Goal: Task Accomplishment & Management: Complete application form

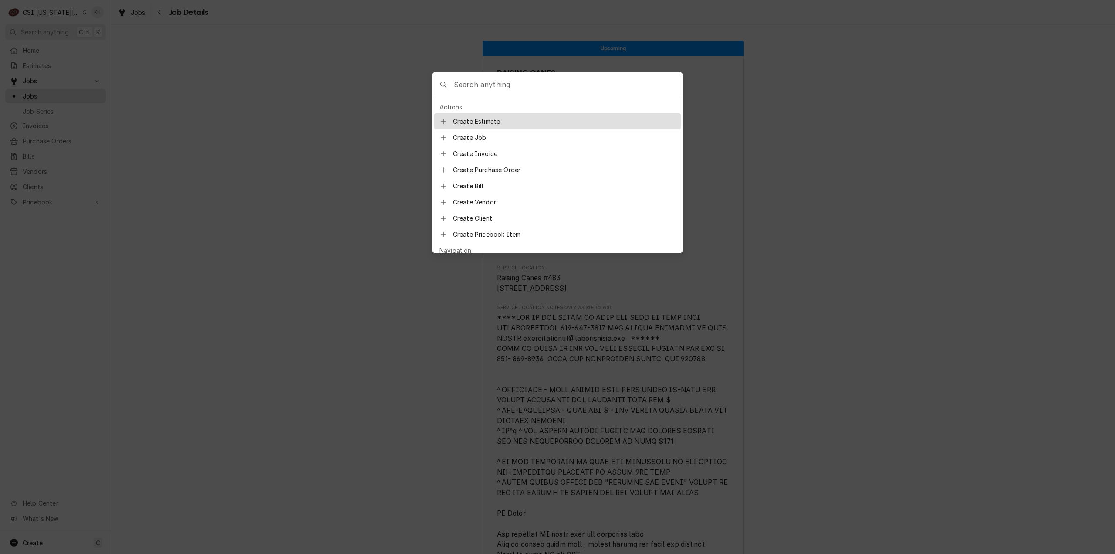
scroll to position [1121, 0]
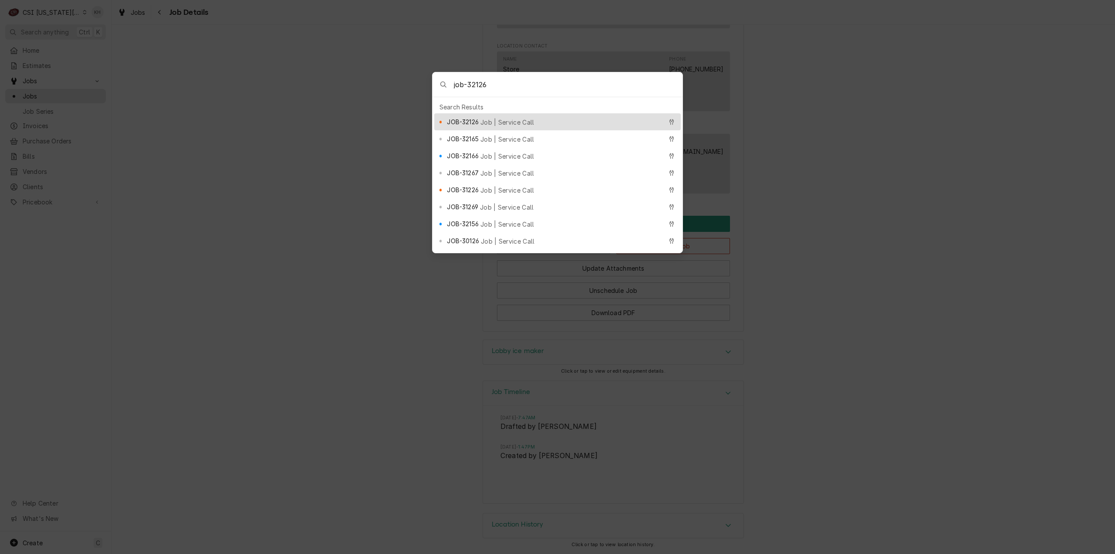
type input "job-32126"
click at [529, 117] on div "JOB-32126 Job | Service Call" at bounding box center [554, 122] width 215 height 10
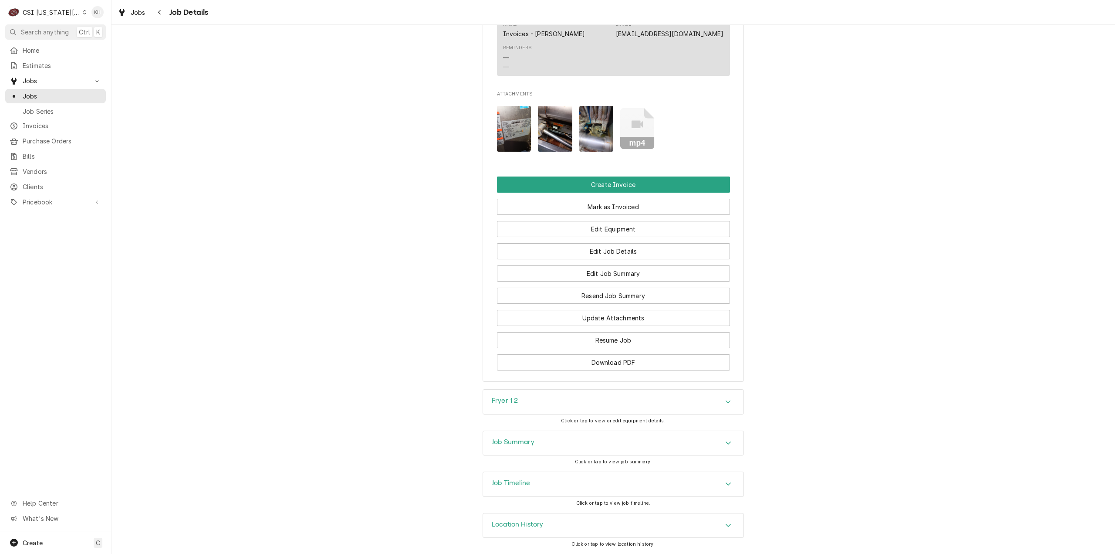
click at [546, 491] on div "Job Timeline" at bounding box center [613, 484] width 261 height 24
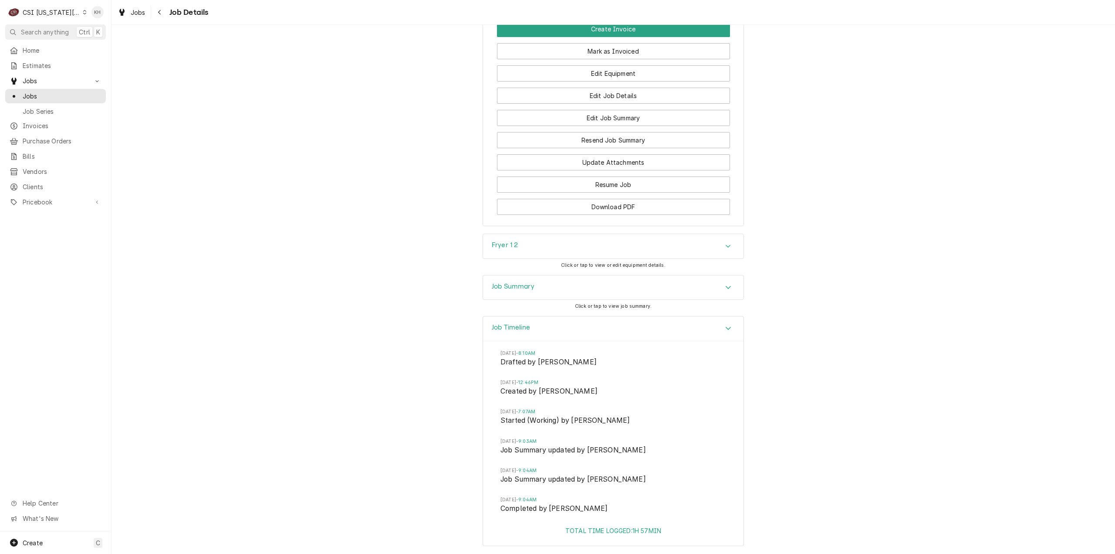
scroll to position [1518, 0]
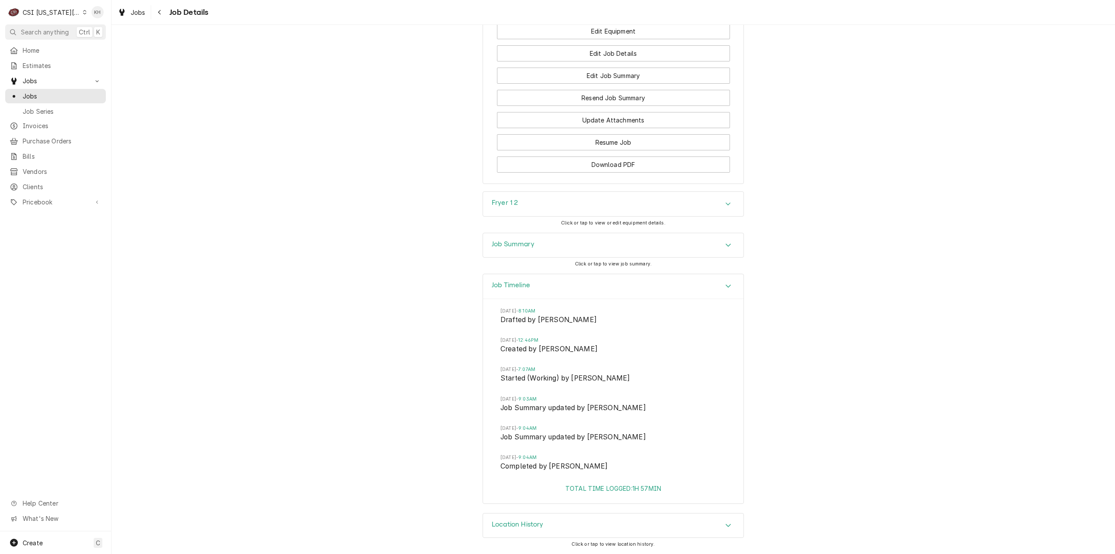
click at [509, 239] on div "Job Summary" at bounding box center [613, 245] width 261 height 24
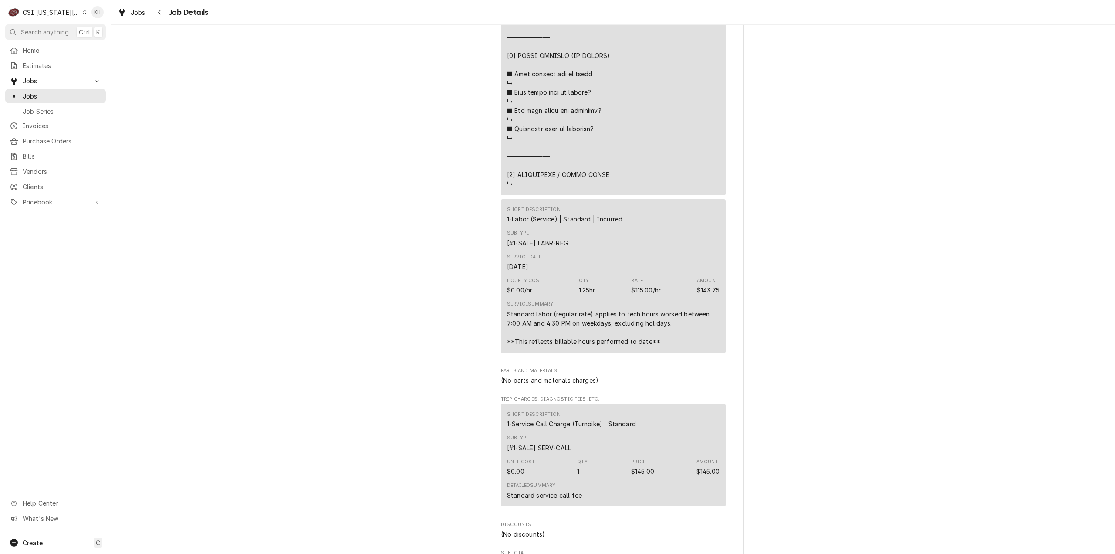
scroll to position [2520, 0]
click at [58, 5] on div "C CSI Kansas City" at bounding box center [47, 11] width 84 height 17
click at [100, 30] on div "CSI Kentucky" at bounding box center [149, 32] width 127 height 9
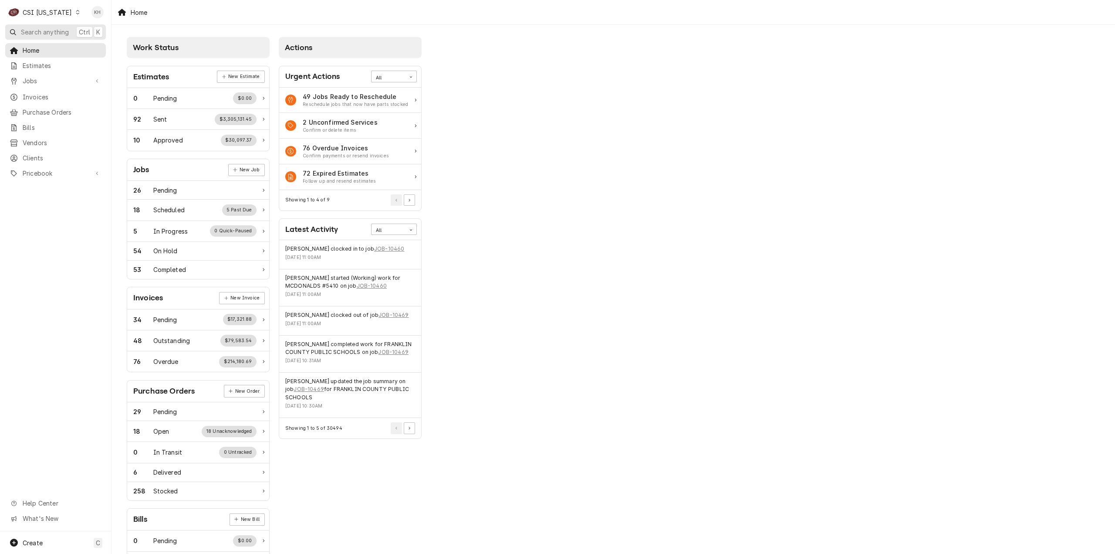
click at [48, 31] on span "Search anything" at bounding box center [45, 31] width 48 height 9
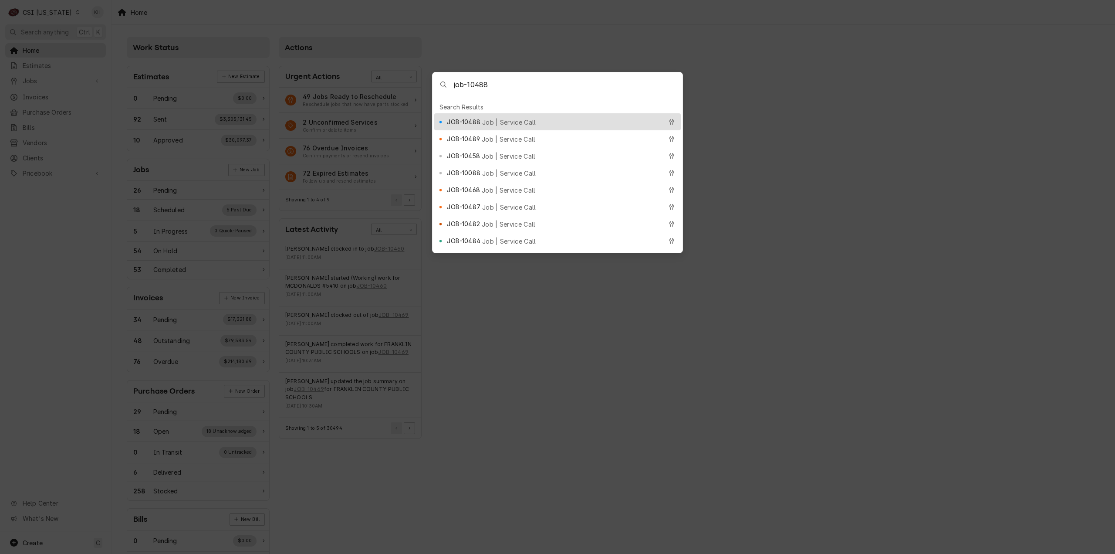
type input "job-10488"
click at [502, 117] on div "JOB-10488 Job | Service Call" at bounding box center [554, 122] width 215 height 10
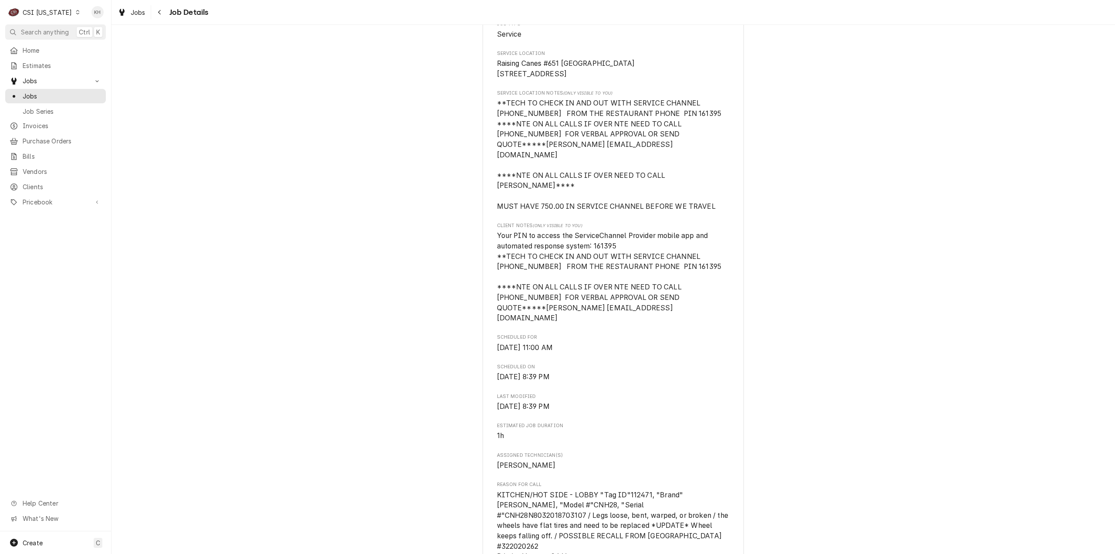
scroll to position [261, 0]
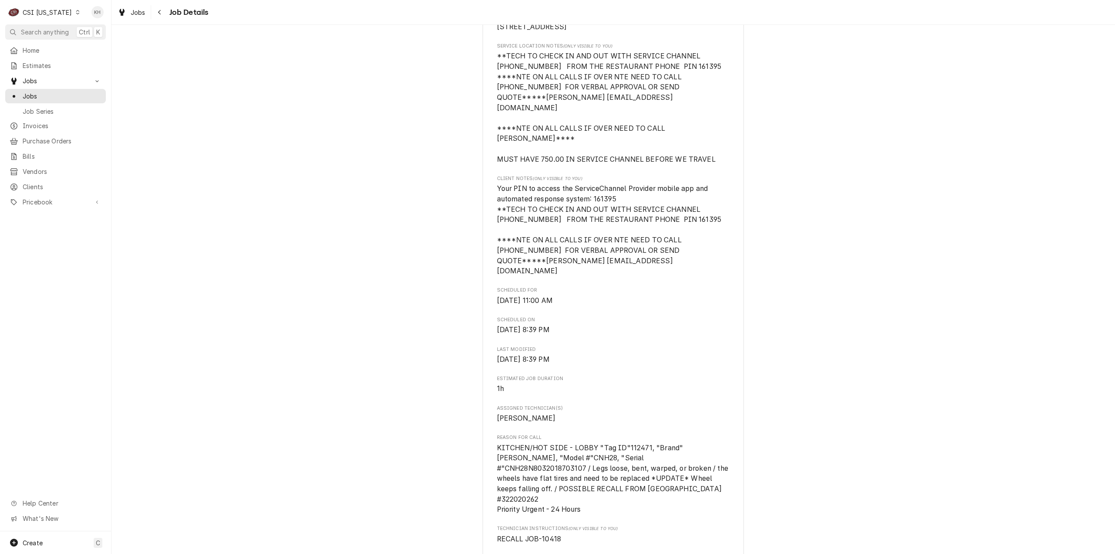
click at [54, 15] on div "CSI Kentucky" at bounding box center [47, 12] width 49 height 9
click at [101, 43] on div "CSI St. [PERSON_NAME]" at bounding box center [135, 47] width 115 height 9
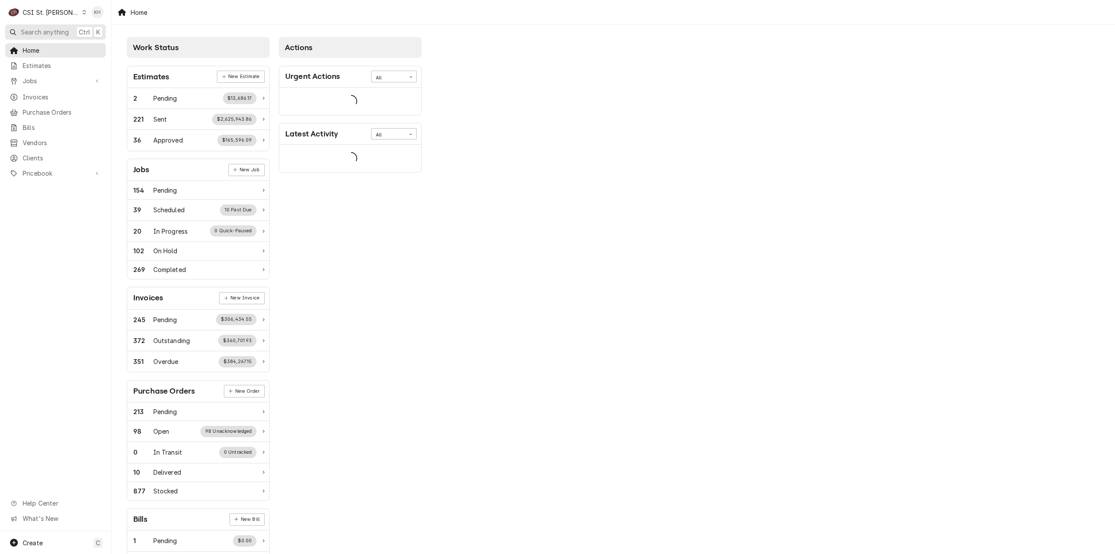
drag, startPoint x: 0, startPoint y: 0, endPoint x: 64, endPoint y: 32, distance: 71.5
click at [64, 32] on span "Search anything" at bounding box center [45, 31] width 48 height 9
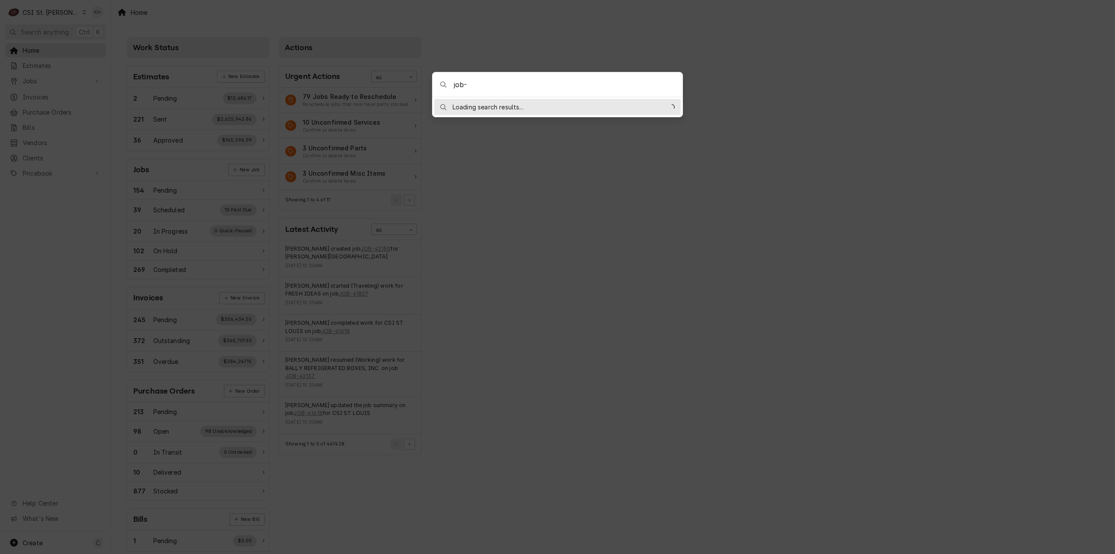
type input "job-42093"
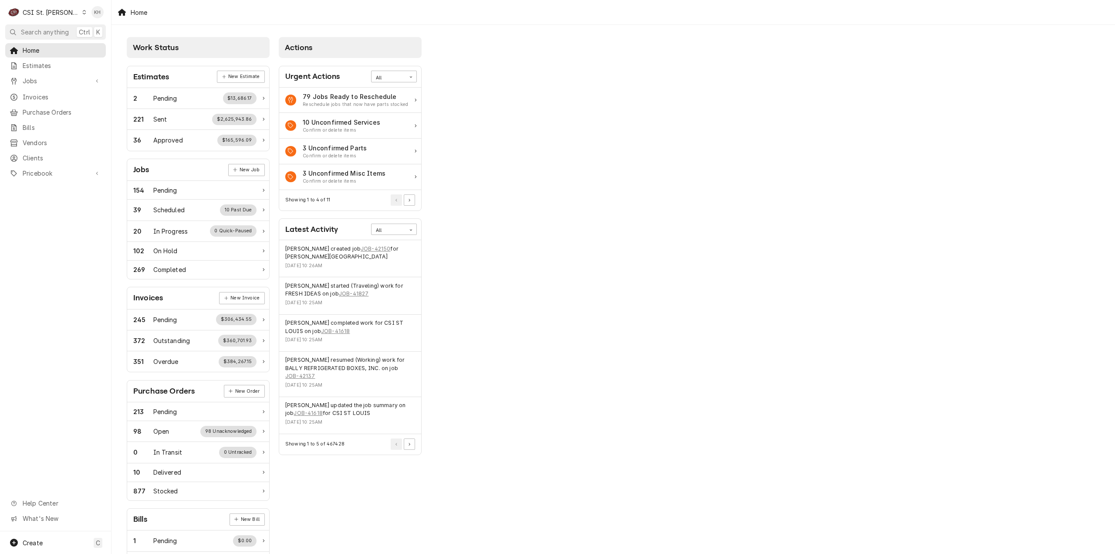
click at [770, 223] on body "C CSI St. Louis KH Search anything Ctrl K Home Estimates Jobs Jobs Job Series I…" at bounding box center [557, 277] width 1115 height 554
click at [88, 80] on span "Jobs" at bounding box center [56, 80] width 66 height 9
click at [82, 93] on span "Jobs" at bounding box center [62, 95] width 79 height 9
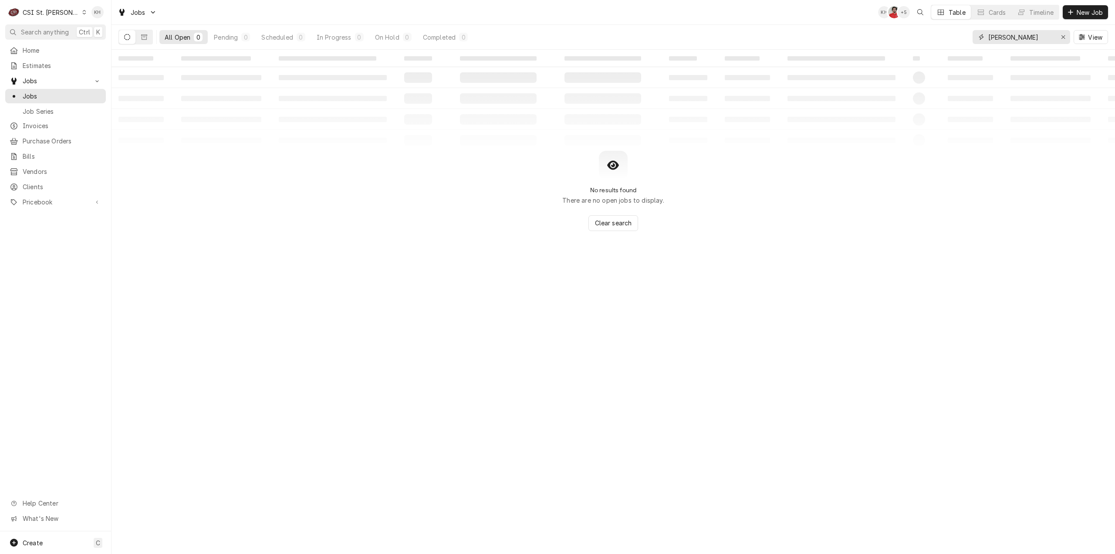
drag, startPoint x: 1030, startPoint y: 34, endPoint x: 930, endPoint y: 38, distance: 100.3
click at [930, 38] on div "All Open 0 Pending 0 Scheduled 0 In Progress 0 On Hold 0 Completed 0 [PERSON_NA…" at bounding box center [614, 37] width 990 height 24
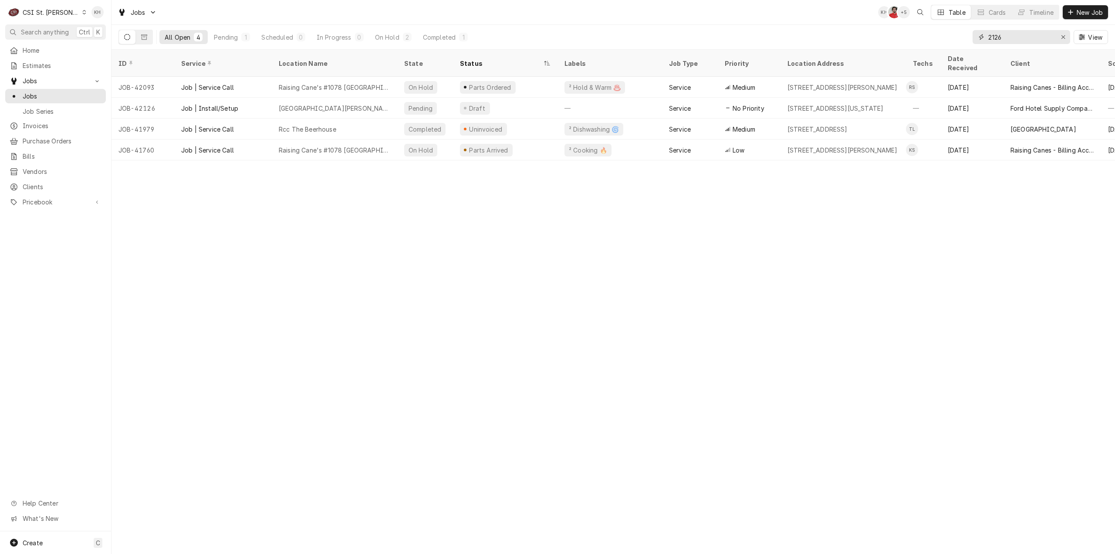
type input "2126"
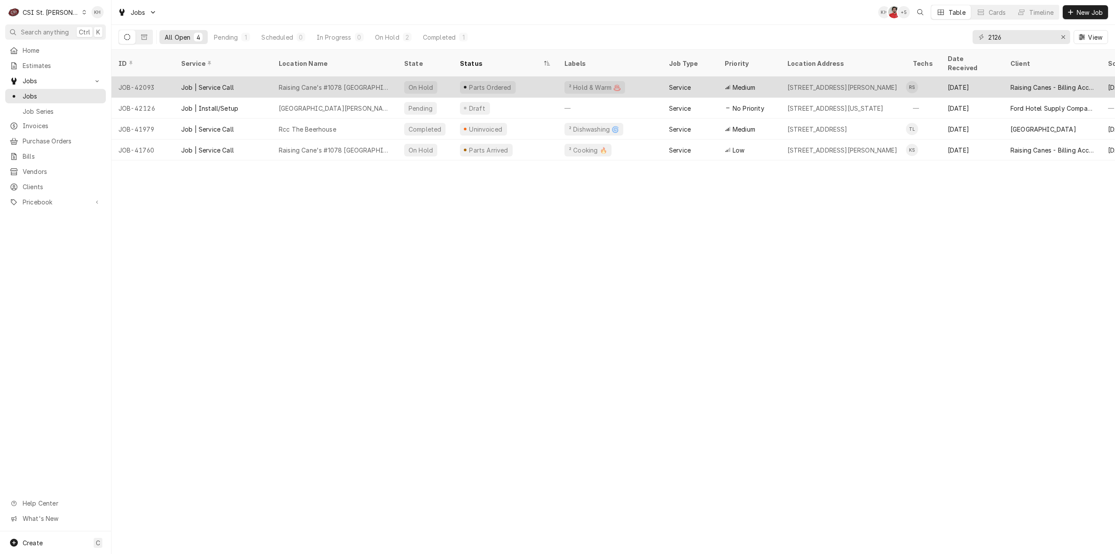
click at [537, 81] on div "Parts Ordered" at bounding box center [505, 87] width 105 height 21
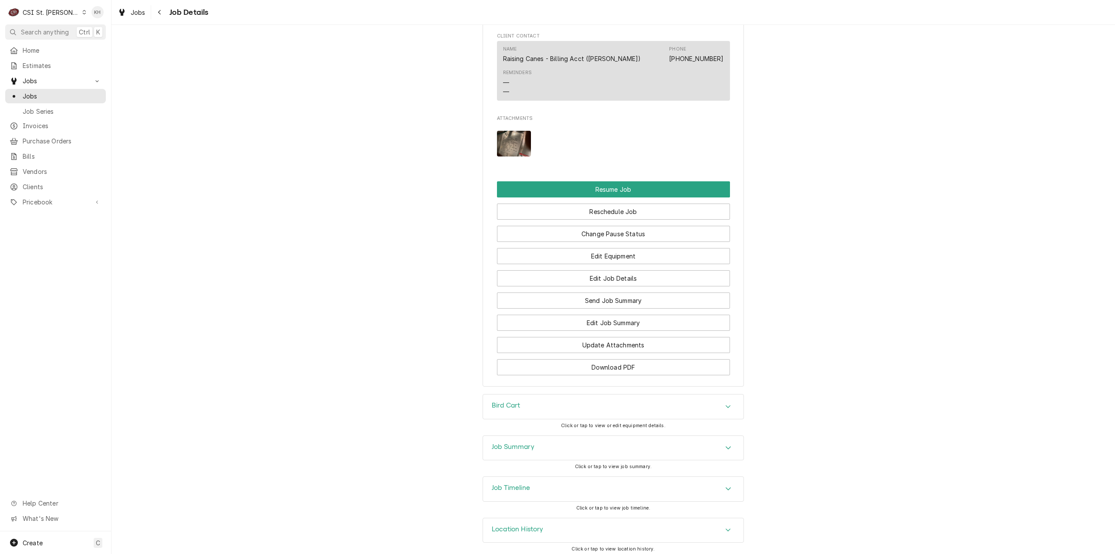
click at [518, 486] on h3 "Job Timeline" at bounding box center [511, 488] width 38 height 8
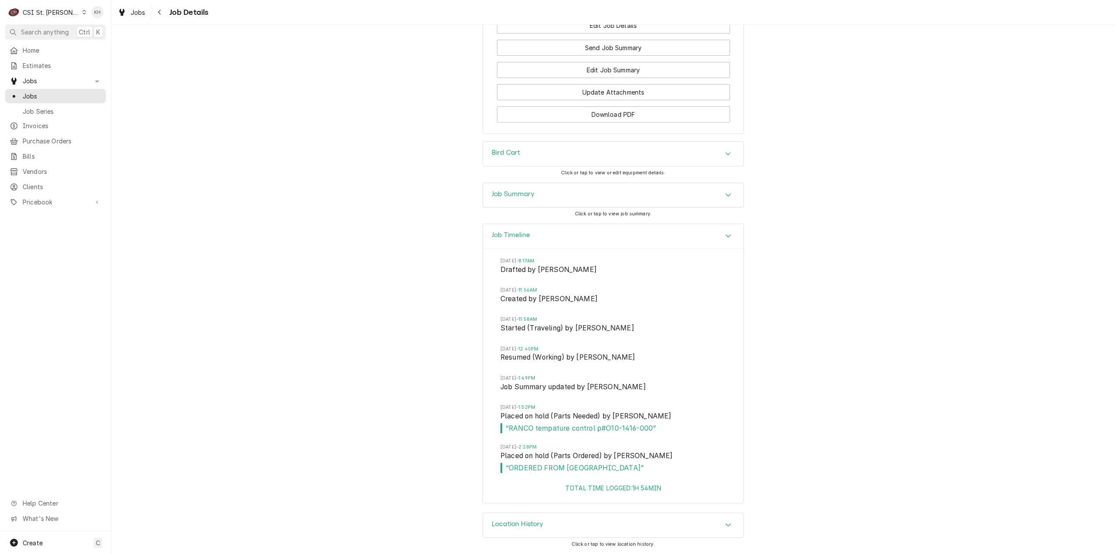
click at [46, 14] on div "CSI St. Louis" at bounding box center [51, 12] width 57 height 9
click at [102, 18] on div "CSI [US_STATE][GEOGRAPHIC_DATA]" at bounding box center [133, 17] width 115 height 9
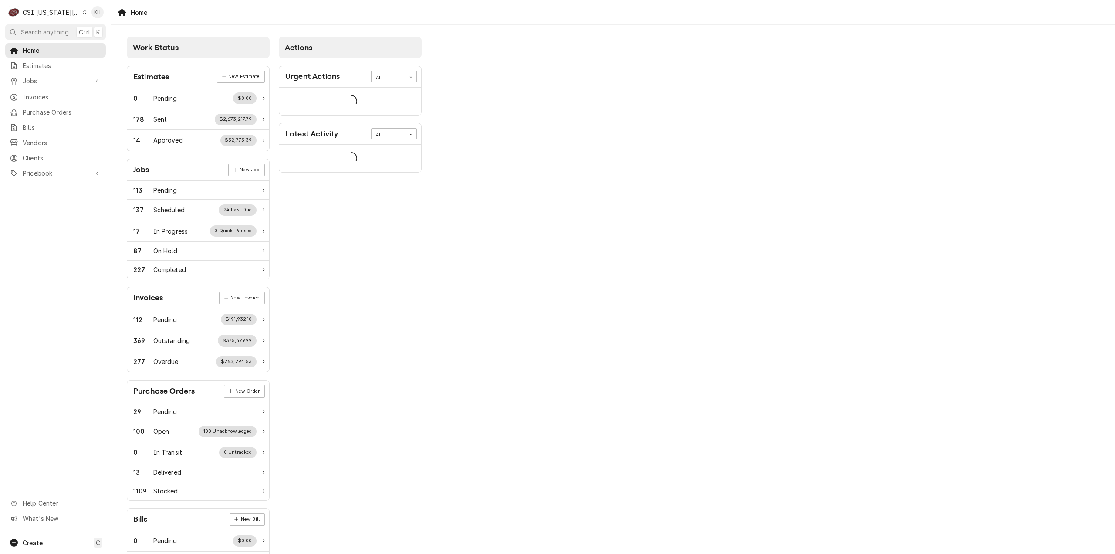
drag, startPoint x: 58, startPoint y: 35, endPoint x: 150, endPoint y: 81, distance: 103.1
click at [58, 34] on span "Search anything" at bounding box center [45, 31] width 48 height 9
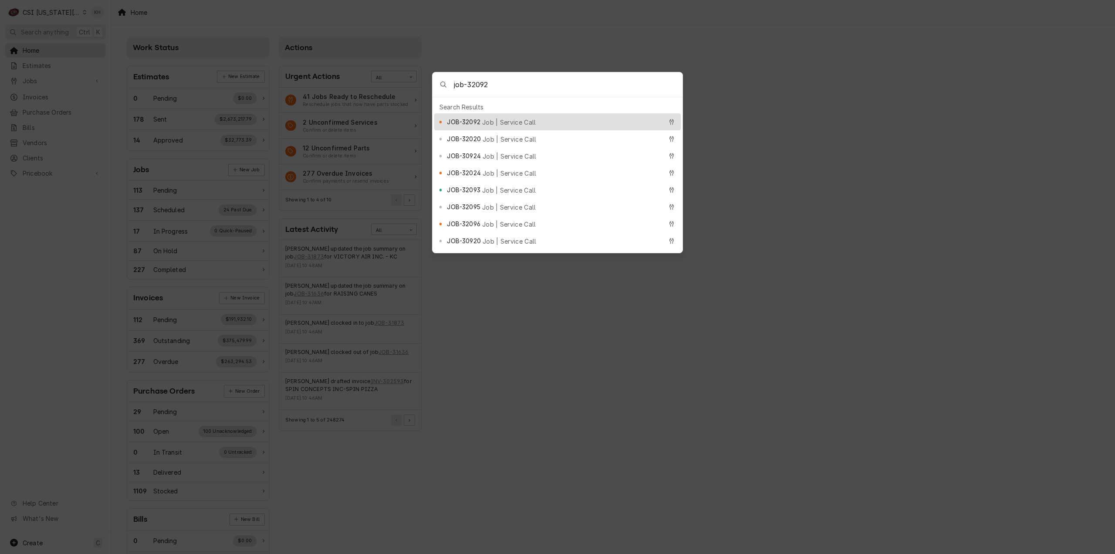
type input "job-32092"
click at [517, 118] on span "Job | Service Call" at bounding box center [509, 122] width 54 height 9
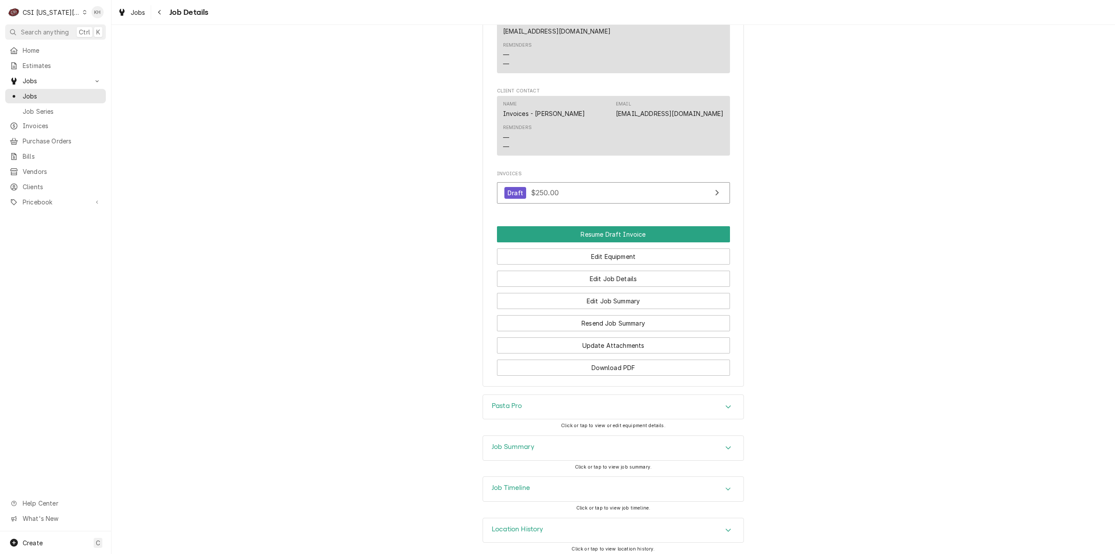
scroll to position [1400, 0]
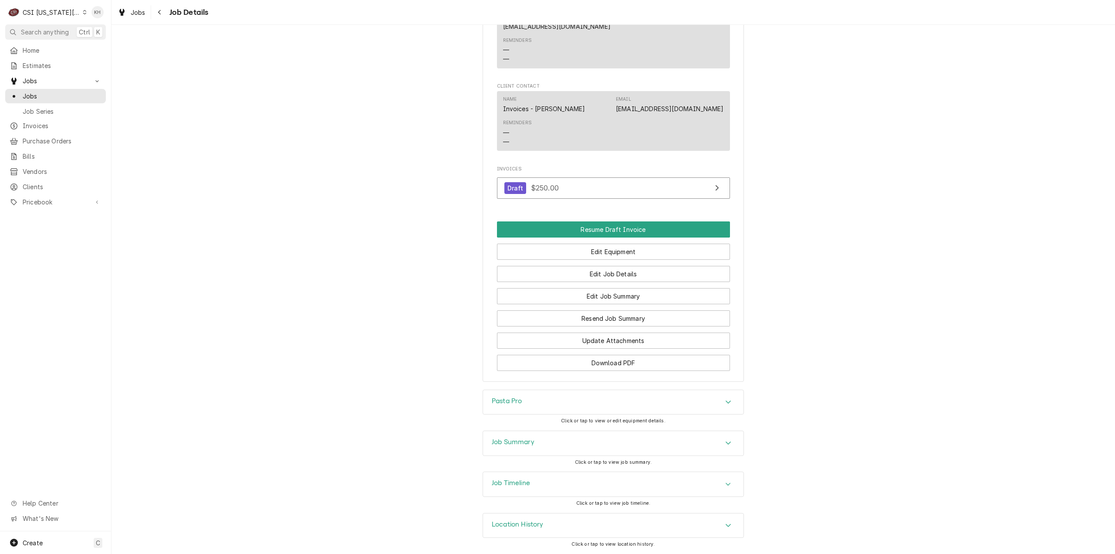
click at [539, 432] on div "Job Summary" at bounding box center [613, 443] width 261 height 24
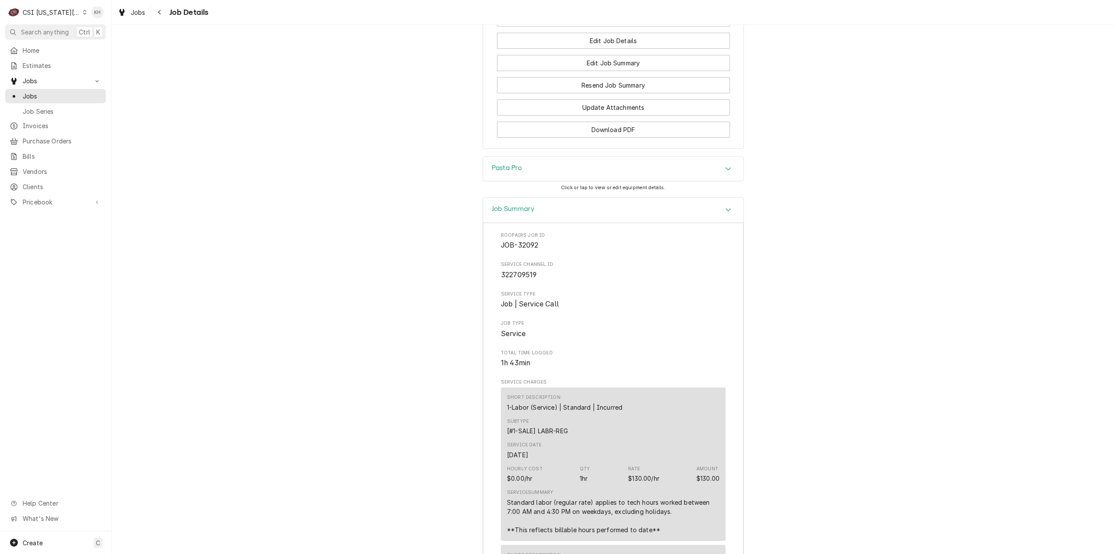
scroll to position [1708, 0]
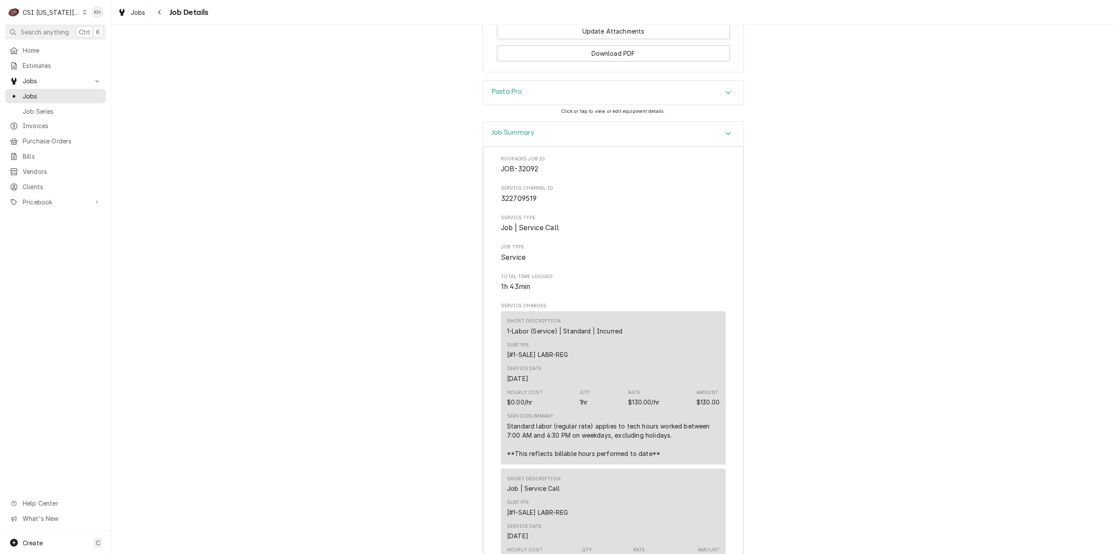
click at [516, 131] on h3 "Job Summary" at bounding box center [513, 133] width 43 height 8
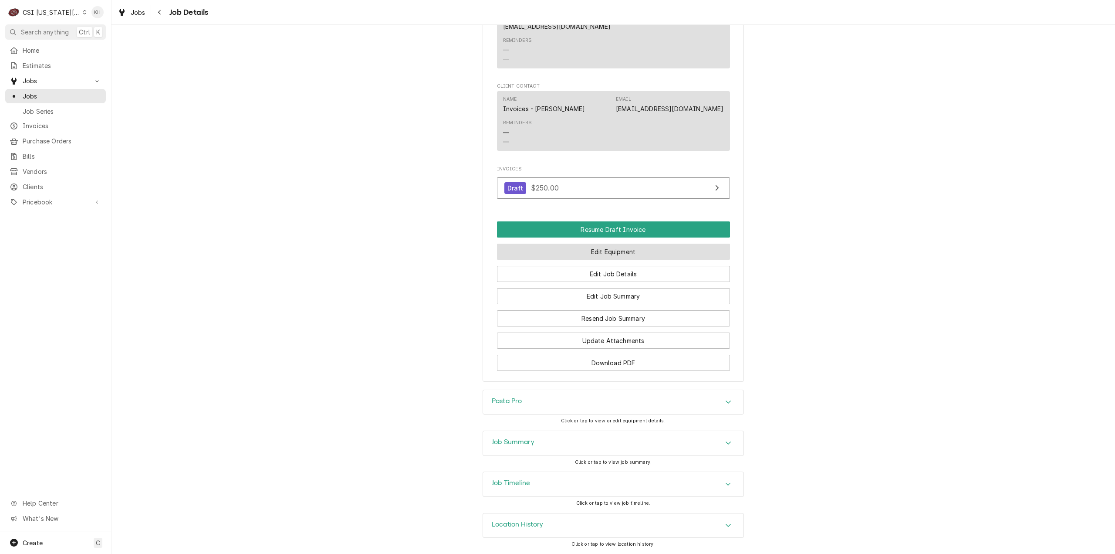
scroll to position [1400, 0]
click at [560, 485] on div "Job Timeline" at bounding box center [613, 484] width 261 height 24
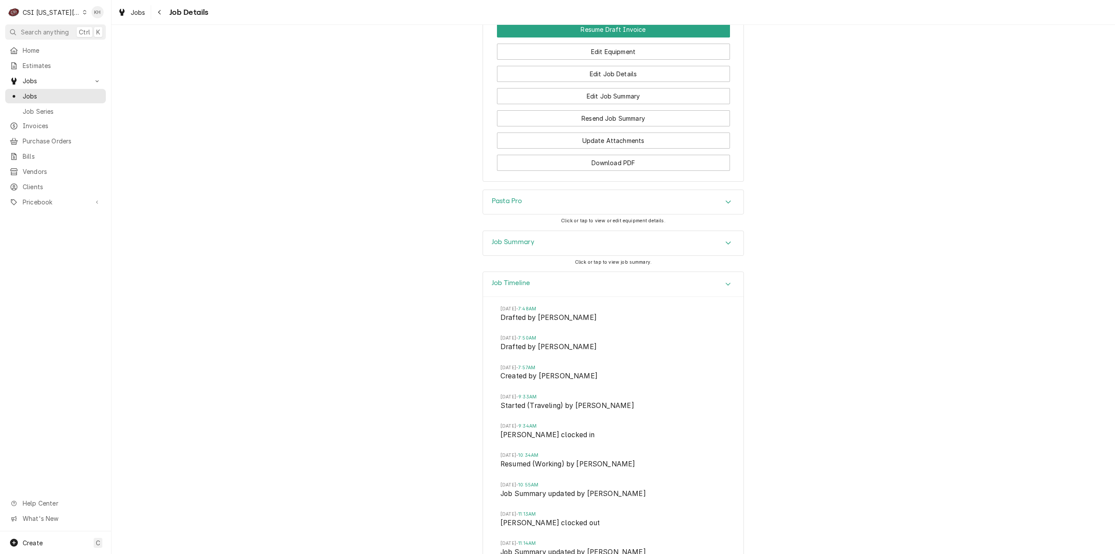
scroll to position [1715, 0]
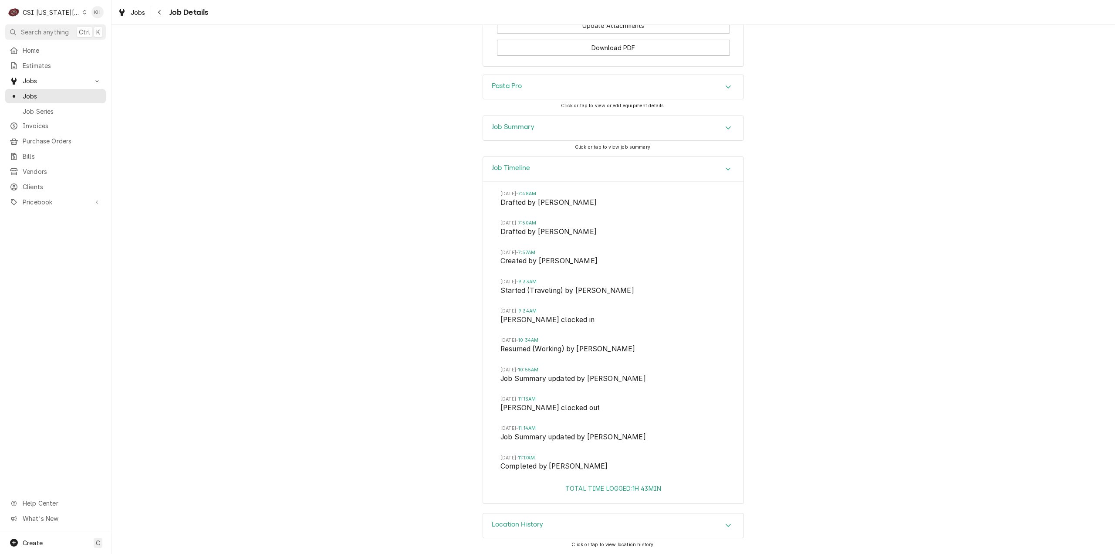
drag, startPoint x: 51, startPoint y: 29, endPoint x: 321, endPoint y: 126, distance: 287.3
click at [51, 29] on span "Search anything" at bounding box center [45, 31] width 48 height 9
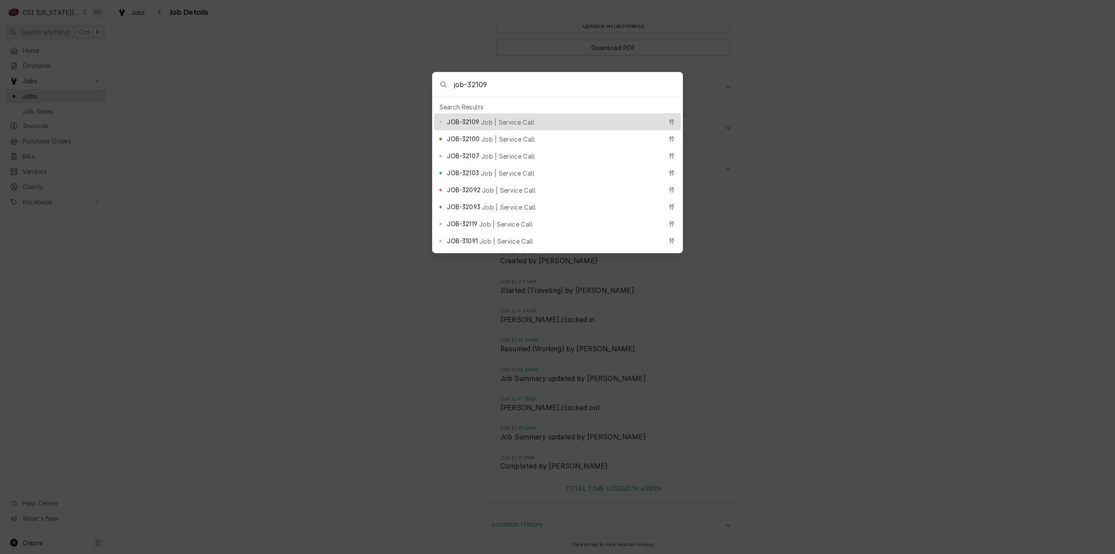
type input "job-32109"
click at [492, 118] on span "Job | Service Call" at bounding box center [508, 122] width 54 height 9
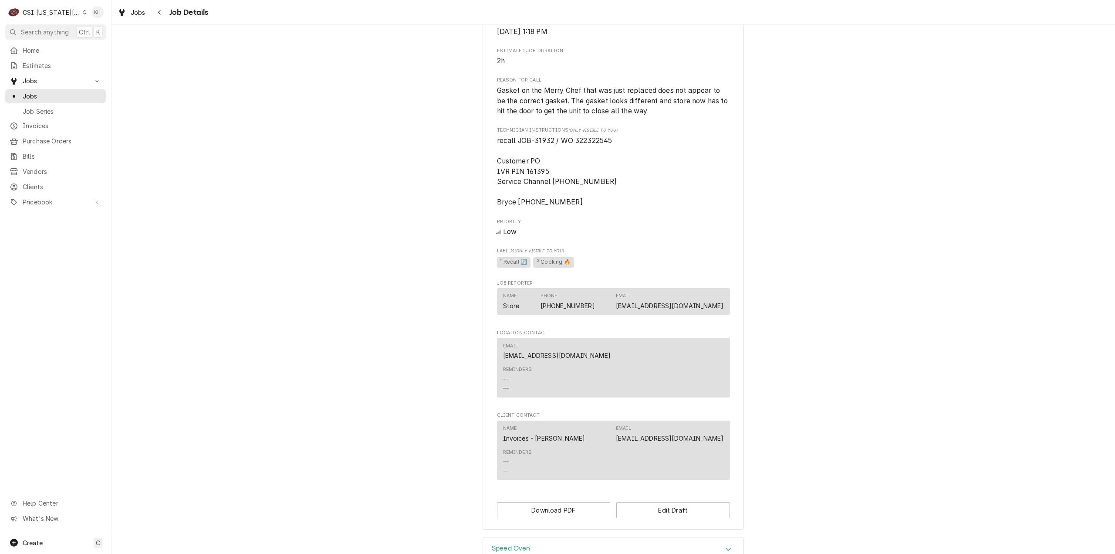
scroll to position [977, 0]
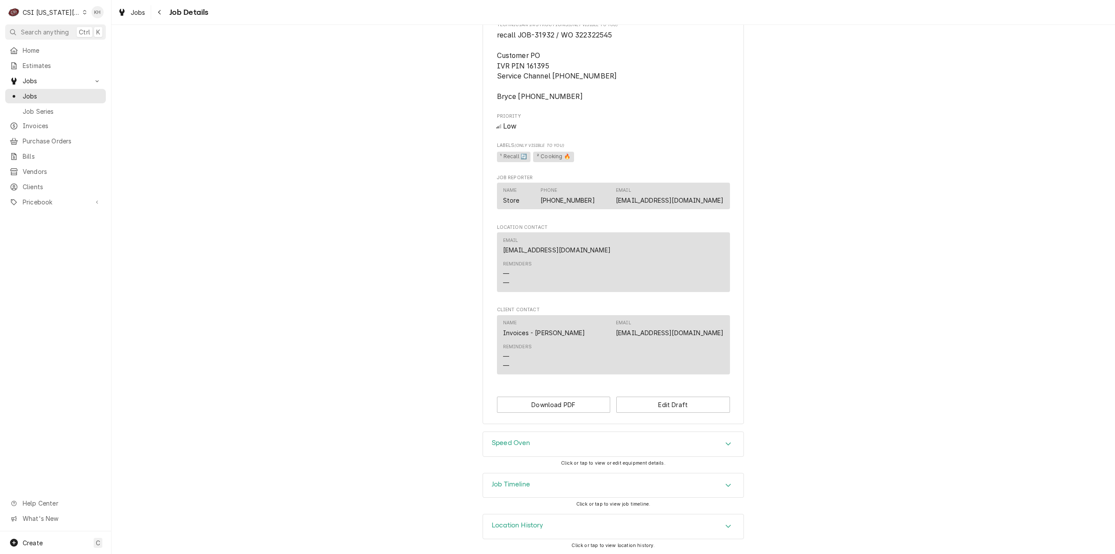
click at [532, 474] on div "Job Timeline" at bounding box center [613, 485] width 261 height 24
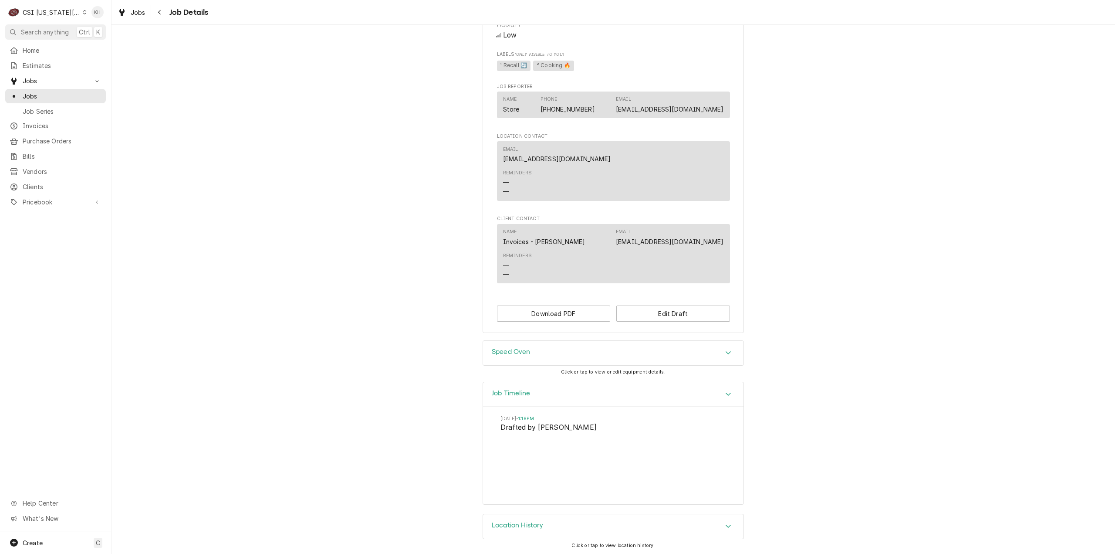
click at [533, 355] on div "Speed Oven" at bounding box center [613, 353] width 261 height 24
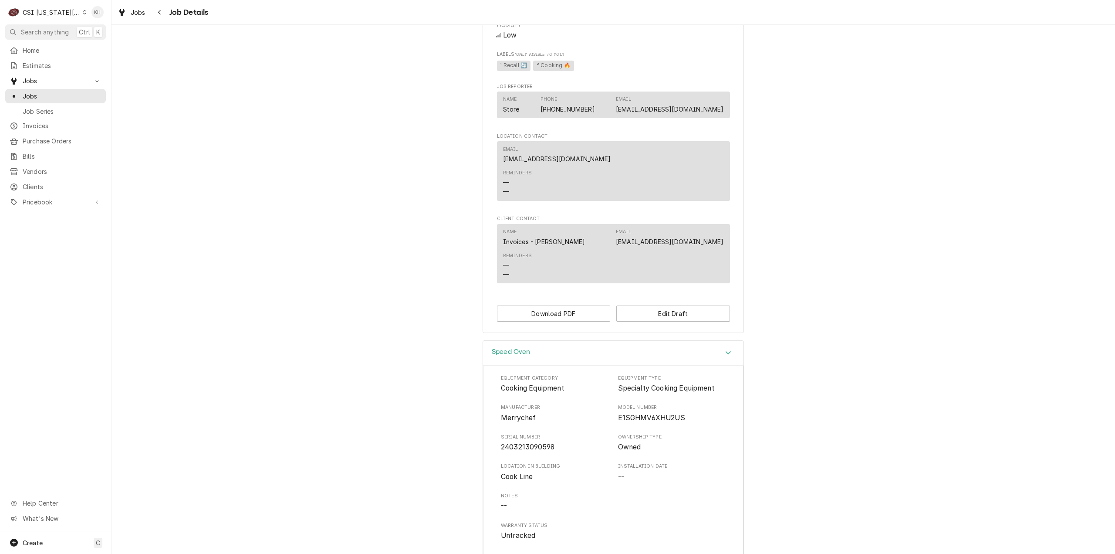
click at [533, 355] on div "Speed Oven" at bounding box center [613, 353] width 261 height 25
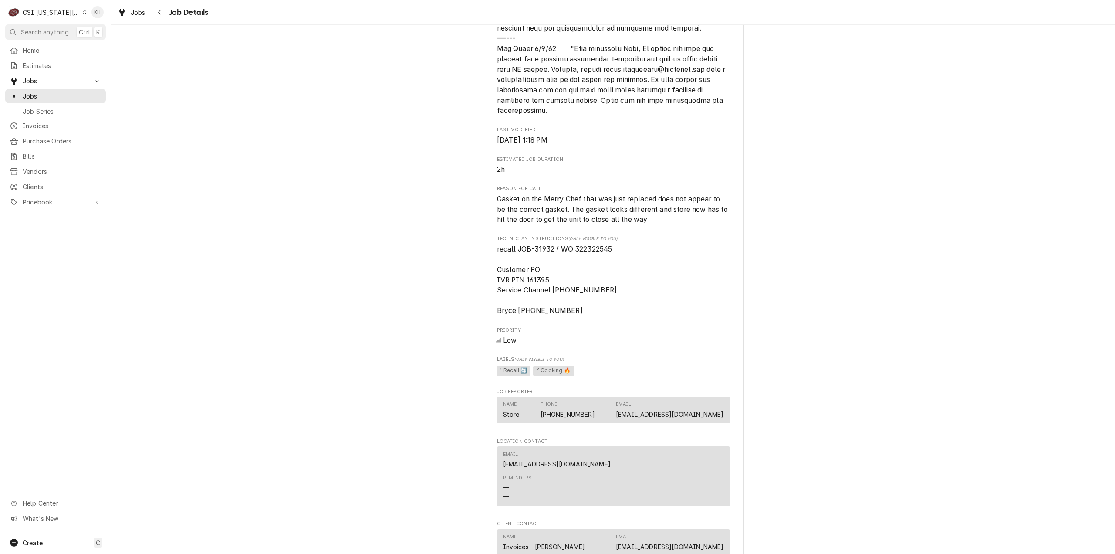
scroll to position [632, 0]
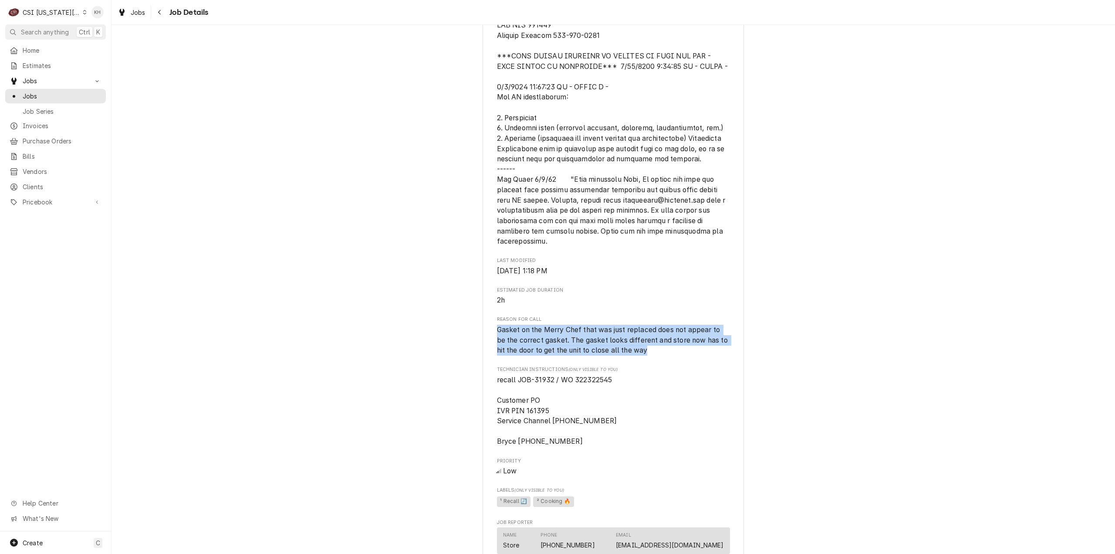
drag, startPoint x: 656, startPoint y: 352, endPoint x: 473, endPoint y: 327, distance: 184.7
click at [473, 327] on div "Draft Preview COOPERS HAWK WINERY Coopers Hawk Winery / 540 Nw Chipman Road, Le…" at bounding box center [614, 89] width 1004 height 1374
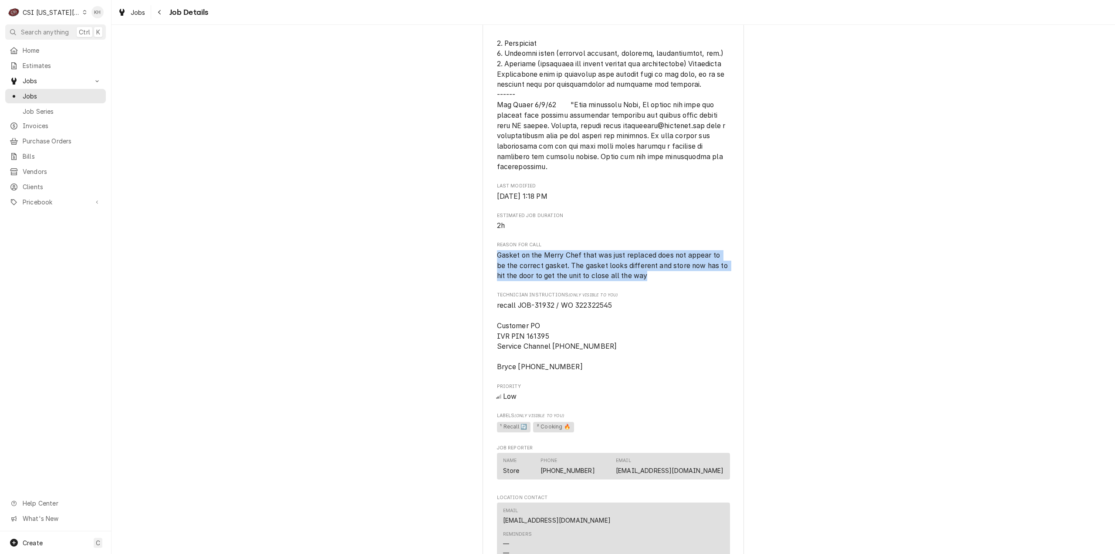
scroll to position [719, 0]
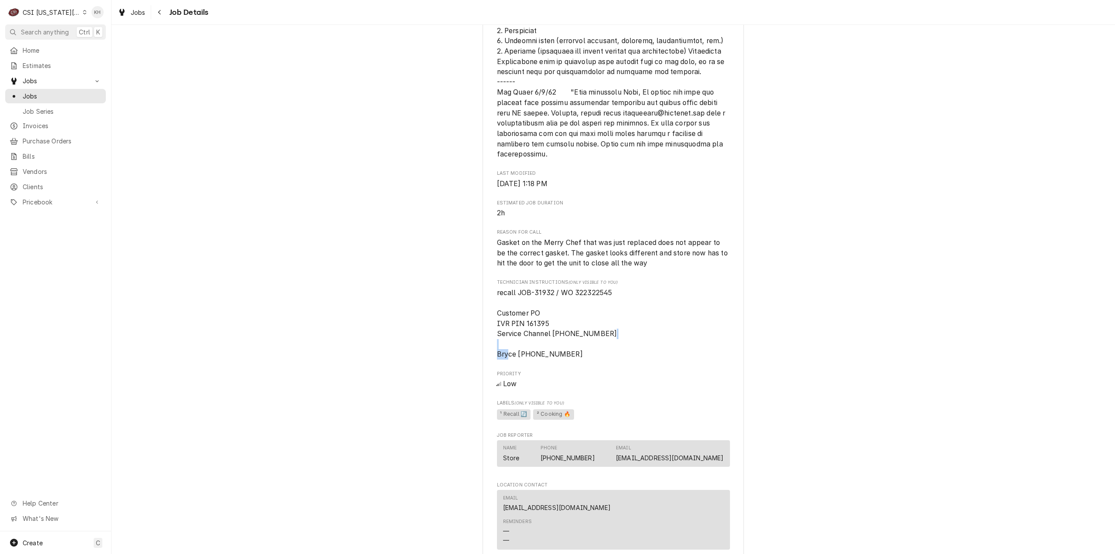
drag, startPoint x: 510, startPoint y: 356, endPoint x: 491, endPoint y: 352, distance: 19.5
click at [491, 352] on div "COOPERS HAWK WINERY Coopers Hawk Winery / 540 Nw Chipman Road, Lees Summit, MO …" at bounding box center [613, 8] width 261 height 1345
click at [562, 355] on span "recall JOB-31932 / WO 322322545 Customer PO IVR PIN 161395 Service Channel 516-…" at bounding box center [613, 324] width 233 height 72
click at [411, 300] on div "Draft Preview COOPERS HAWK WINERY Coopers Hawk Winery / 540 Nw Chipman Road, Le…" at bounding box center [614, 2] width 1004 height 1374
click at [39, 7] on div "C CSI Kansas City" at bounding box center [47, 11] width 84 height 17
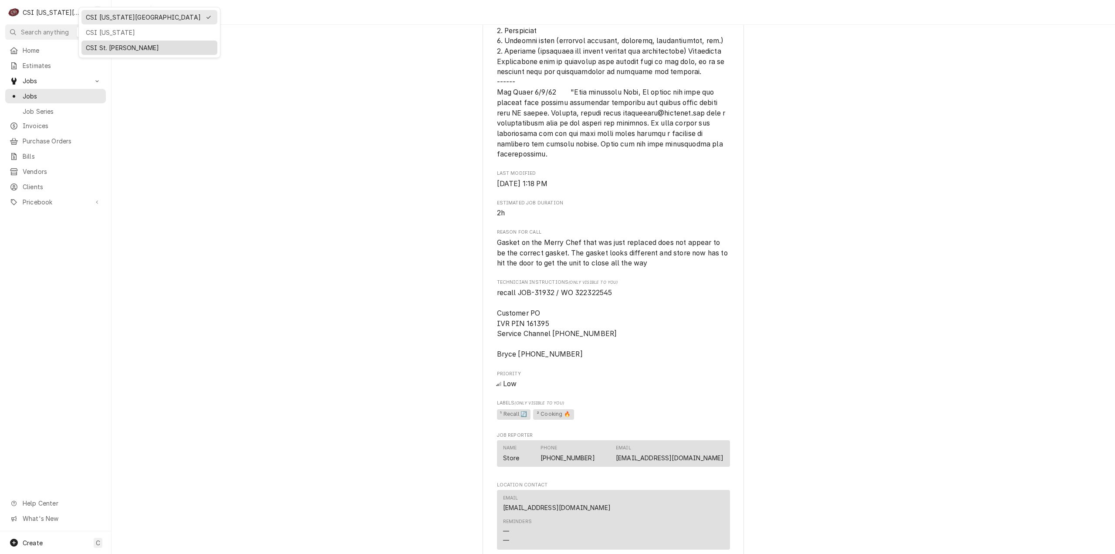
click at [111, 44] on div "CSI St. Louis" at bounding box center [149, 47] width 127 height 9
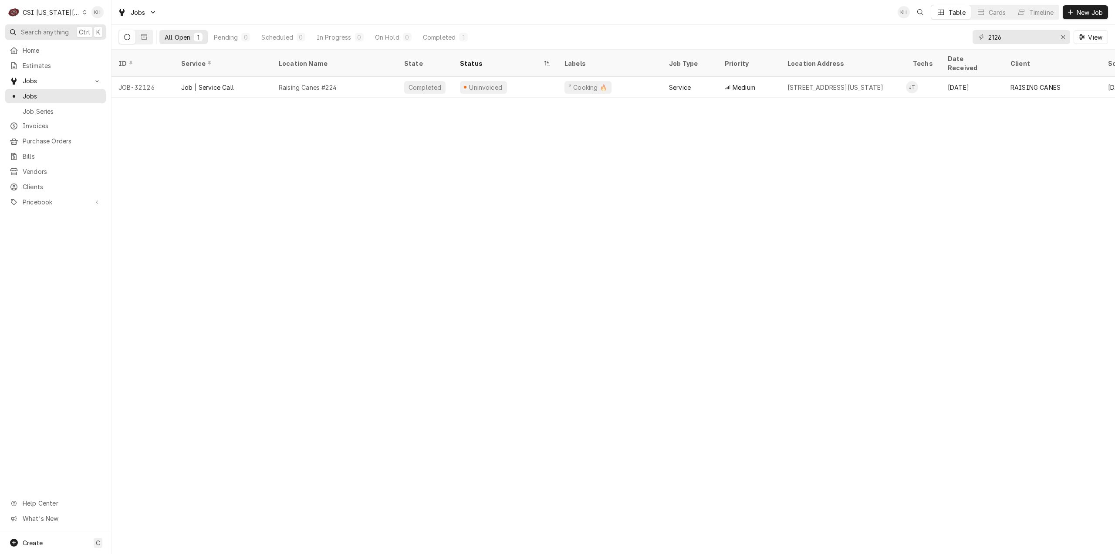
click at [63, 30] on span "Search anything" at bounding box center [45, 31] width 48 height 9
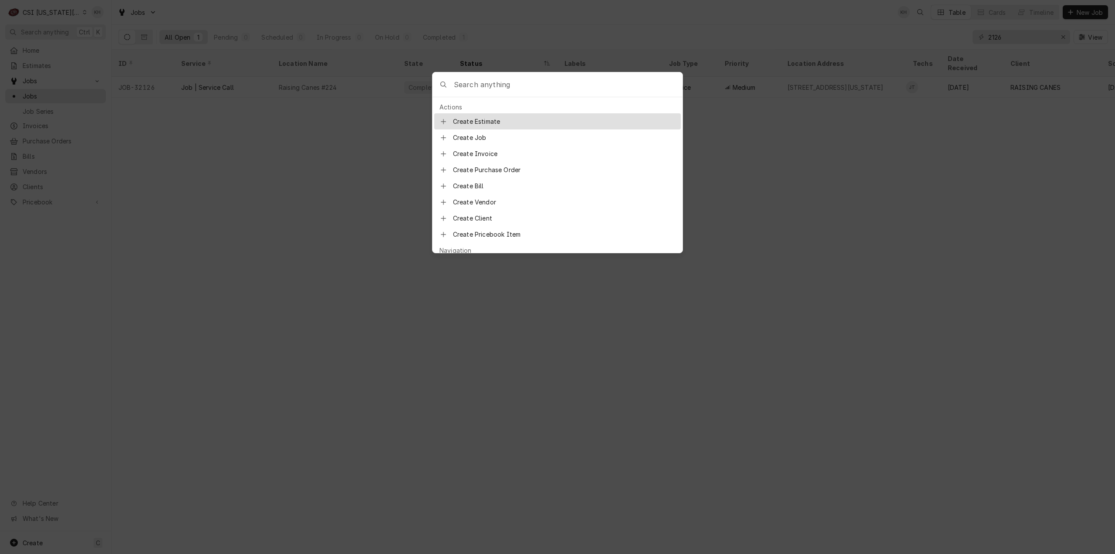
click at [546, 83] on input "Global Command Menu" at bounding box center [568, 84] width 229 height 24
type input "job-31932"
click at [508, 118] on span "Job | Service Call" at bounding box center [508, 122] width 54 height 9
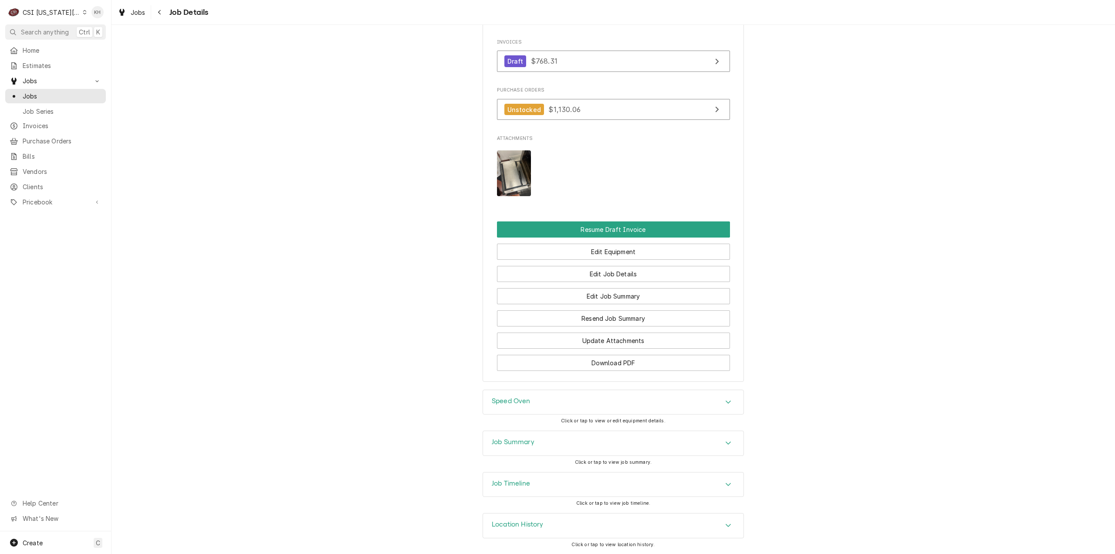
click at [521, 486] on h3 "Job Timeline" at bounding box center [511, 483] width 38 height 8
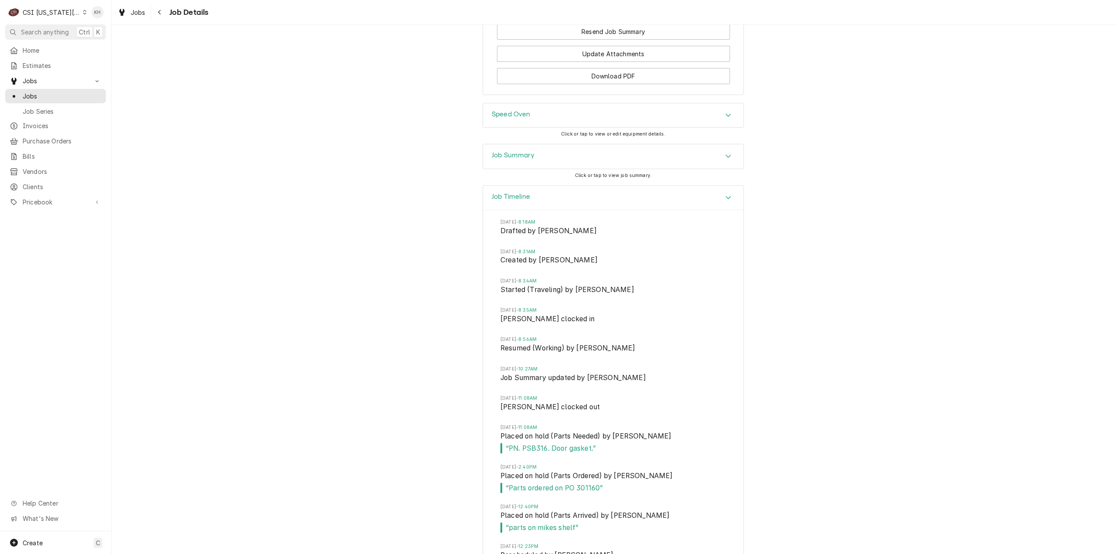
scroll to position [1584, 0]
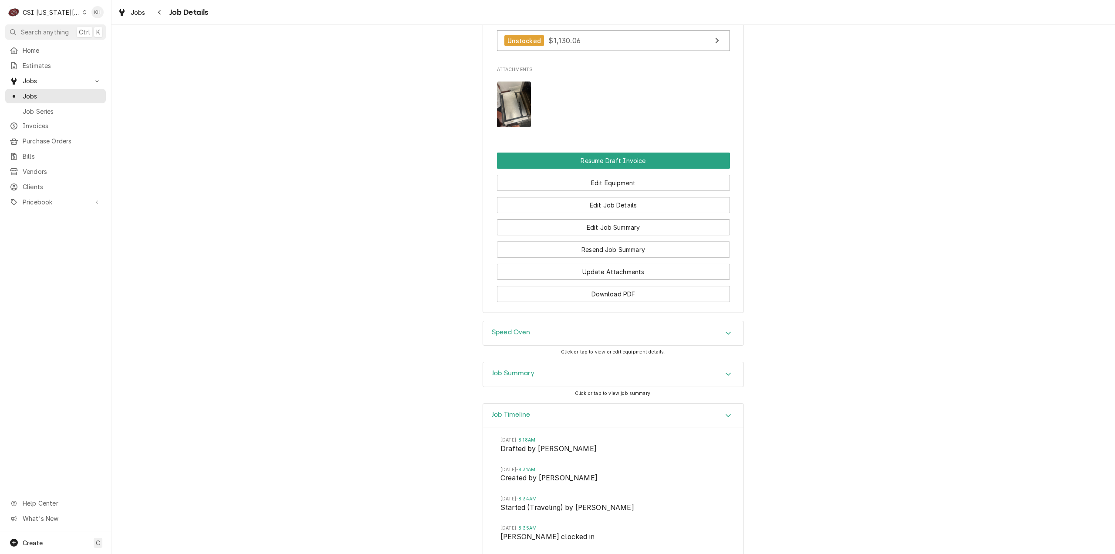
click at [530, 376] on h3 "Job Summary" at bounding box center [513, 373] width 43 height 8
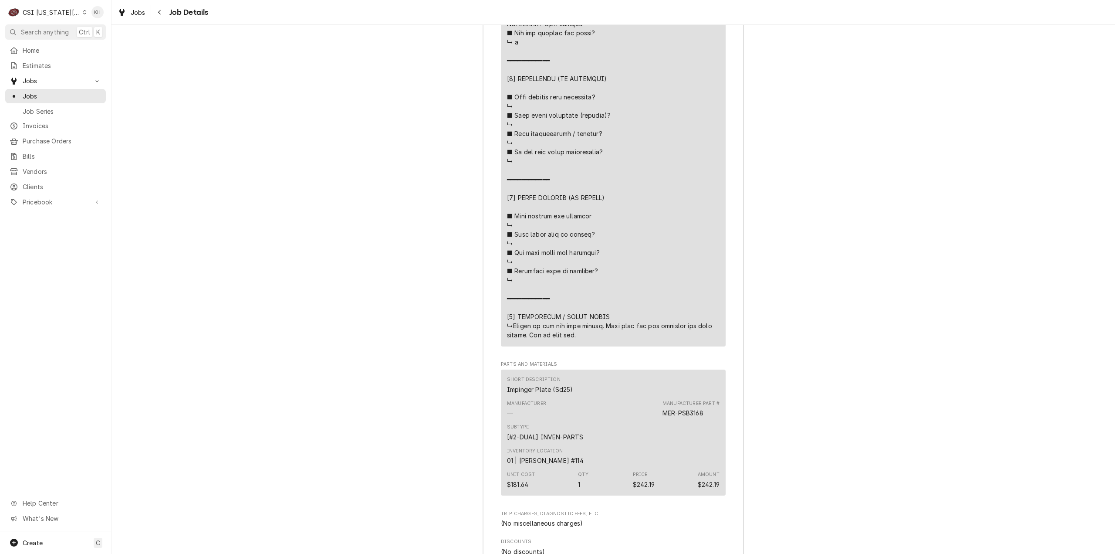
scroll to position [2728, 0]
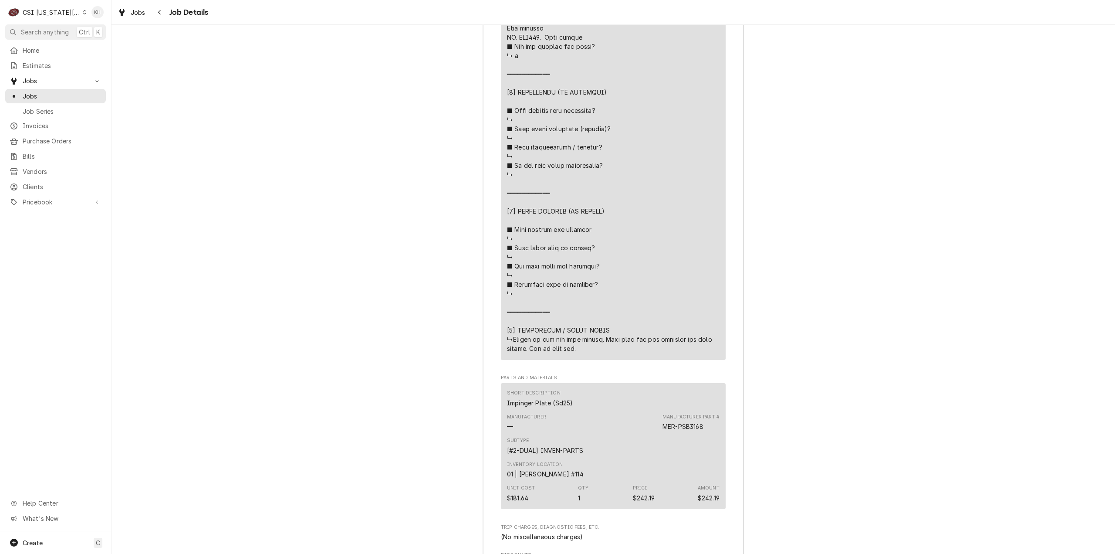
drag, startPoint x: 570, startPoint y: 348, endPoint x: 507, endPoint y: 337, distance: 64.0
click at [507, 337] on div "Line Item" at bounding box center [613, 14] width 213 height 677
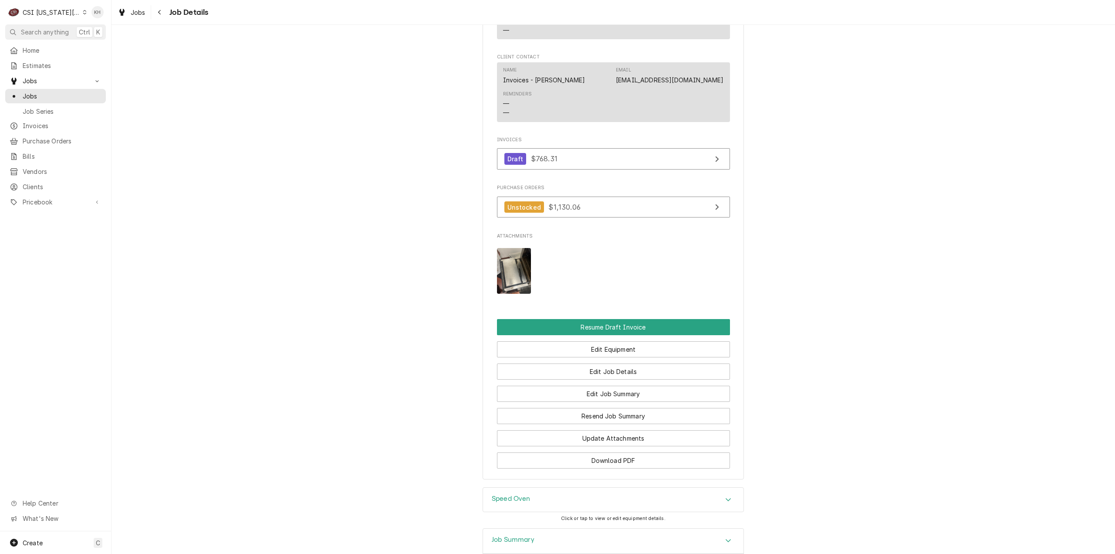
scroll to position [1333, 0]
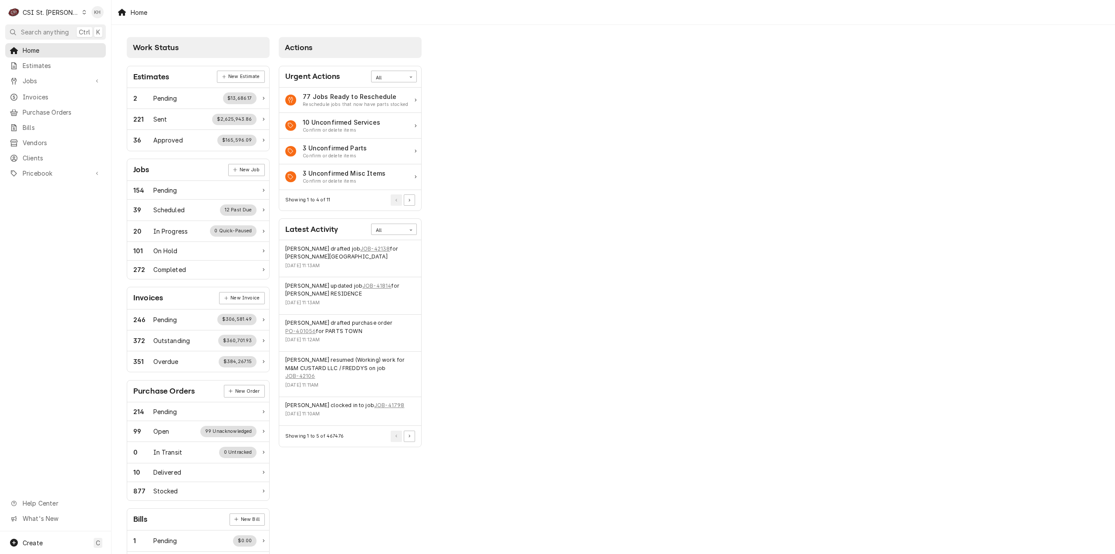
drag, startPoint x: 59, startPoint y: 29, endPoint x: 95, endPoint y: 37, distance: 36.6
click at [59, 29] on span "Search anything" at bounding box center [45, 31] width 48 height 9
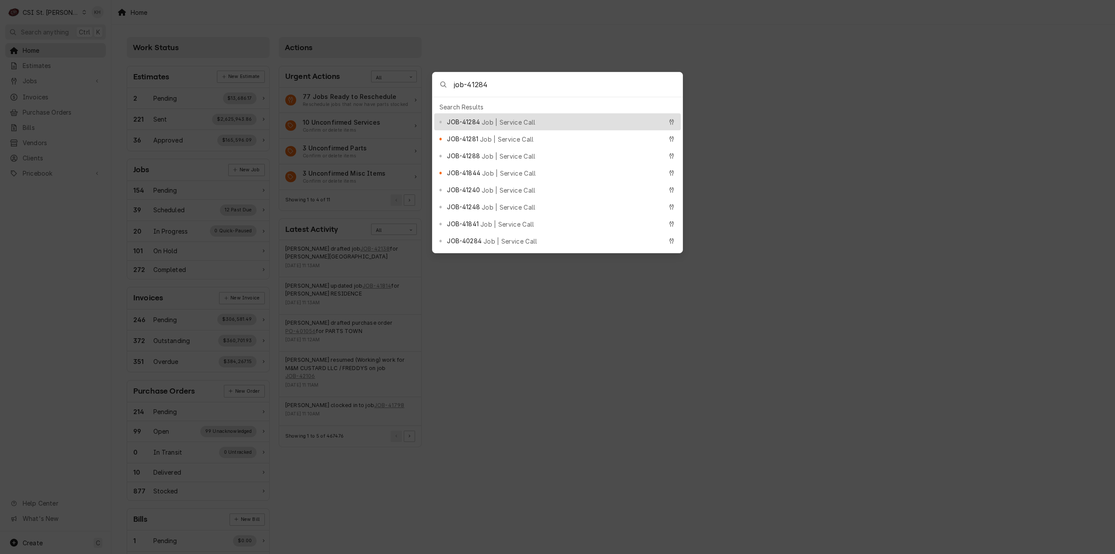
type input "job-41284"
click at [492, 118] on span "Job | Service Call" at bounding box center [509, 122] width 54 height 9
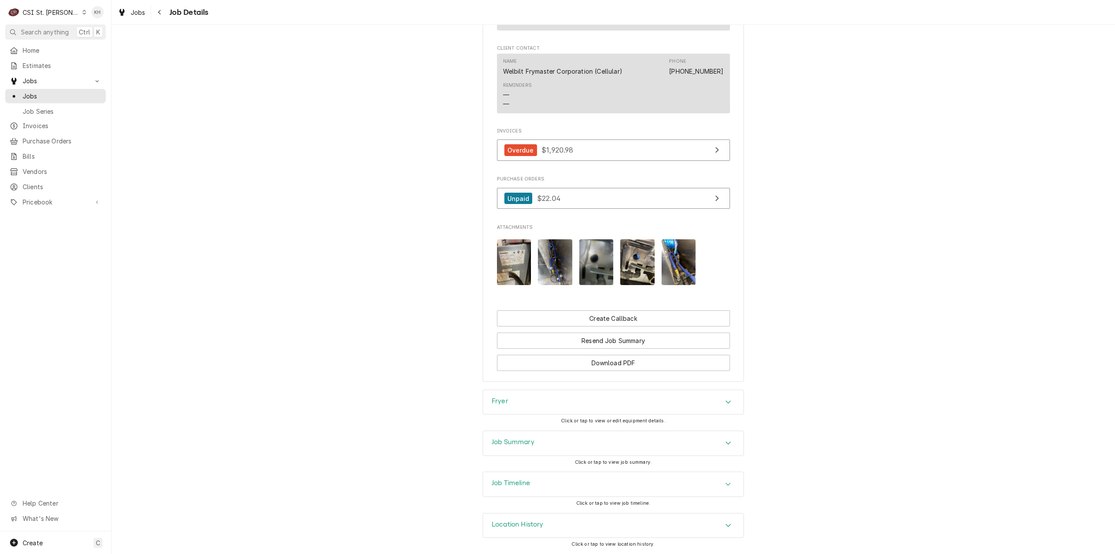
scroll to position [822, 0]
click at [528, 448] on div "Job Summary" at bounding box center [513, 443] width 43 height 10
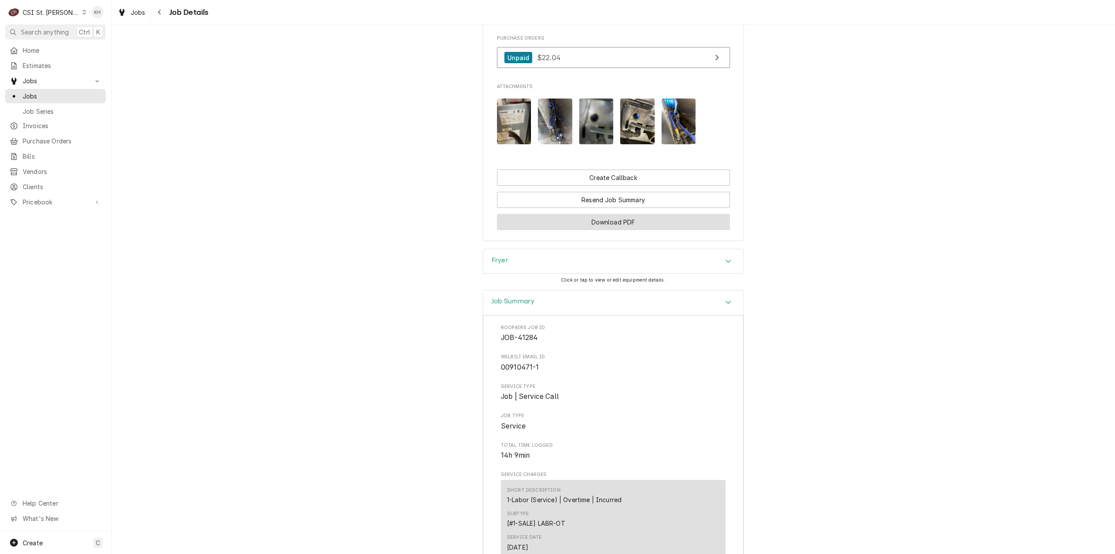
drag, startPoint x: 529, startPoint y: 313, endPoint x: 530, endPoint y: 357, distance: 43.6
click at [529, 305] on h3 "Job Summary" at bounding box center [513, 301] width 43 height 8
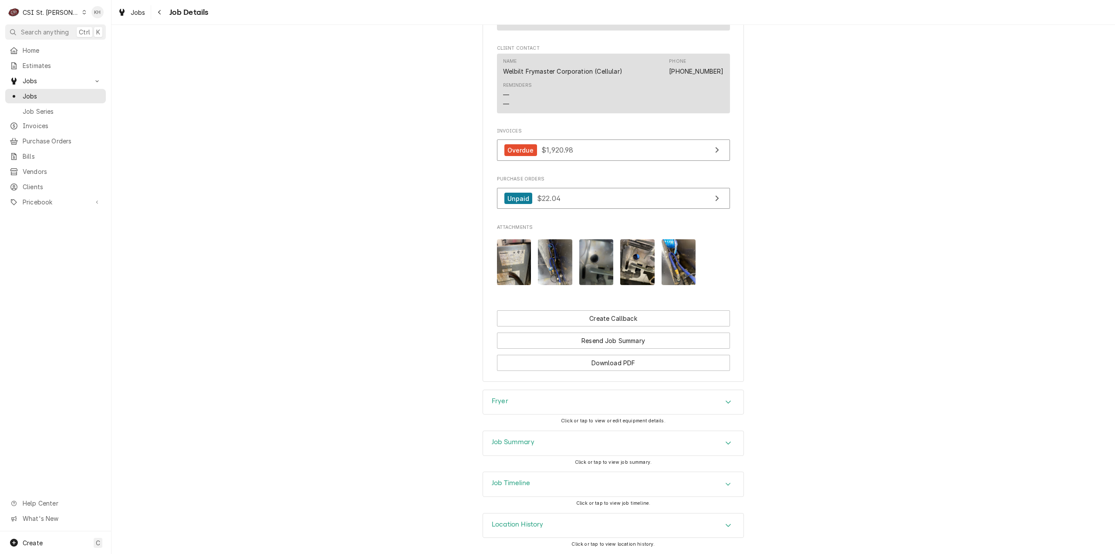
click at [525, 493] on div "Job Timeline" at bounding box center [613, 484] width 261 height 24
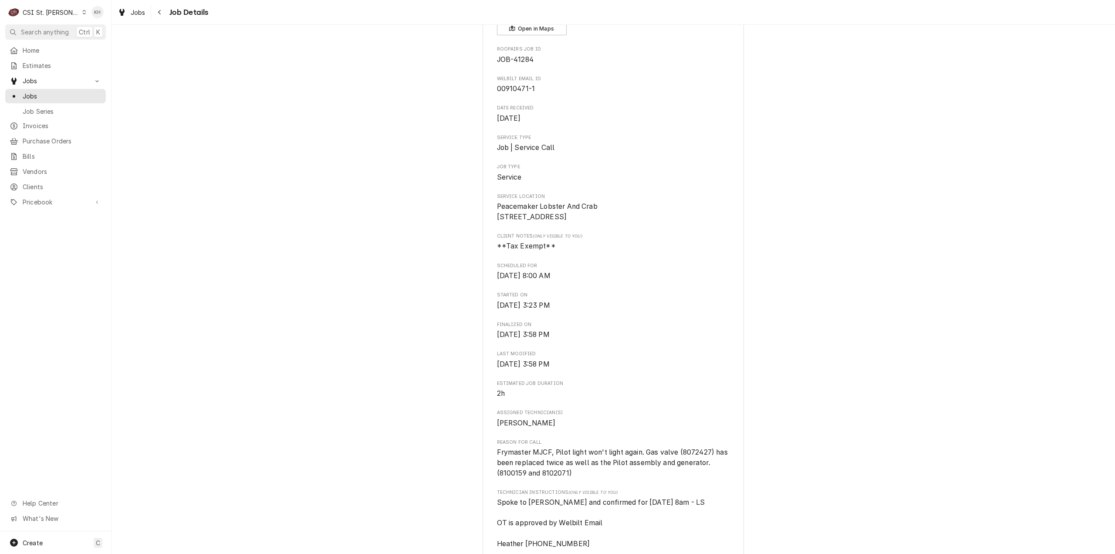
scroll to position [0, 0]
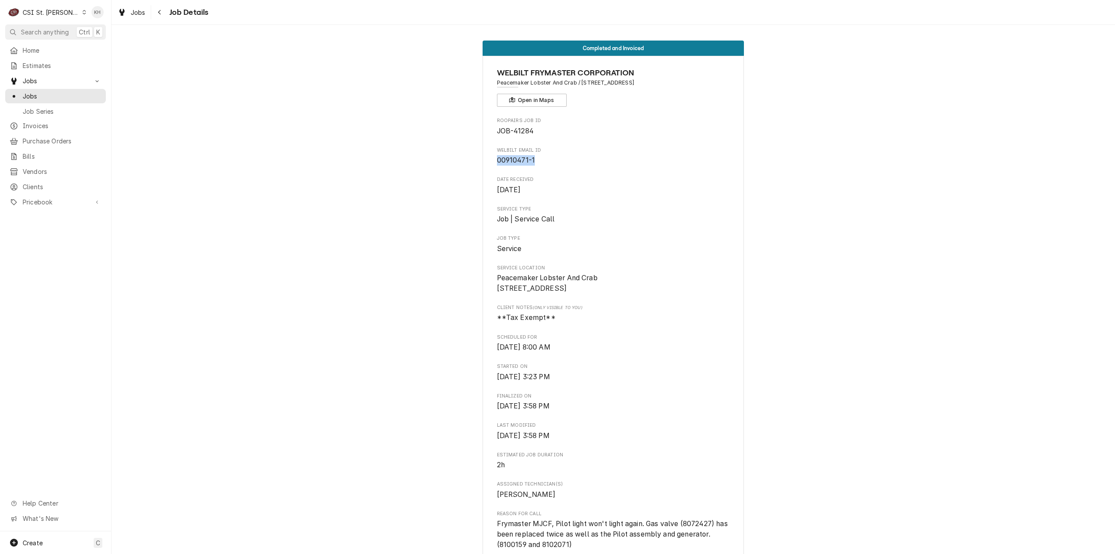
drag, startPoint x: 532, startPoint y: 161, endPoint x: 493, endPoint y: 159, distance: 38.8
copy span "00910471-1"
click at [34, 544] on span "Create" at bounding box center [33, 542] width 20 height 7
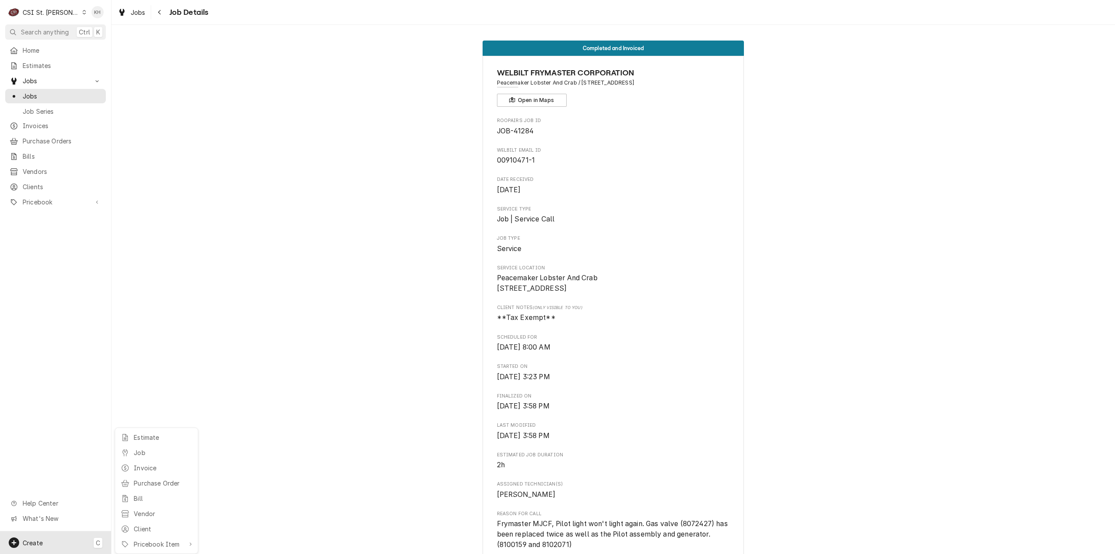
drag, startPoint x: 142, startPoint y: 450, endPoint x: 89, endPoint y: 453, distance: 53.2
click at [142, 449] on div "Job" at bounding box center [163, 452] width 58 height 9
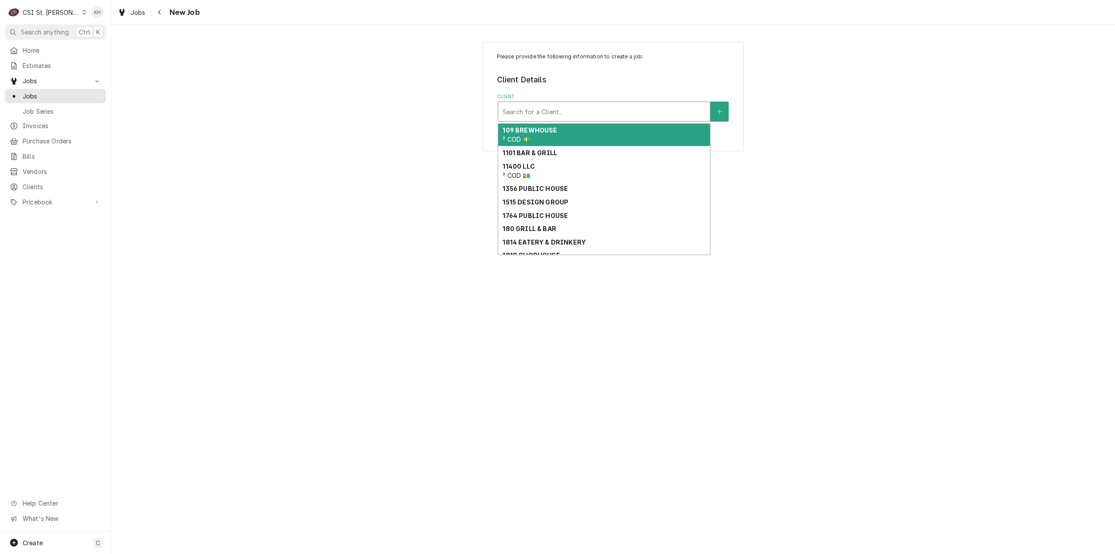
click at [577, 112] on div "Client" at bounding box center [604, 112] width 203 height 16
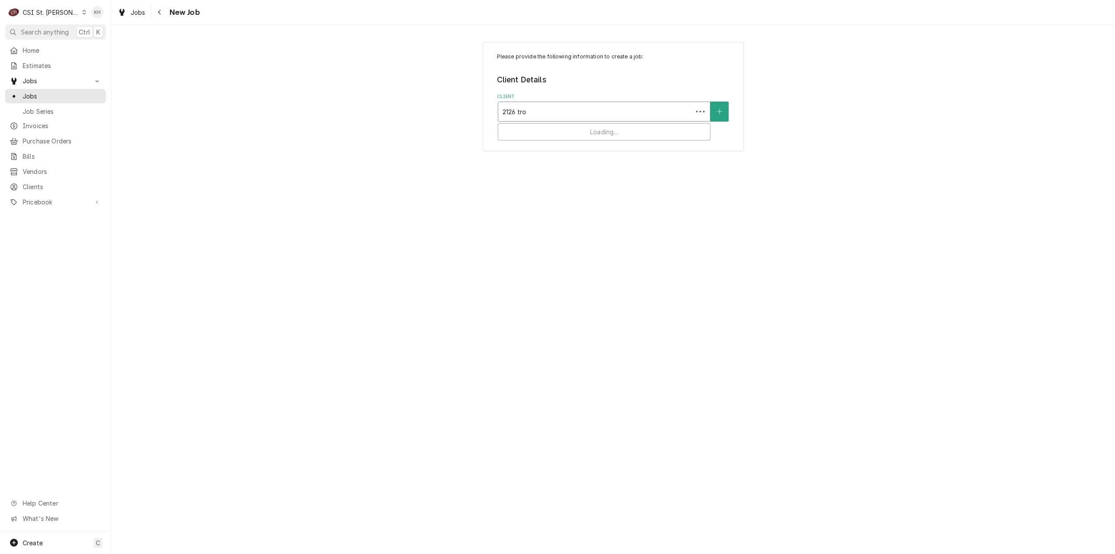
type input "2126 [PERSON_NAME]"
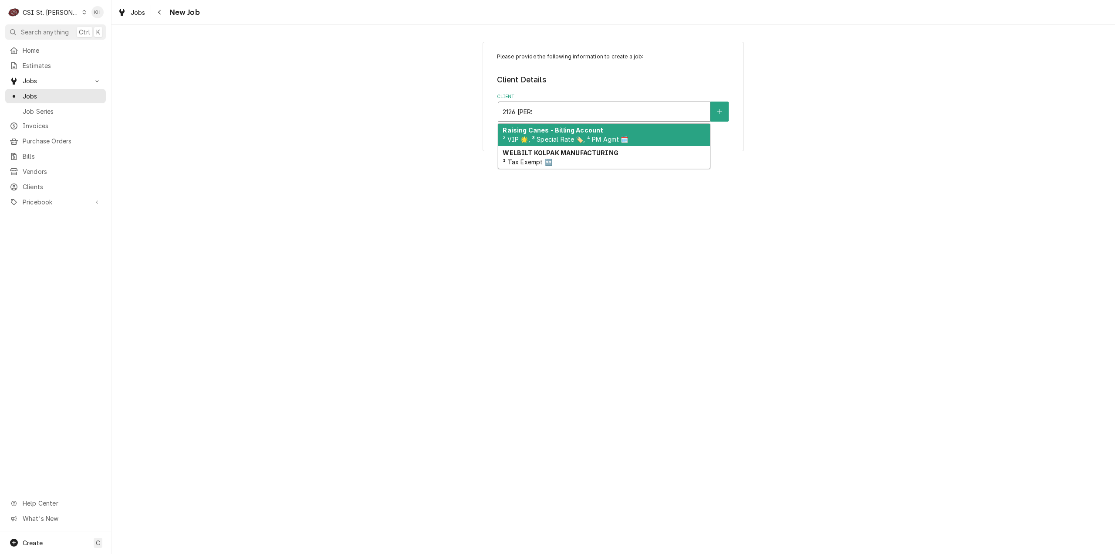
click at [551, 139] on span "² VIP 🌟, ³ Special Rate 🏷️, ⁴ PM Agmt 🗓️" at bounding box center [565, 139] width 125 height 7
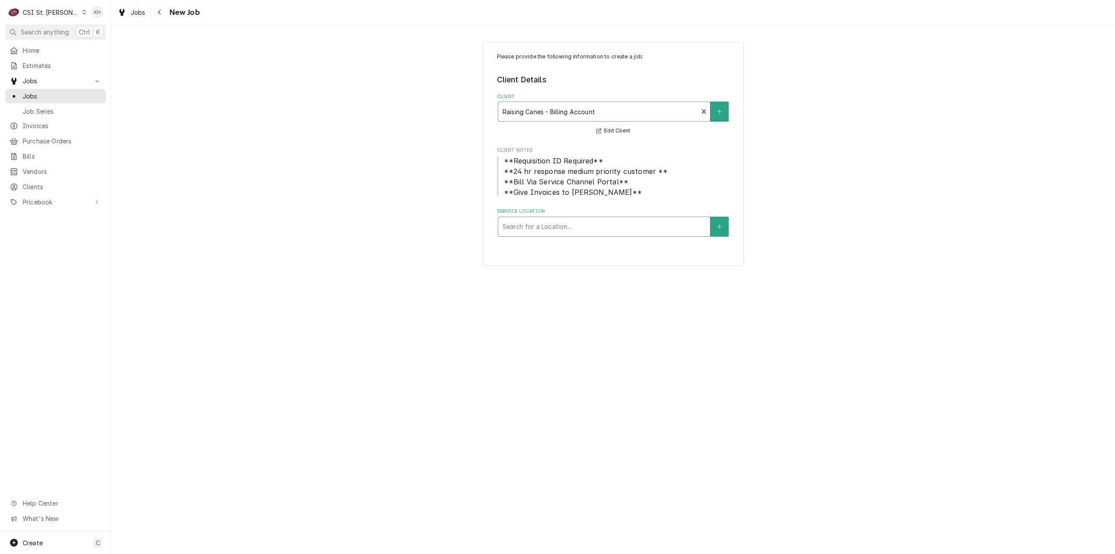
click at [564, 229] on div "Service Location" at bounding box center [604, 227] width 203 height 16
type input "2126"
click at [571, 247] on div "Raising Cane's #1078 [GEOGRAPHIC_DATA] / [STREET_ADDRESS][PERSON_NAME]" at bounding box center [604, 249] width 212 height 23
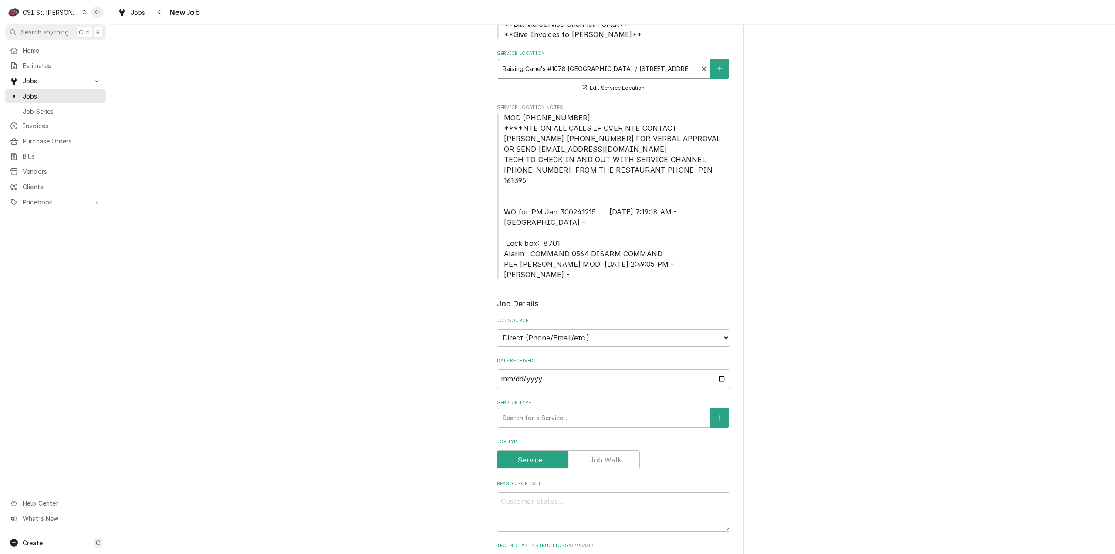
scroll to position [174, 0]
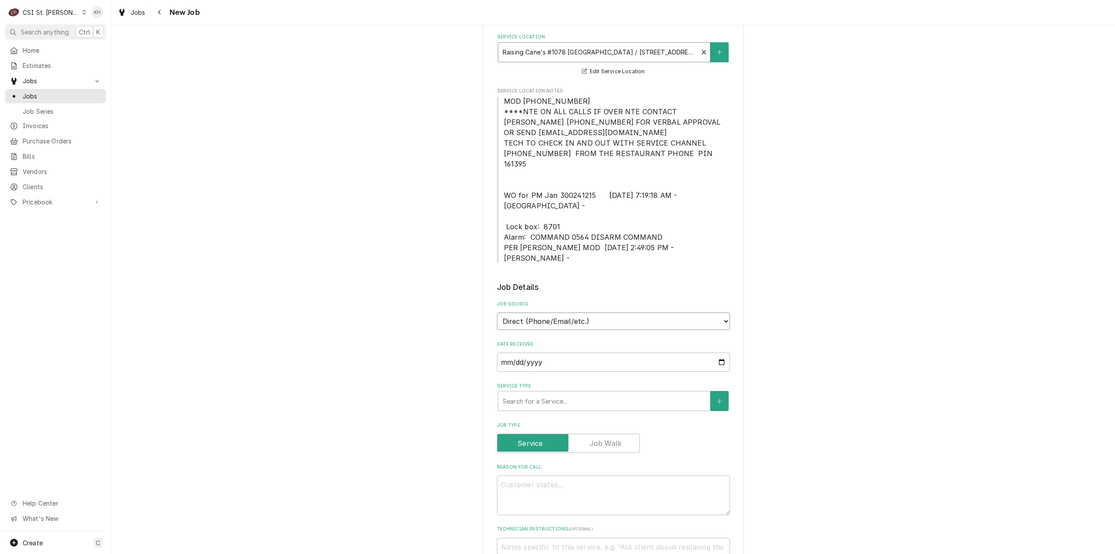
drag, startPoint x: 620, startPoint y: 282, endPoint x: 617, endPoint y: 293, distance: 11.1
click at [618, 312] on select "Direct (Phone/Email/etc.) Service Channel Corrigo Ecotrak Other" at bounding box center [613, 320] width 233 height 17
click at [586, 312] on select "Direct (Phone/Email/etc.) Service Channel Corrigo Ecotrak Other" at bounding box center [613, 320] width 233 height 17
select select "1"
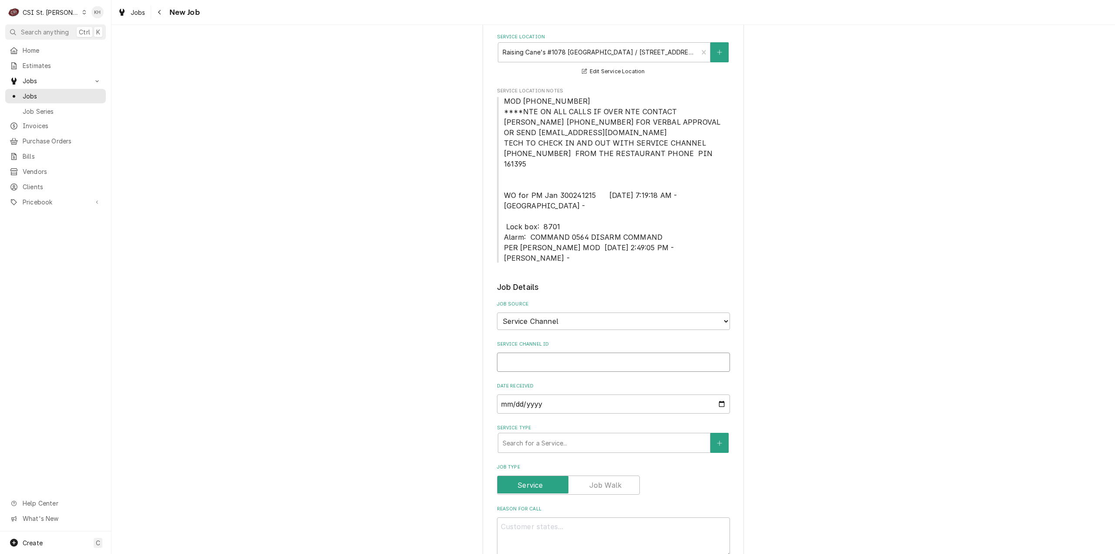
click at [572, 352] on input "Service Channel ID" at bounding box center [613, 361] width 233 height 19
paste input "323130320"
type textarea "x"
type input "323130320"
click at [567, 435] on div "Service Type" at bounding box center [604, 443] width 203 height 16
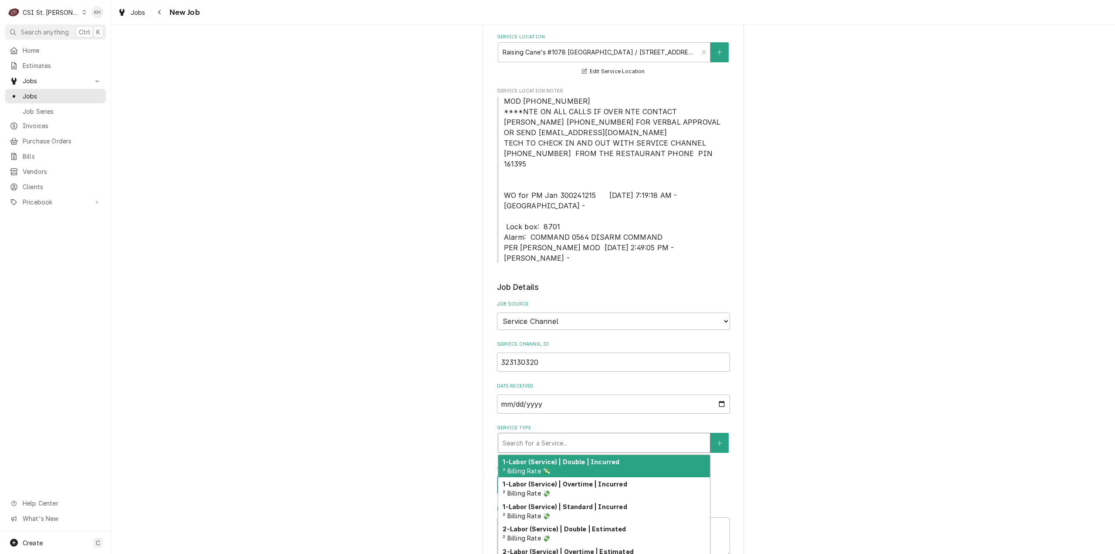
type textarea "x"
type input "s"
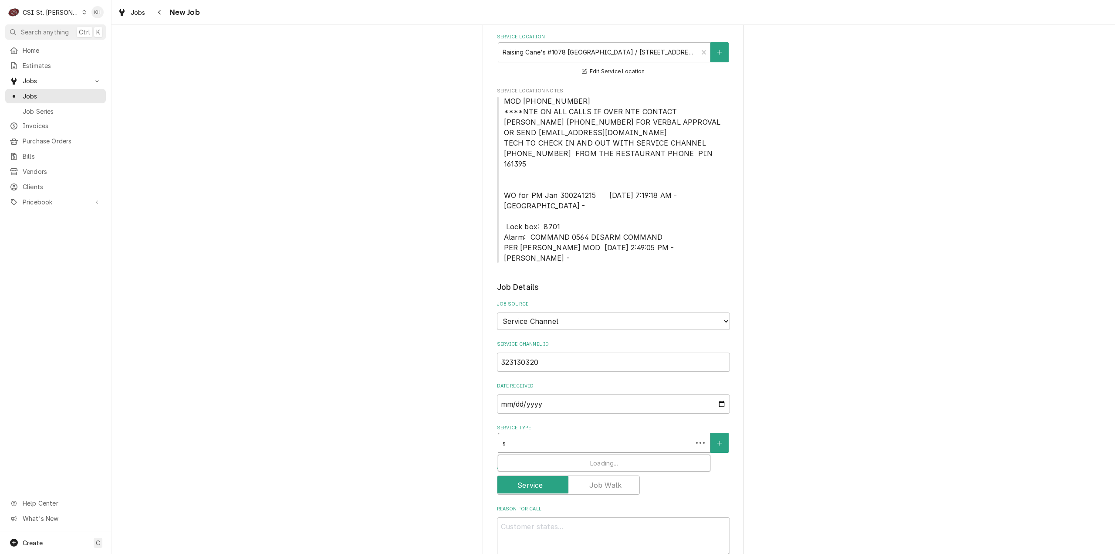
type textarea "x"
type input "se"
type textarea "x"
type input "ser"
type textarea "x"
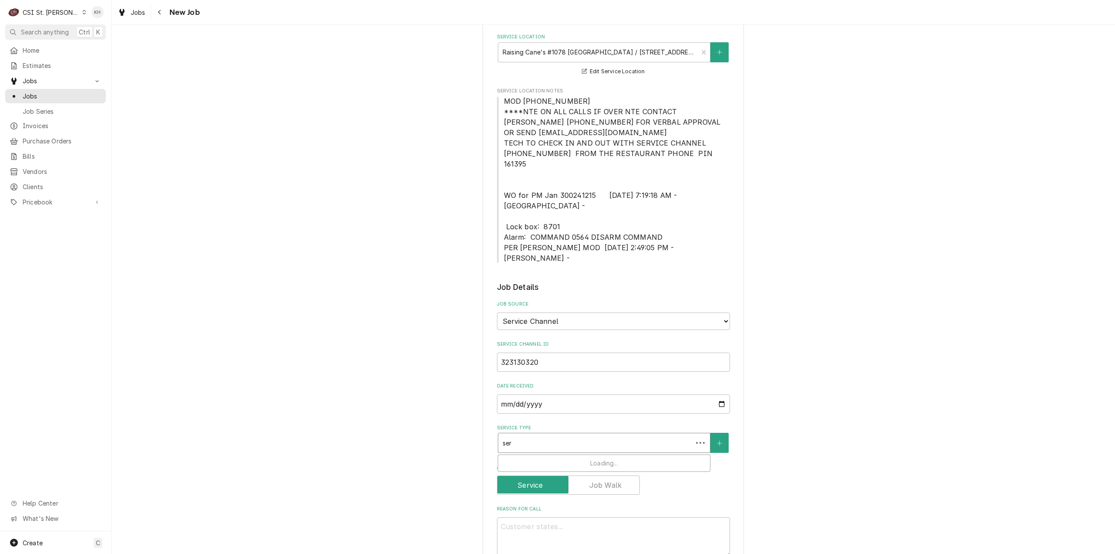
type input "serv"
type textarea "x"
type input "servi"
type textarea "x"
type input "servic"
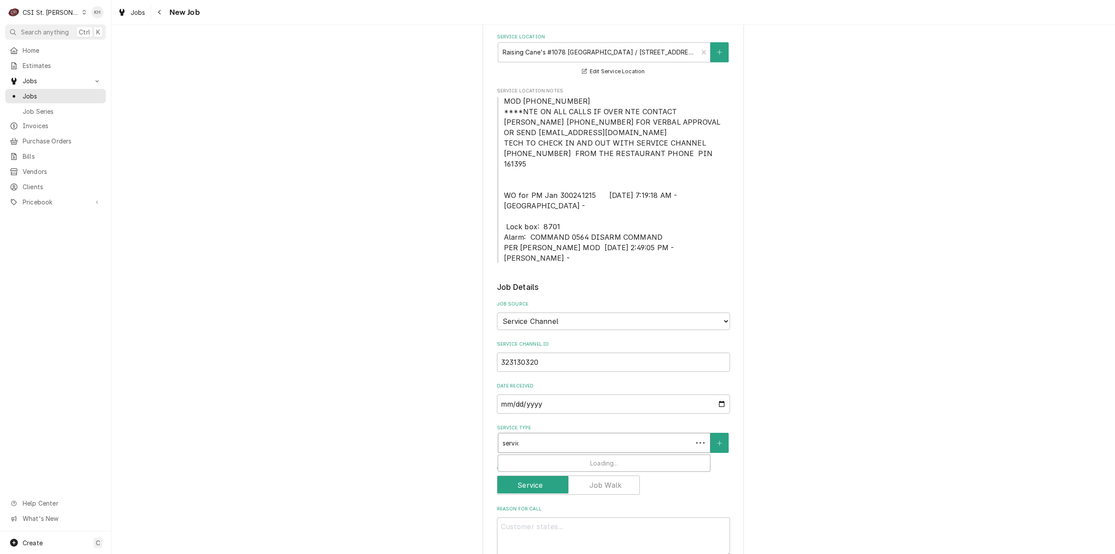
type textarea "x"
type input "service"
type textarea "x"
type input "service"
type textarea "x"
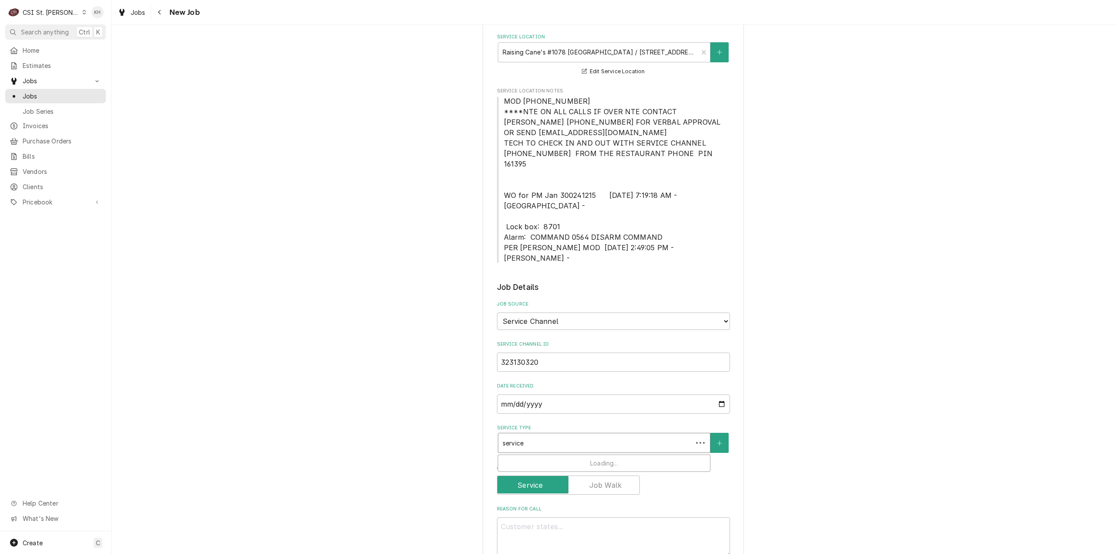
type input "service c"
type textarea "x"
type input "service ca"
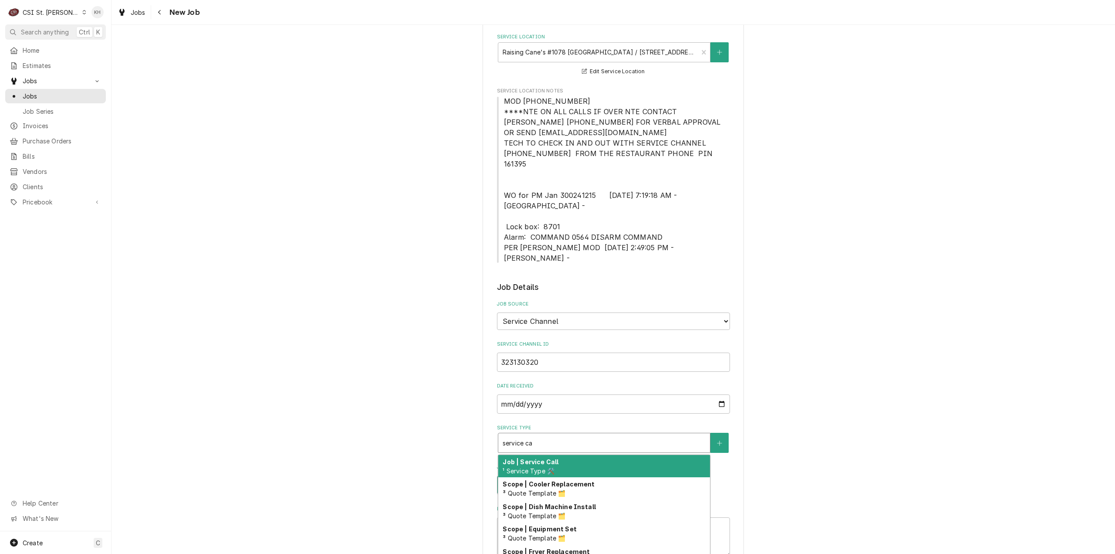
click at [566, 455] on div "Job | Service Call ¹ Service Type 🛠️" at bounding box center [604, 466] width 212 height 23
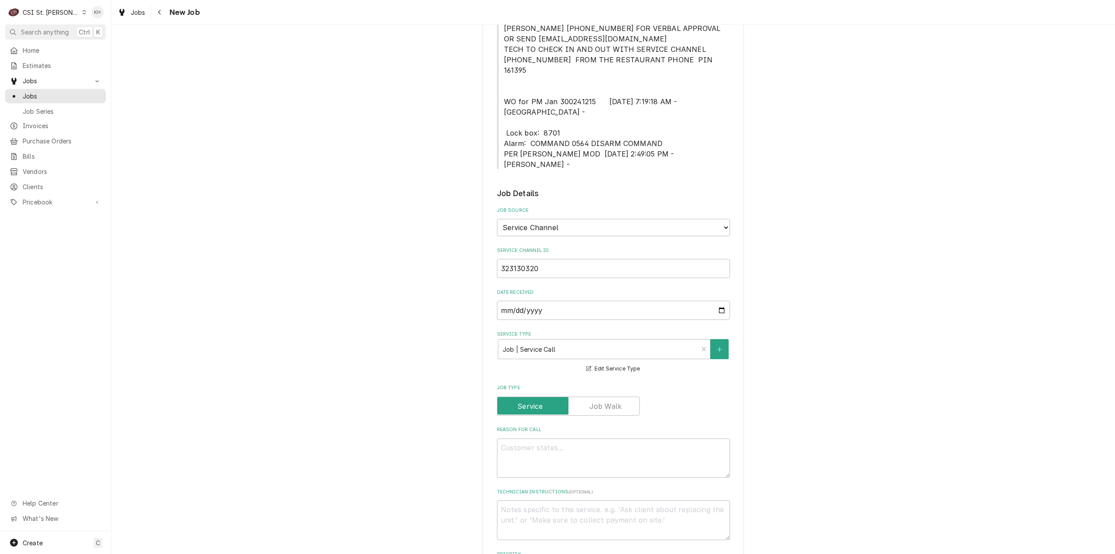
scroll to position [479, 0]
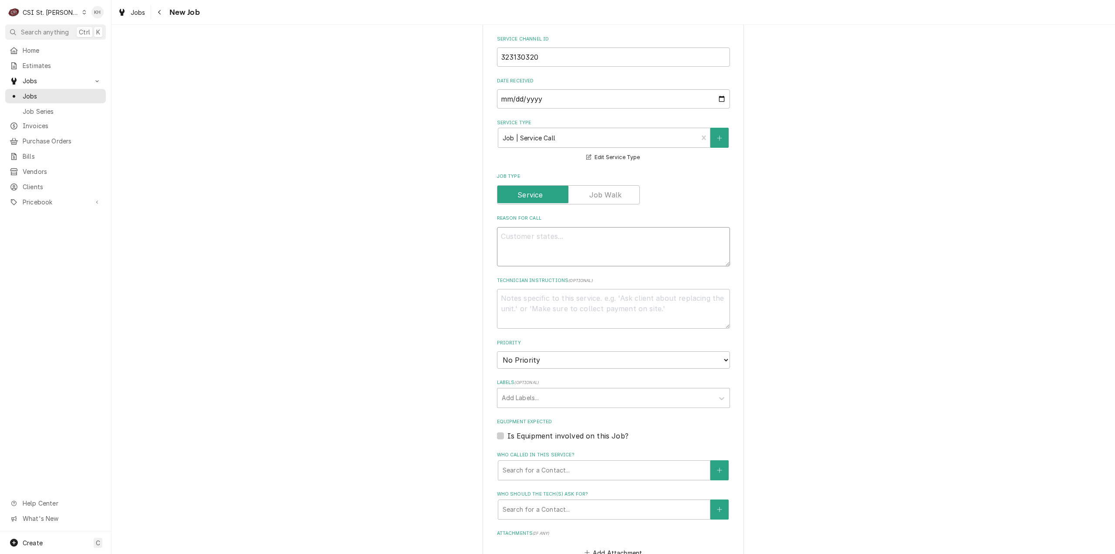
click at [586, 227] on textarea "Reason For Call" at bounding box center [613, 247] width 233 height 40
paste textarea "KITCHEN / Refrigeration / Dine In Board "Equip:" Kitchen (Left) "Tag ID"138643,…"
type textarea "x"
type textarea "KITCHEN / Refrigeration / Dine In Board "Equip:" Kitchen (Left) "Tag ID"138643,…"
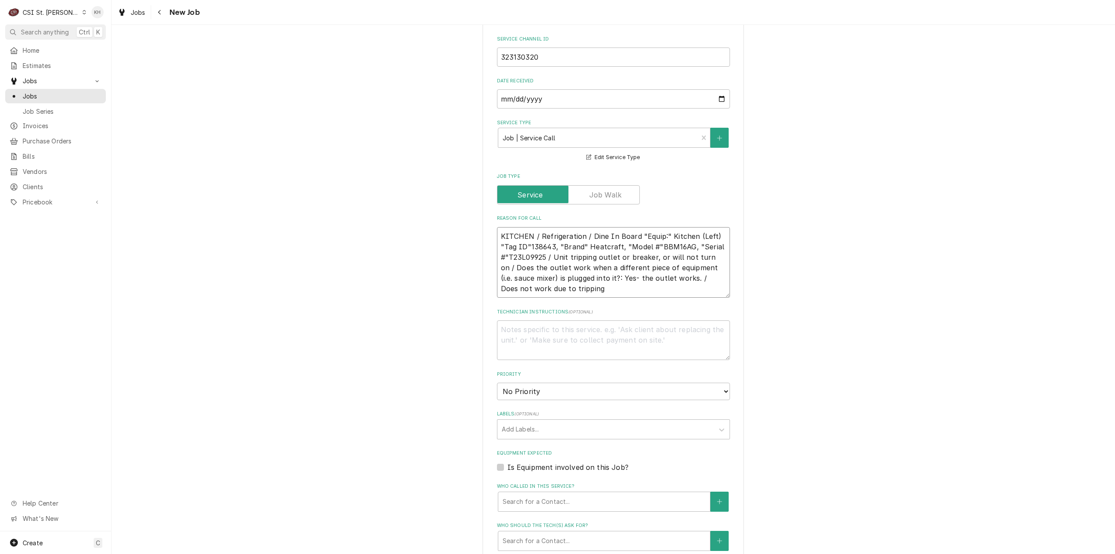
type textarea "x"
type textarea "KITCHEN / Refrigeration / Dine In Board "Equip:" Kitchen (Left) "Tag ID"138643,…"
type textarea "x"
type textarea "KITCHEN / Refrigeration / Dine In Board "Equip:" Kitchen (Left) "Tag ID"138643,…"
click at [551, 259] on textarea "KITCHEN / Refrigeration / Dine In Board "Equip:" Kitchen (Left) "Tag ID"138643,…" at bounding box center [613, 267] width 233 height 81
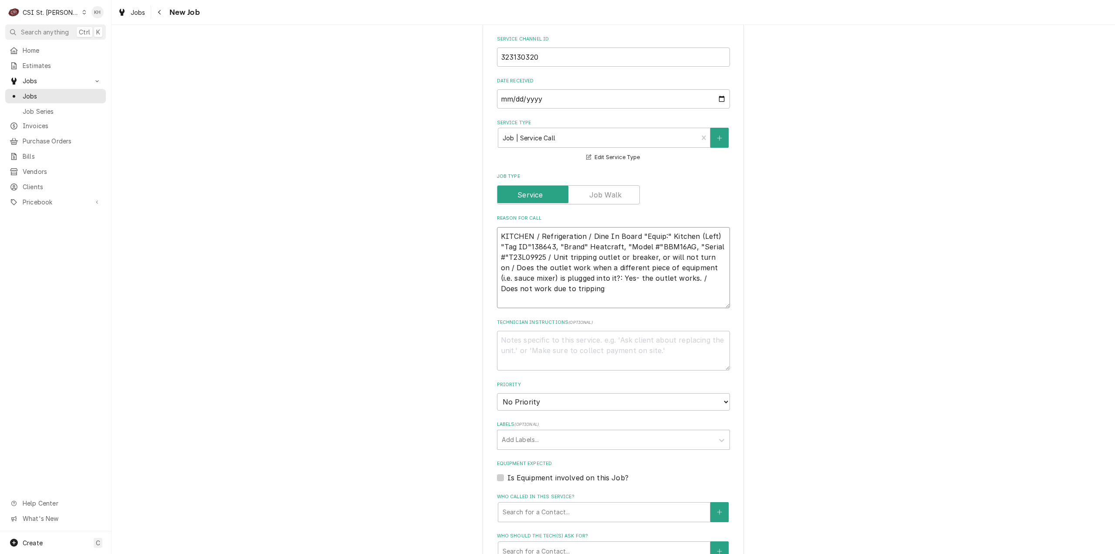
click at [554, 264] on textarea "KITCHEN / Refrigeration / Dine In Board "Equip:" Kitchen (Left) "Tag ID"138643,…" at bounding box center [613, 267] width 233 height 81
type textarea "x"
type textarea "KITCHEN / Refrigeration / Dine In Board "Equip:" Kitchen (Left) "Tag ID"138643,…"
type textarea "x"
type textarea "KITCHEN / Refrigeration / Dine In Board "Equip:" Kitchen (Left) "Tag ID"138643,…"
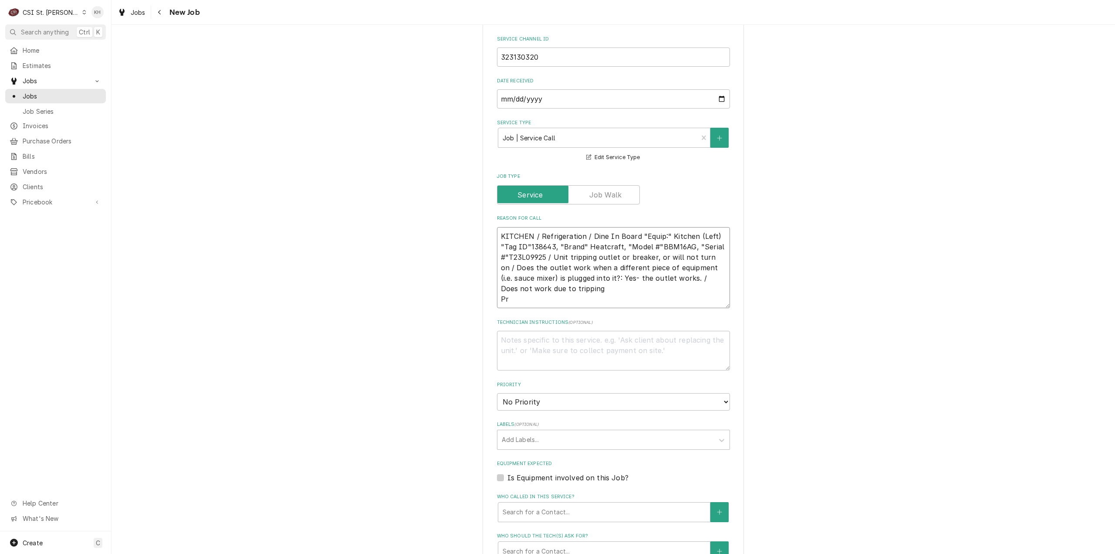
type textarea "x"
type textarea "KITCHEN / Refrigeration / Dine In Board "Equip:" Kitchen (Left) "Tag ID"138643,…"
type textarea "x"
type textarea "KITCHEN / Refrigeration / Dine In Board "Equip:" Kitchen (Left) "Tag ID"138643,…"
type textarea "x"
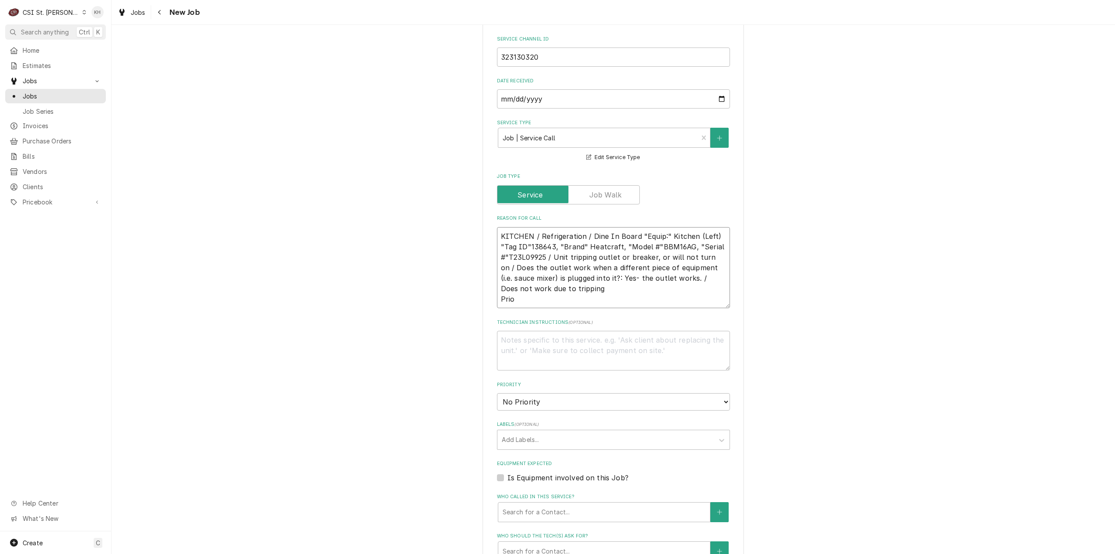
type textarea "KITCHEN / Refrigeration / Dine In Board "Equip:" Kitchen (Left) "Tag ID"138643,…"
type textarea "x"
type textarea "KITCHEN / Refrigeration / Dine In Board "Equip:" Kitchen (Left) "Tag ID"138643,…"
type textarea "x"
type textarea "KITCHEN / Refrigeration / Dine In Board "Equip:" Kitchen (Left) "Tag ID"138643,…"
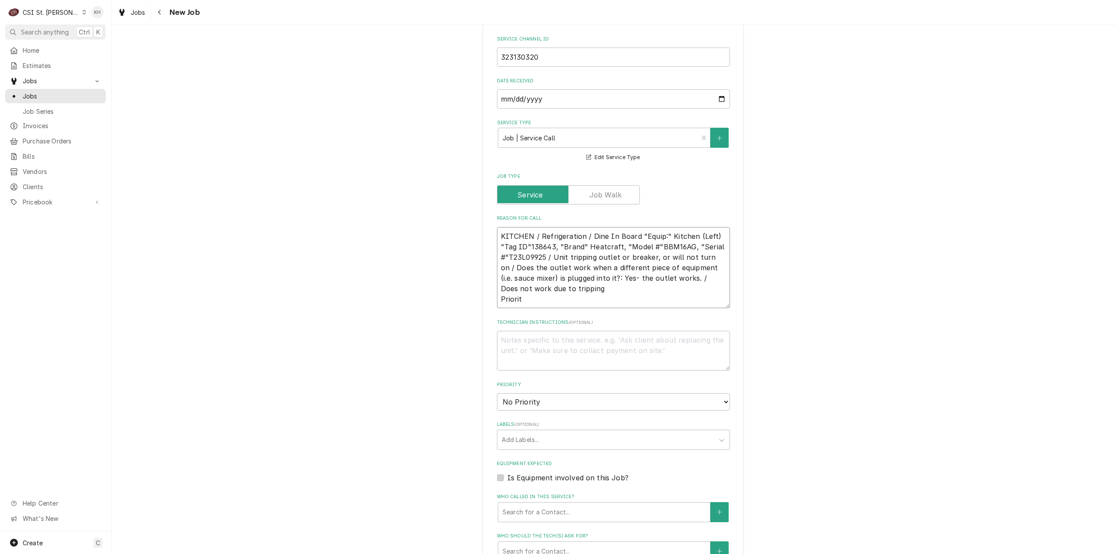
type textarea "x"
type textarea "KITCHEN / Refrigeration / Dine In Board "Equip:" Kitchen (Left) "Tag ID"138643,…"
type textarea "x"
type textarea "KITCHEN / Refrigeration / Dine In Board "Equip:" Kitchen (Left) "Tag ID"138643,…"
paste textarea "URGENT - 24 HOURS"
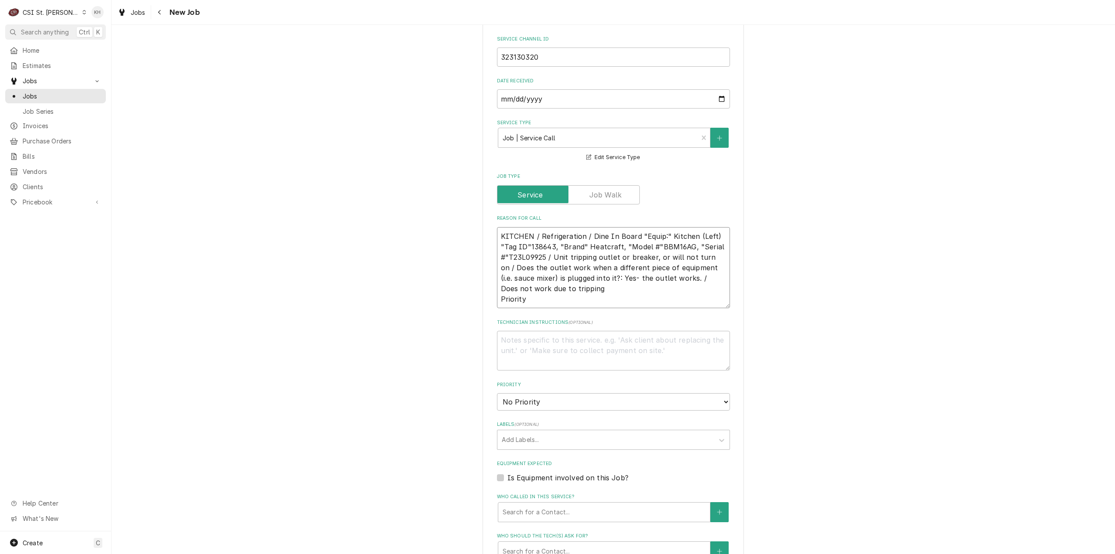
type textarea "x"
type textarea "KITCHEN / Refrigeration / Dine In Board "Equip:" Kitchen (Left) "Tag ID"138643,…"
type textarea "x"
click at [519, 228] on textarea "KITCHEN / Refrigeration / Dine In Board "Equip:" Kitchen (Left) "Tag ID"138643,…" at bounding box center [613, 267] width 233 height 81
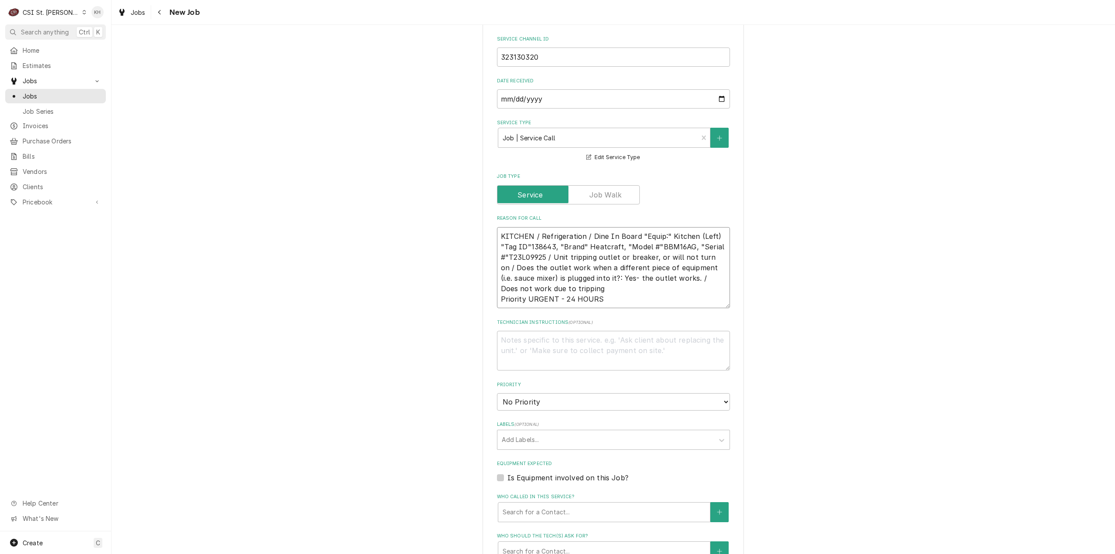
type textarea "KITCHEN / Refrigeration / Dine In Board "Equip:" Kitchen (Left) "Tag ID"138643,…"
click at [576, 331] on textarea "Technician Instructions ( optional )" at bounding box center [613, 351] width 233 height 40
type textarea "x"
type textarea "N"
type textarea "x"
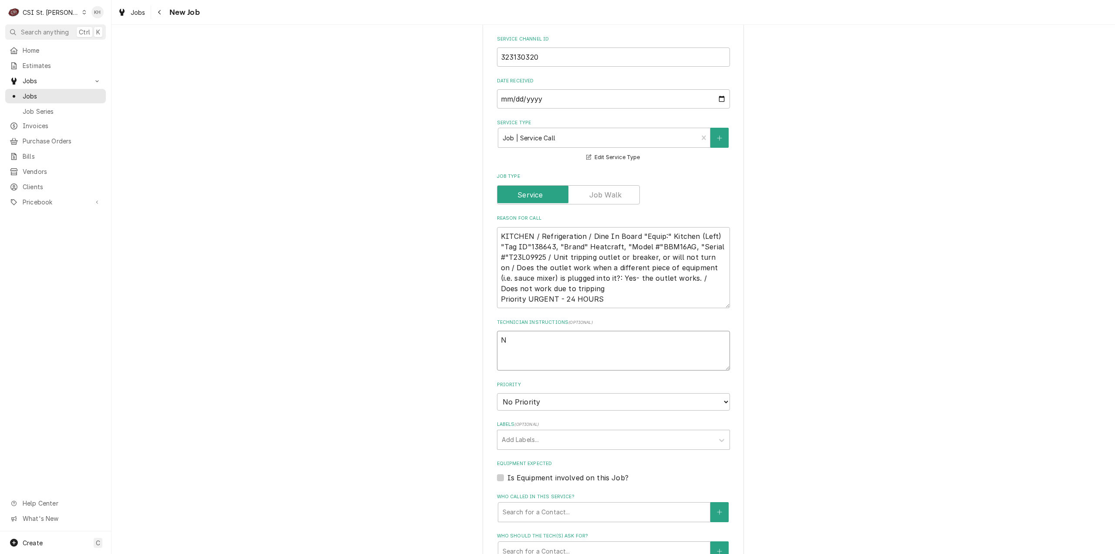
type textarea "NT"
type textarea "x"
type textarea "NTE"
type textarea "x"
type textarea "NTE"
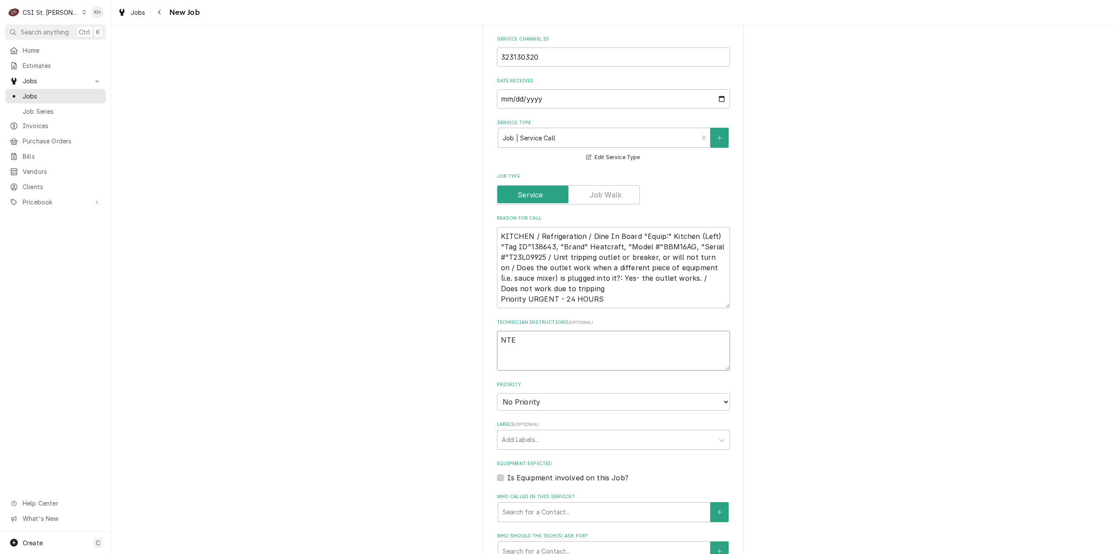
type textarea "x"
type textarea "NTE $"
type textarea "x"
type textarea "NTE $4"
type textarea "x"
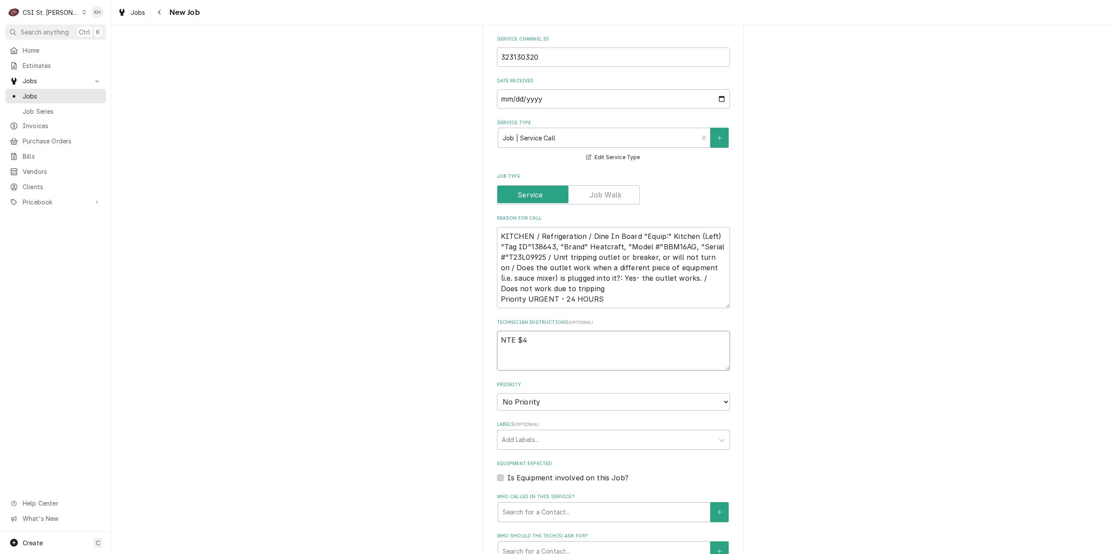
type textarea "NTE $40"
type textarea "x"
type textarea "NTE $400"
type textarea "x"
type textarea "NTE $400."
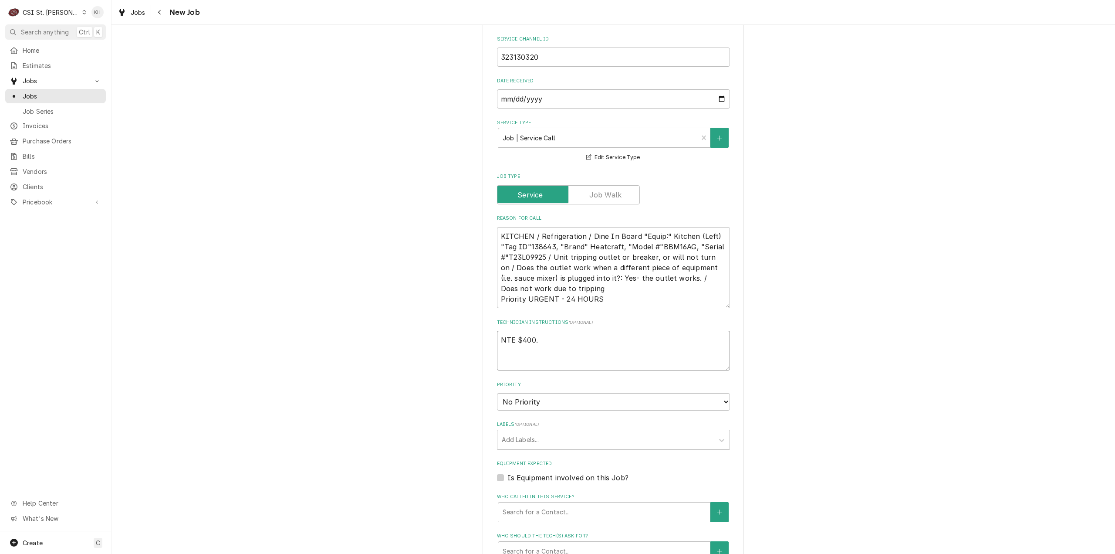
type textarea "x"
type textarea "NTE $400.0"
type textarea "x"
type textarea "NTE $400.00"
type textarea "x"
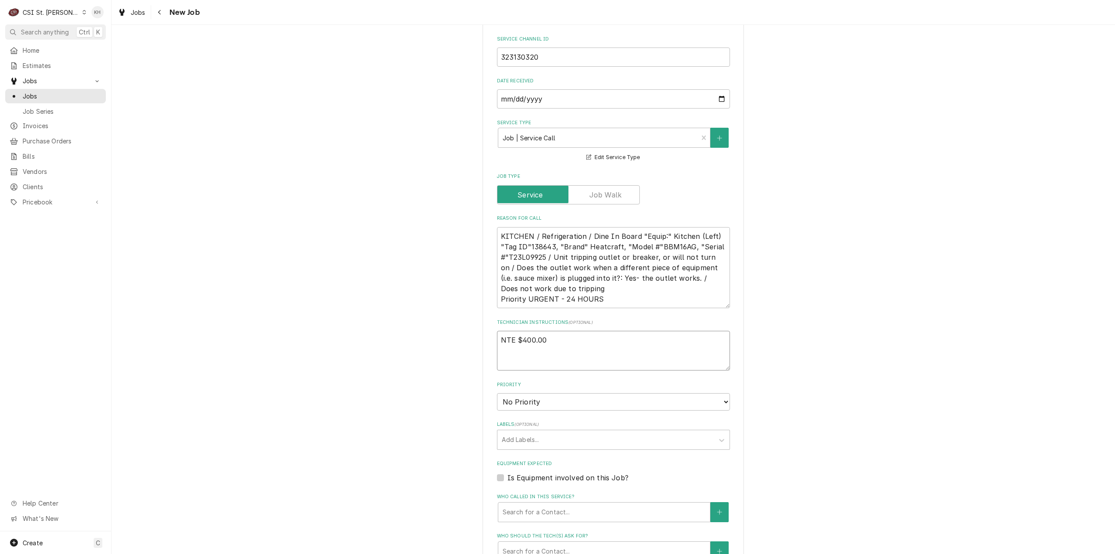
type textarea "NTE $400.00"
drag, startPoint x: 567, startPoint y: 365, endPoint x: 563, endPoint y: 374, distance: 10.3
click at [567, 393] on select "No Priority Urgent High Medium Low" at bounding box center [613, 401] width 233 height 17
select select "3"
click at [497, 393] on select "No Priority Urgent High Medium Low" at bounding box center [613, 401] width 233 height 17
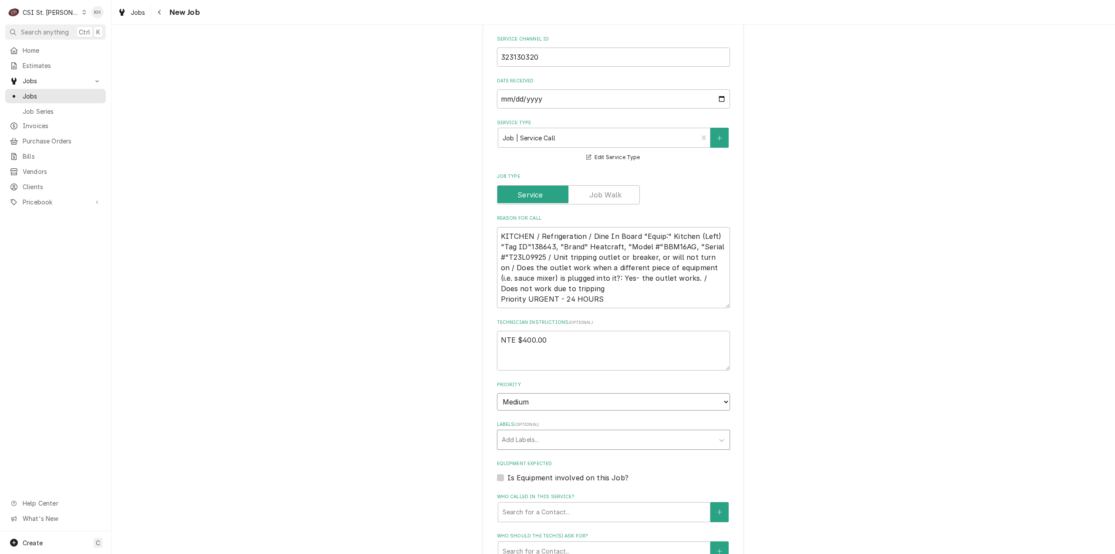
type textarea "x"
click at [525, 432] on div "Labels" at bounding box center [606, 440] width 208 height 16
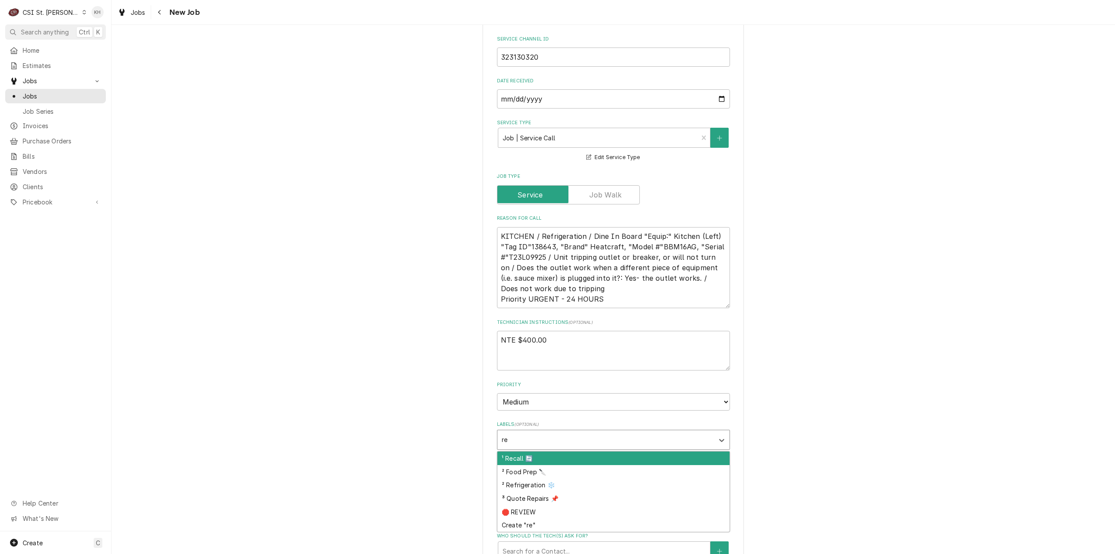
type input "ref"
type textarea "x"
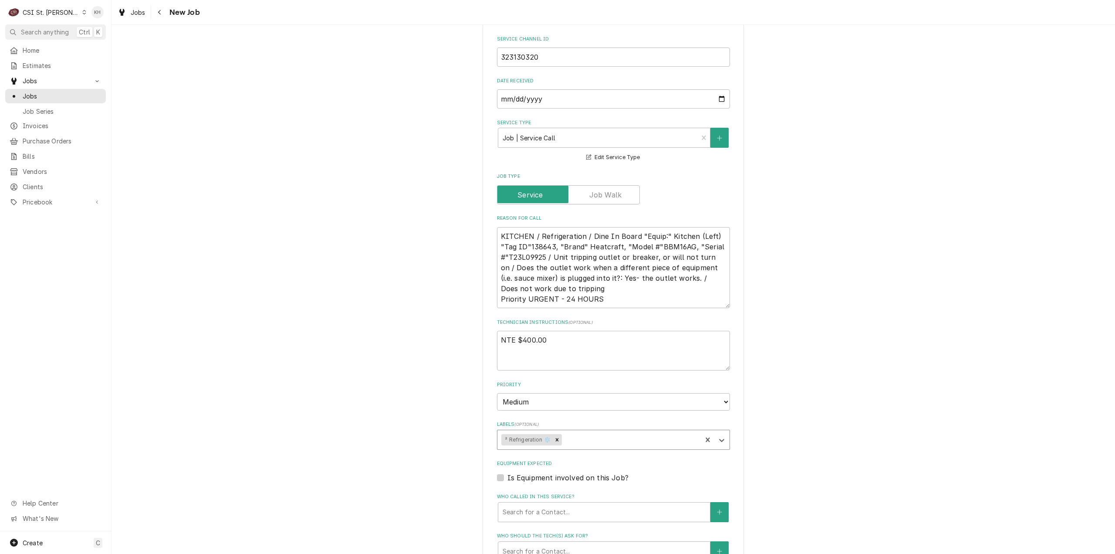
type textarea "x"
click at [508, 472] on label "Is Equipment involved on this Job?" at bounding box center [568, 477] width 121 height 10
click at [508, 472] on input "Equipment Expected" at bounding box center [624, 481] width 233 height 19
checkbox input "true"
click at [540, 504] on div "Equipment" at bounding box center [604, 512] width 203 height 16
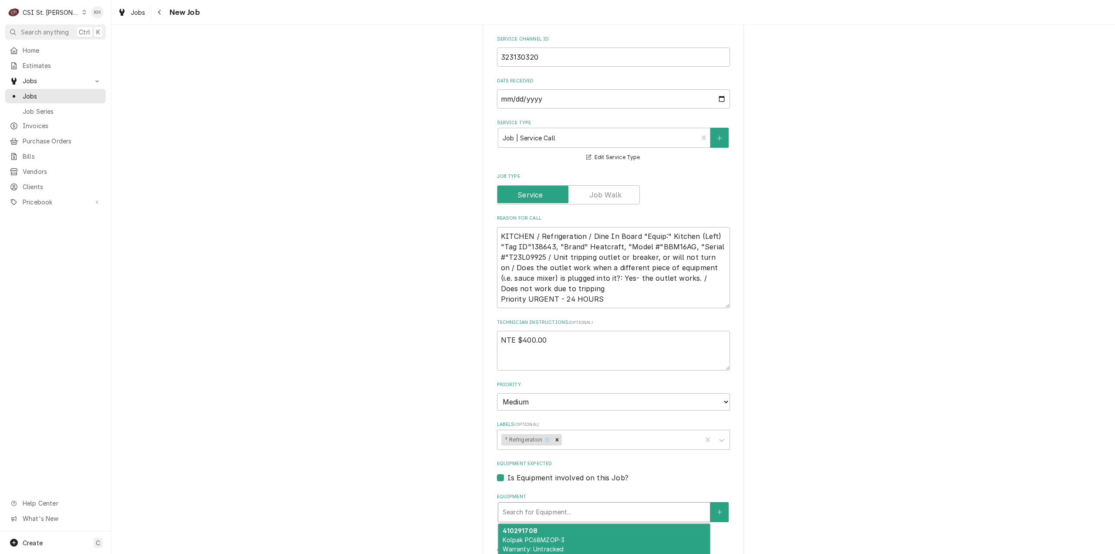
paste input "T23L09925"
type textarea "x"
type input "T23L09925"
type textarea "x"
type input "T23L09925"
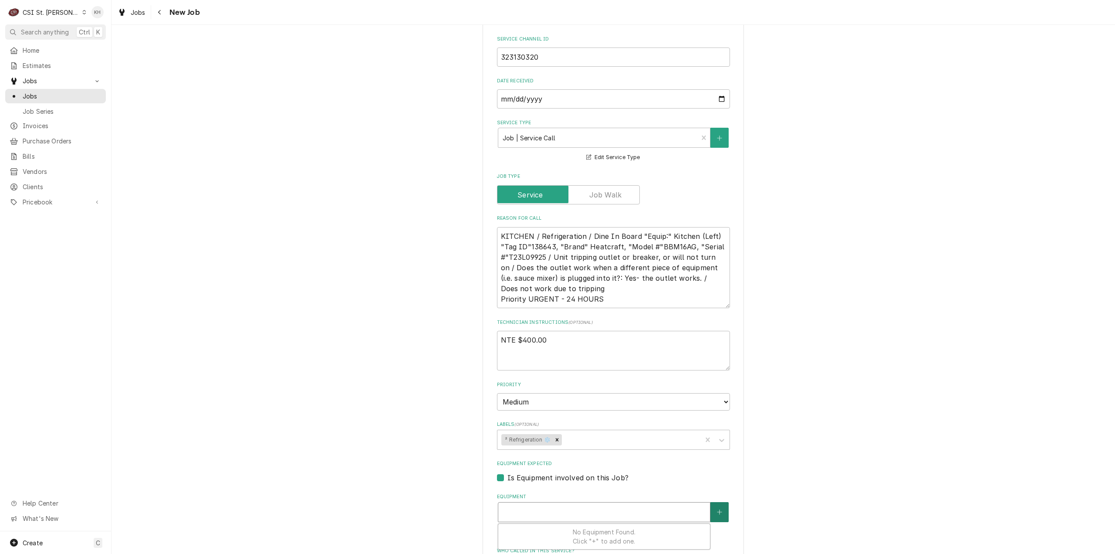
click at [721, 502] on button "Equipment" at bounding box center [720, 512] width 18 height 20
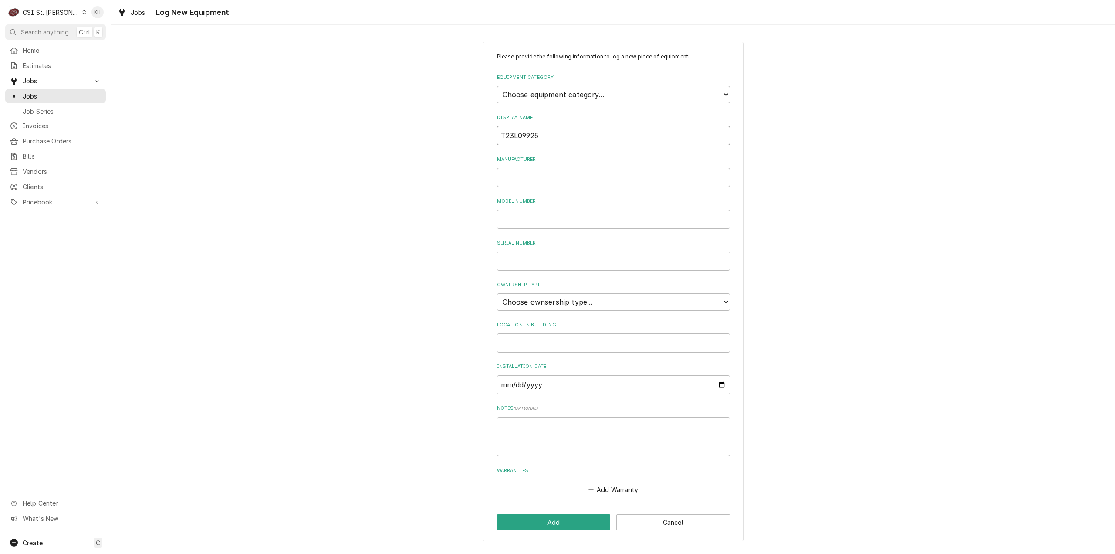
drag, startPoint x: 554, startPoint y: 134, endPoint x: 552, endPoint y: 158, distance: 24.5
click at [554, 135] on input "T23L09925" at bounding box center [613, 135] width 233 height 19
click at [553, 172] on input "Manufacturer" at bounding box center [613, 177] width 233 height 19
paste input "Heatcraft"
type input "Heatcraft"
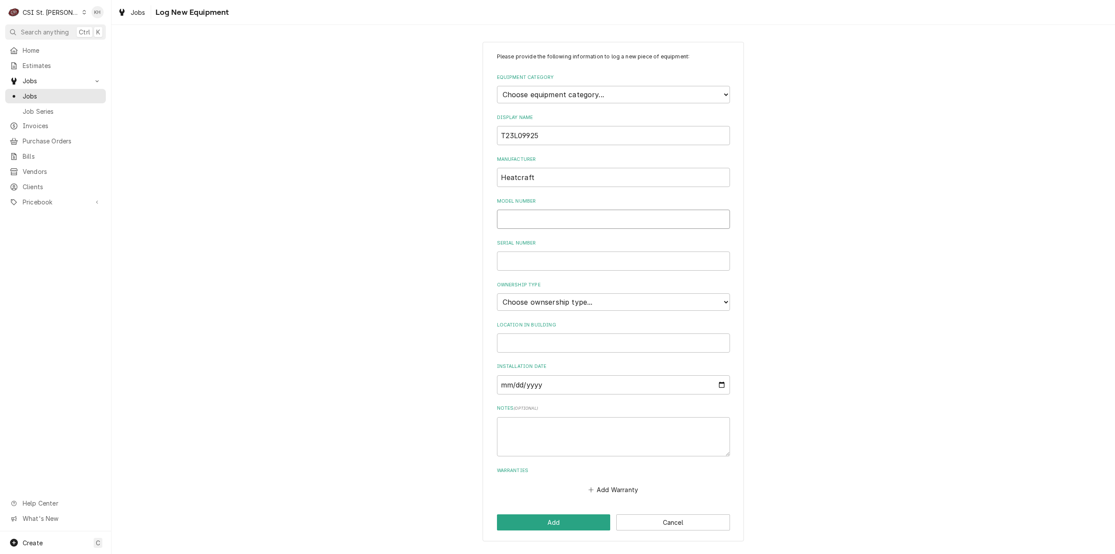
click at [575, 223] on input "Model Number" at bounding box center [613, 219] width 233 height 19
paste input "BBM16AG"
type input "BBM16AG"
drag, startPoint x: 549, startPoint y: 135, endPoint x: 414, endPoint y: 129, distance: 135.2
click at [414, 129] on div "Please provide the following information to log a new piece of equipment: Equip…" at bounding box center [614, 291] width 1004 height 515
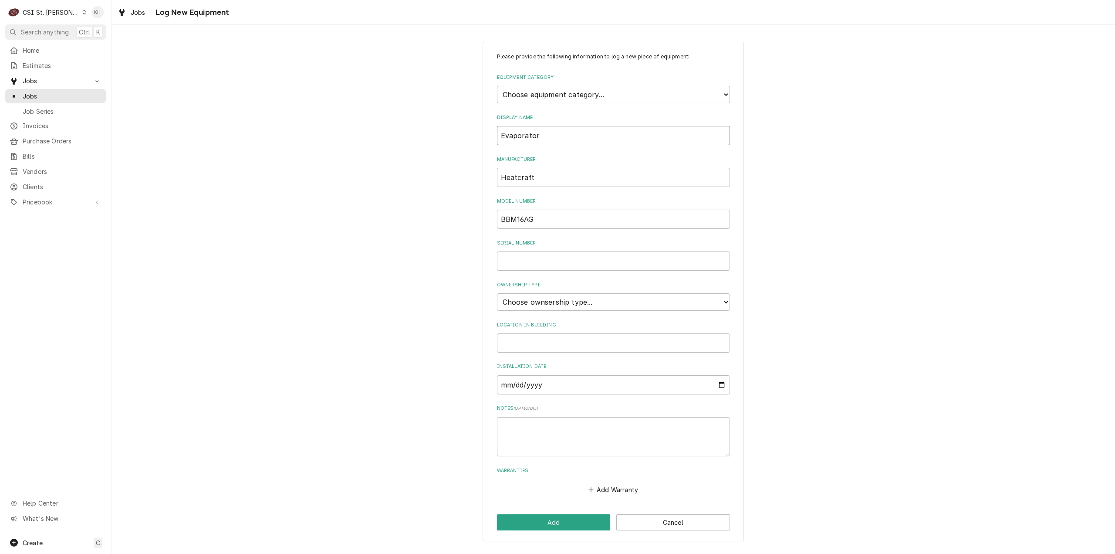
type input "Evaporator"
click at [552, 100] on select "Choose equipment category... Cooking Equipment Fryers Ice Machines Ovens and Ra…" at bounding box center [613, 94] width 233 height 17
select select "8"
click at [497, 86] on select "Choose equipment category... Cooking Equipment Fryers Ice Machines Ovens and Ra…" at bounding box center [613, 94] width 233 height 17
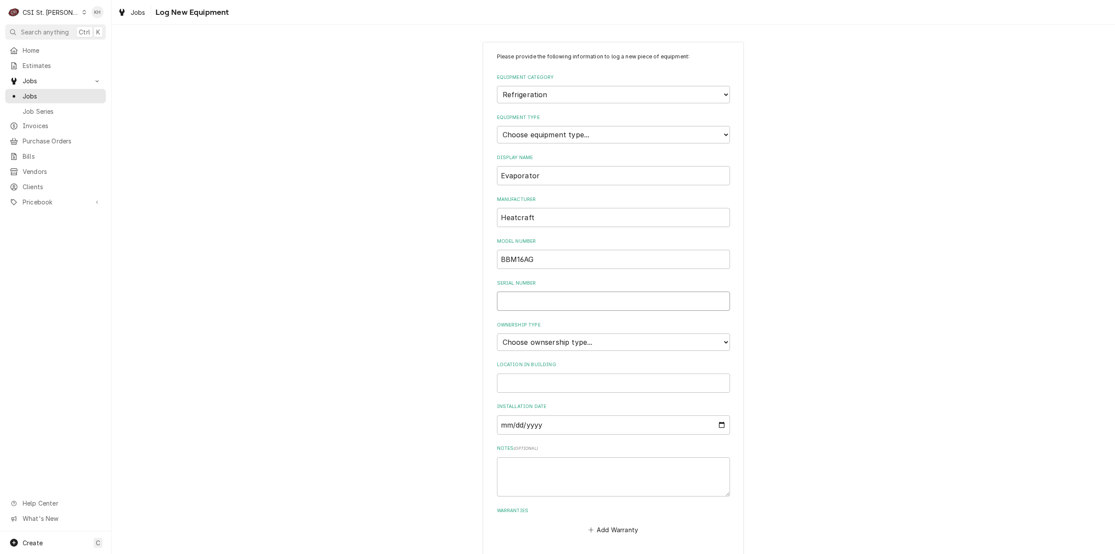
drag, startPoint x: 583, startPoint y: 303, endPoint x: 573, endPoint y: 308, distance: 11.1
click at [577, 304] on input "Serial Number" at bounding box center [613, 300] width 233 height 19
paste input "T23L09925"
type input "T23L09925"
click at [613, 336] on select "Choose ownsership type... Unknown Owned Leased Rented" at bounding box center [613, 341] width 233 height 17
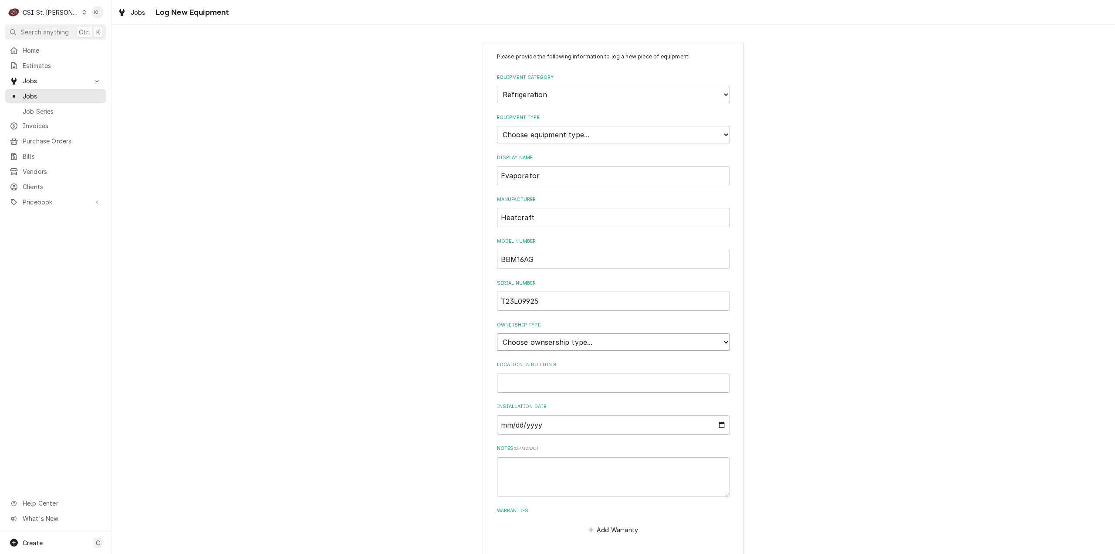
select select "1"
click at [497, 333] on select "Choose ownsership type... Unknown Owned Leased Rented" at bounding box center [613, 341] width 233 height 17
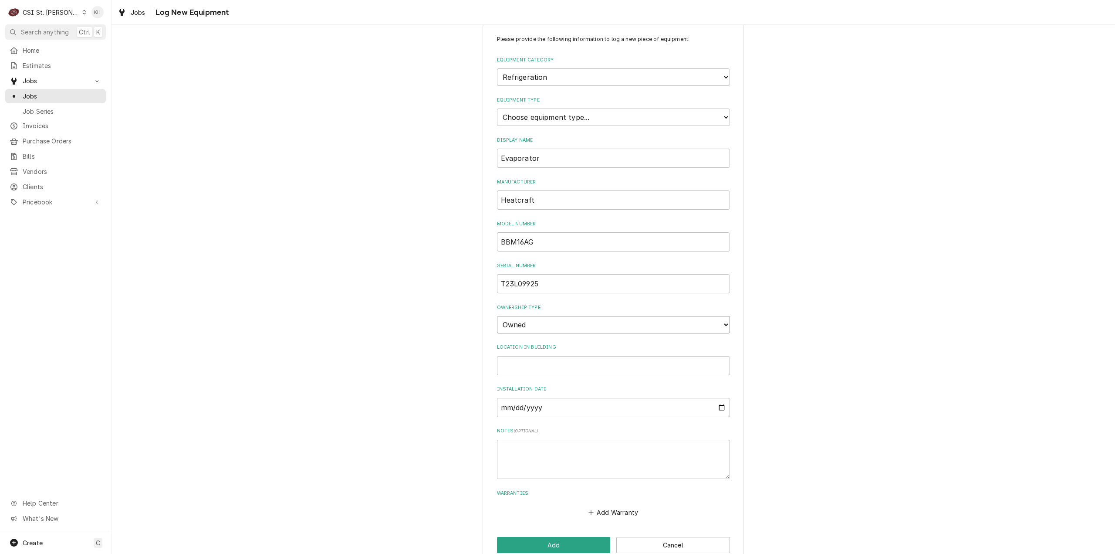
scroll to position [34, 0]
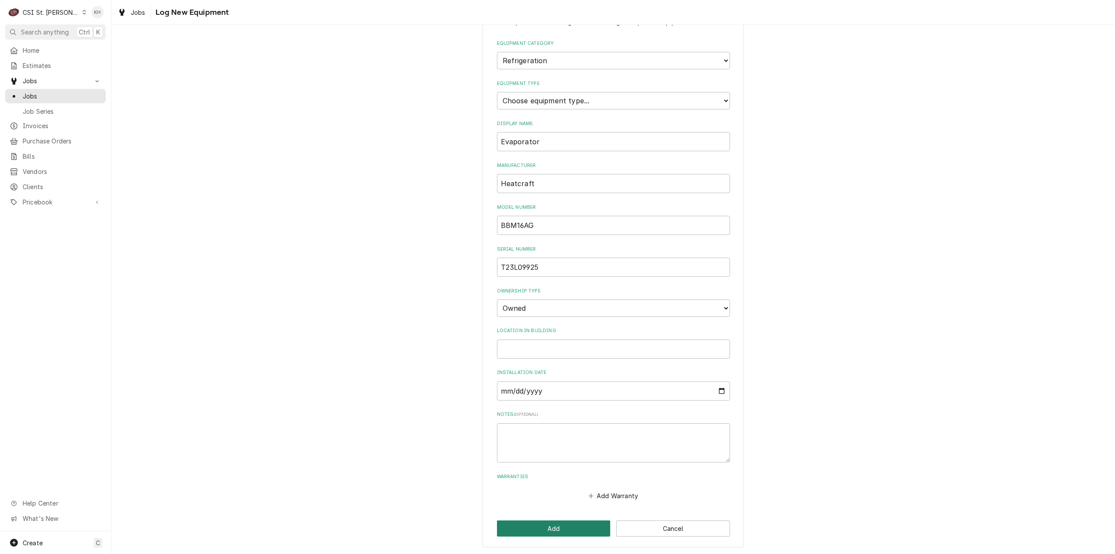
click at [578, 527] on button "Add" at bounding box center [554, 528] width 114 height 16
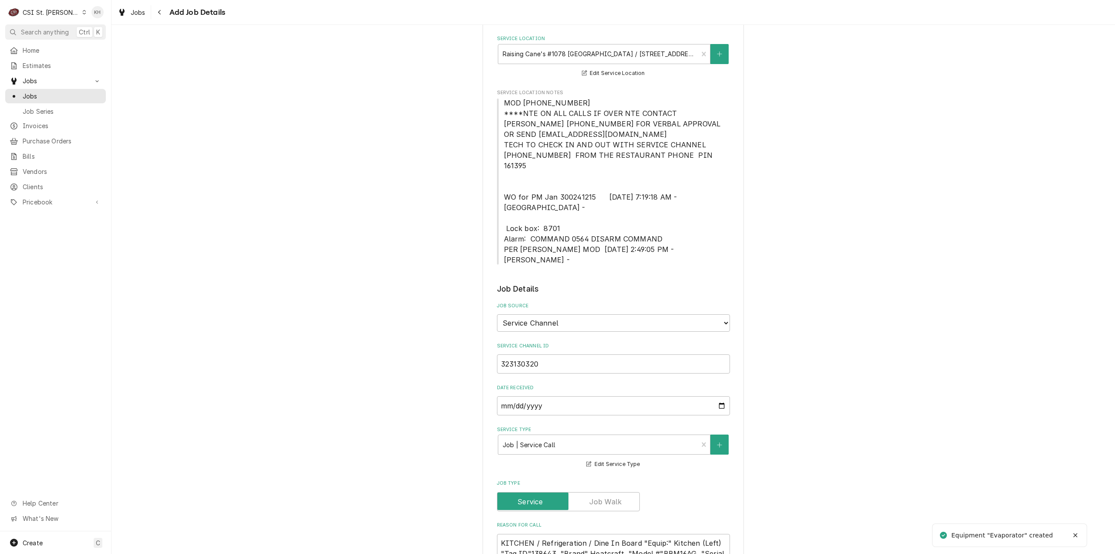
scroll to position [131, 0]
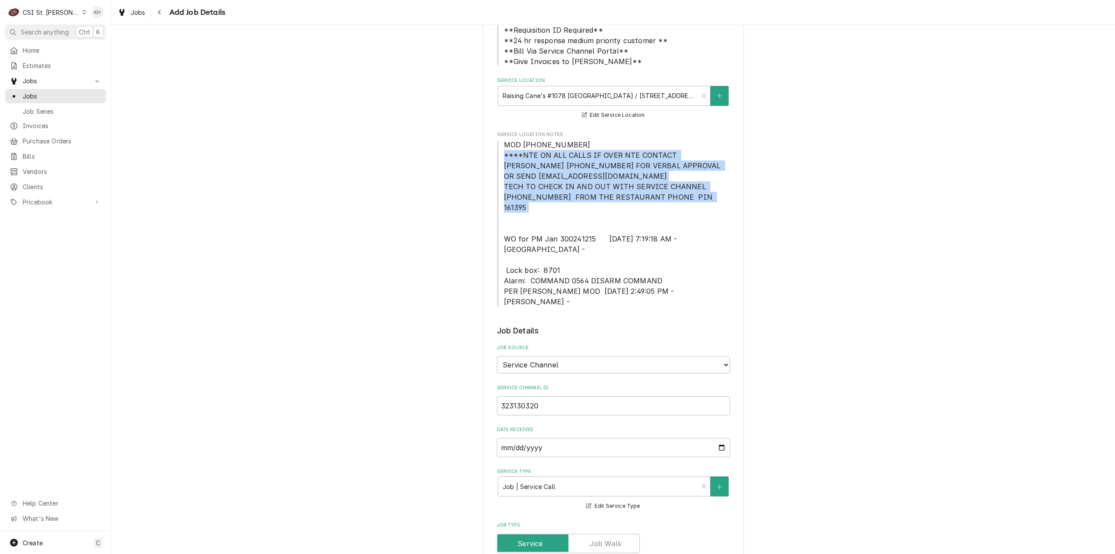
drag, startPoint x: 502, startPoint y: 155, endPoint x: 695, endPoint y: 201, distance: 198.5
click at [695, 201] on span "MOD (217) 361-0995 ****NTE ON ALL CALLS IF OVER NTE CONTACT JEFF COSTA 636-399-…" at bounding box center [613, 222] width 233 height 167
copy span "****NTE ON ALL CALLS IF OVER NTE CONTACT JEFF COSTA 636-399-1299 FOR VERBAL APP…"
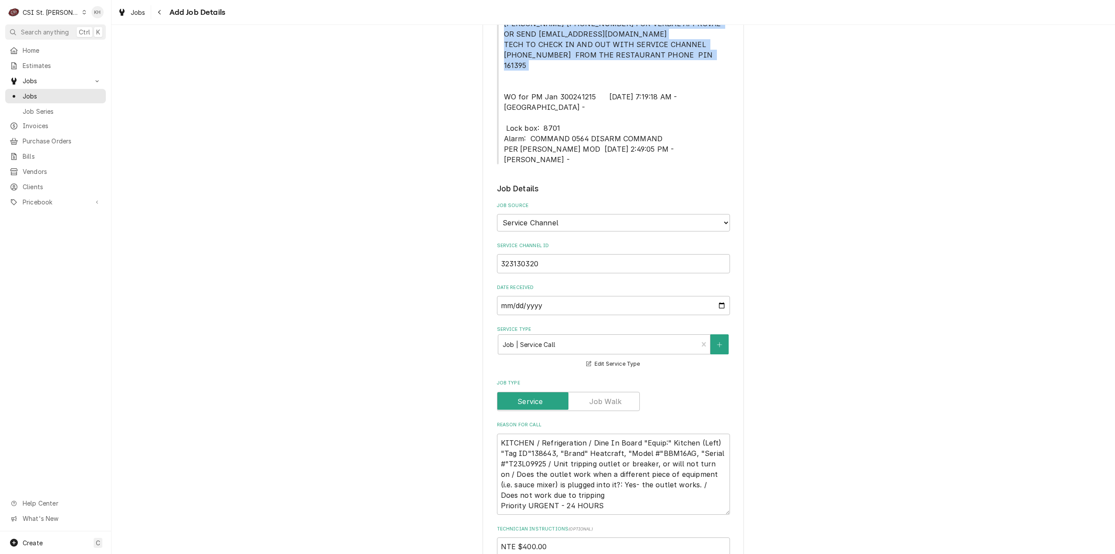
scroll to position [436, 0]
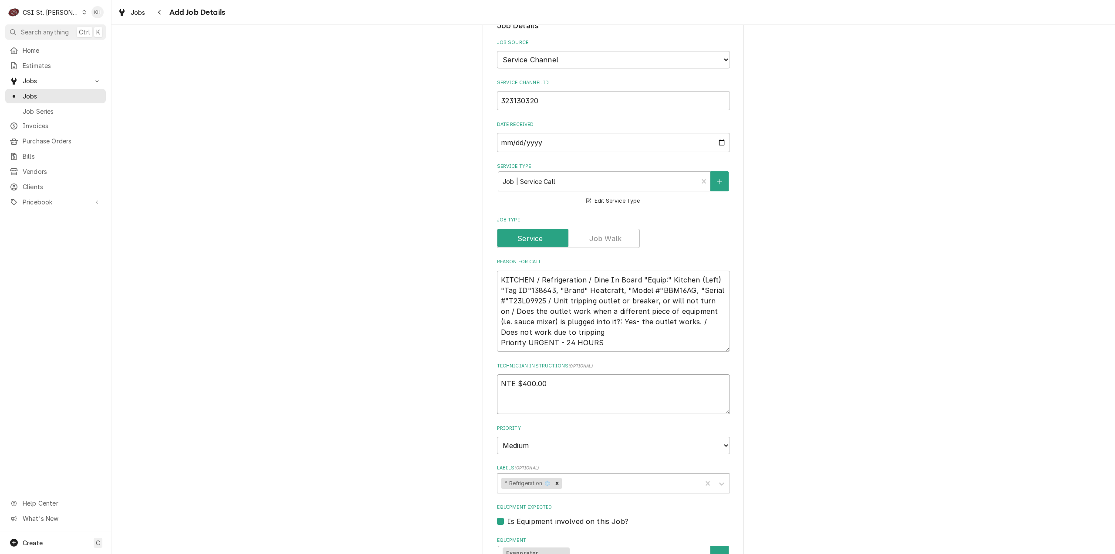
click at [546, 374] on textarea "NTE $400.00" at bounding box center [613, 394] width 233 height 40
type textarea "x"
type textarea "NTE $400.00"
type textarea "x"
type textarea "NTE $400.00"
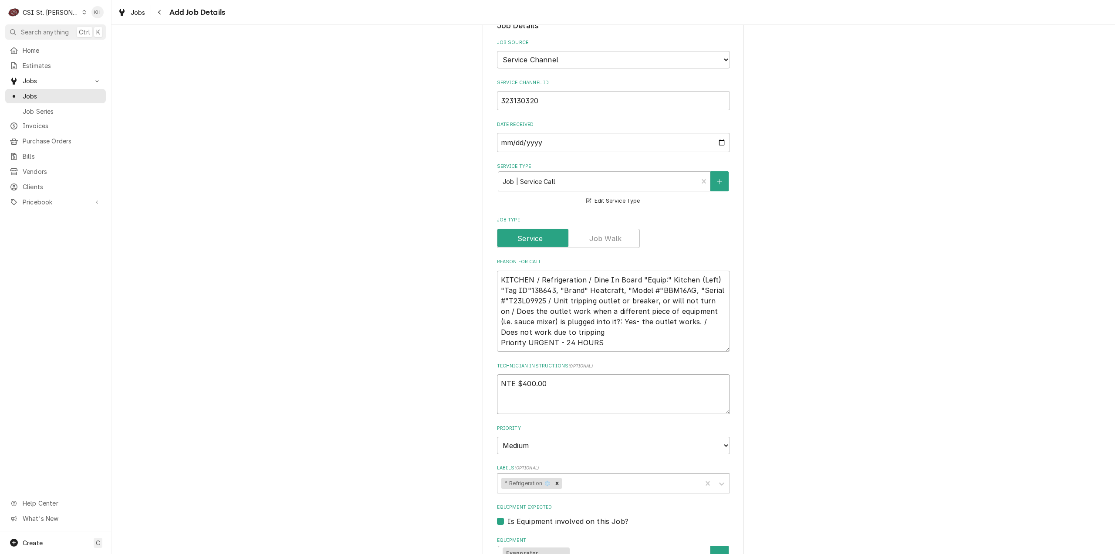
paste textarea "****NTE ON ALL CALLS IF OVER NTE CONTACT JEFF COSTA 636-399-1299 FOR VERBAL APP…"
type textarea "x"
type textarea "NTE $400.00 ****NTE ON ALL CALLS IF OVER NTE CONTACT JEFF COSTA 636-399-1299 FO…"
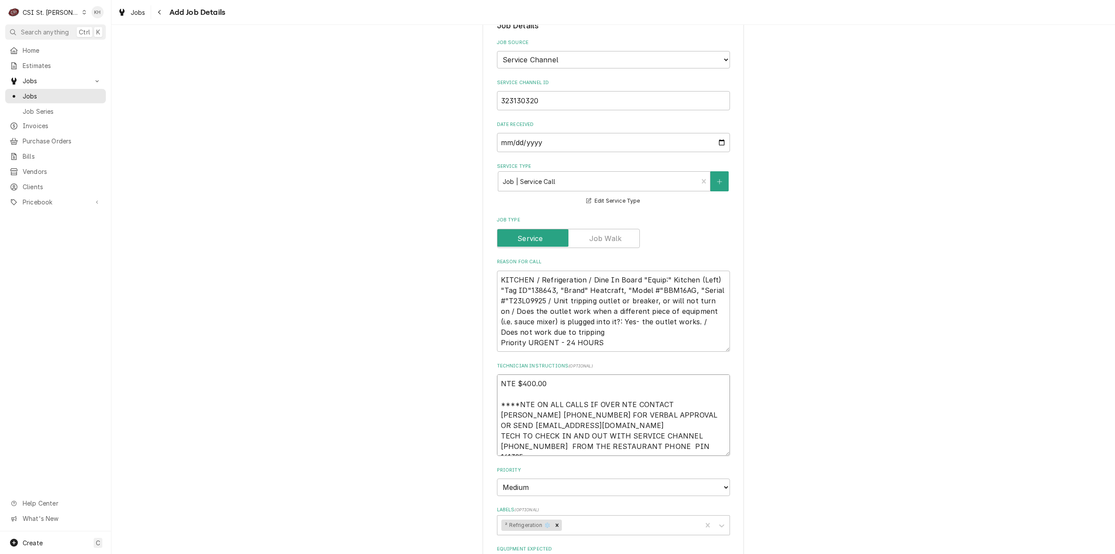
type textarea "x"
type textarea "NTE $400.00 ****NTE ON ALL CALLS IF OVER NTE CONTACT JEFF COSTA 636-399-1299 FO…"
type textarea "x"
type textarea "NTE $400.00 ****NTE ON ALL CALLS IF OVER NTE CONTACT JEFF COSTA 636-399-1299 FO…"
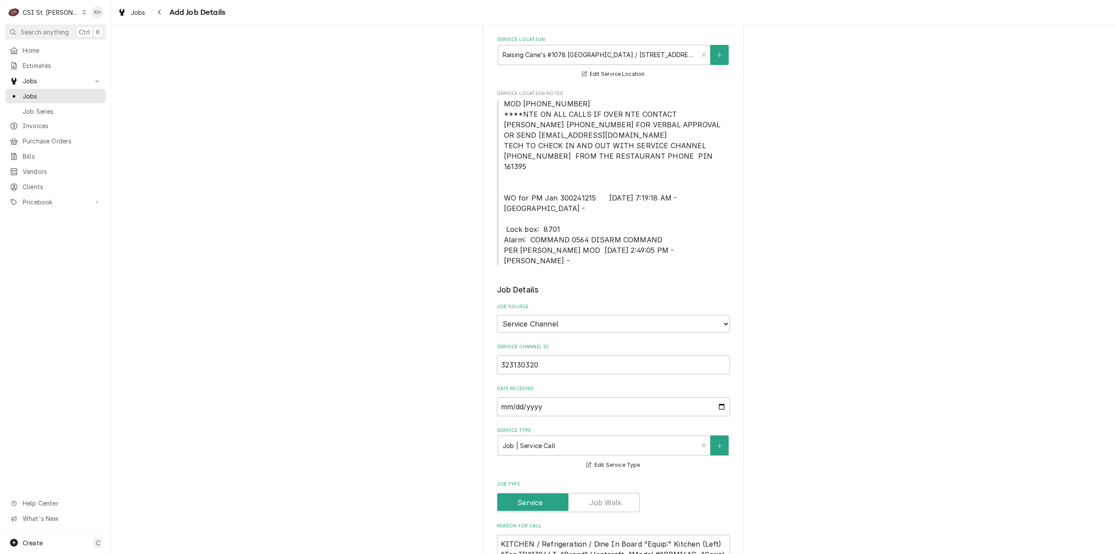
type textarea "x"
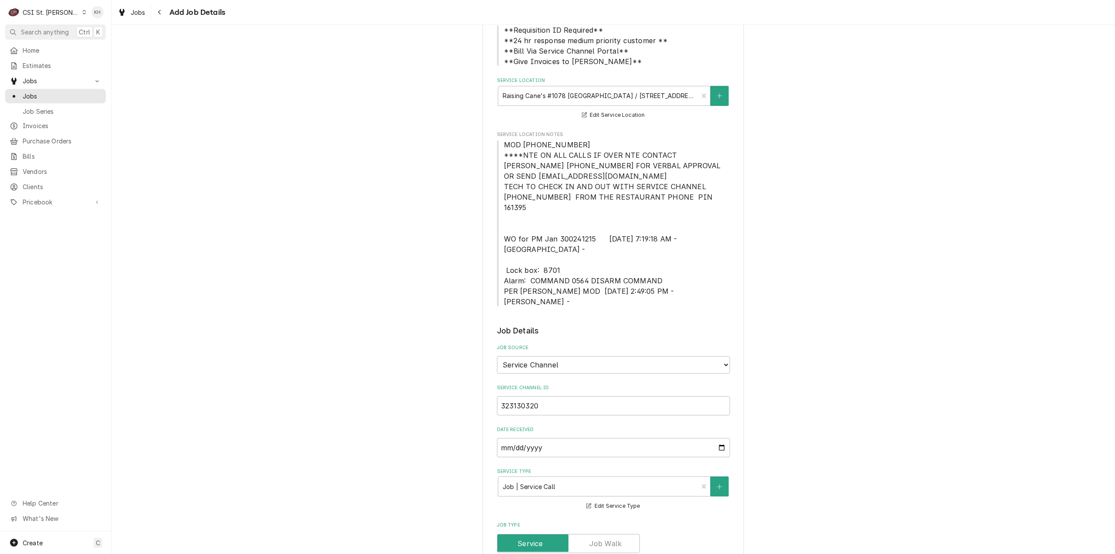
type textarea "NTE $400.00 ****NTE ON ALL CALLS IF OVER NTE CONTACT JEFF COSTA 636-399-1299 FO…"
drag, startPoint x: 504, startPoint y: 249, endPoint x: 656, endPoint y: 256, distance: 152.6
click at [656, 256] on span "MOD (217) 361-0995 ****NTE ON ALL CALLS IF OVER NTE CONTACT JEFF COSTA 636-399-…" at bounding box center [613, 222] width 233 height 167
copy span "Lock box: 8701 Alarm: COMMAND 0564 DISARM COMMAND"
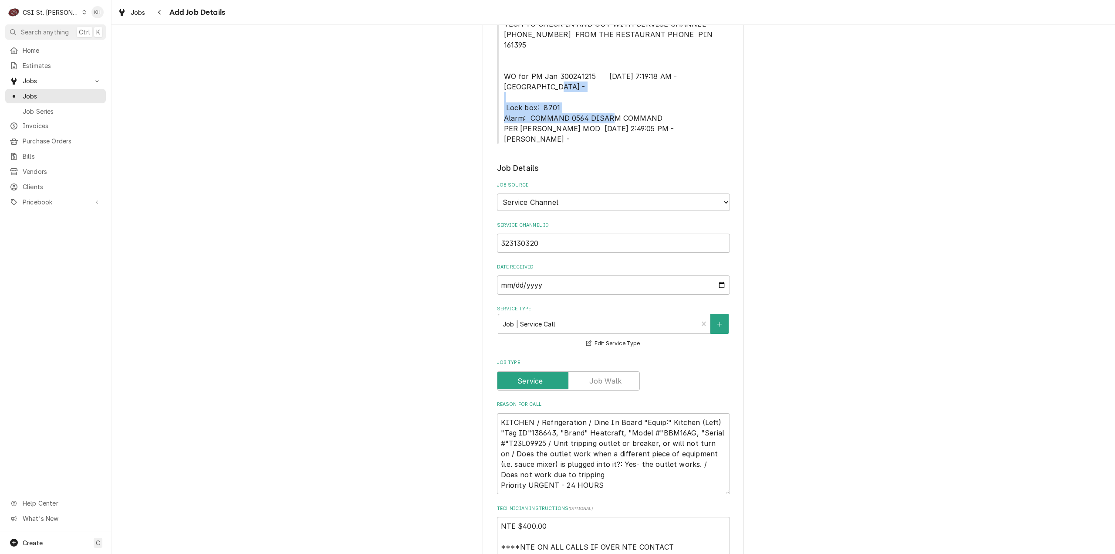
scroll to position [479, 0]
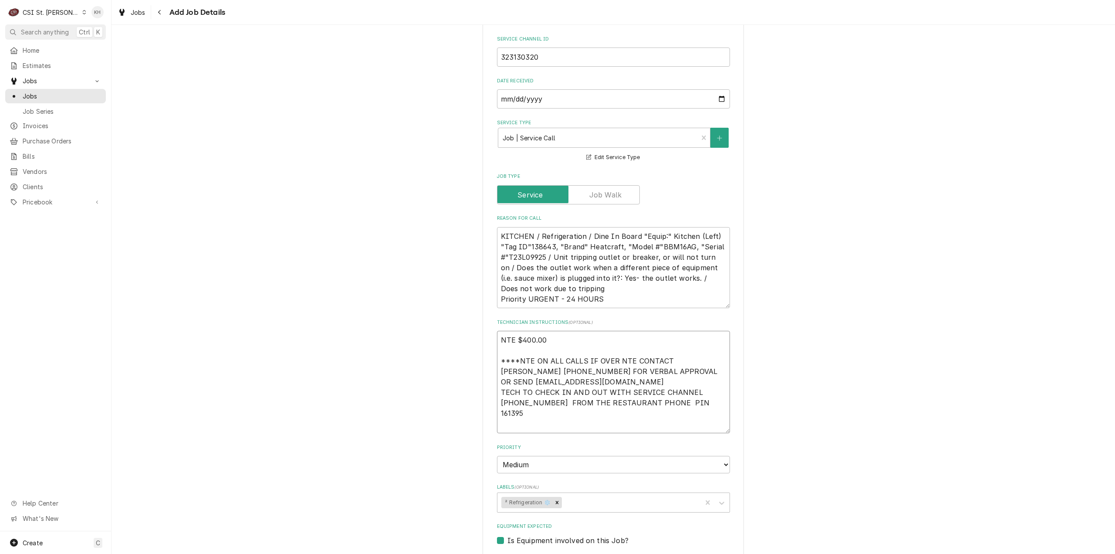
drag, startPoint x: 531, startPoint y: 386, endPoint x: 534, endPoint y: 393, distance: 7.6
click at [534, 393] on textarea "NTE $400.00 ****NTE ON ALL CALLS IF OVER NTE CONTACT JEFF COSTA 636-399-1299 FO…" at bounding box center [613, 382] width 233 height 102
click at [535, 394] on textarea "NTE $400.00 ****NTE ON ALL CALLS IF OVER NTE CONTACT JEFF COSTA 636-399-1299 FO…" at bounding box center [613, 382] width 233 height 102
paste textarea "Lock box: 8701 Alarm: COMMAND 0564 DISARM COMMAND"
type textarea "x"
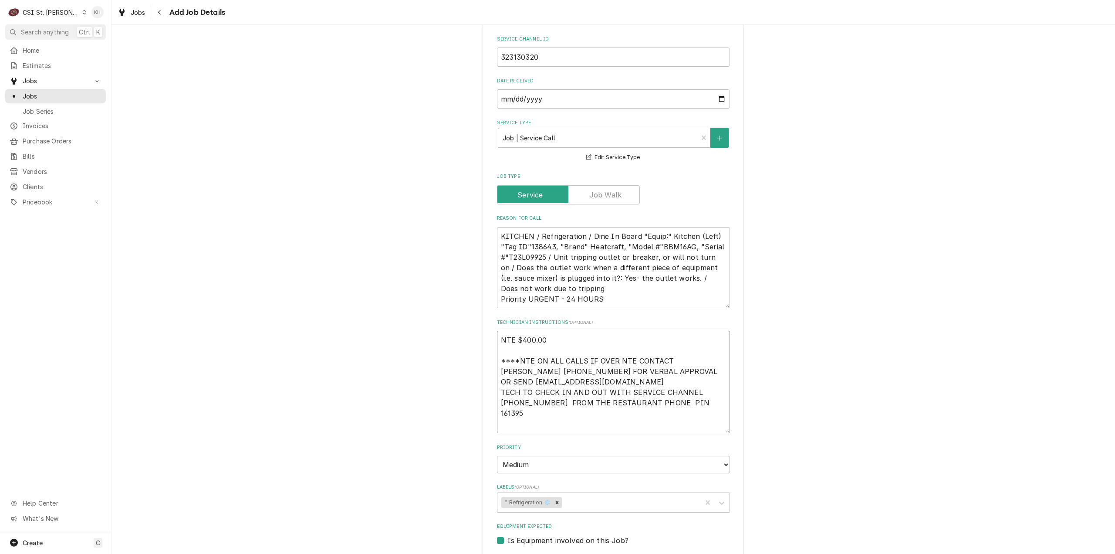
type textarea "NTE $400.00 ****NTE ON ALL CALLS IF OVER NTE CONTACT JEFF COSTA 636-399-1299 FO…"
type textarea "x"
type textarea "NTE $400.00 ****NTE ON ALL CALLS IF OVER NTE CONTACT JEFF COSTA 636-399-1299 FO…"
type textarea "x"
type textarea "NTE $400.00 ****NTE ON ALL CALLS IF OVER NTE CONTACT JEFF COSTA 636-399-1299 FO…"
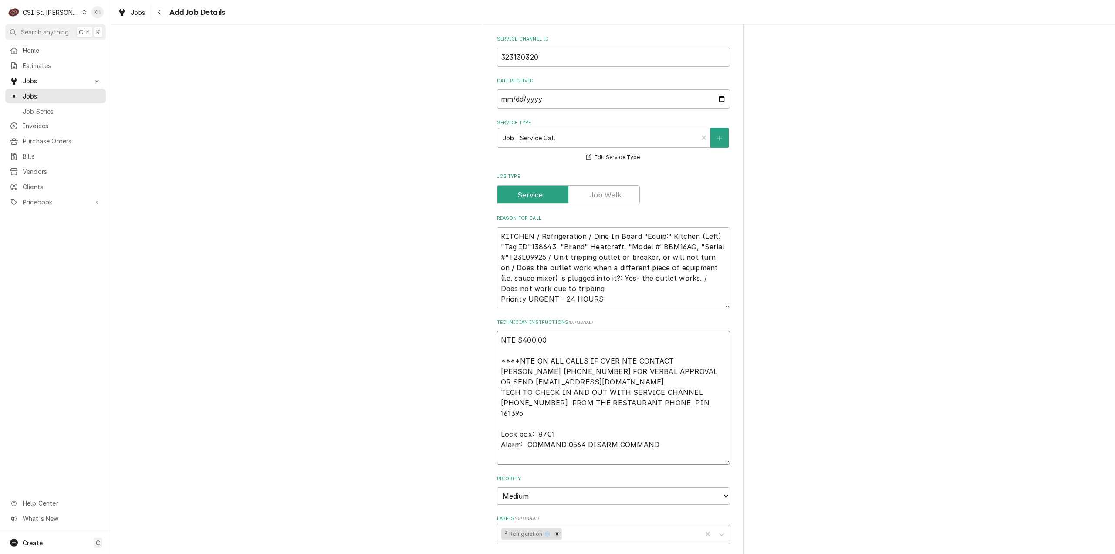
type textarea "x"
type textarea "NTE $400.00 ****NTE ON ALL CALLS IF OVER NTE CONTACT JEFF COSTA 636-399-1299 FO…"
type textarea "x"
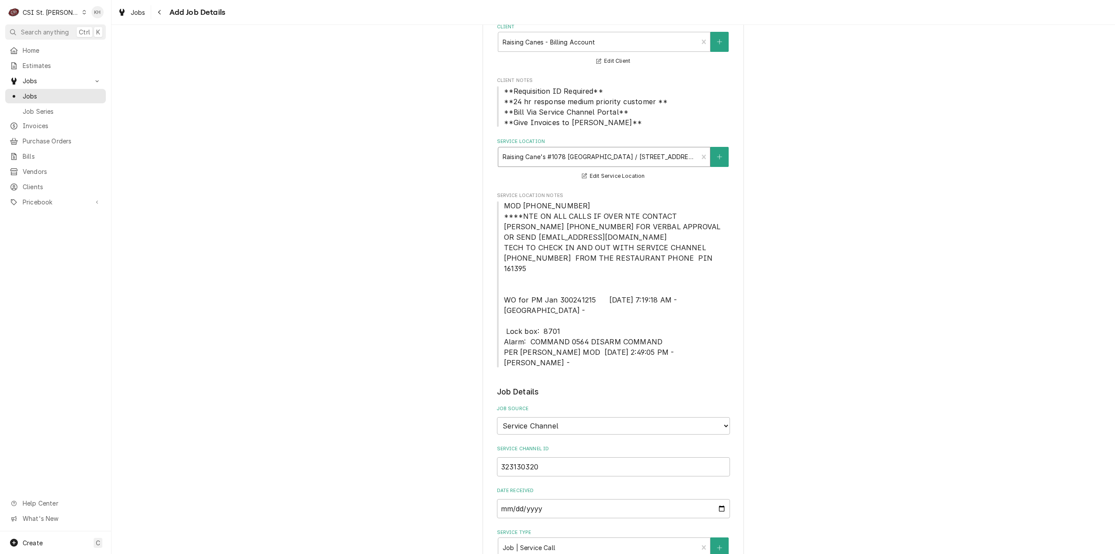
scroll to position [44, 0]
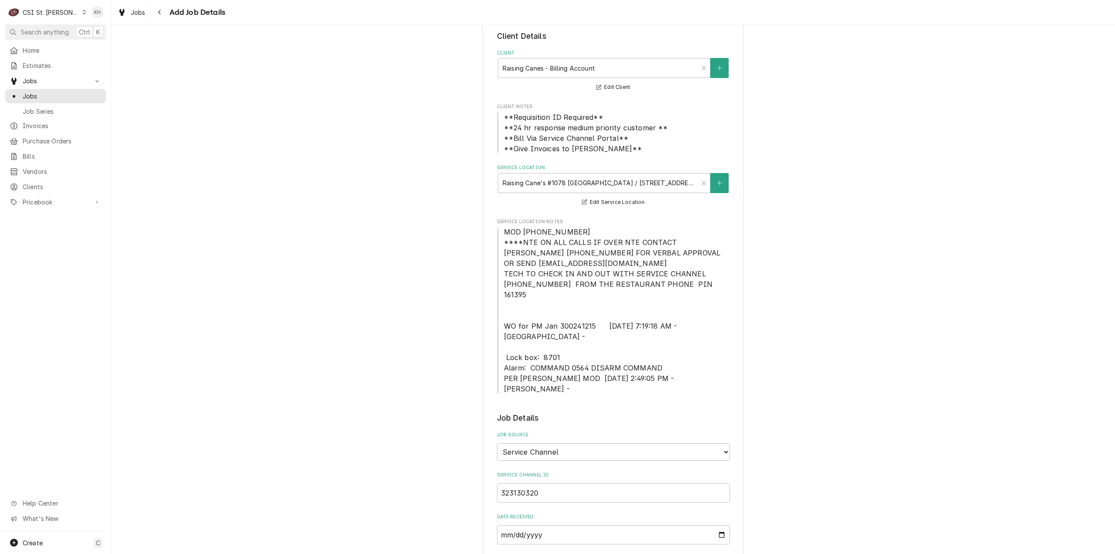
type textarea "NTE $400.00 ****NTE ON ALL CALLS IF OVER NTE CONTACT JEFF COSTA 636-399-1299 FO…"
drag, startPoint x: 501, startPoint y: 229, endPoint x: 568, endPoint y: 232, distance: 66.8
click at [568, 232] on span "MOD (217) 361-0995 ****NTE ON ALL CALLS IF OVER NTE CONTACT JEFF COSTA 636-399-…" at bounding box center [613, 310] width 219 height 166
copy span "MOD (217) 361-0995"
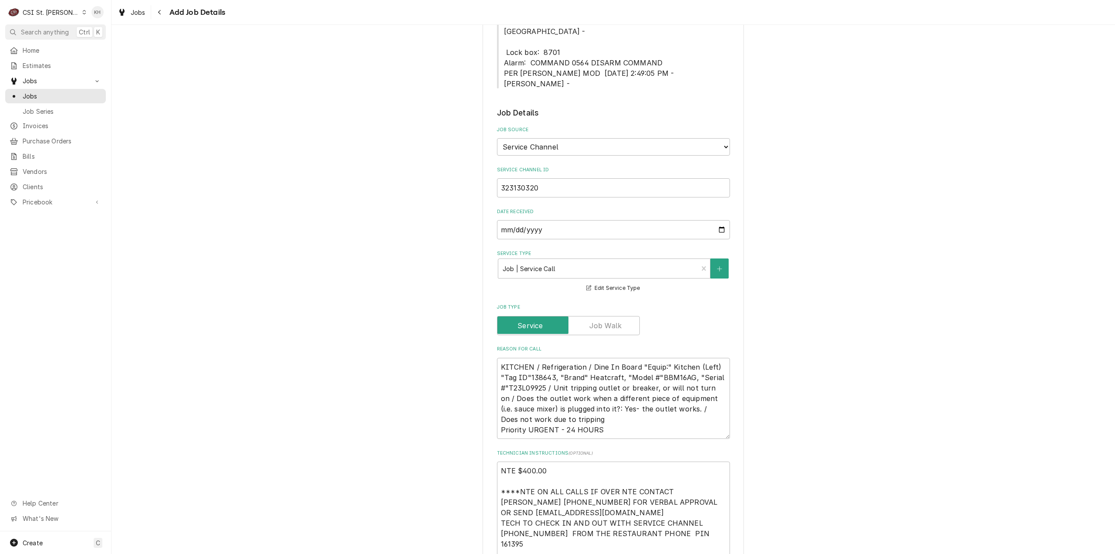
scroll to position [523, 0]
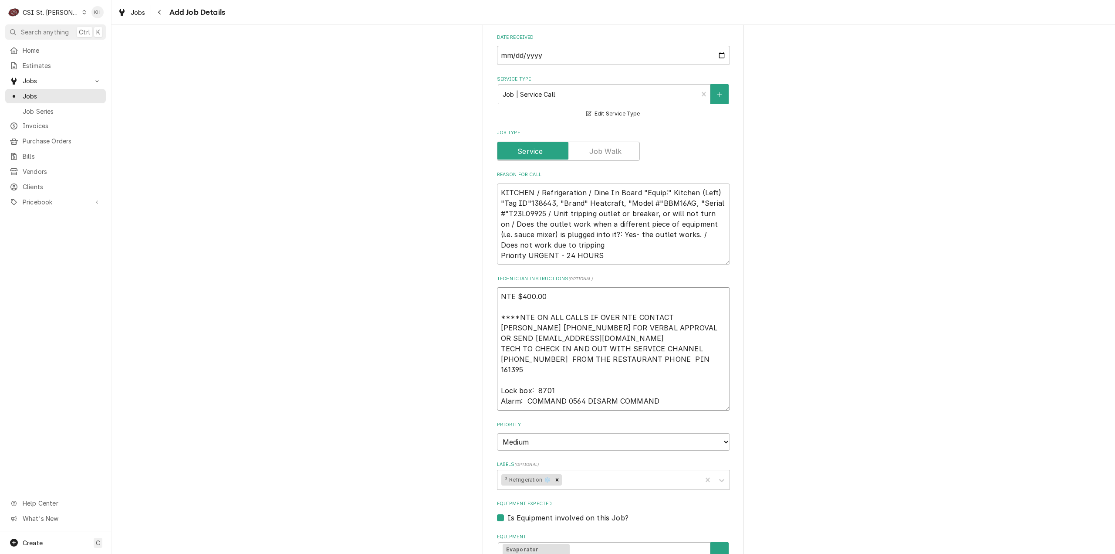
click at [526, 371] on textarea "NTE $400.00 ****NTE ON ALL CALLS IF OVER NTE CONTACT JEFF COSTA 636-399-1299 FO…" at bounding box center [613, 348] width 233 height 123
paste textarea "MOD (217) 361-0995"
type textarea "x"
type textarea "NTE $400.00 ****NTE ON ALL CALLS IF OVER NTE CONTACT JEFF COSTA 636-399-1299 FO…"
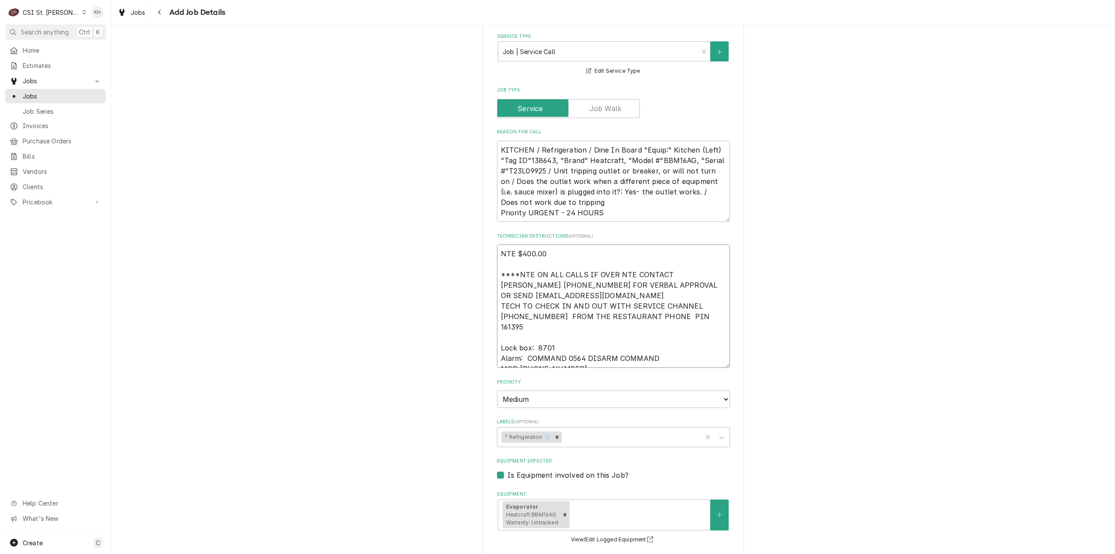
type textarea "x"
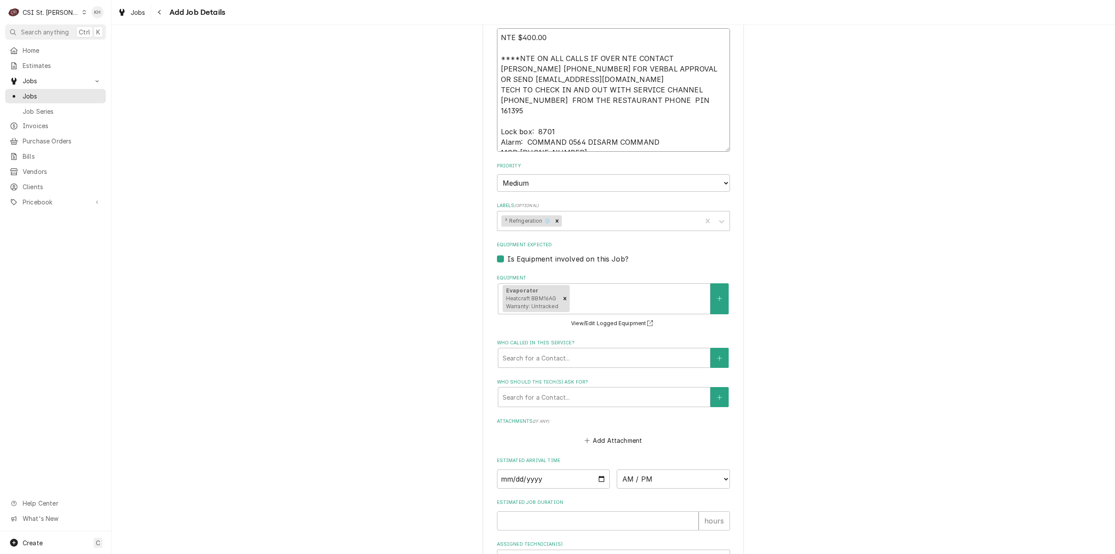
scroll to position [784, 0]
type textarea "NTE $400.00 ****NTE ON ALL CALLS IF OVER NTE CONTACT JEFF COSTA 636-399-1299 FO…"
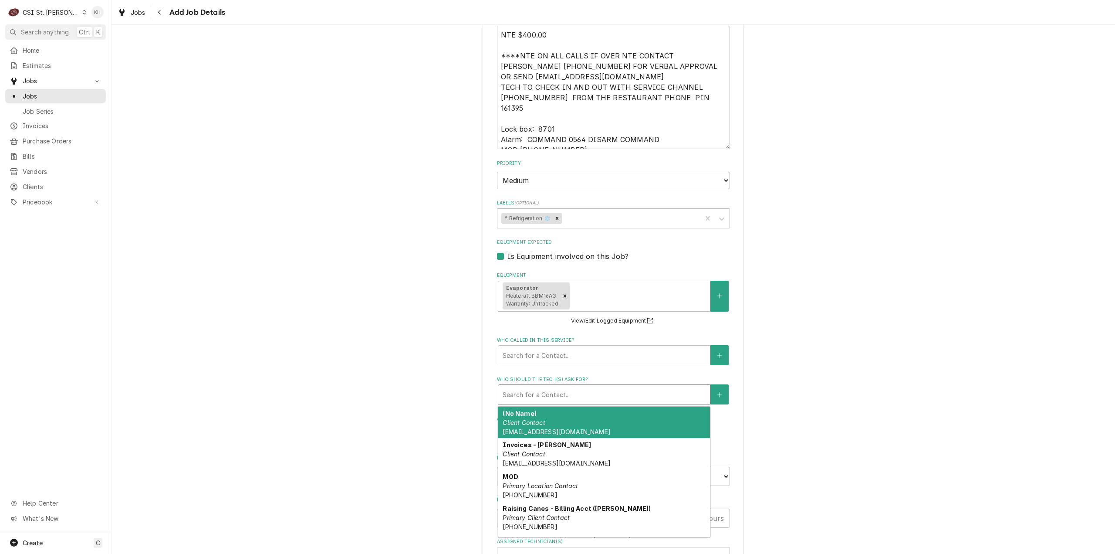
click at [554, 386] on div "Who should the tech(s) ask for?" at bounding box center [604, 394] width 203 height 16
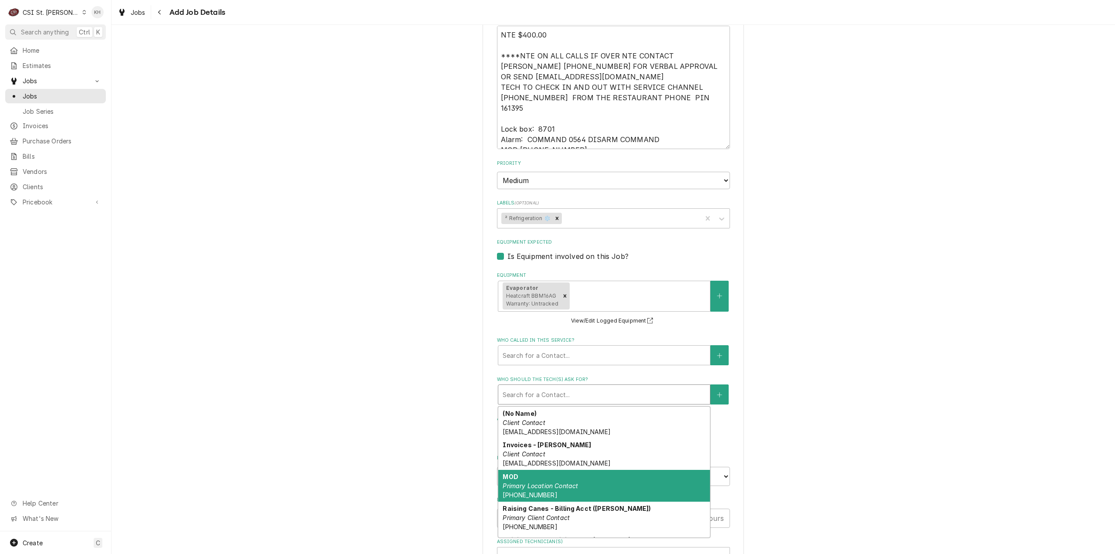
click at [585, 470] on div "MOD Primary Location Contact (217) 361-0995" at bounding box center [604, 486] width 212 height 32
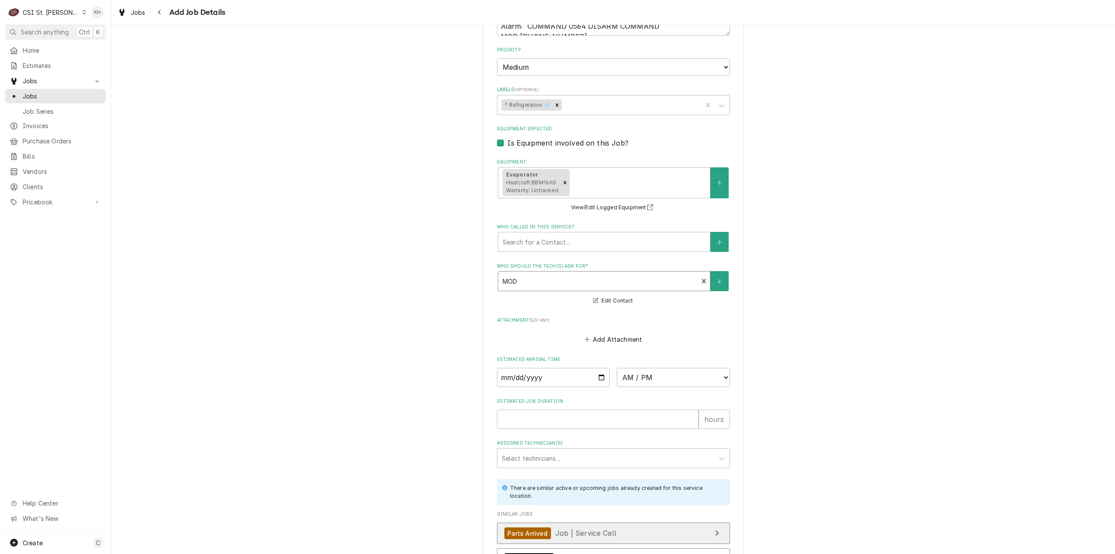
scroll to position [963, 0]
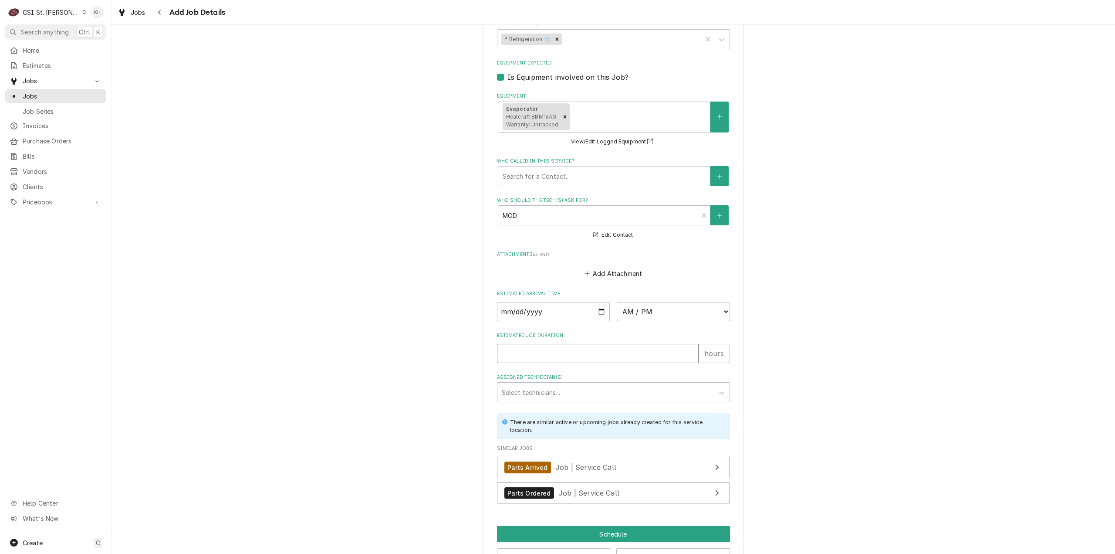
click at [569, 344] on input "Estimated Job Duration" at bounding box center [598, 353] width 202 height 19
type textarea "x"
type input "2"
type textarea "x"
type input "2"
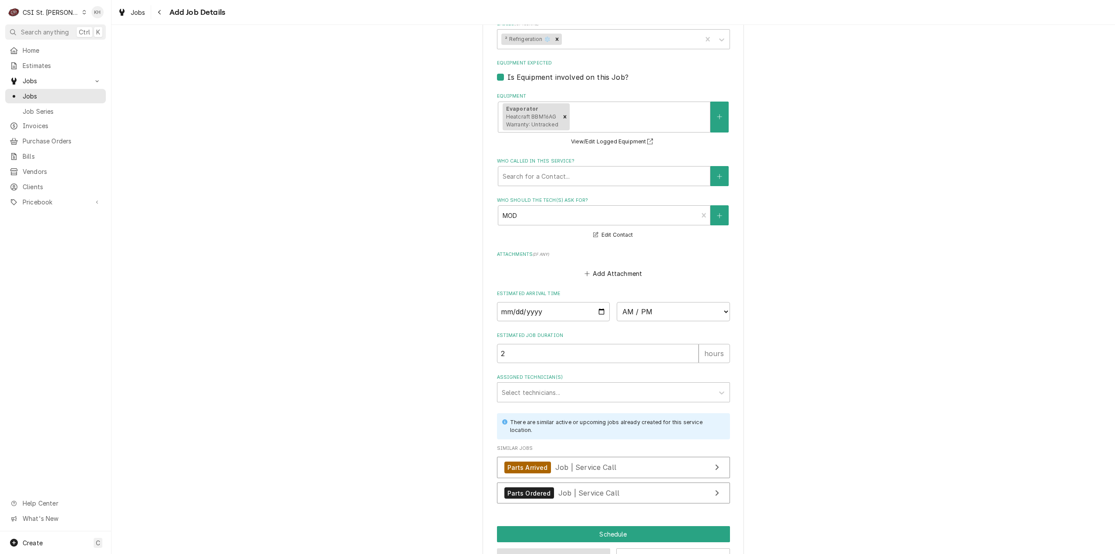
click at [540, 548] on button "Preview Job" at bounding box center [554, 556] width 114 height 16
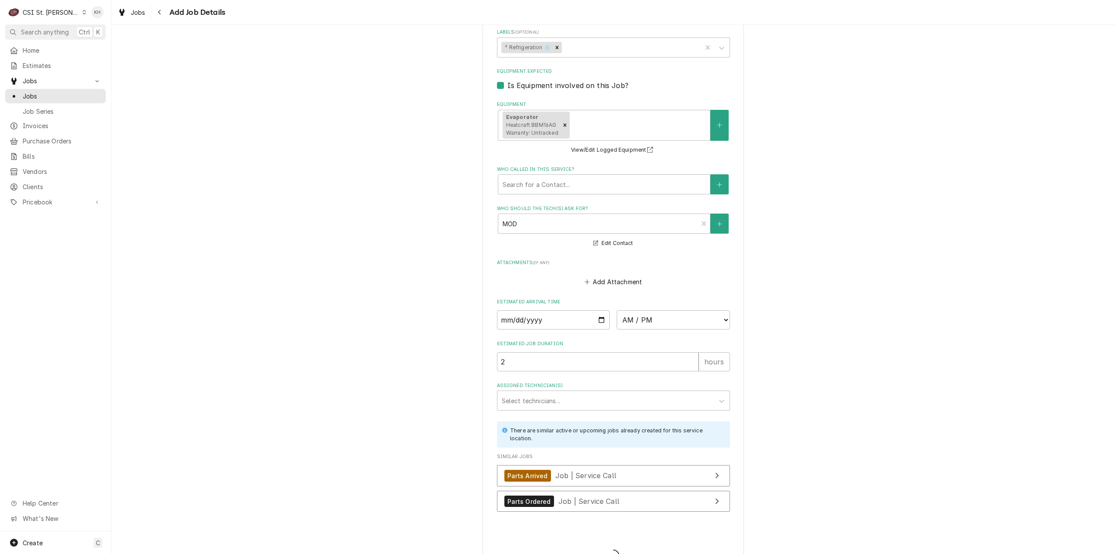
type textarea "x"
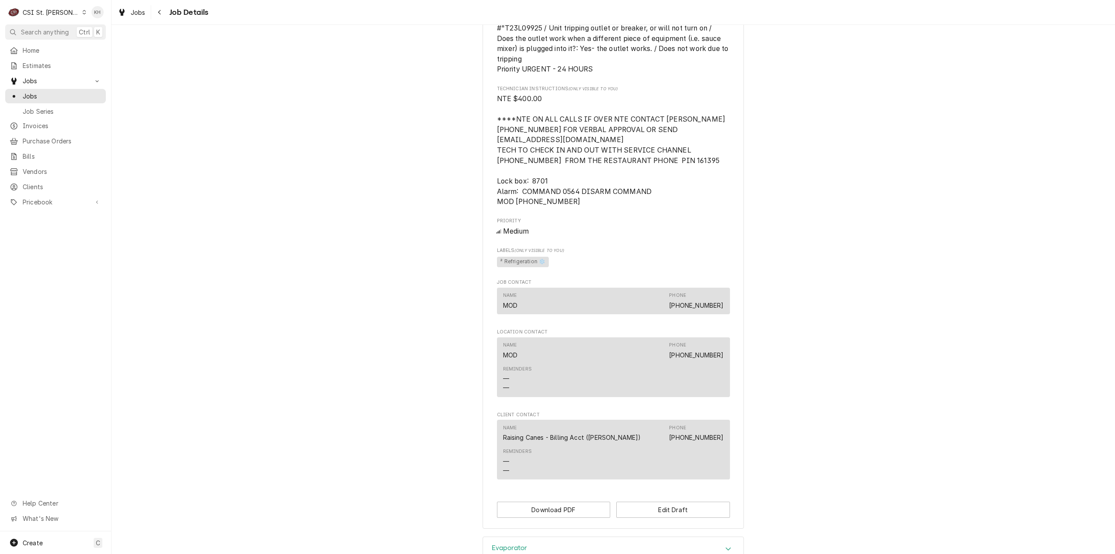
scroll to position [697, 0]
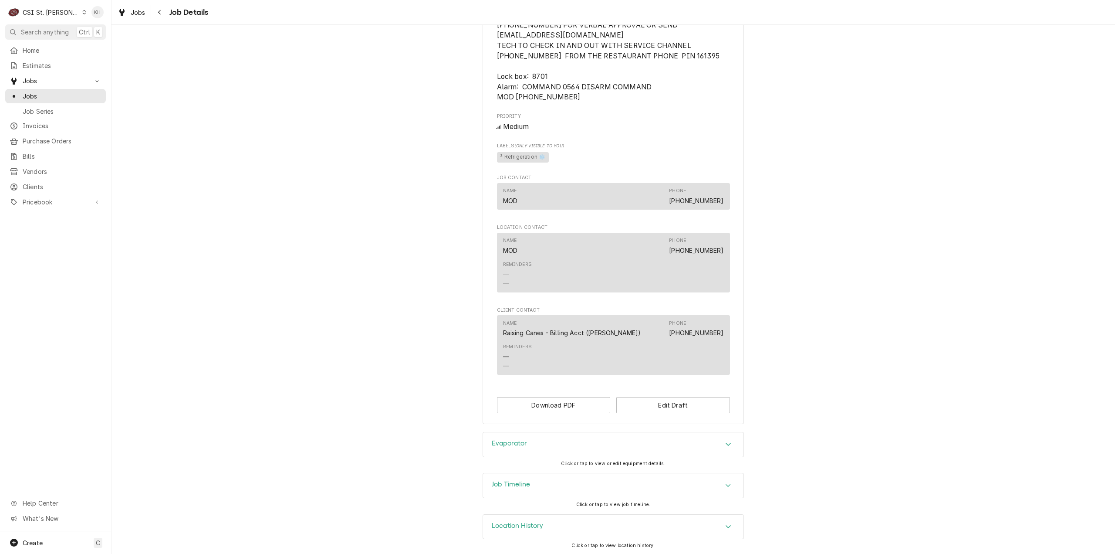
click at [41, 10] on div "CSI St. [PERSON_NAME]" at bounding box center [51, 12] width 57 height 9
drag, startPoint x: 104, startPoint y: 21, endPoint x: 153, endPoint y: 1, distance: 53.4
click at [104, 20] on div "CSI [US_STATE][GEOGRAPHIC_DATA]" at bounding box center [133, 17] width 115 height 9
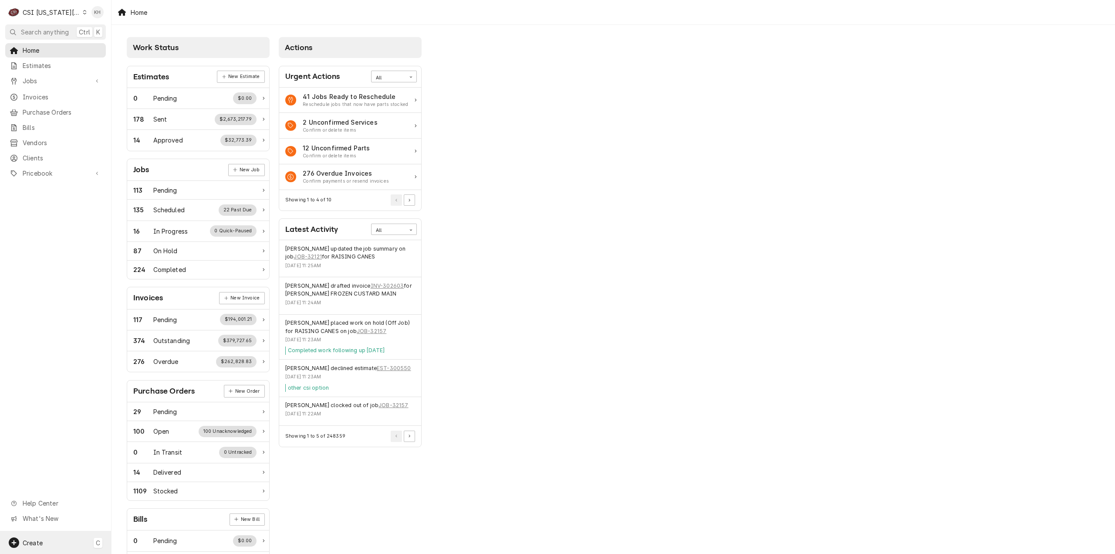
click at [52, 546] on div "Create C" at bounding box center [55, 542] width 111 height 23
click at [139, 454] on div "Job" at bounding box center [163, 452] width 58 height 9
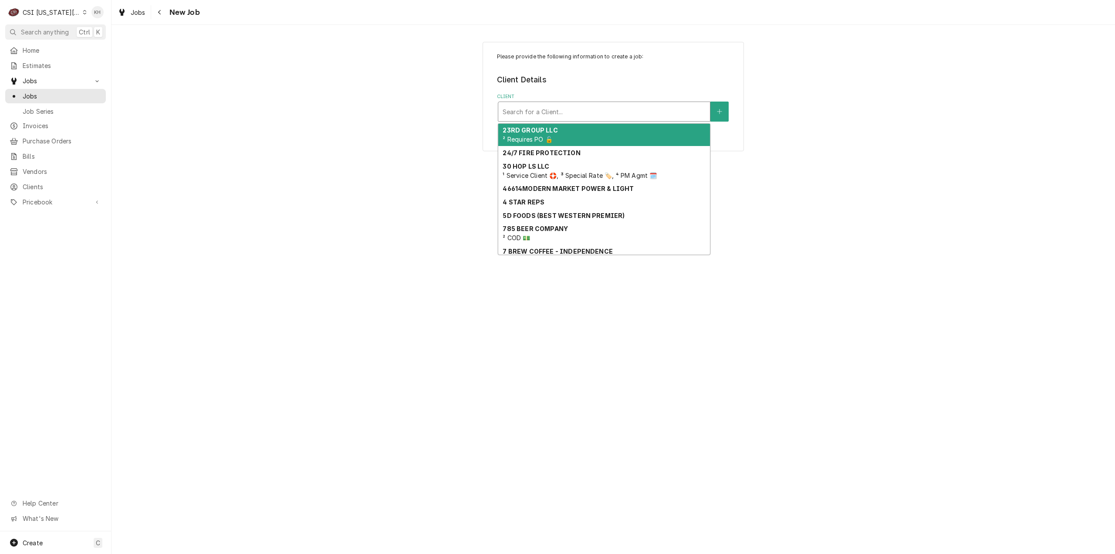
click at [598, 113] on div "Client" at bounding box center [604, 112] width 203 height 16
click at [608, 106] on div "Client" at bounding box center [604, 112] width 203 height 16
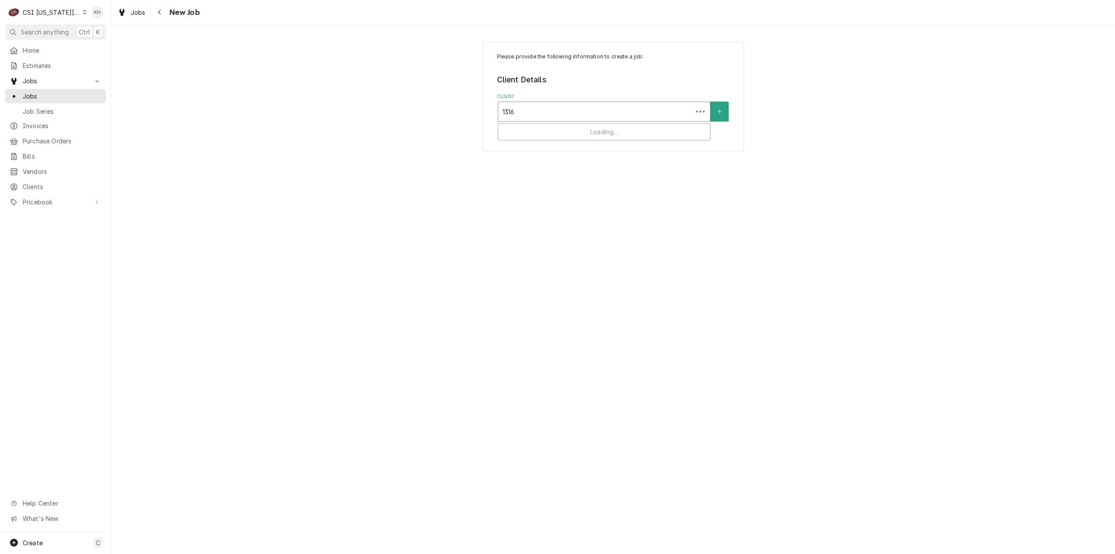
type input "1316 w"
click at [653, 133] on div "SAVORY MB STORES, LLC ¹ Service Client 🛟" at bounding box center [604, 135] width 212 height 23
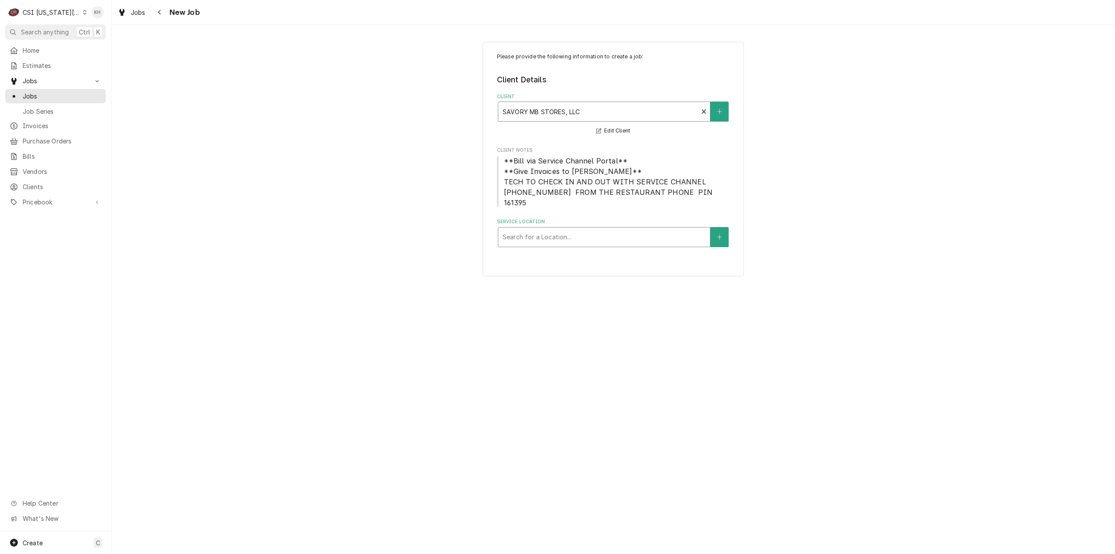
click at [579, 229] on div "Service Location" at bounding box center [604, 237] width 203 height 16
type input "1316"
drag, startPoint x: 593, startPoint y: 246, endPoint x: 600, endPoint y: 246, distance: 6.5
click at [595, 249] on div "MO BETTAHS / 1316 W Kansas St, Liberty, MO 64068" at bounding box center [604, 256] width 212 height 14
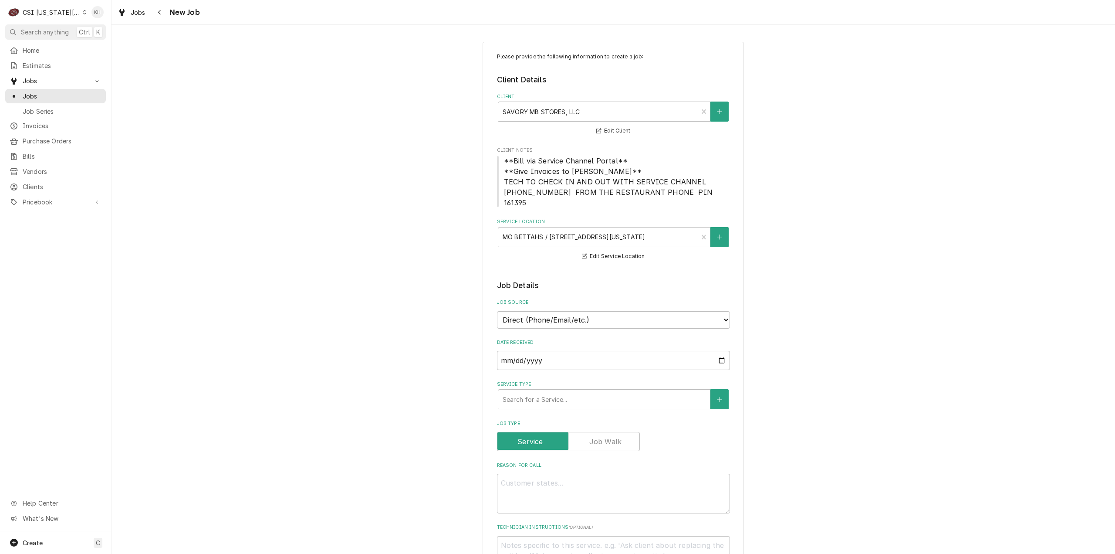
drag, startPoint x: 256, startPoint y: 142, endPoint x: 218, endPoint y: 8, distance: 138.7
click at [256, 142] on div "Please provide the following information to create a job: Client Details Client…" at bounding box center [614, 518] width 1004 height 969
click at [618, 311] on select "Direct (Phone/Email/etc.) Service Channel Corrigo Ecotrak Other" at bounding box center [613, 319] width 233 height 17
select select "1"
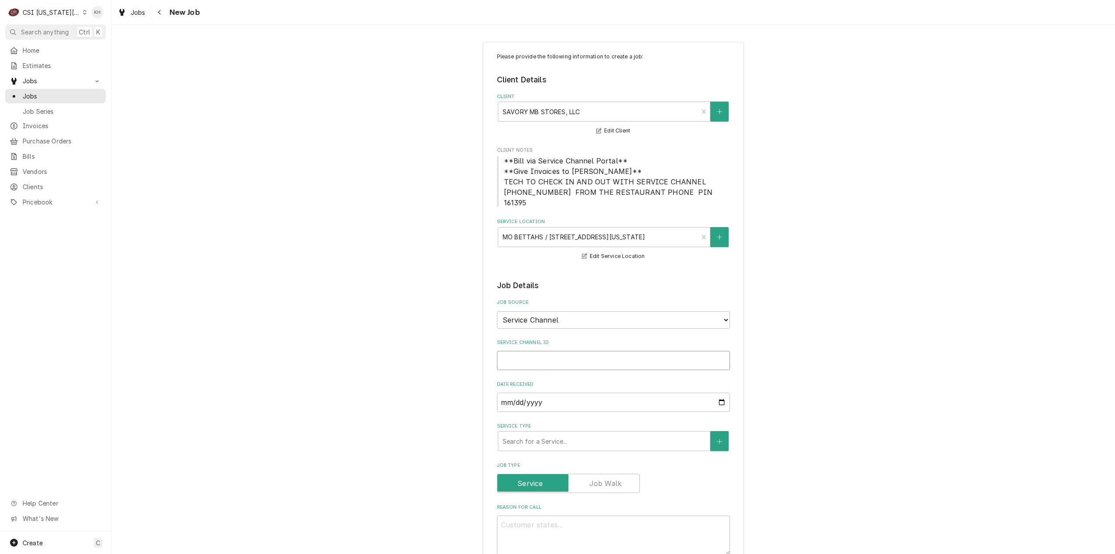
click at [608, 351] on input "Service Channel ID" at bounding box center [613, 360] width 233 height 19
paste input "323130241"
type textarea "x"
type input "323130241"
click at [563, 433] on div "Service Type" at bounding box center [604, 441] width 203 height 16
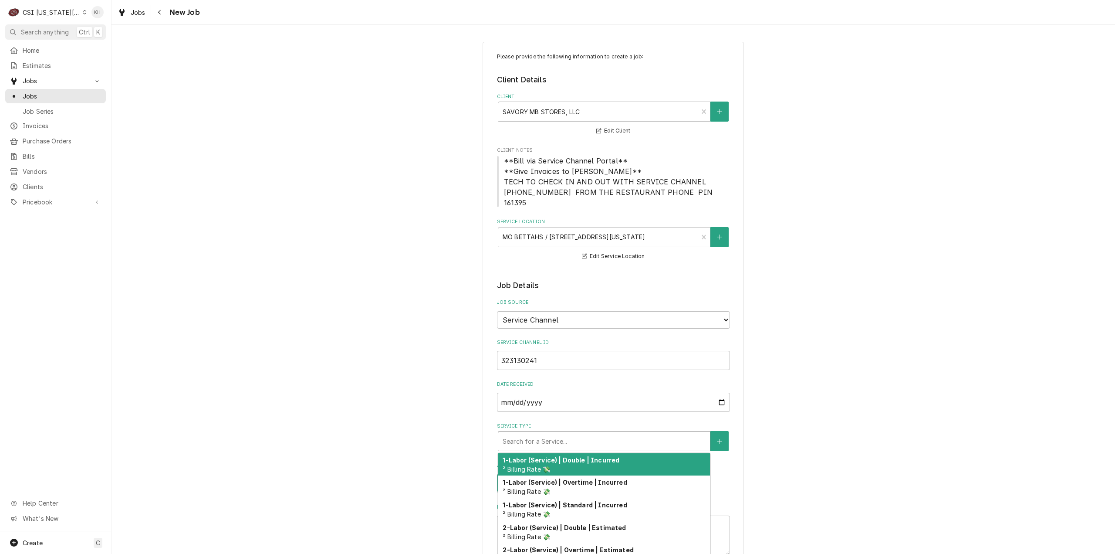
type textarea "x"
type input "s"
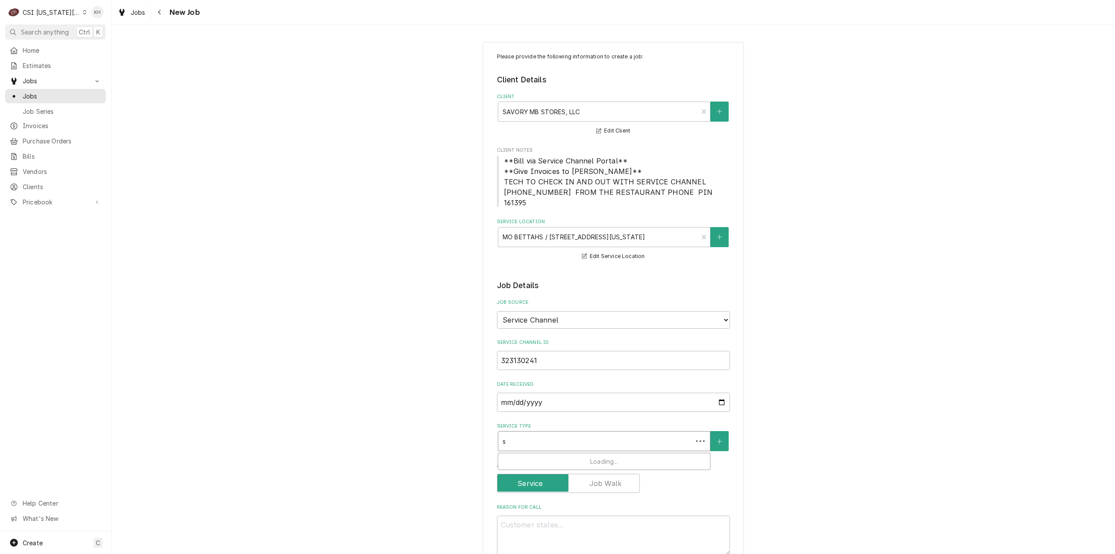
type textarea "x"
type input "se"
type textarea "x"
type input "ser"
type textarea "x"
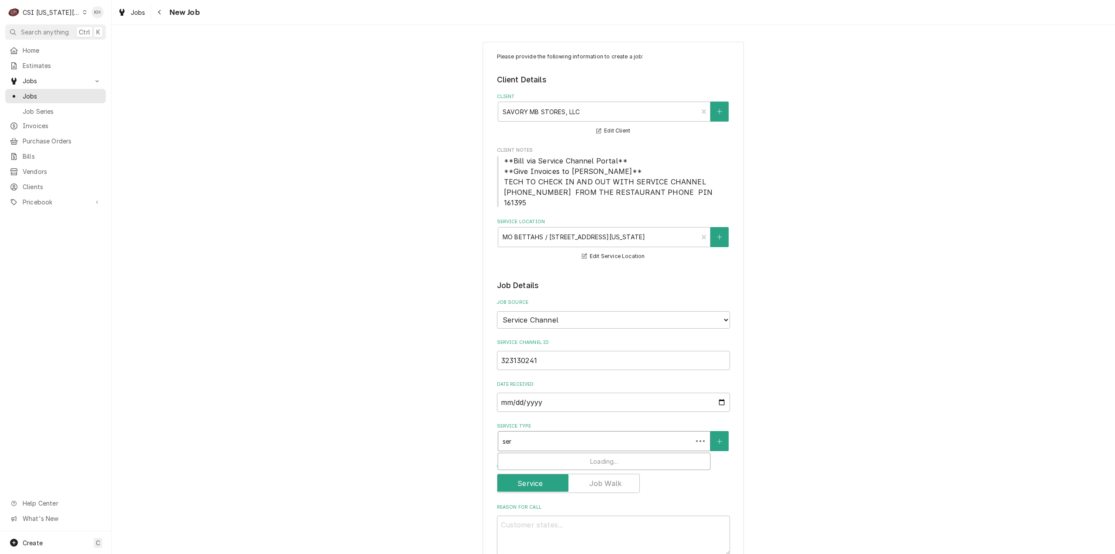
type input "serv"
type textarea "x"
type input "servi"
type textarea "x"
type input "servic"
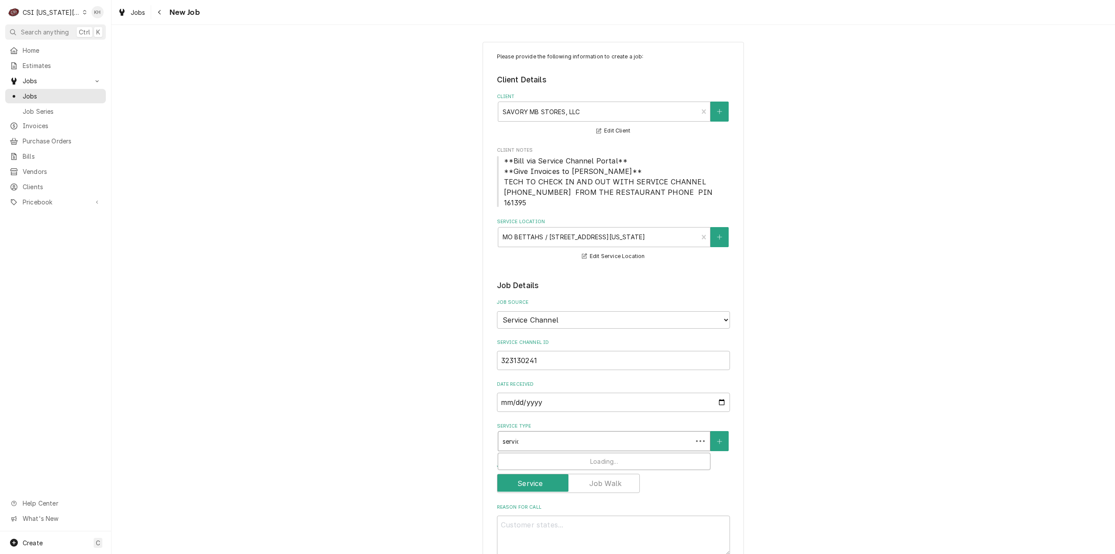
type textarea "x"
type input "service"
type textarea "x"
type input "service c"
type textarea "x"
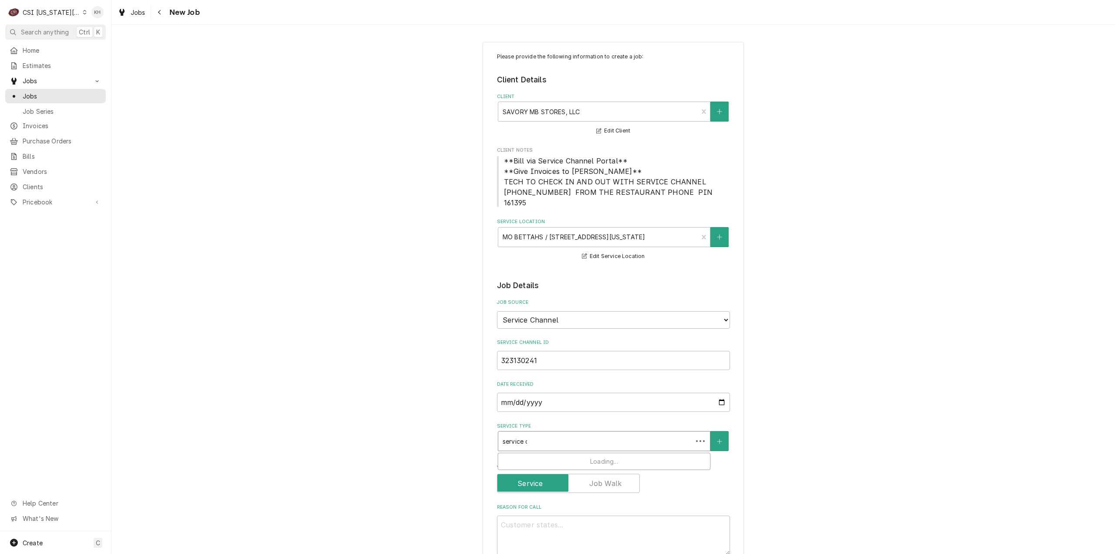
type input "service ca"
type textarea "x"
type input "service cal"
type textarea "x"
type input "service call"
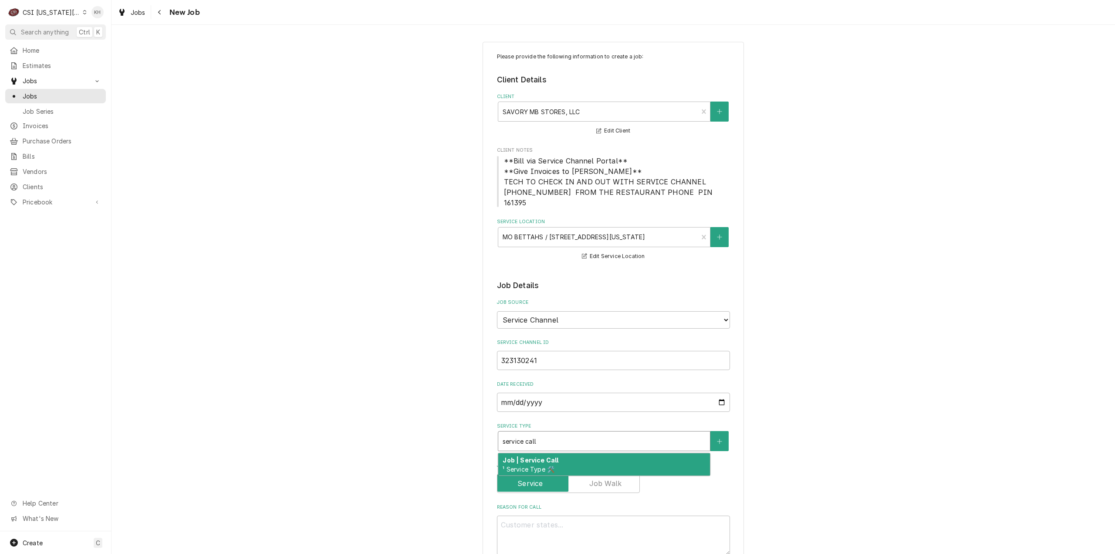
drag, startPoint x: 569, startPoint y: 452, endPoint x: 522, endPoint y: 462, distance: 47.7
click at [569, 453] on div "Job | Service Call ¹ Service Type 🛠️" at bounding box center [604, 464] width 212 height 23
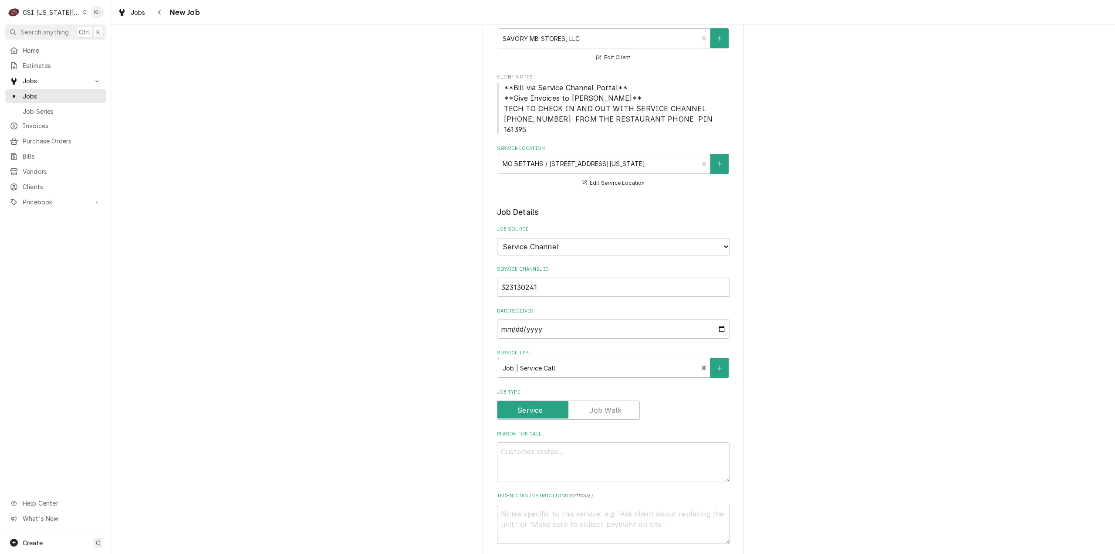
scroll to position [174, 0]
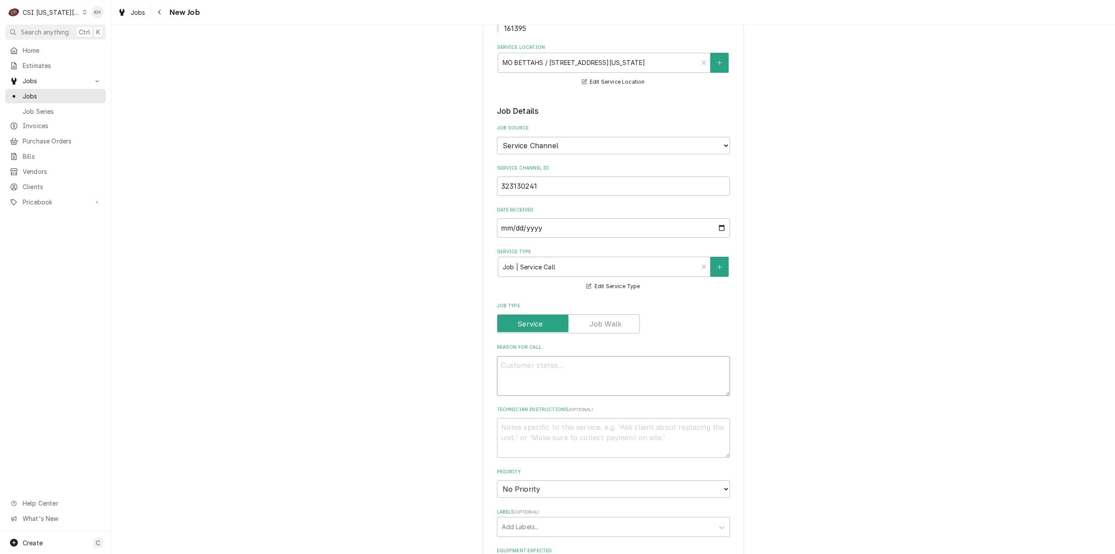
drag, startPoint x: 673, startPoint y: 366, endPoint x: 667, endPoint y: 371, distance: 7.5
click at [673, 366] on textarea "Reason For Call" at bounding box center [613, 376] width 233 height 40
paste textarea "FRONT OF HOUSE (FOH) / KITCHEN EQUIPMENT / LEFT FRYER / NO GAS / New Fryer need…"
type textarea "x"
type textarea "FRONT OF HOUSE (FOH) / KITCHEN EQUIPMENT / LEFT FRYER / NO GAS / New Fryer need…"
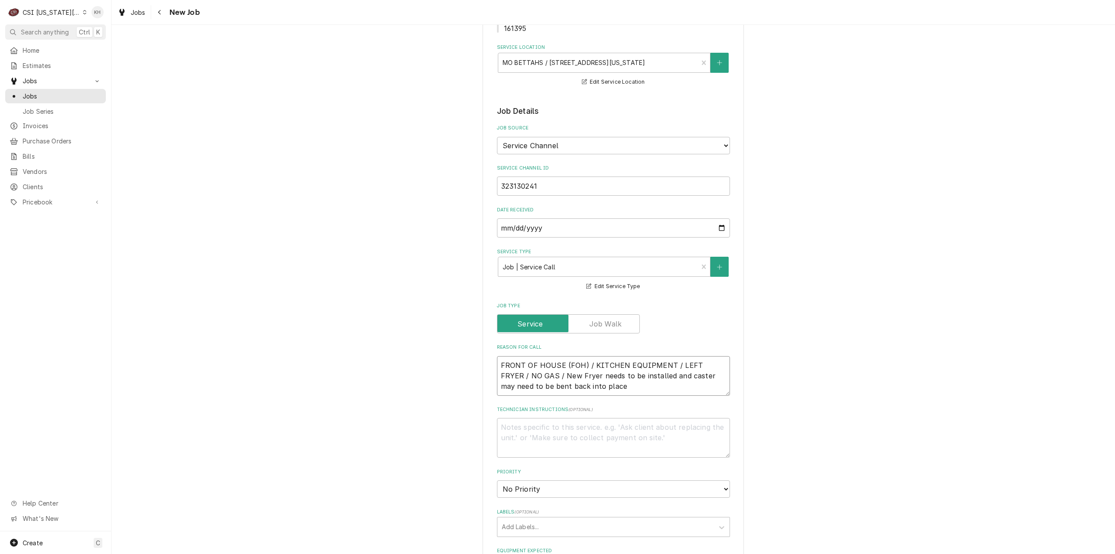
type textarea "x"
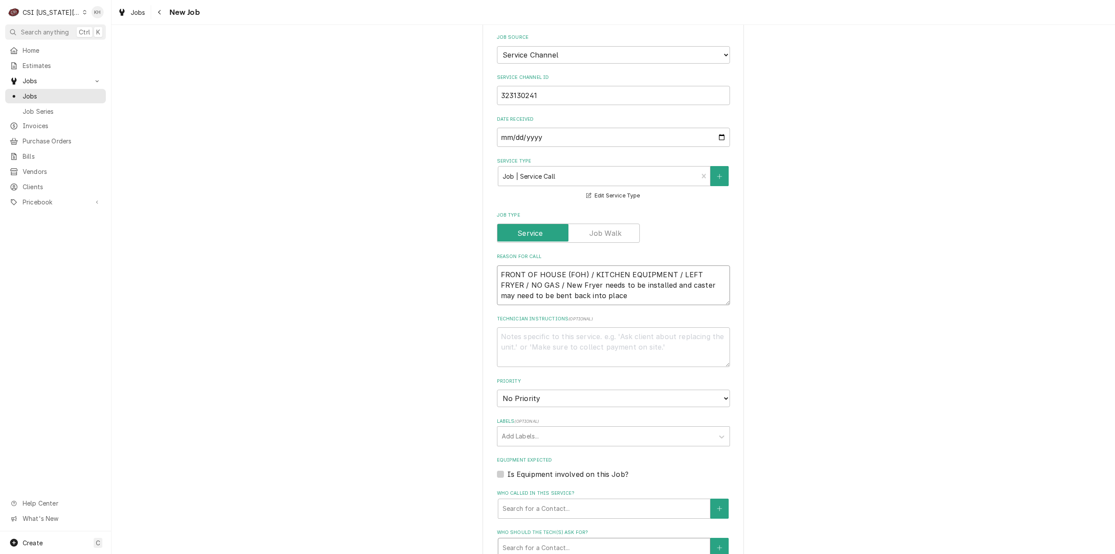
scroll to position [392, 0]
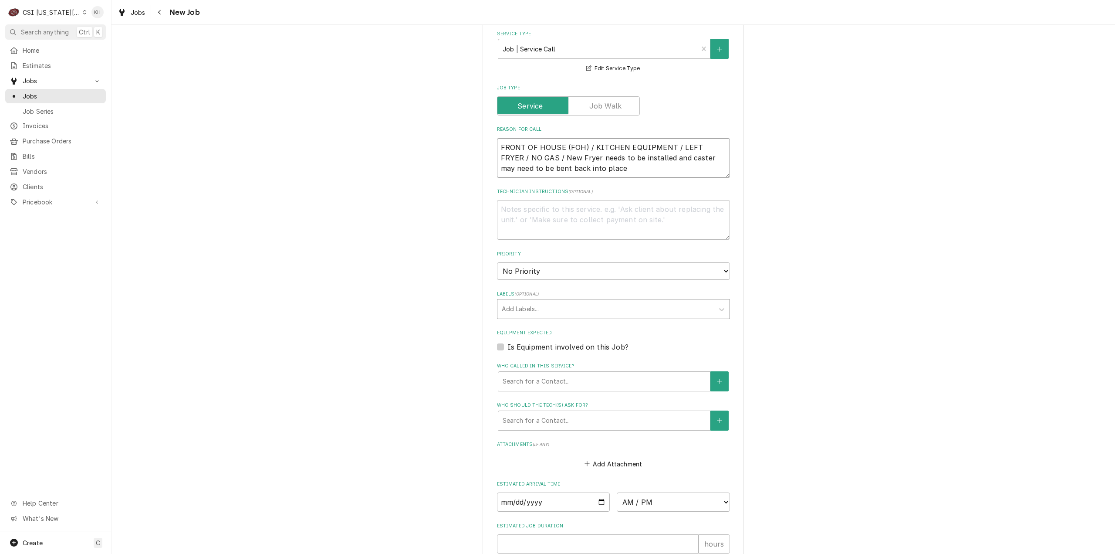
type textarea "FRONT OF HOUSE (FOH) / KITCHEN EQUIPMENT / LEFT FRYER / NO GAS / New Fryer need…"
click at [544, 301] on div "Labels" at bounding box center [606, 309] width 208 height 16
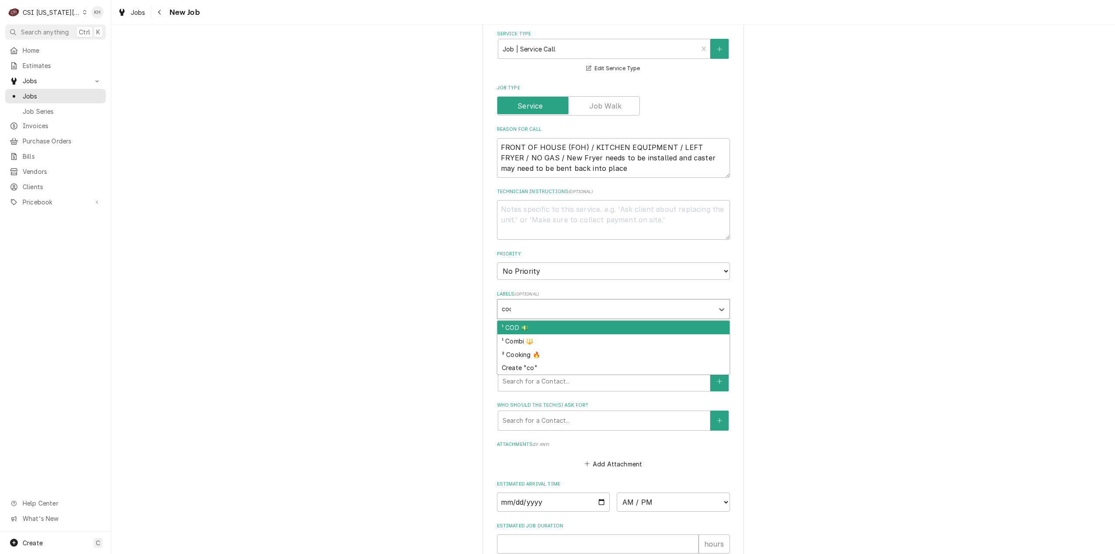
type input "cook"
type textarea "x"
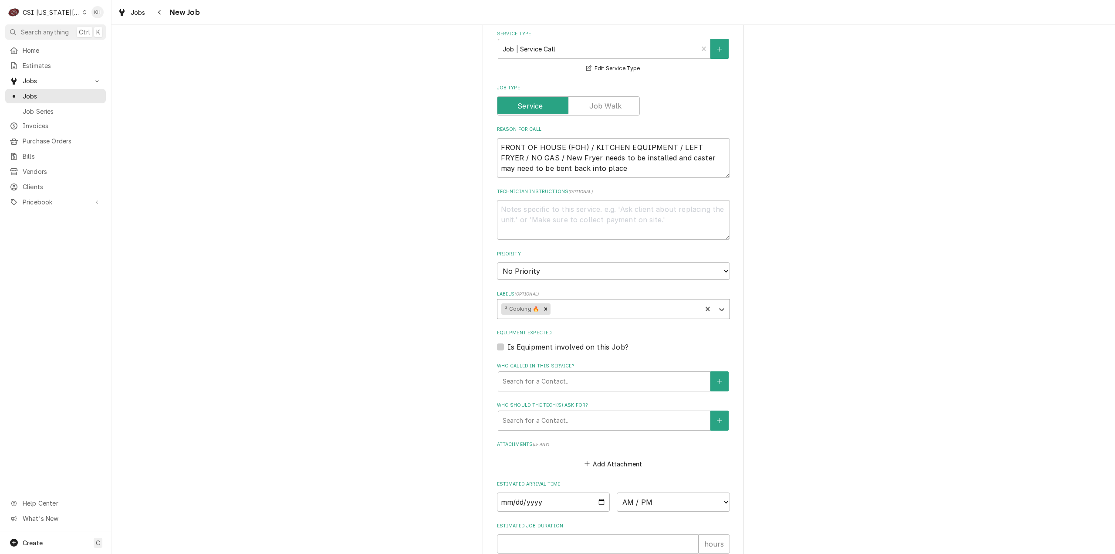
type textarea "x"
click at [508, 342] on label "Is Equipment involved on this Job?" at bounding box center [568, 347] width 121 height 10
click at [508, 342] on input "Equipment Expected" at bounding box center [624, 351] width 233 height 19
checkbox input "true"
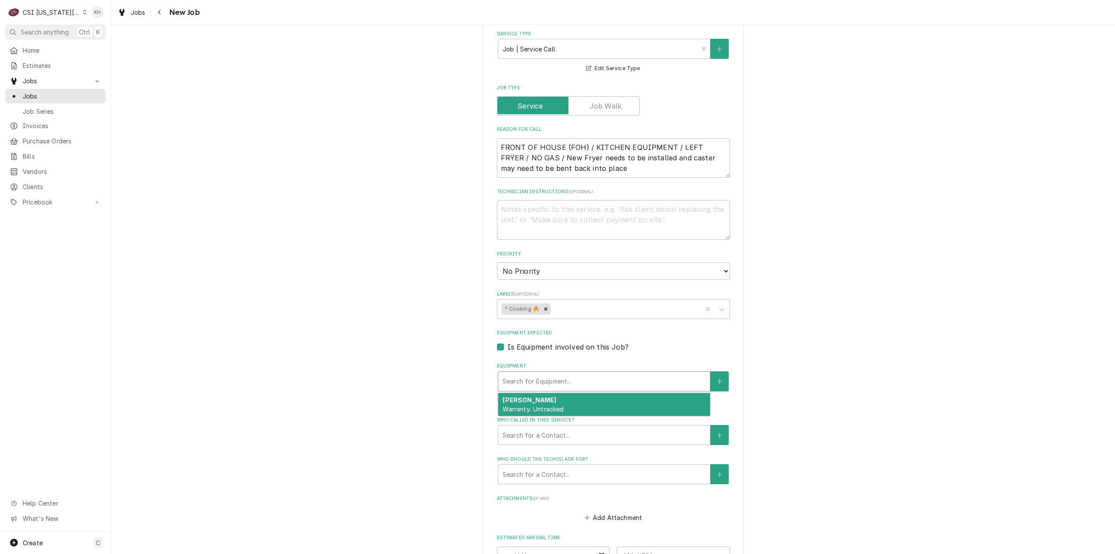
click at [539, 373] on div "Equipment" at bounding box center [604, 381] width 203 height 16
type textarea "x"
type input "f"
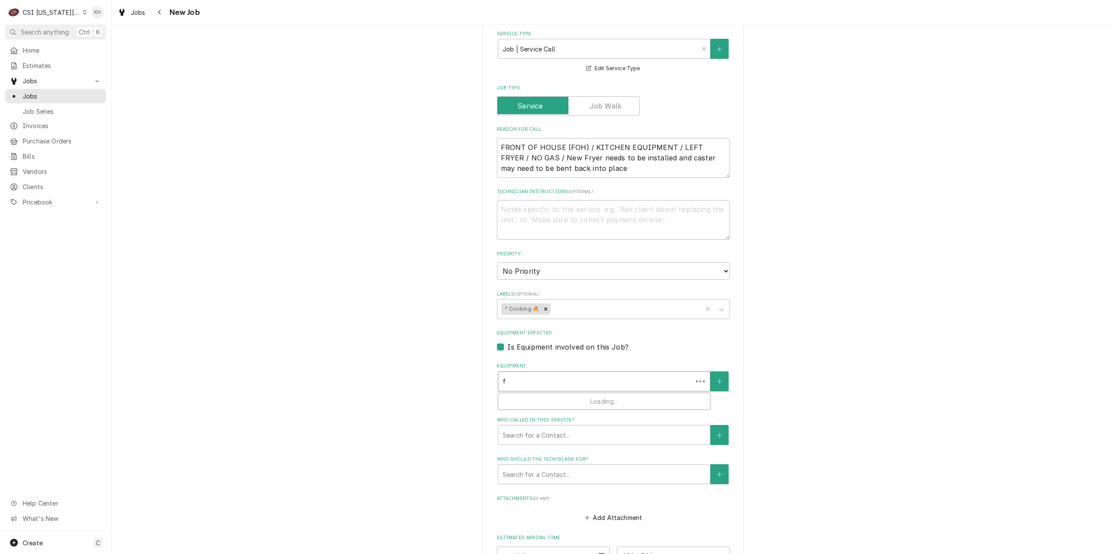
type textarea "x"
type input "fr"
type textarea "x"
type input "fry"
type textarea "x"
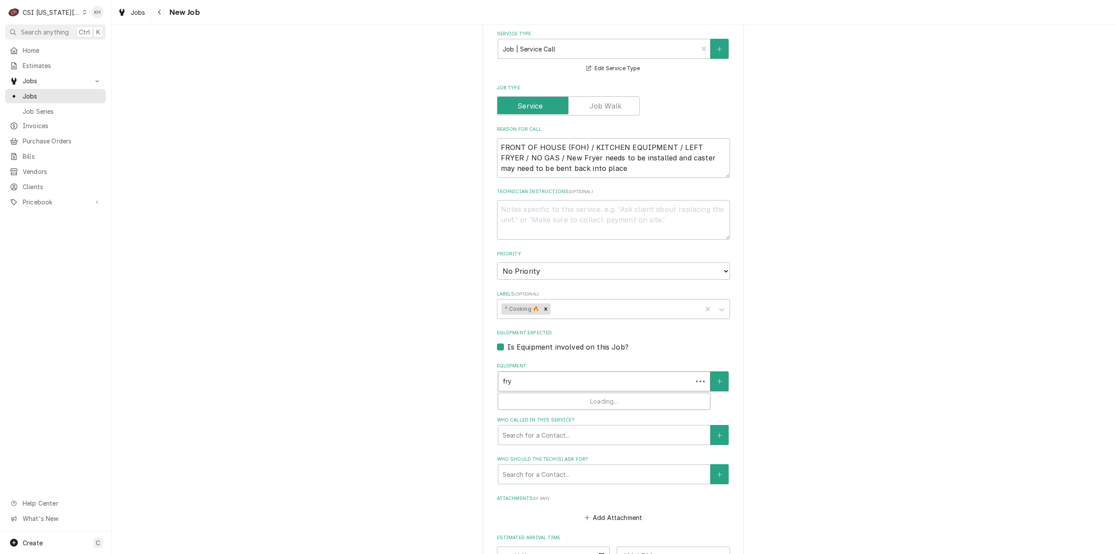
type input "frye"
type textarea "x"
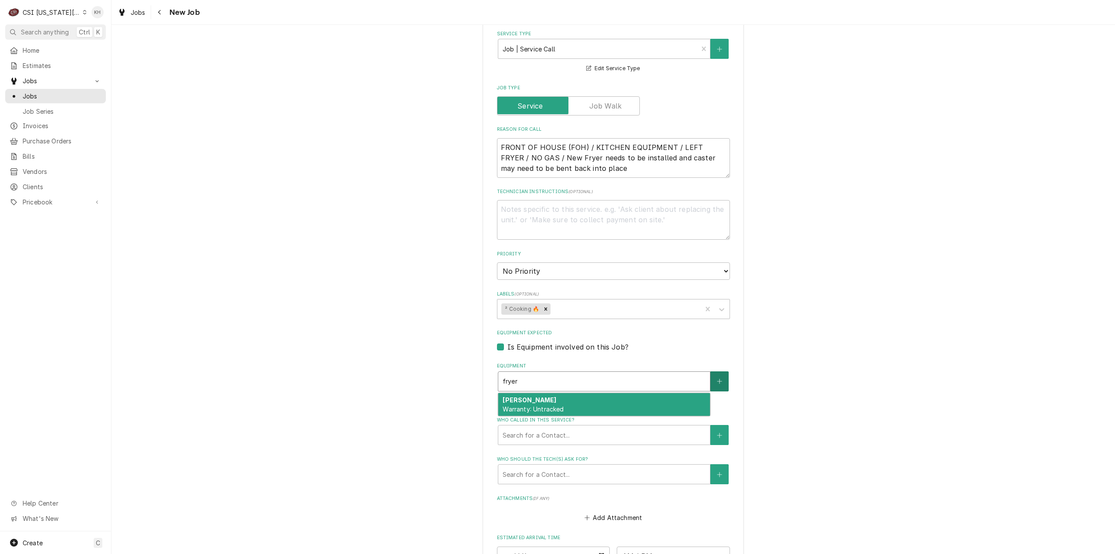
type input "fryer"
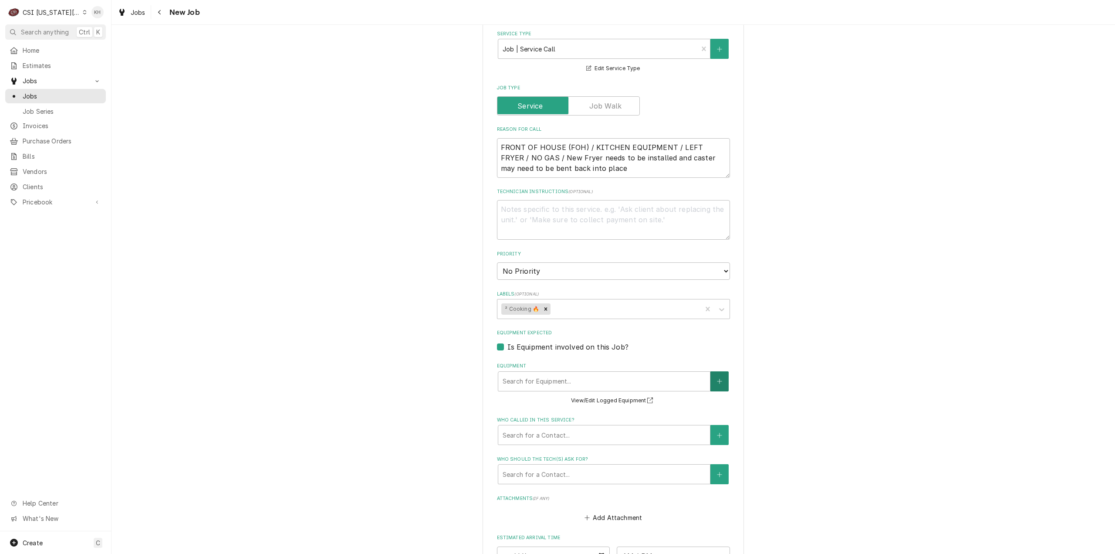
click at [711, 371] on button "Equipment" at bounding box center [720, 381] width 18 height 20
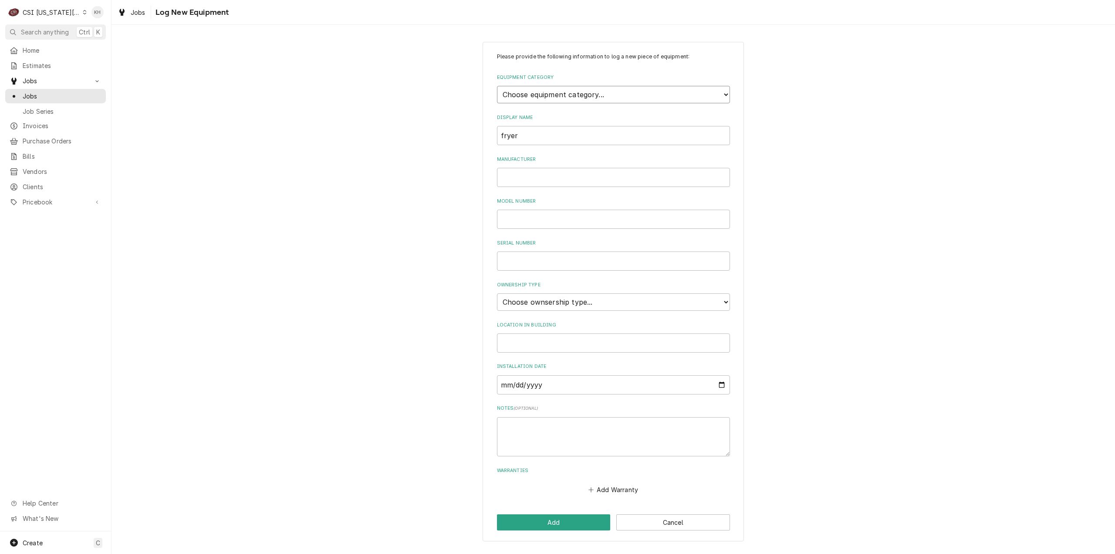
click at [599, 90] on select "Choose equipment category... Cooking Equipment Fryers Ice Machines Ovens and Ra…" at bounding box center [613, 94] width 233 height 17
select select "2"
click at [497, 86] on select "Choose equipment category... Cooking Equipment Fryers Ice Machines Ovens and Ra…" at bounding box center [613, 94] width 233 height 17
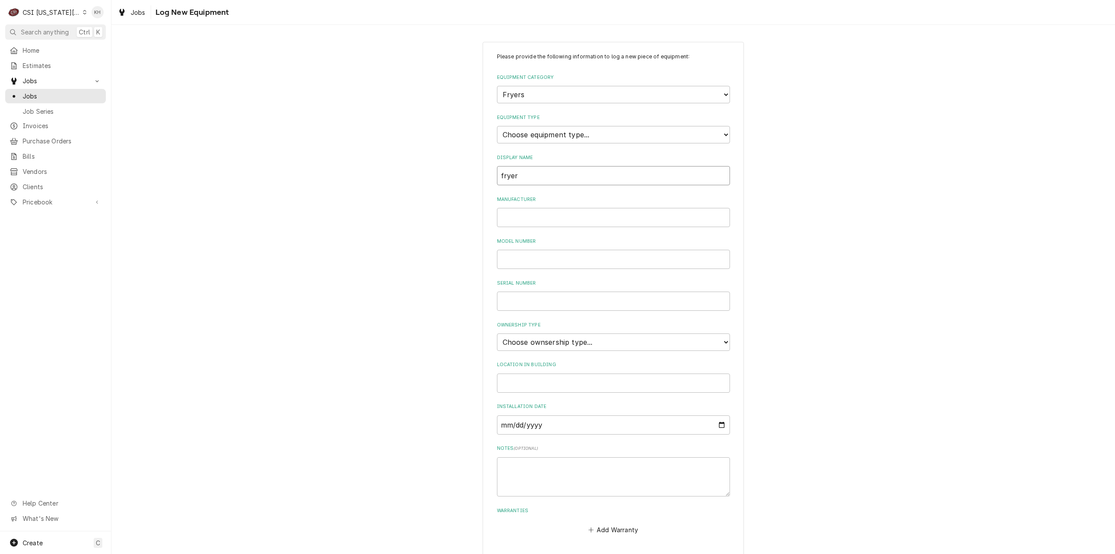
drag, startPoint x: 554, startPoint y: 176, endPoint x: 451, endPoint y: 181, distance: 102.9
click at [451, 181] on div "Please provide the following information to log a new piece of equipment: Equip…" at bounding box center [614, 311] width 1004 height 555
type input "F"
type input "Fryer"
click at [550, 378] on input "Location in Building" at bounding box center [613, 382] width 233 height 19
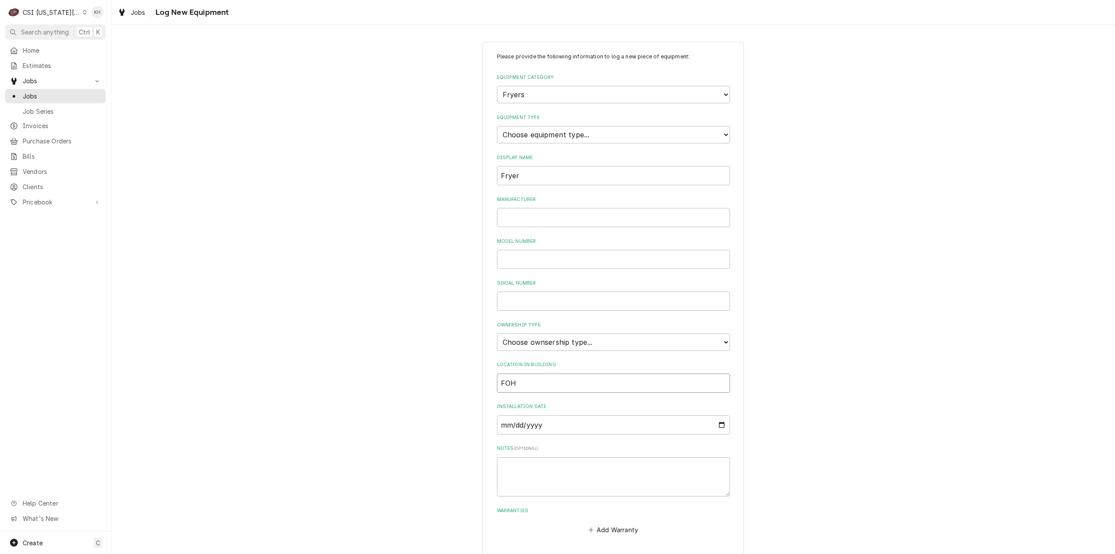
type input "FOH"
drag, startPoint x: 576, startPoint y: 334, endPoint x: 573, endPoint y: 340, distance: 6.5
click at [576, 335] on select "Choose ownsership type... Unknown Owned Leased Rented" at bounding box center [613, 341] width 233 height 17
select select "1"
click at [497, 333] on select "Choose ownsership type... Unknown Owned Leased Rented" at bounding box center [613, 341] width 233 height 17
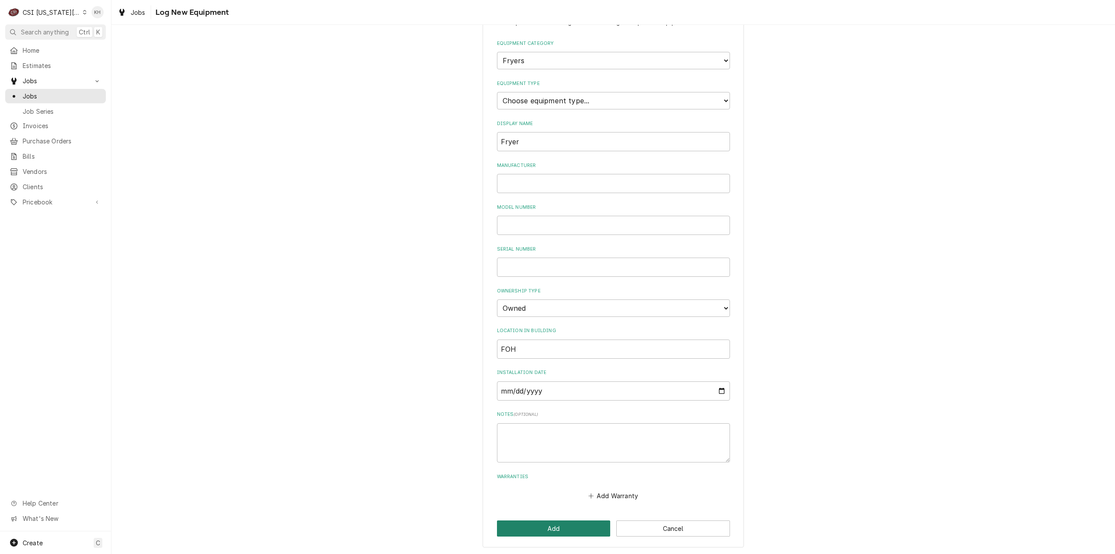
click at [559, 525] on button "Add" at bounding box center [554, 528] width 114 height 16
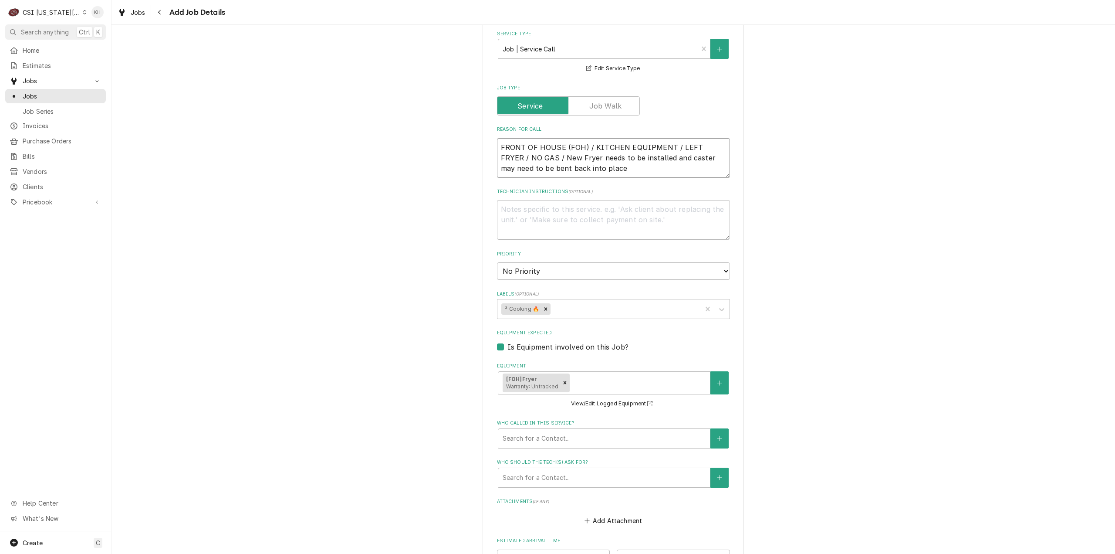
click at [591, 158] on textarea "FRONT OF HOUSE (FOH) / KITCHEN EQUIPMENT / LEFT FRYER / NO GAS / New Fryer need…" at bounding box center [613, 158] width 233 height 40
type textarea "x"
type textarea "FRONT OF HOUSE (FOH) / KITCHEN EQUIPMENT / LEFT FRYER / NO GAS / New Fryer need…"
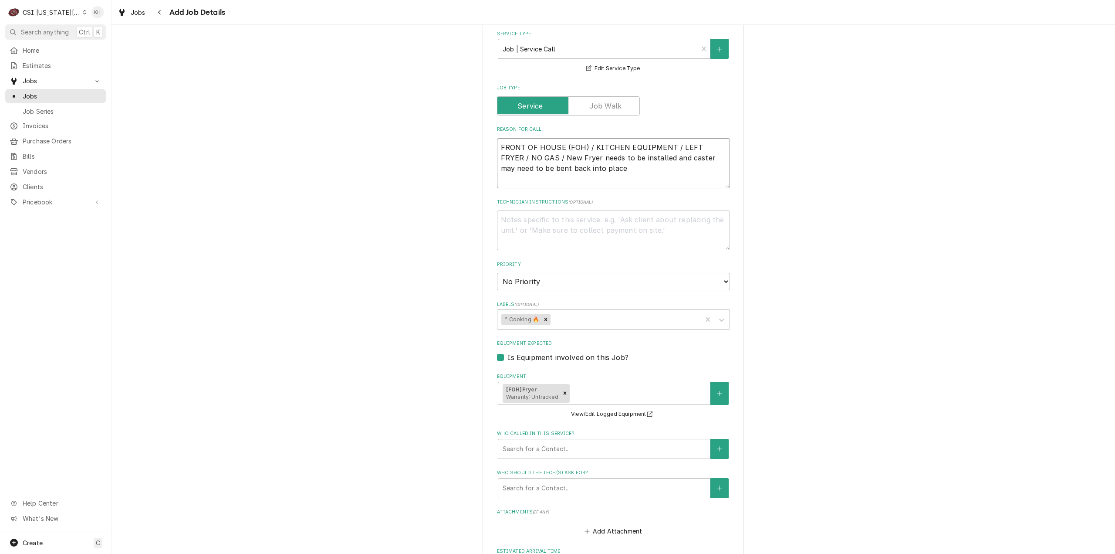
type textarea "x"
type textarea "FRONT OF HOUSE (FOH) / KITCHEN EQUIPMENT / LEFT FRYER / NO GAS / New Fryer need…"
type textarea "x"
type textarea "FRONT OF HOUSE (FOH) / KITCHEN EQUIPMENT / LEFT FRYER / NO GAS / New Fryer need…"
type textarea "x"
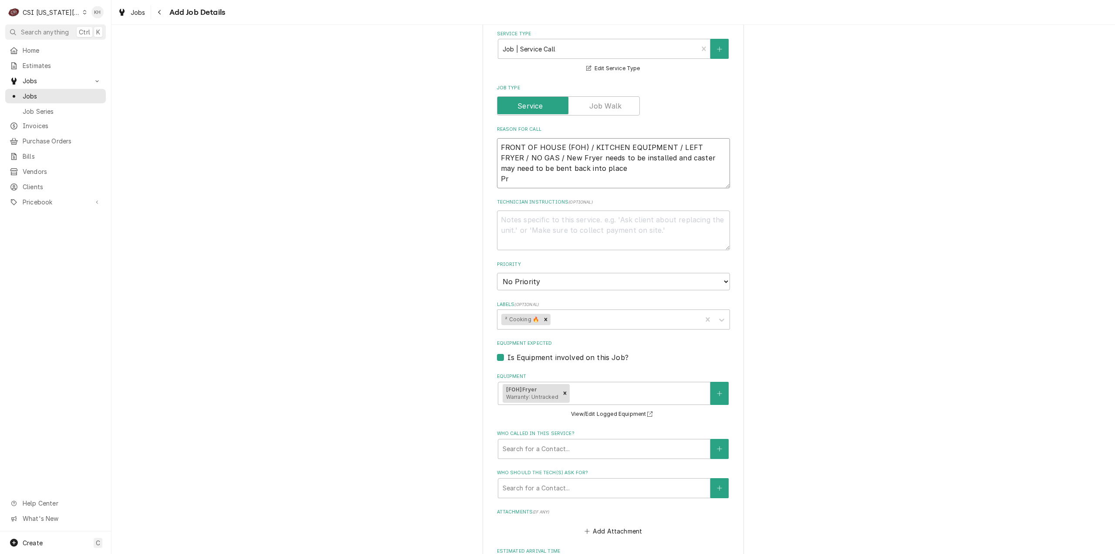
type textarea "FRONT OF HOUSE (FOH) / KITCHEN EQUIPMENT / LEFT FRYER / NO GAS / New Fryer need…"
type textarea "x"
type textarea "FRONT OF HOUSE (FOH) / KITCHEN EQUIPMENT / LEFT FRYER / NO GAS / New Fryer need…"
type textarea "x"
type textarea "FRONT OF HOUSE (FOH) / KITCHEN EQUIPMENT / LEFT FRYER / NO GAS / New Fryer need…"
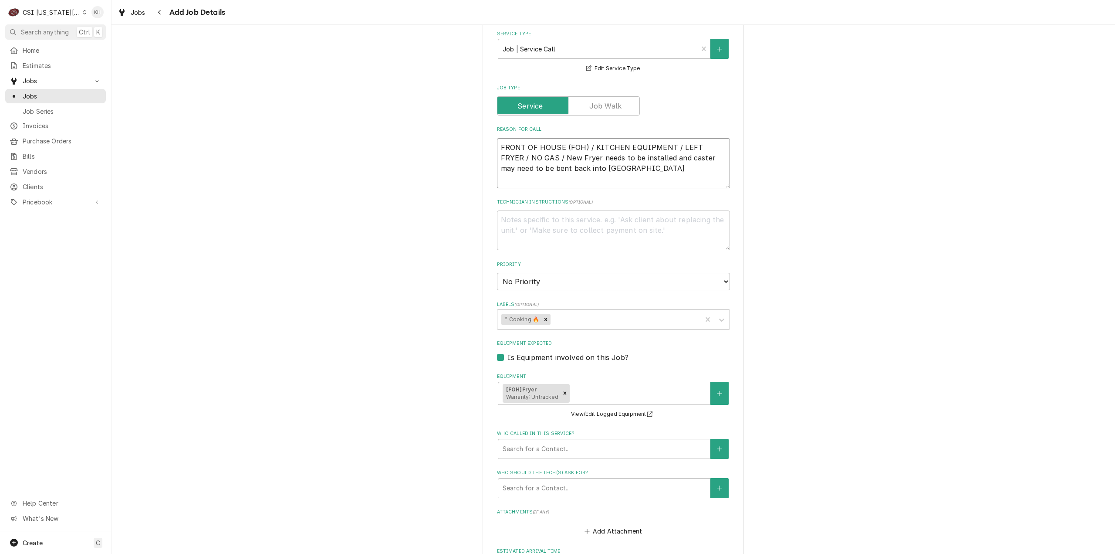
type textarea "x"
type textarea "FRONT OF HOUSE (FOH) / KITCHEN EQUIPMENT / LEFT FRYER / NO GAS / New Fryer need…"
type textarea "x"
type textarea "FRONT OF HOUSE (FOH) / KITCHEN EQUIPMENT / LEFT FRYER / NO GAS / New Fryer need…"
type textarea "x"
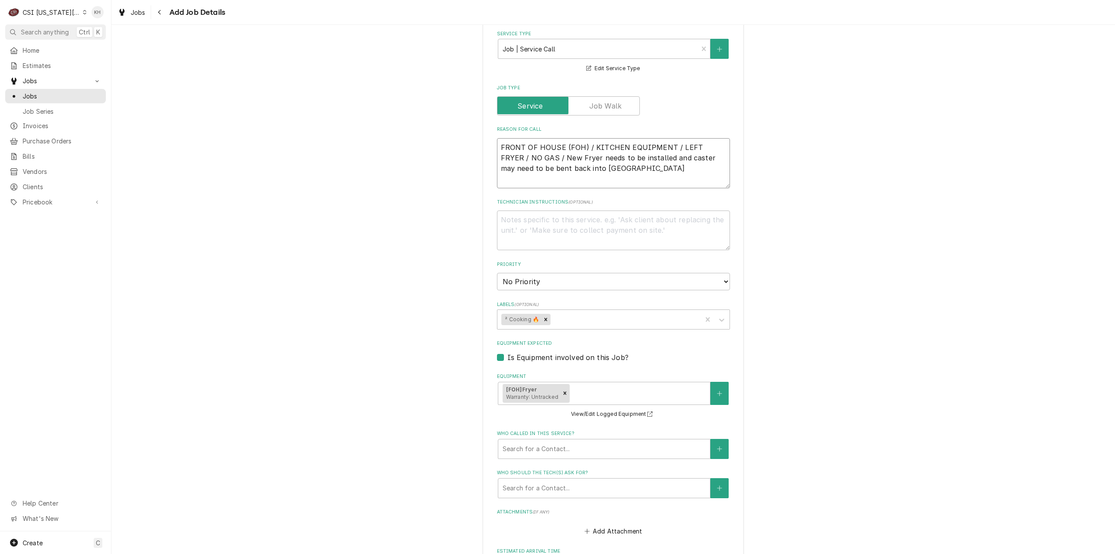
type textarea "FRONT OF HOUSE (FOH) / KITCHEN EQUIPMENT / LEFT FRYER / NO GAS / New Fryer need…"
type textarea "x"
type textarea "FRONT OF HOUSE (FOH) / KITCHEN EQUIPMENT / LEFT FRYER / NO GAS / New Fryer need…"
type textarea "x"
type textarea "FRONT OF HOUSE (FOH) / KITCHEN EQUIPMENT / LEFT FRYER / NO GAS / New Fryer need…"
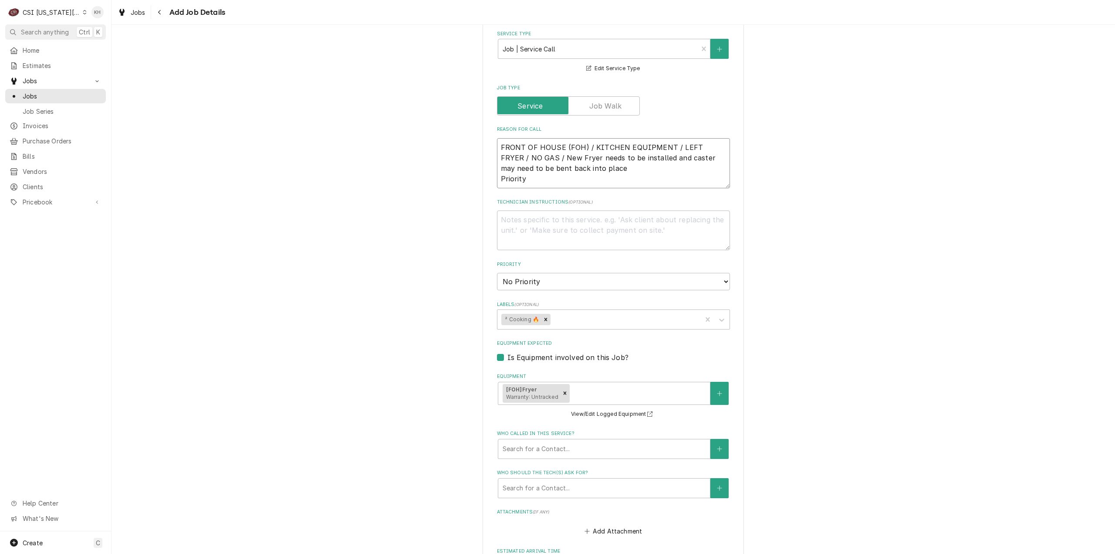
click at [551, 168] on textarea "FRONT OF HOUSE (FOH) / KITCHEN EQUIPMENT / LEFT FRYER / NO GAS / New Fryer need…" at bounding box center [613, 163] width 233 height 50
paste textarea "EMERGENCY - 4 HRS"
type textarea "x"
type textarea "FRONT OF HOUSE (FOH) / KITCHEN EQUIPMENT / LEFT FRYER / NO GAS / New Fryer need…"
type textarea "x"
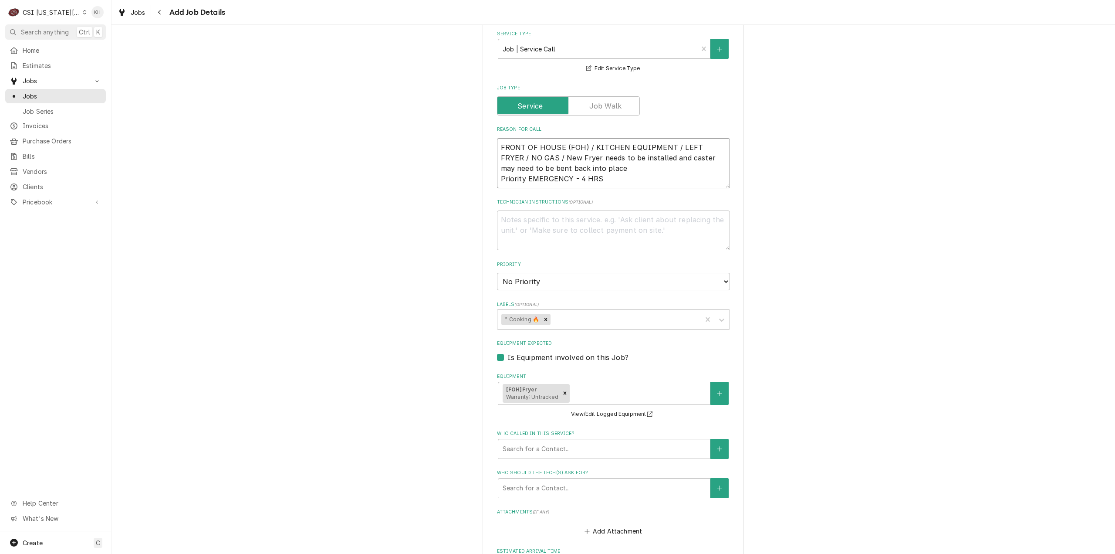
type textarea "FRONT OF HOUSE (FOH) / KITCHEN EQUIPMENT / LEFT FRYER / NO GAS / New Fryer need…"
click at [598, 220] on textarea "Technician Instructions ( optional )" at bounding box center [613, 230] width 233 height 40
type textarea "x"
type textarea "N"
type textarea "x"
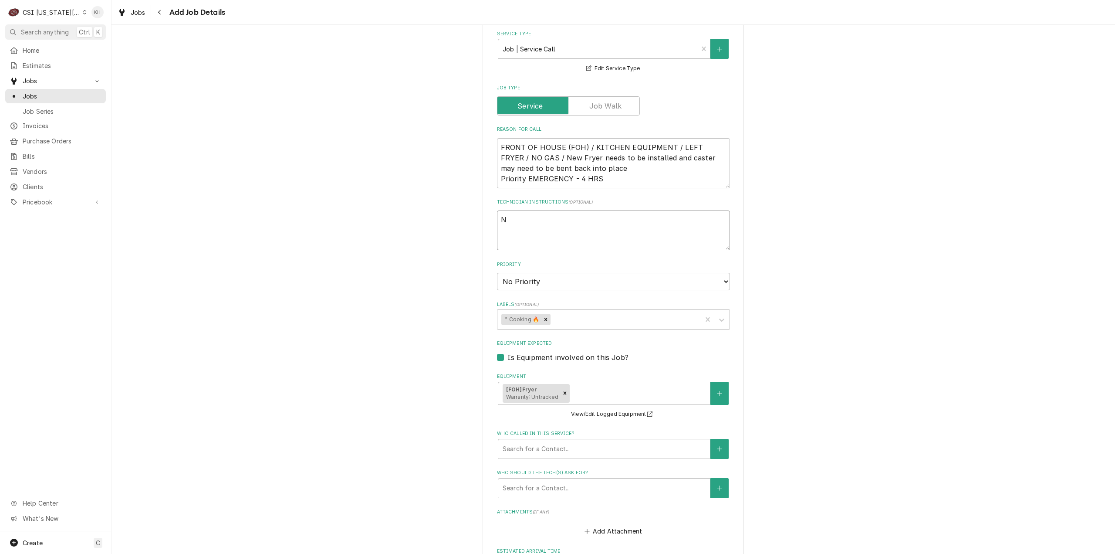
type textarea "NT"
type textarea "x"
type textarea "NTE"
type textarea "x"
type textarea "NTE"
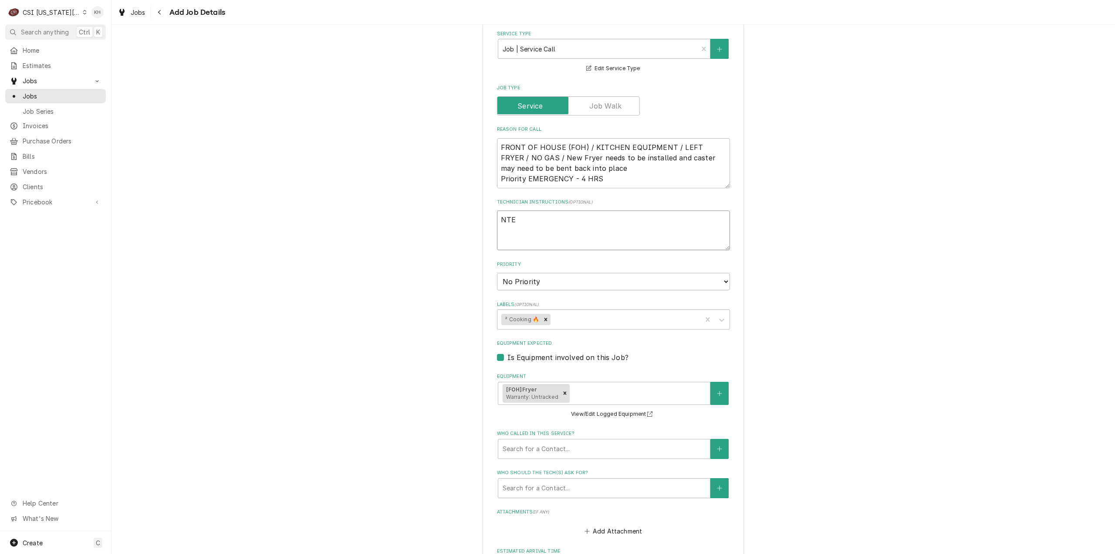
type textarea "x"
type textarea "NTE $"
type textarea "x"
type textarea "NTE $5"
type textarea "x"
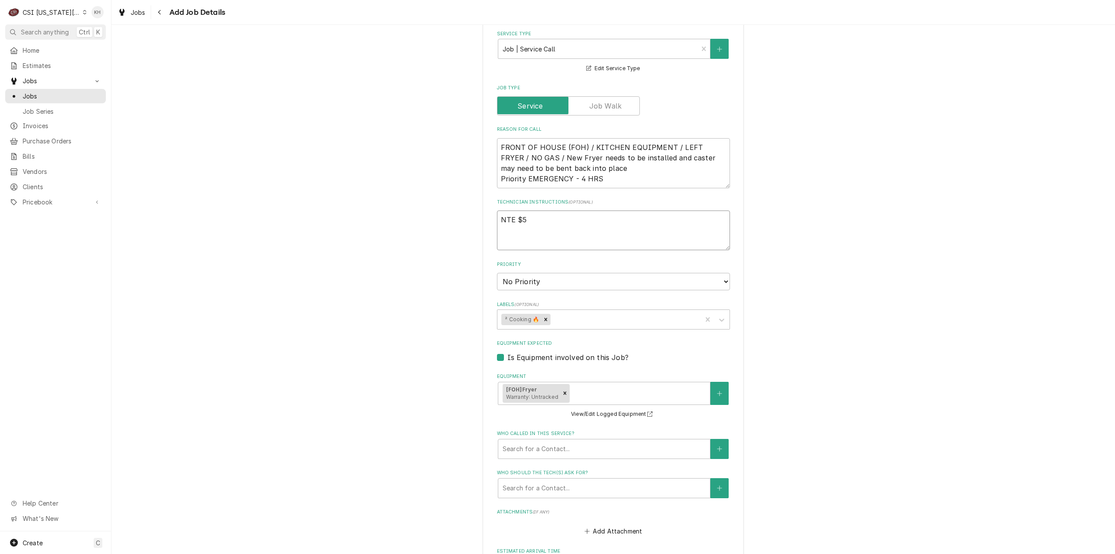
type textarea "NTE $55"
type textarea "x"
type textarea "NTE $550"
type textarea "x"
type textarea "NTE $550."
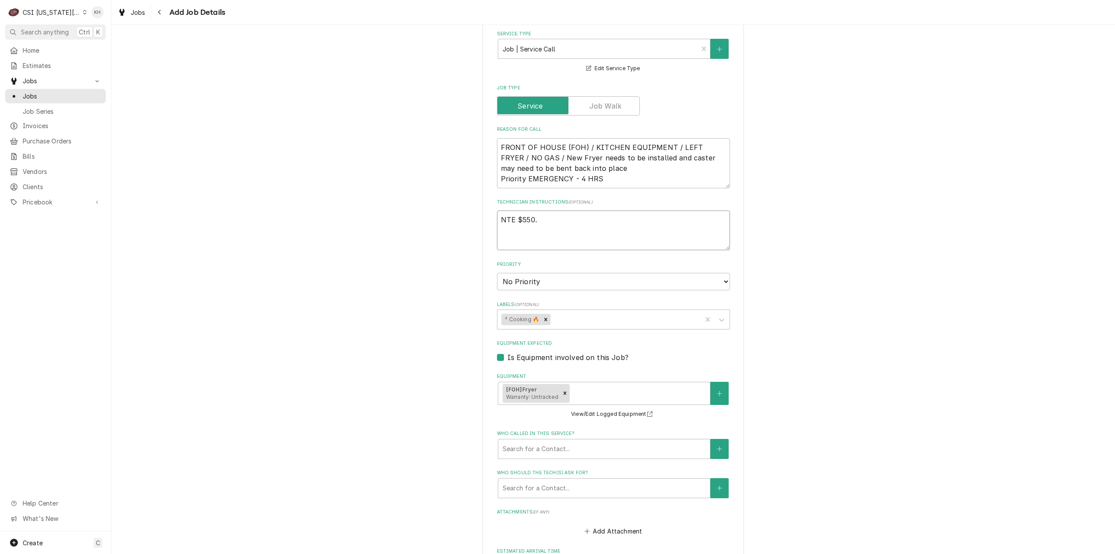
type textarea "x"
type textarea "NTE $550.0"
type textarea "x"
type textarea "NTE $550.00"
type textarea "x"
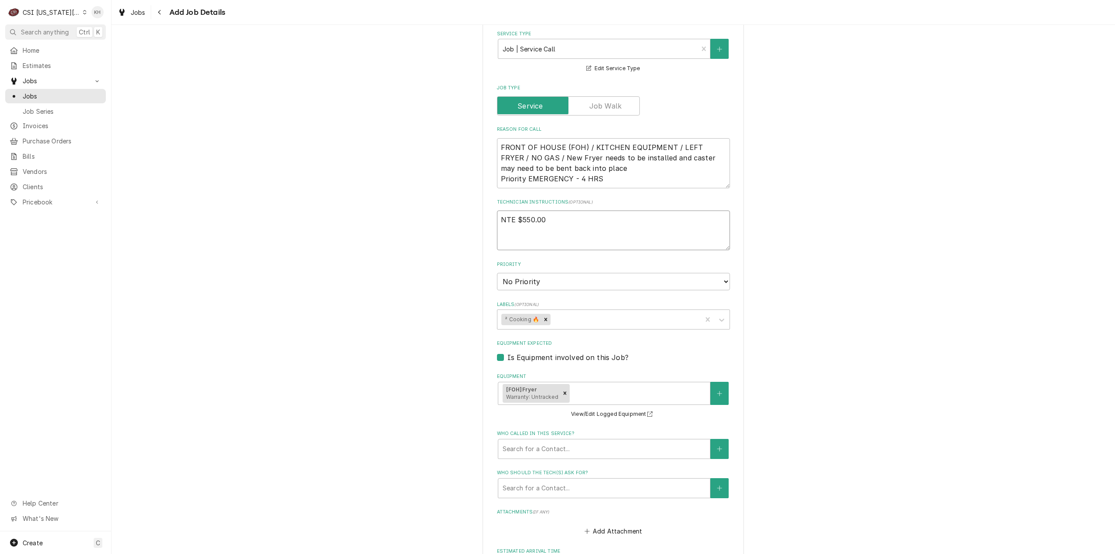
type textarea "NTE $550.00"
type textarea "x"
type textarea "NTE $550.00"
type textarea "x"
type textarea "NTE $550.00"
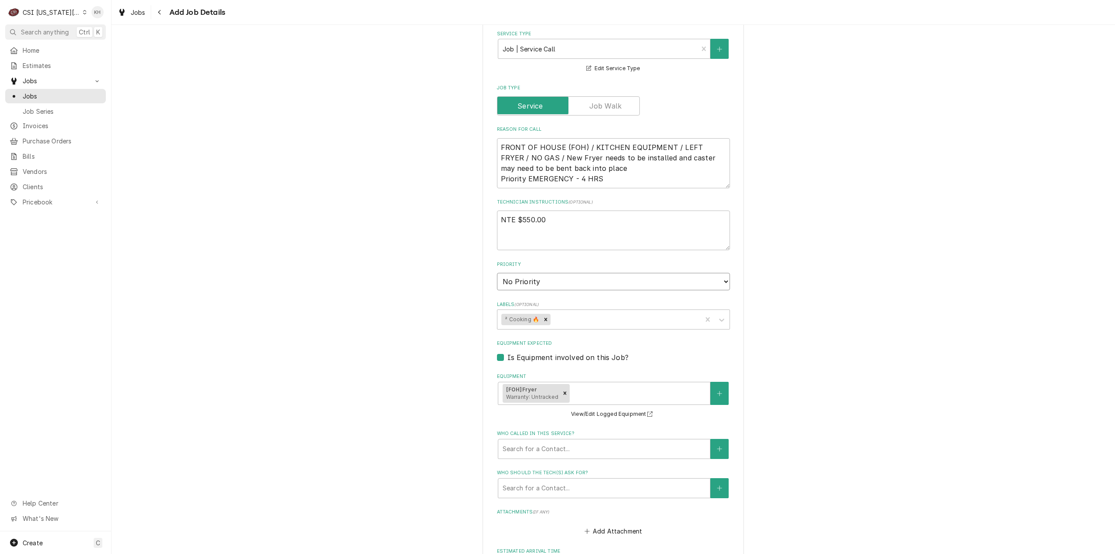
click at [601, 274] on select "No Priority Urgent High Medium Low" at bounding box center [613, 281] width 233 height 17
select select "1"
click at [497, 273] on select "No Priority Urgent High Medium Low" at bounding box center [613, 281] width 233 height 17
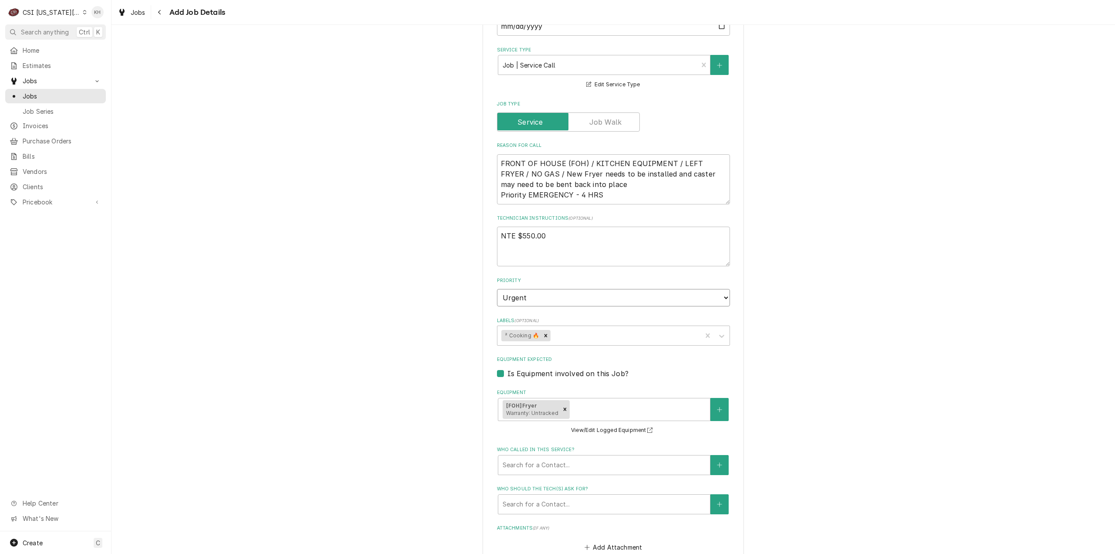
scroll to position [305, 0]
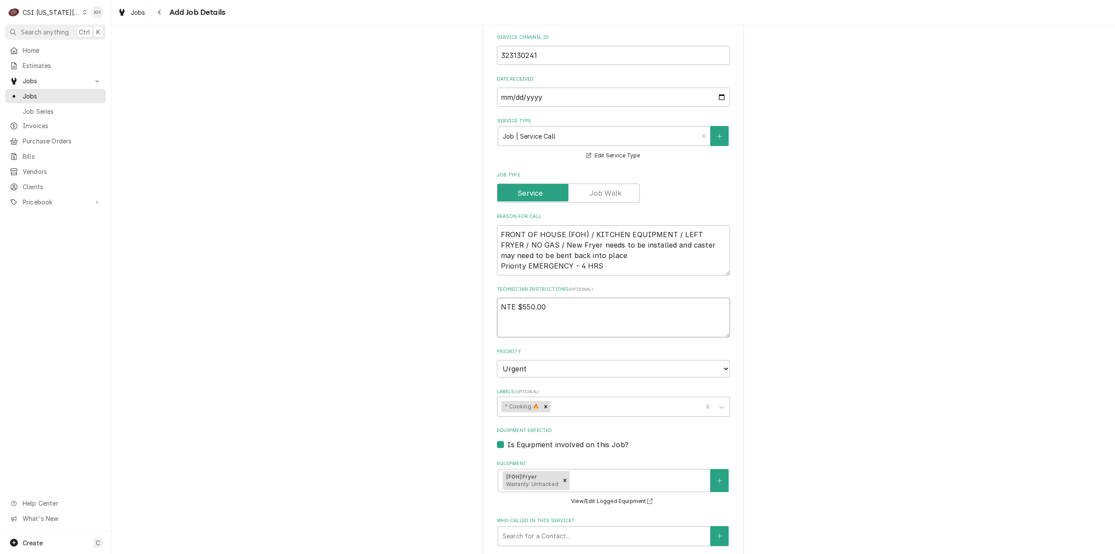
click at [498, 300] on textarea "NTE $550.00" at bounding box center [613, 318] width 233 height 40
type textarea "x"
type textarea "NTE $550.00"
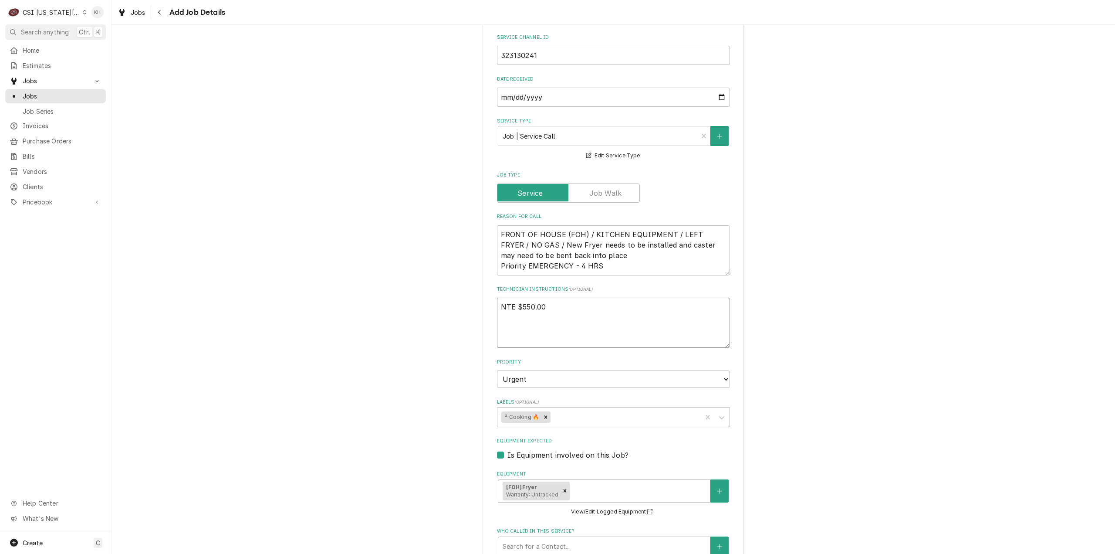
type textarea "x"
type textarea "NTE $550.00"
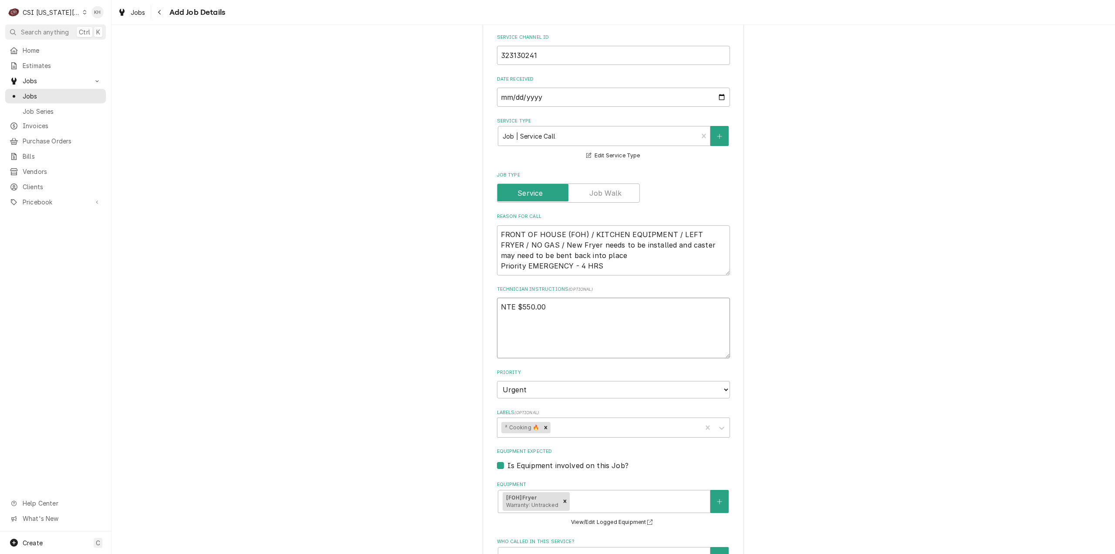
type textarea "x"
type textarea "OT NTE $550.00"
type textarea "x"
type textarea "OT NTE $550.00"
type textarea "x"
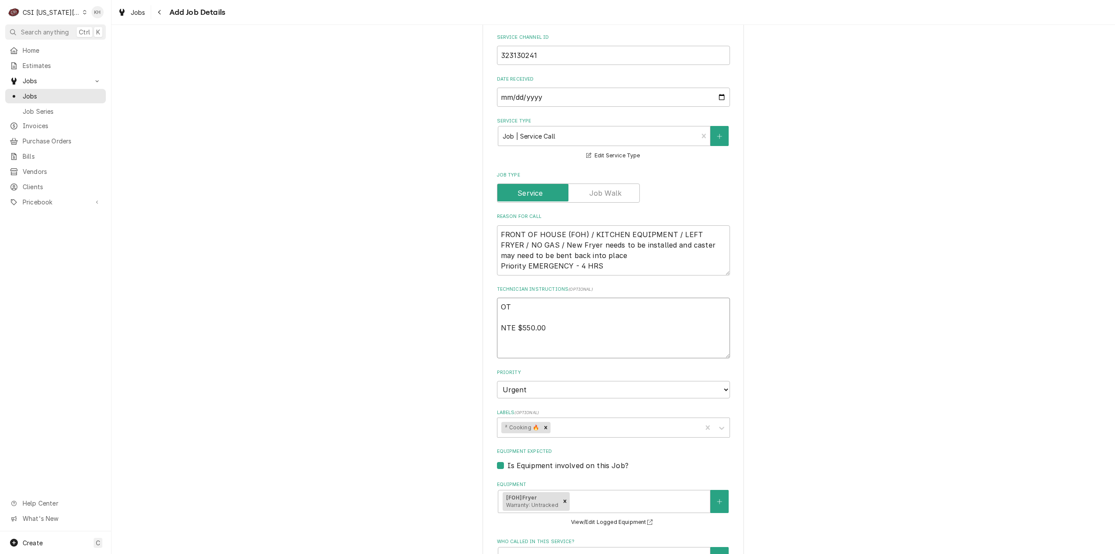
type textarea "OT A NTE $550.00"
type textarea "x"
type textarea "OT Ap NTE $550.00"
type textarea "x"
type textarea "OT App NTE $550.00"
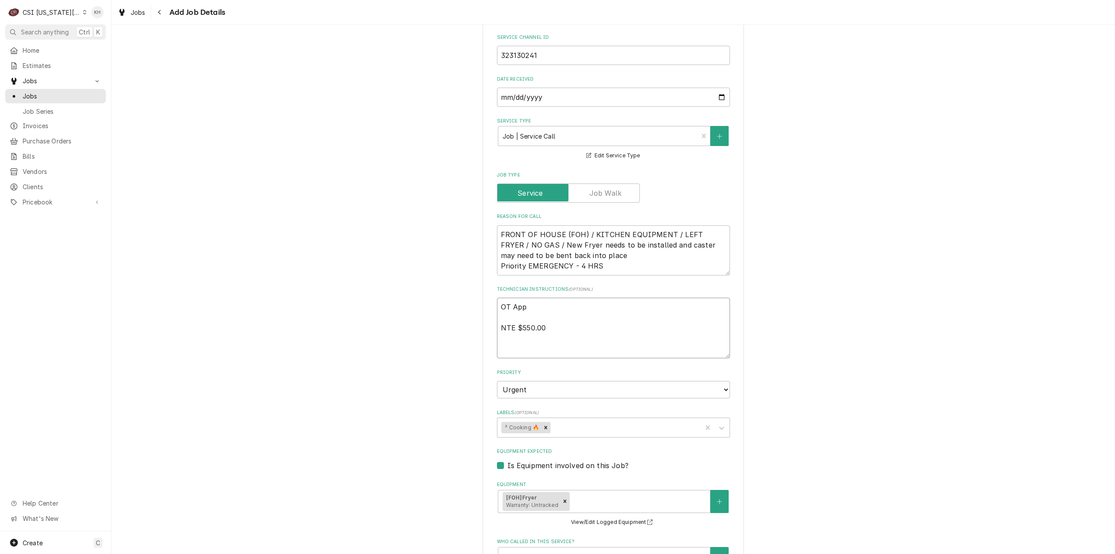
type textarea "x"
type textarea "OT Appr NTE $550.00"
type textarea "x"
type textarea "OT Appro NTE $550.00"
type textarea "x"
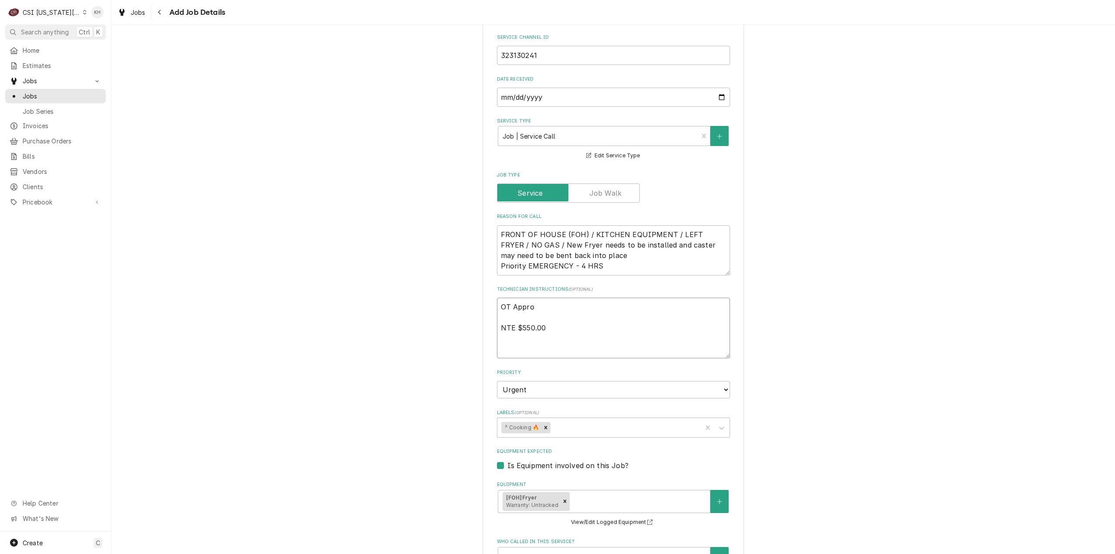
type textarea "OT Approv NTE $550.00"
type textarea "x"
type textarea "OT Approve NTE $550.00"
type textarea "x"
type textarea "OT Approved NTE $550.00"
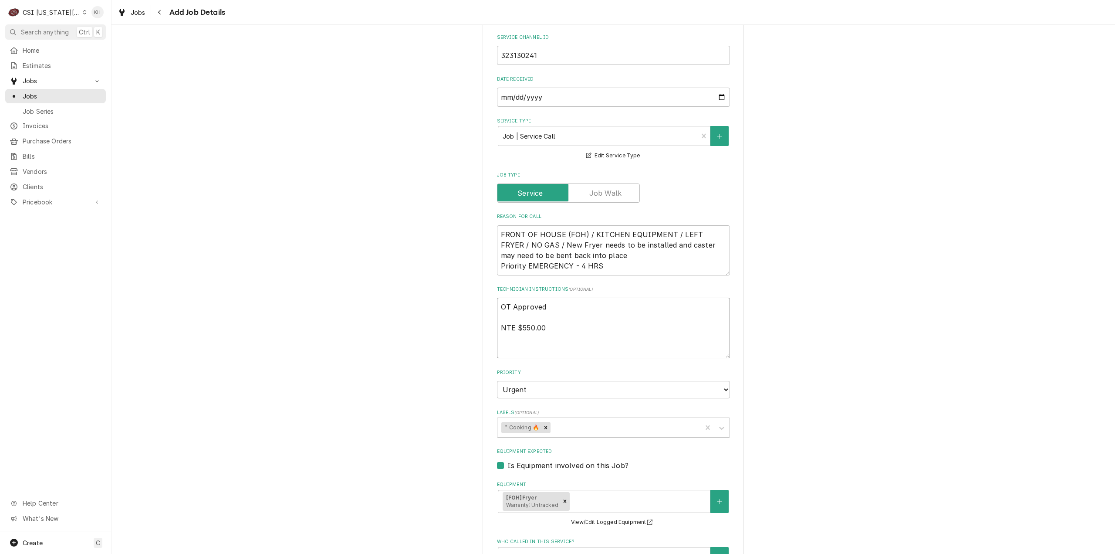
type textarea "x"
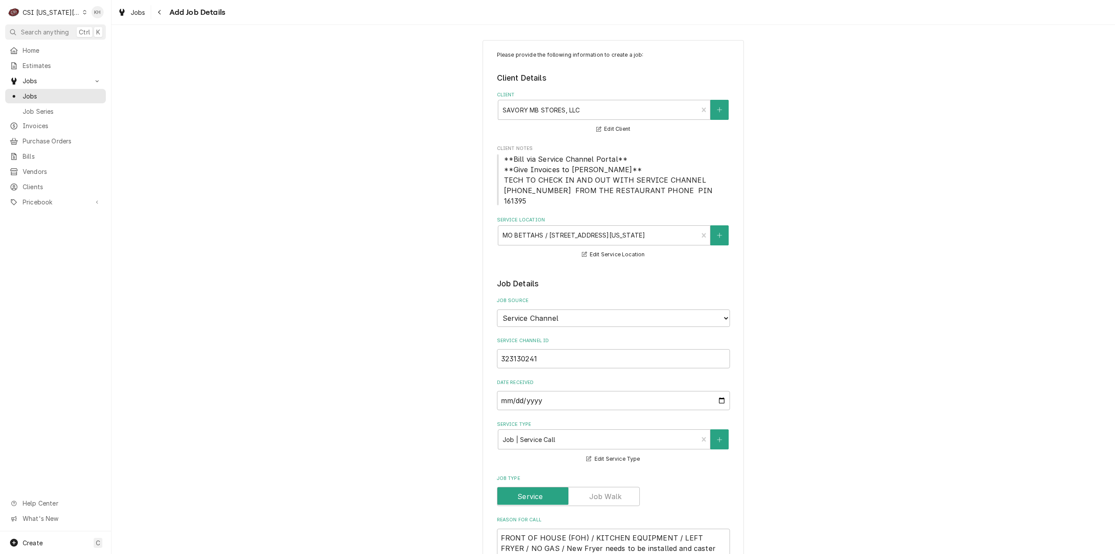
scroll to position [0, 0]
type textarea "OT Approved NTE $550.00"
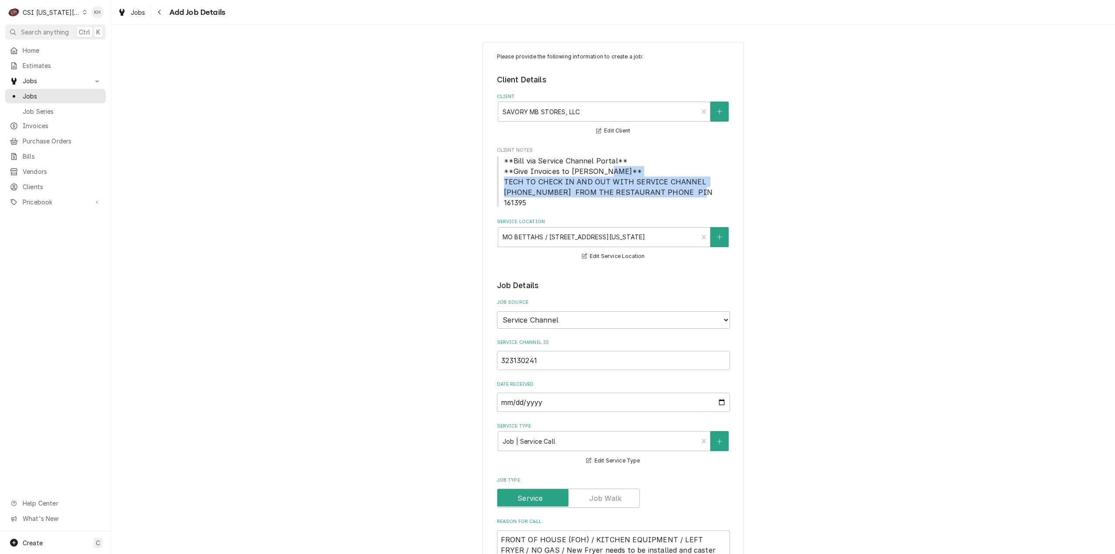
drag, startPoint x: 500, startPoint y: 181, endPoint x: 691, endPoint y: 193, distance: 191.7
click at [691, 193] on span "**Bill via Service Channel Portal** **Give Invoices to Kelsey** TECH TO CHECK I…" at bounding box center [613, 182] width 233 height 52
copy span "TECH TO CHECK IN AND OUT WITH SERVICE CHANNEL 516- 500-7776 FROM THE RESTAURANT…"
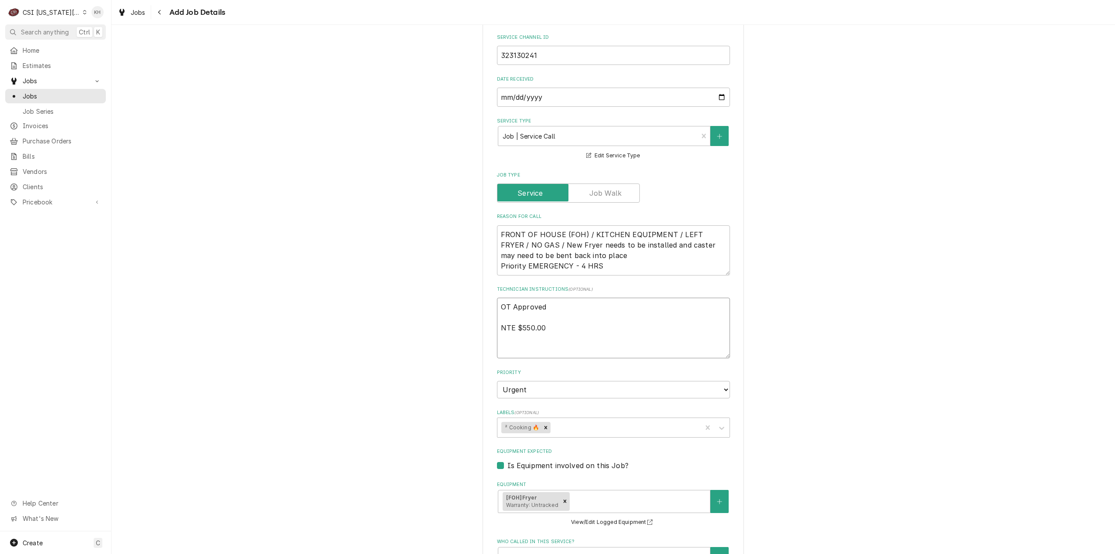
click at [537, 339] on textarea "OT Approved NTE $550.00" at bounding box center [613, 328] width 233 height 61
paste textarea "TECH TO CHECK IN AND OUT WITH SERVICE CHANNEL 516- 500-7776 FROM THE RESTAURANT…"
type textarea "x"
type textarea "OT Approved NTE $550.00 TECH TO CHECK IN AND OUT WITH SERVICE CHANNEL 516- 500-…"
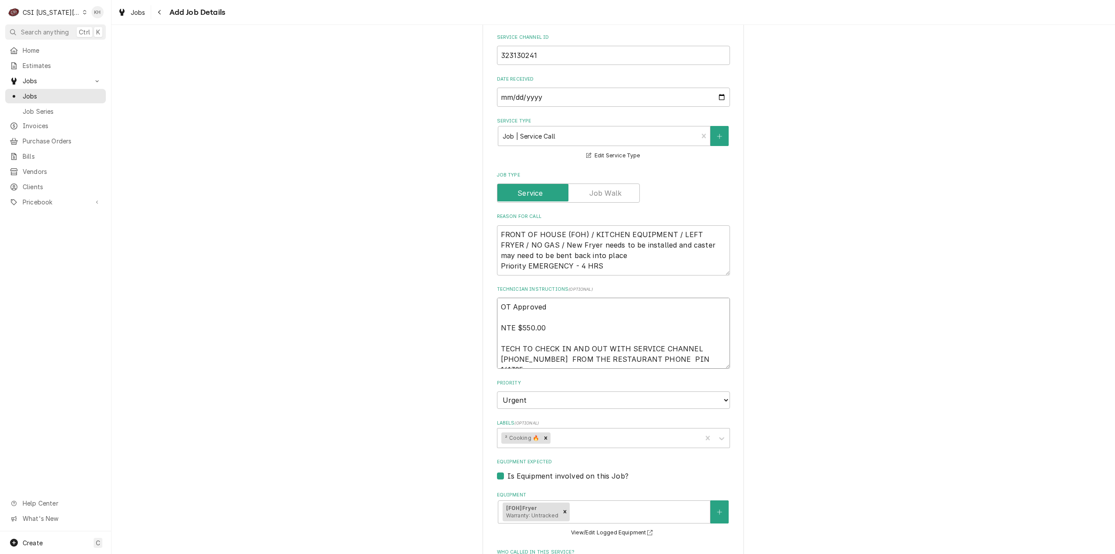
type textarea "x"
type textarea "OT Approved NTE $550.00 TECH TO CHECK IN AND OUT WITH SERVICE CHANNEL 516- 500-…"
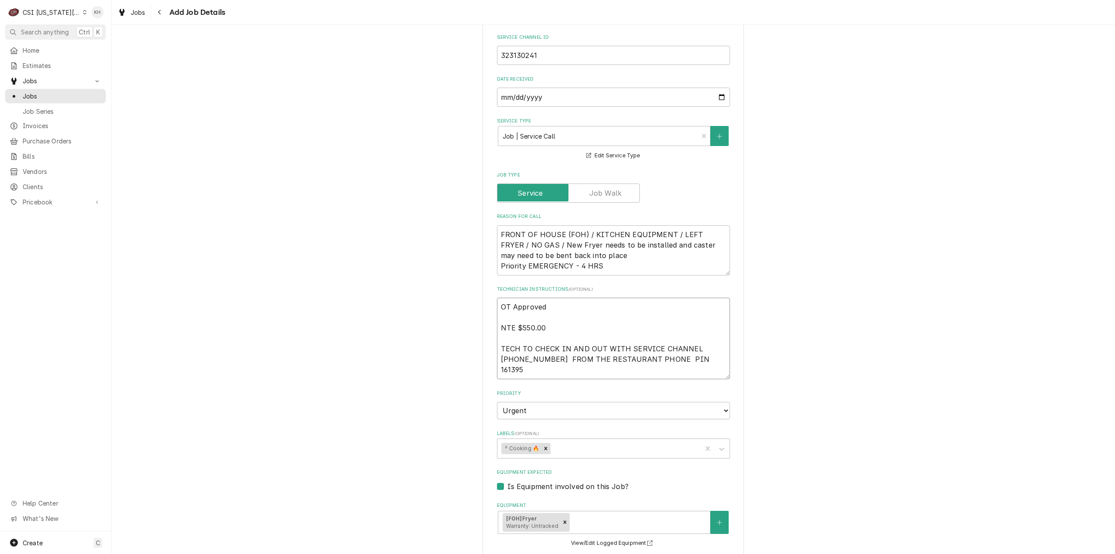
type textarea "x"
type textarea "OT Approved NTE $550.00 TECH TO CHECK IN AND OUT WITH SERVICE CHANNEL 516- 500-…"
type textarea "x"
type textarea "OT Approved NTE $550.00 TECH TO CHECK IN AND OUT WITH SERVICE CHANNEL 516- 500-…"
click at [615, 379] on textarea "OT Approved NTE $550.00 TECH TO CHECK IN AND OUT WITH SERVICE CHANNEL 516- 500-…" at bounding box center [613, 344] width 233 height 92
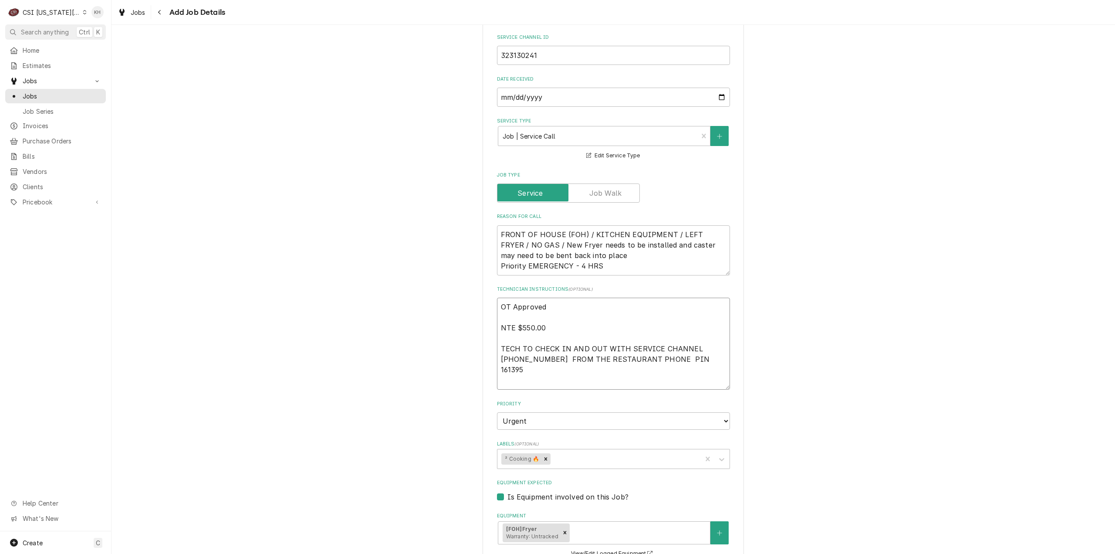
type textarea "x"
type textarea "OT Approved NTE $550.00 TECH TO CHECK IN AND OUT WITH SERVICE CHANNEL 516- 500-…"
type textarea "x"
type textarea "OT Approved NTE $550.00 TECH TO CHECK IN AND OUT WITH SERVICE CHANNEL 516- 500-…"
type textarea "x"
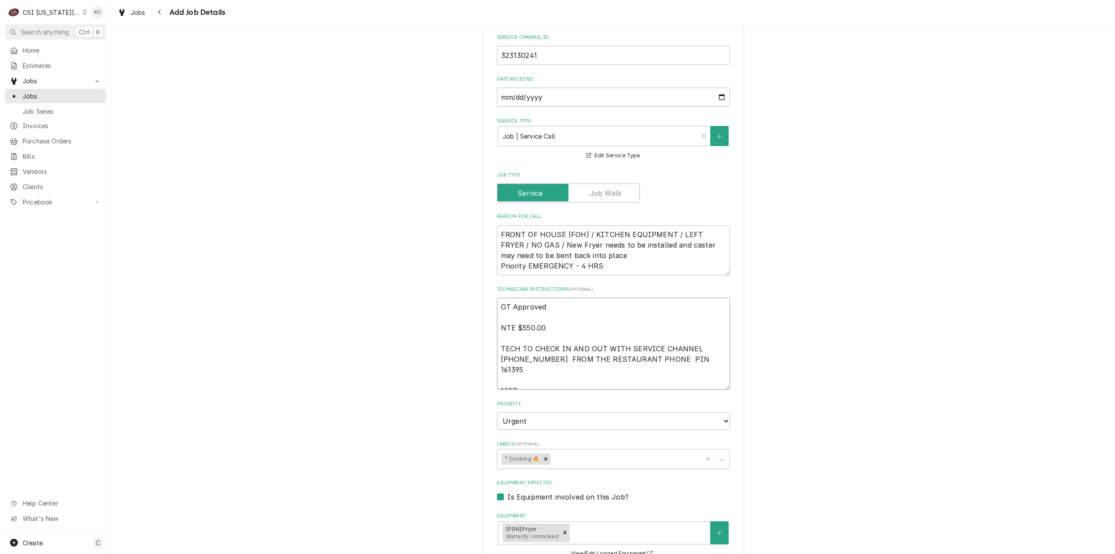
type textarea "OT Approved NTE $550.00 TECH TO CHECK IN AND OUT WITH SERVICE CHANNEL 516- 500-…"
paste textarea "816-631-0432"
type textarea "x"
type textarea "OT Approved NTE $550.00 TECH TO CHECK IN AND OUT WITH SERVICE CHANNEL 516- 500-…"
type textarea "x"
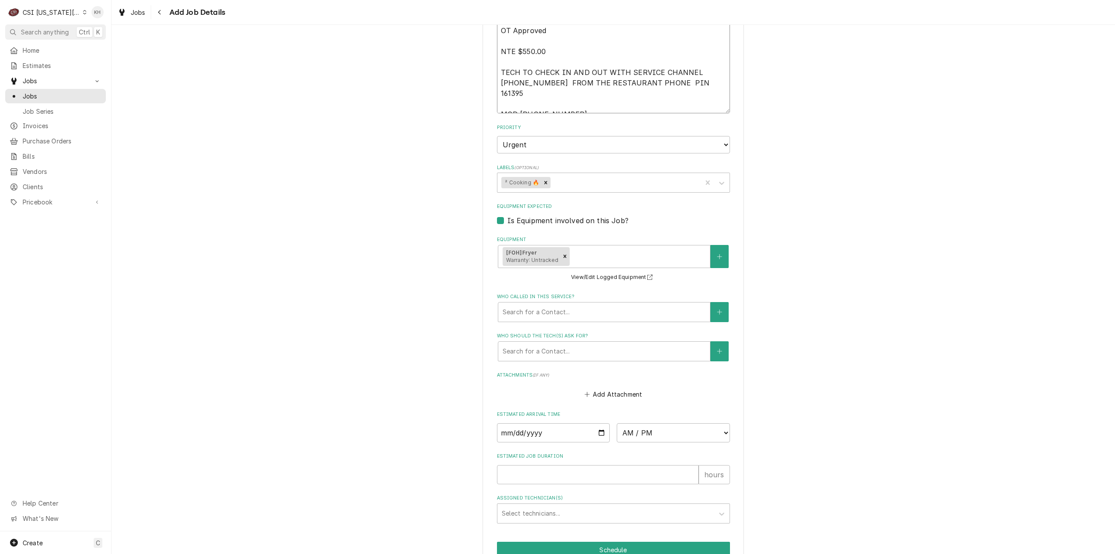
scroll to position [610, 0]
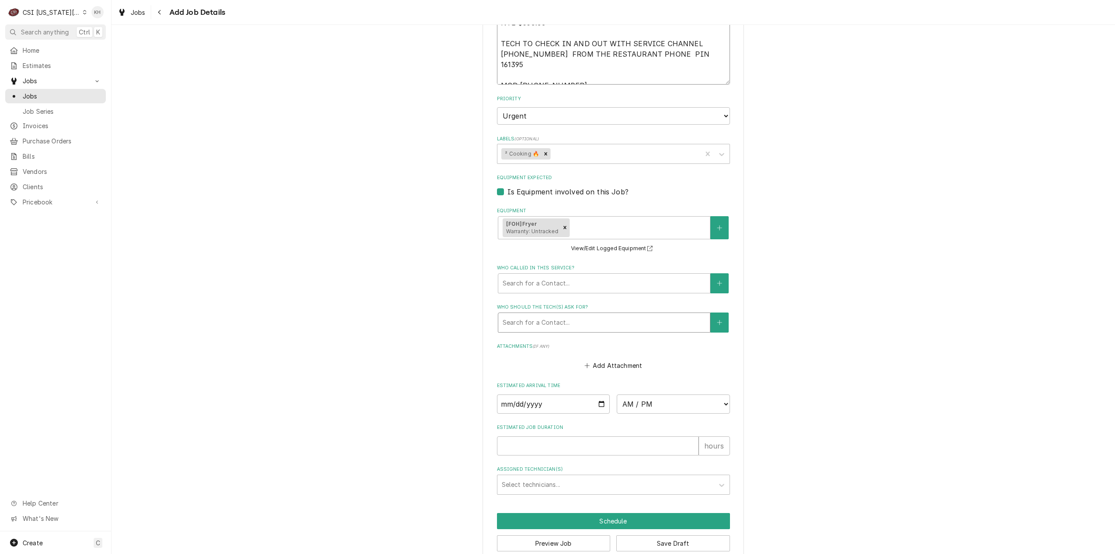
type textarea "OT Approved NTE $550.00 TECH TO CHECK IN AND OUT WITH SERVICE CHANNEL 516- 500-…"
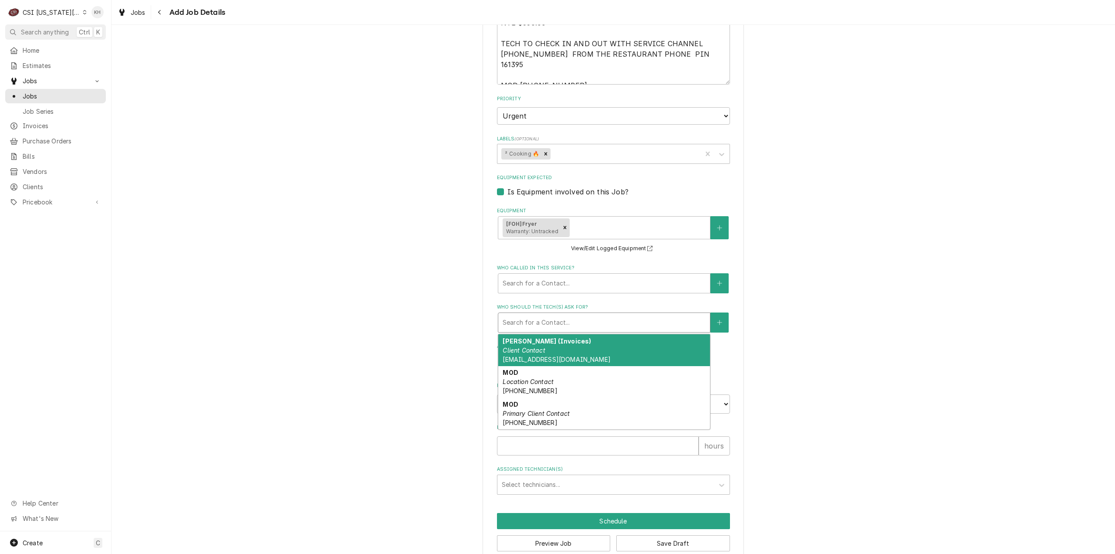
click at [568, 315] on div "Who should the tech(s) ask for?" at bounding box center [604, 323] width 203 height 16
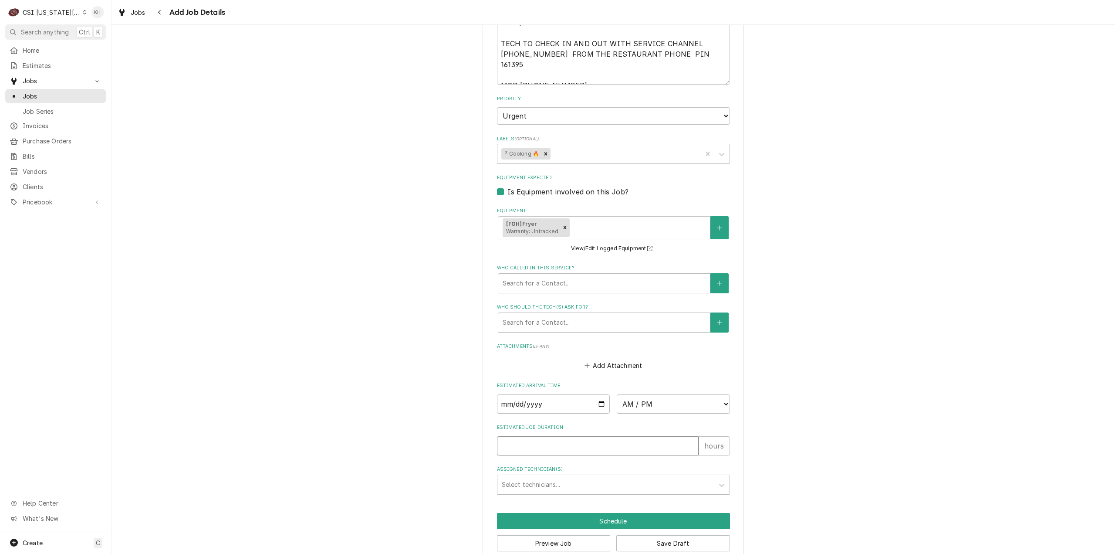
click at [512, 436] on input "Estimated Job Duration" at bounding box center [598, 445] width 202 height 19
type textarea "x"
type input "2"
type textarea "x"
type input "2"
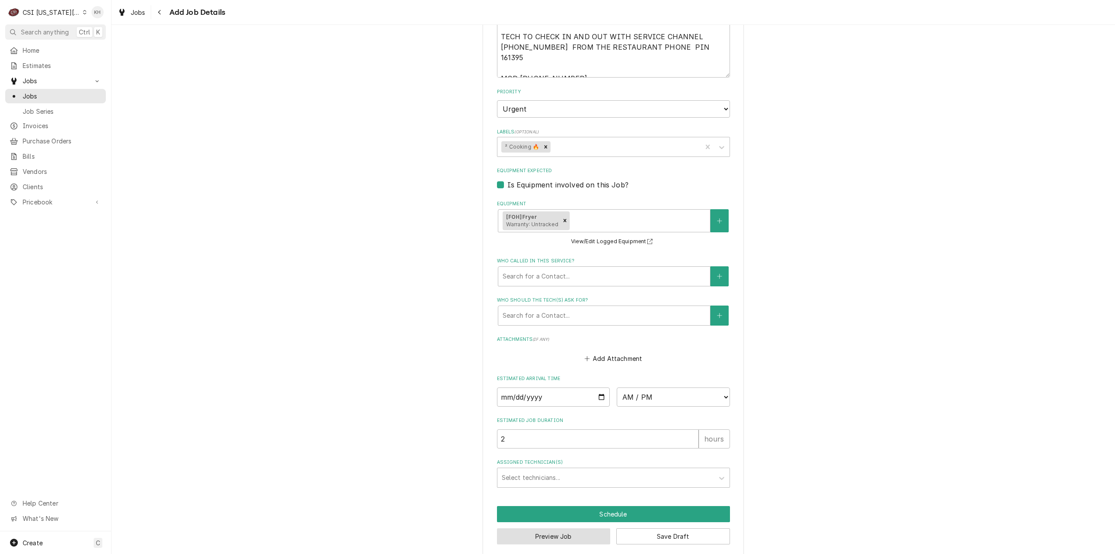
click at [563, 529] on button "Preview Job" at bounding box center [554, 536] width 114 height 16
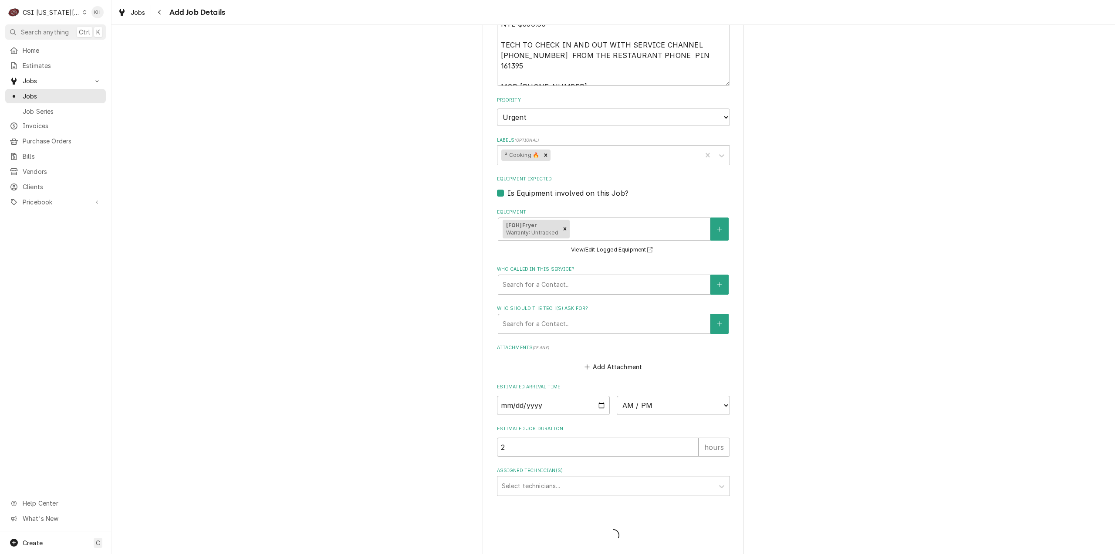
type textarea "x"
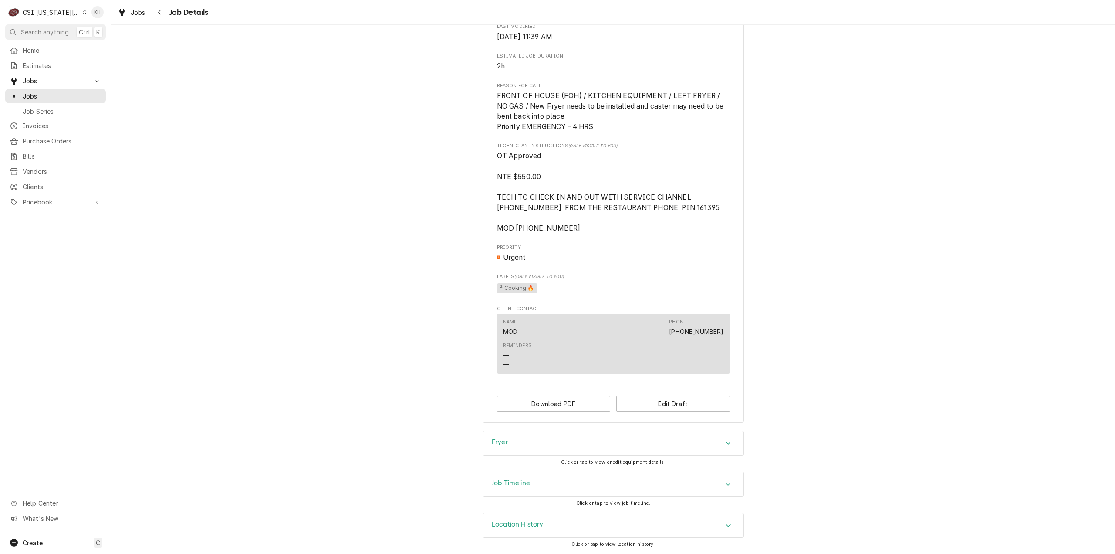
scroll to position [350, 0]
click at [681, 403] on button "Edit Draft" at bounding box center [674, 404] width 114 height 16
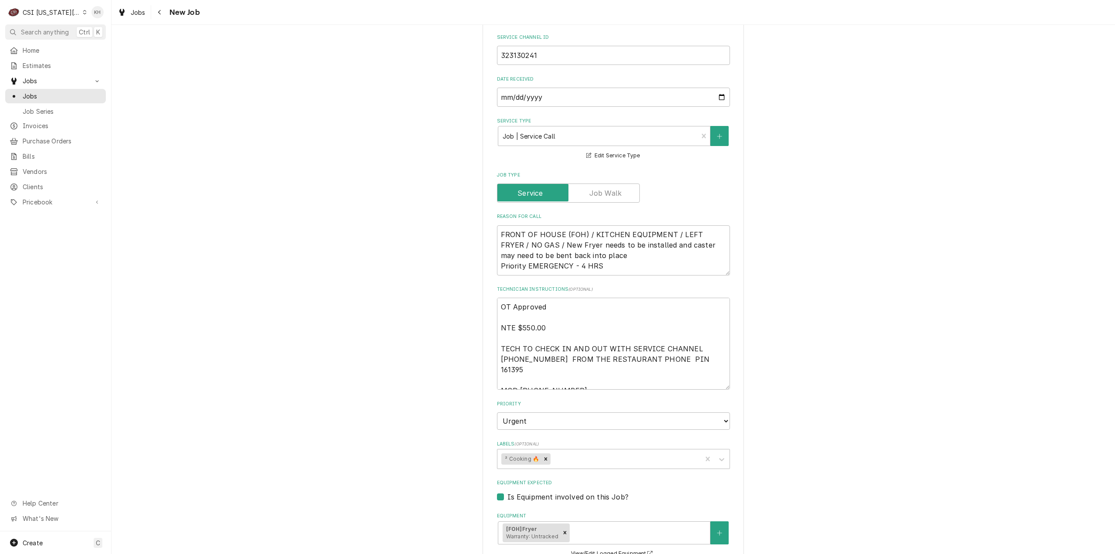
type textarea "x"
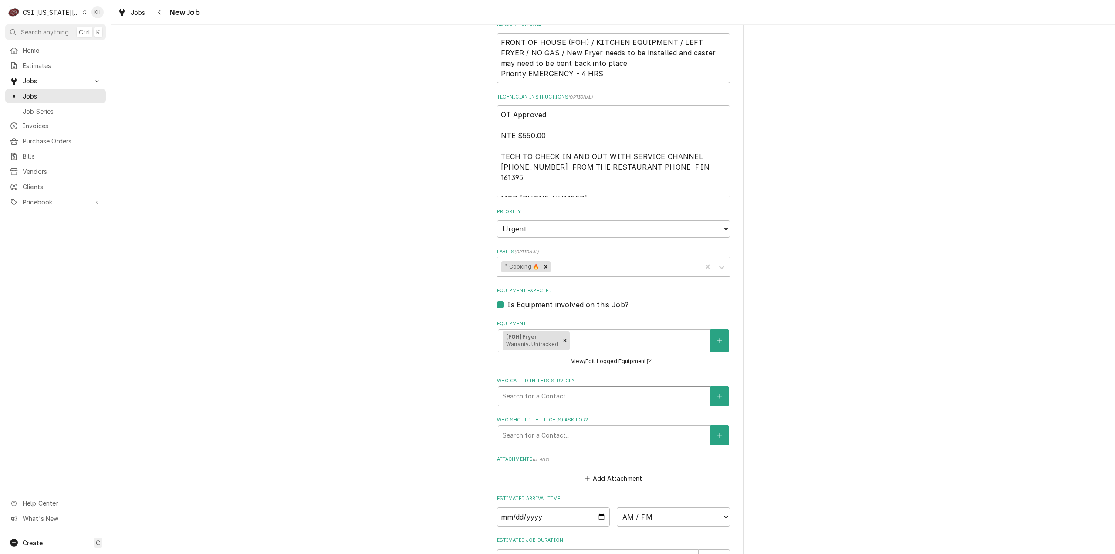
scroll to position [566, 0]
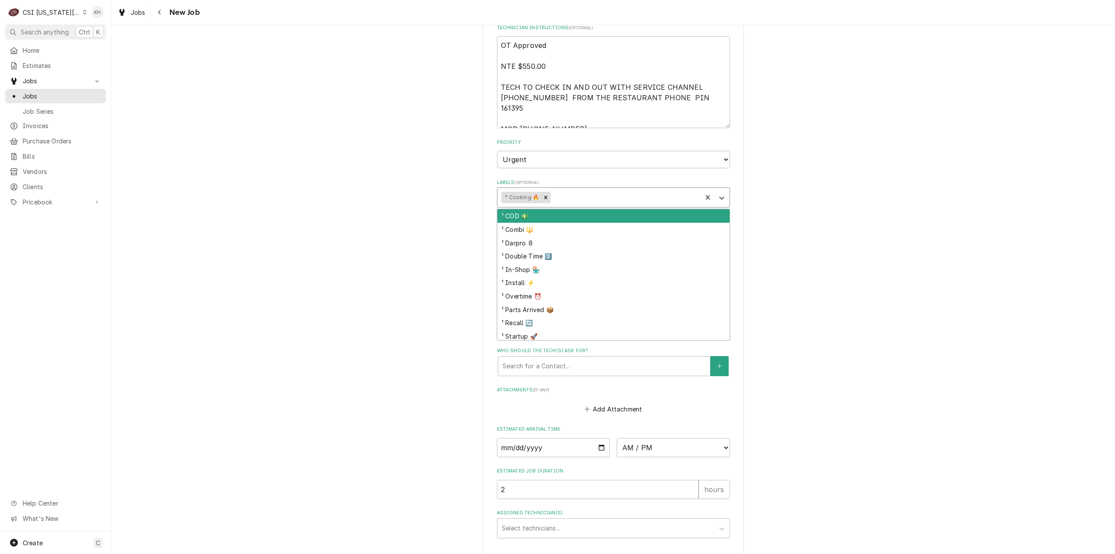
click at [590, 190] on div "Labels" at bounding box center [625, 198] width 146 height 16
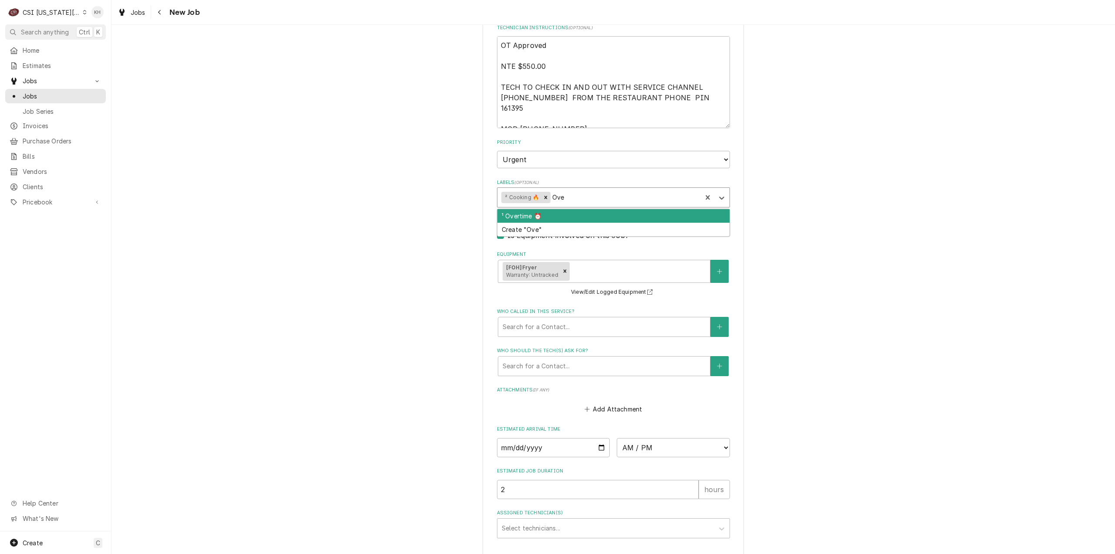
type input "Over"
drag, startPoint x: 589, startPoint y: 204, endPoint x: 509, endPoint y: 223, distance: 82.2
click at [589, 209] on div "¹ Overtime ⏰" at bounding box center [614, 216] width 232 height 14
type textarea "x"
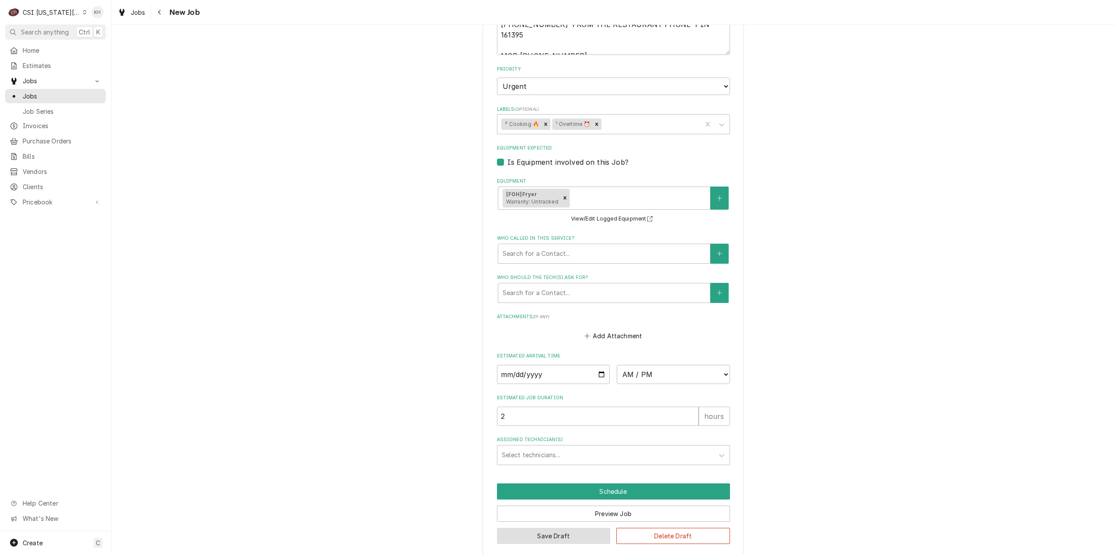
click at [557, 528] on button "Save Draft" at bounding box center [554, 536] width 114 height 16
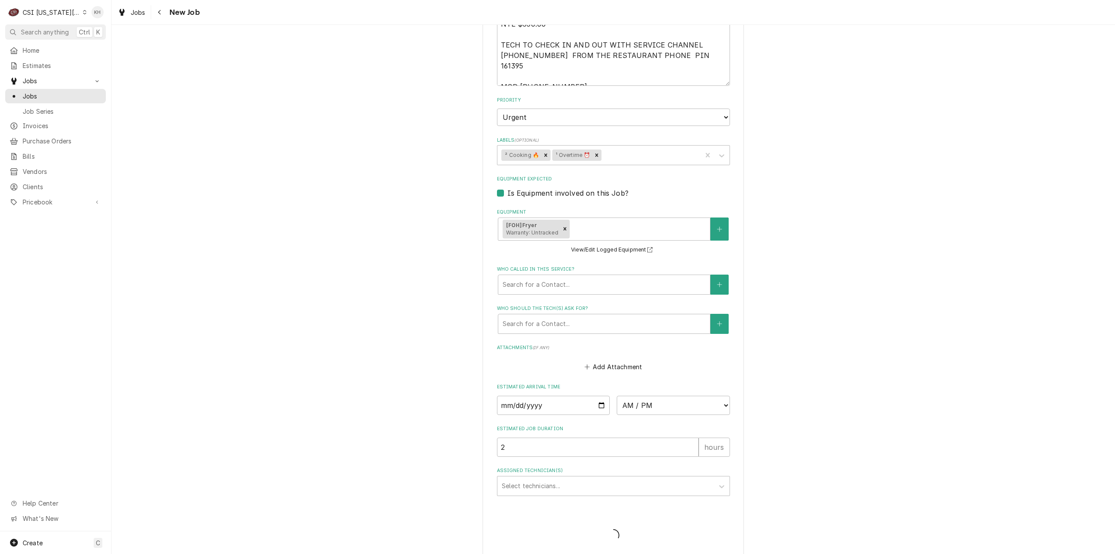
type textarea "x"
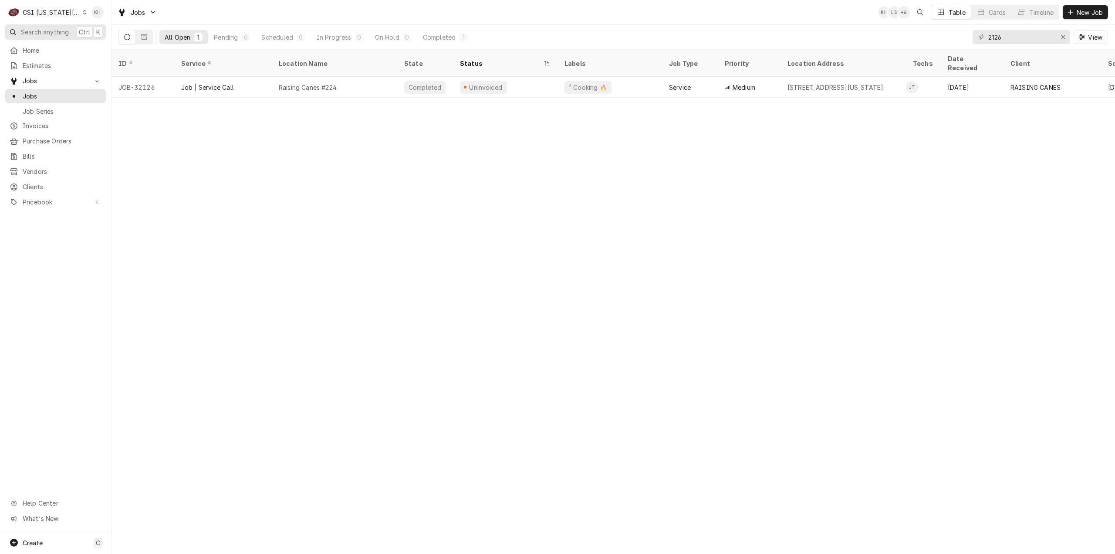
click at [64, 33] on span "Search anything" at bounding box center [45, 31] width 48 height 9
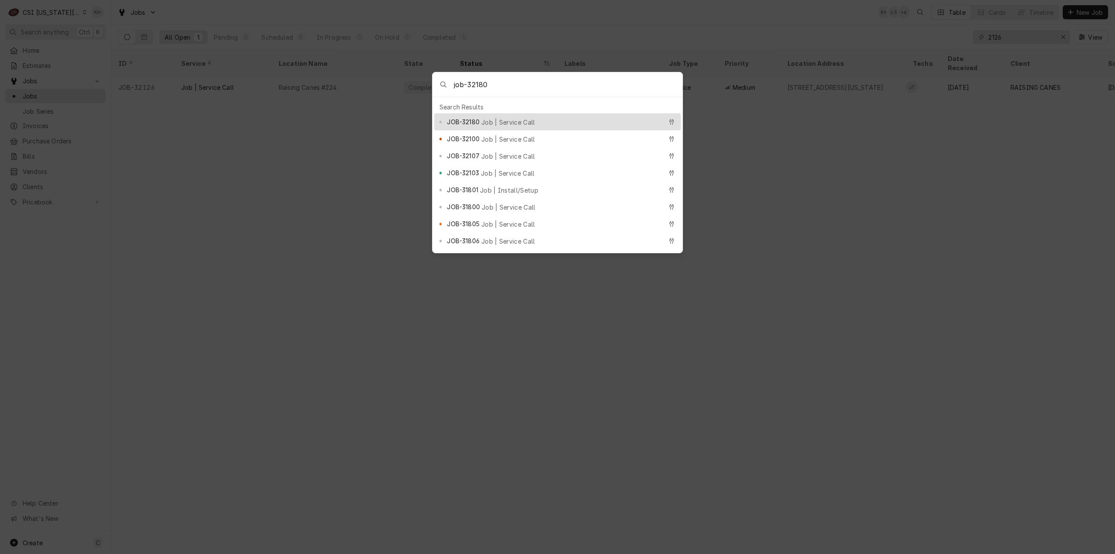
type input "job-32180"
click at [484, 122] on div "JOB-32180 Job | Service Call" at bounding box center [554, 122] width 215 height 10
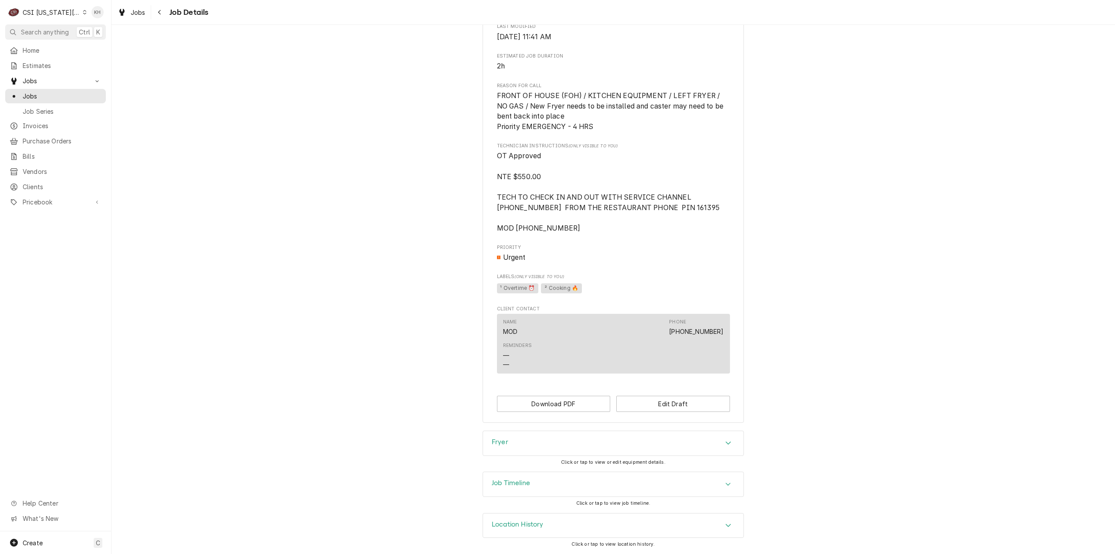
scroll to position [350, 0]
click at [682, 406] on button "Edit Draft" at bounding box center [674, 404] width 114 height 16
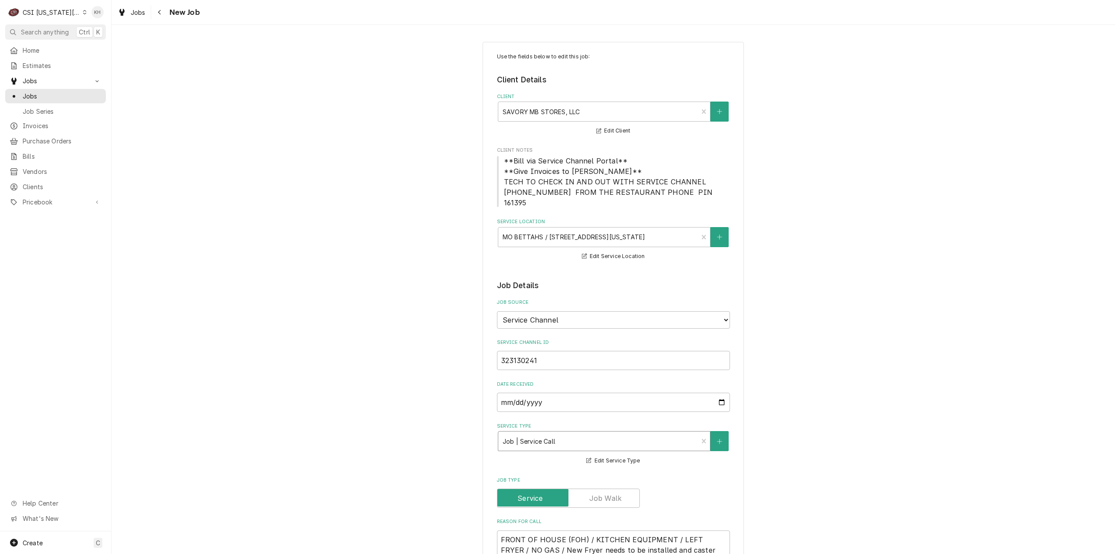
click at [578, 433] on div "Service Type" at bounding box center [598, 441] width 191 height 16
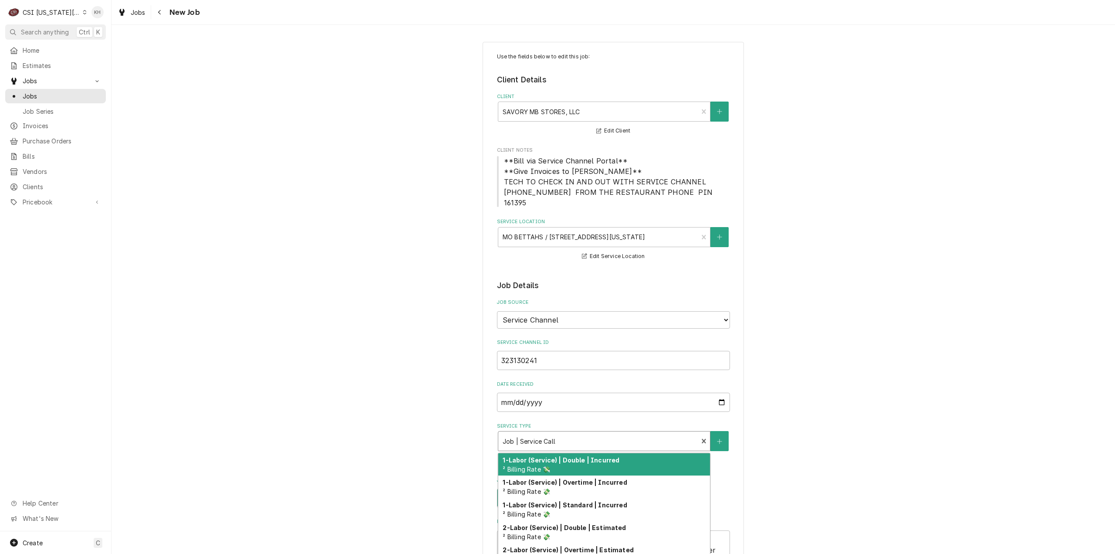
type textarea "x"
type input "i"
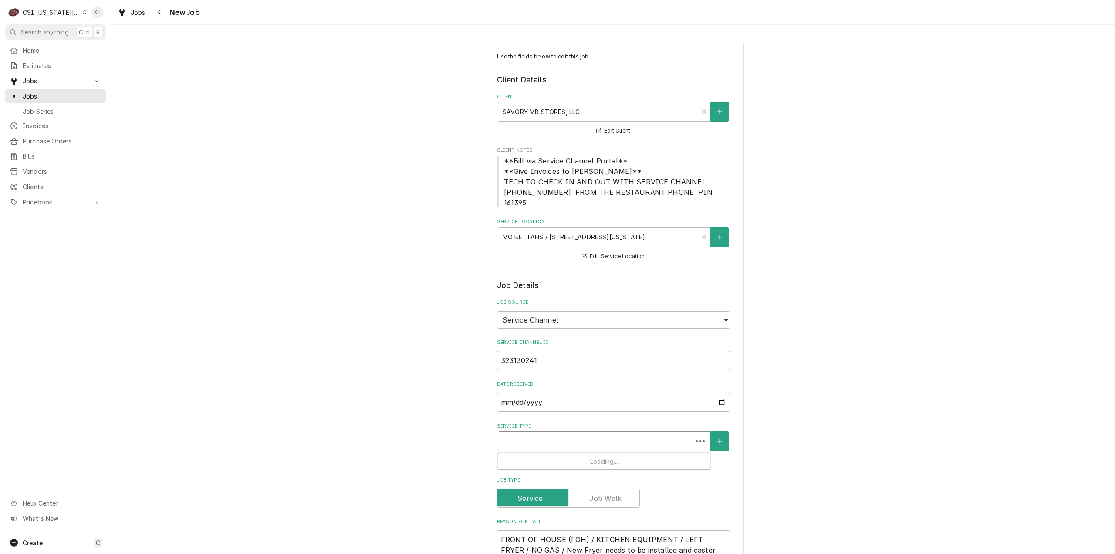
type textarea "x"
type input "in"
type textarea "x"
type input "ins"
type textarea "x"
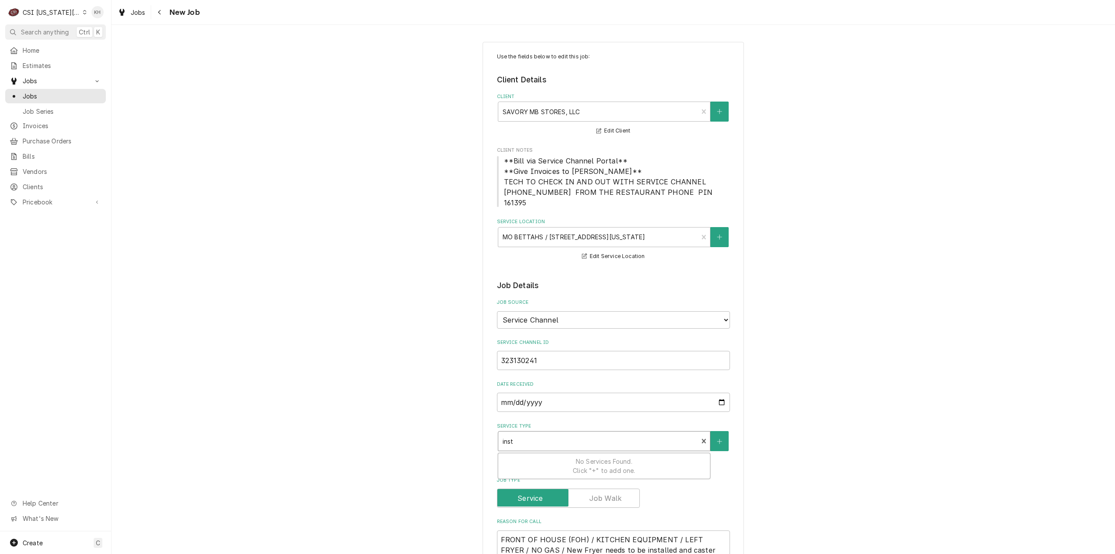
type input "insta"
type textarea "x"
type input "instal"
type textarea "x"
type input "install"
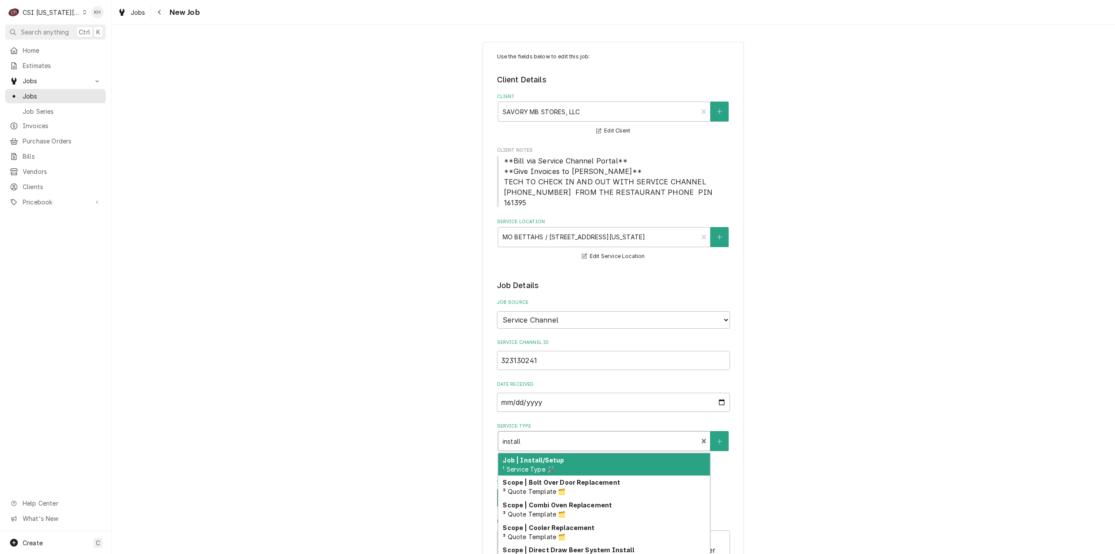
click at [553, 454] on div "Job | Install/Setup ¹ Service Type 🛠️" at bounding box center [604, 464] width 212 height 23
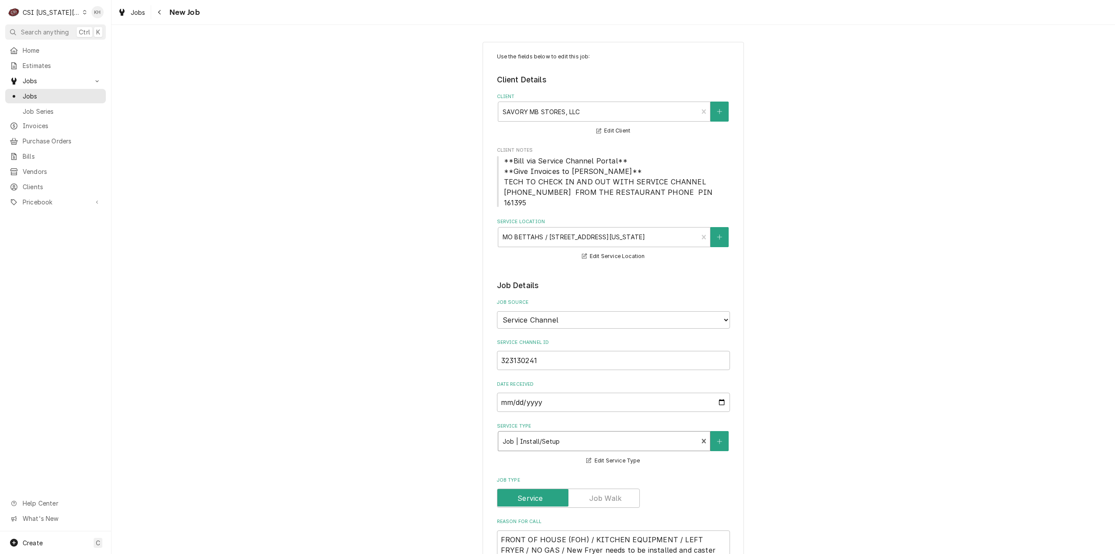
type textarea "x"
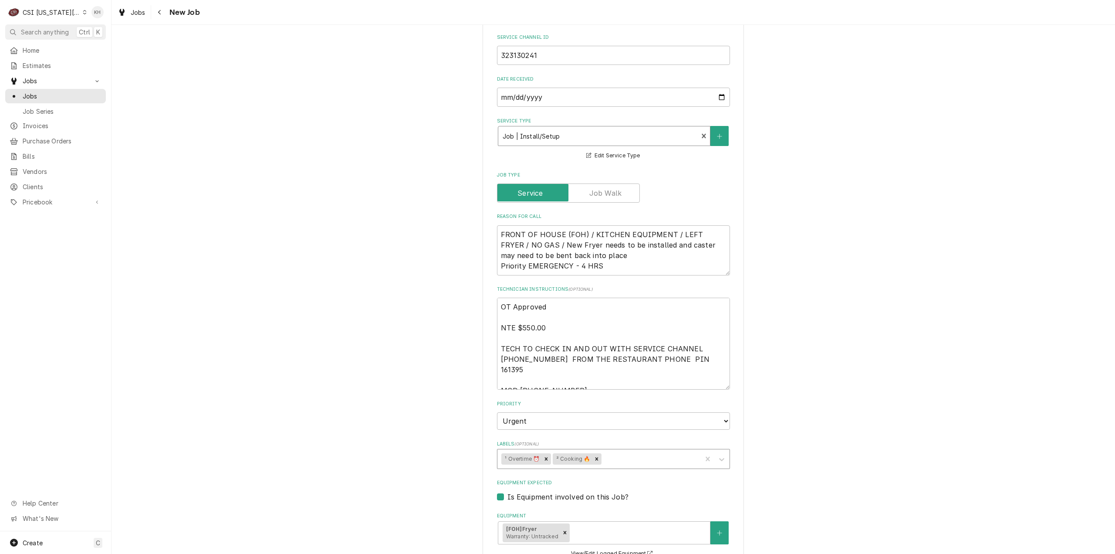
scroll to position [640, 0]
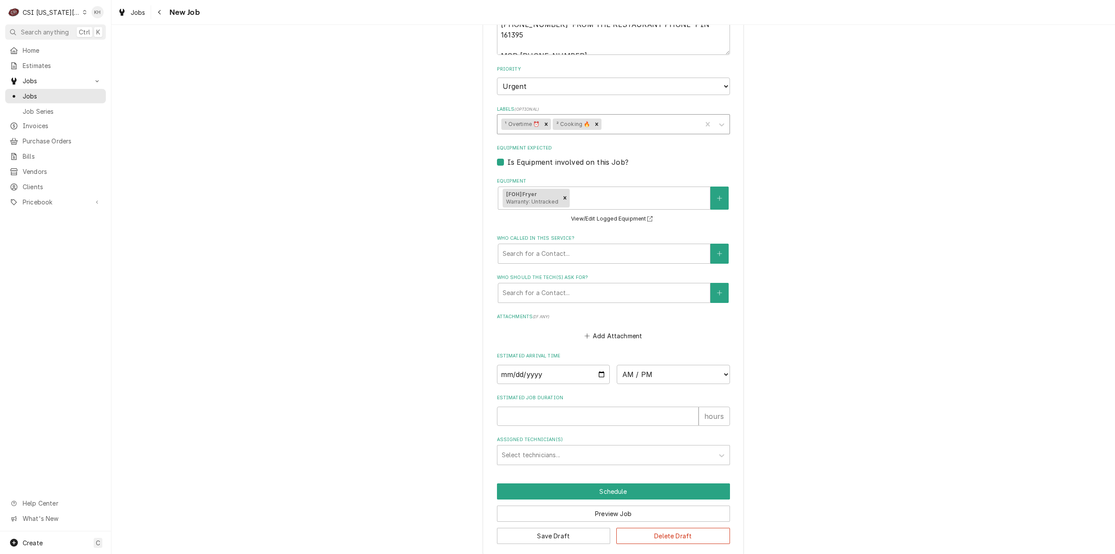
click at [632, 116] on div "Labels" at bounding box center [650, 124] width 94 height 16
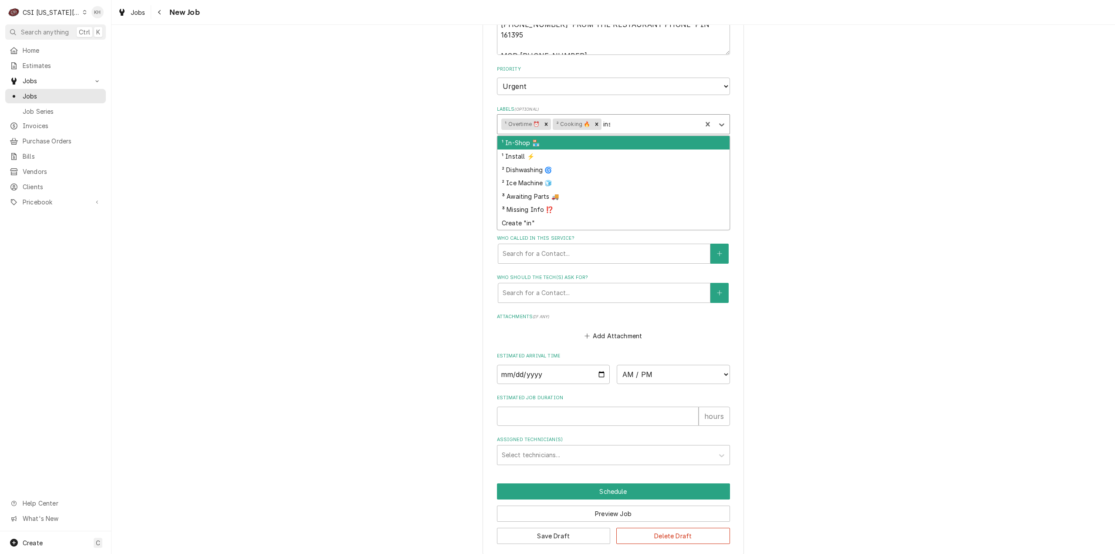
type input "inst"
click at [633, 136] on div "¹ Install ⚡️" at bounding box center [614, 143] width 232 height 14
type textarea "x"
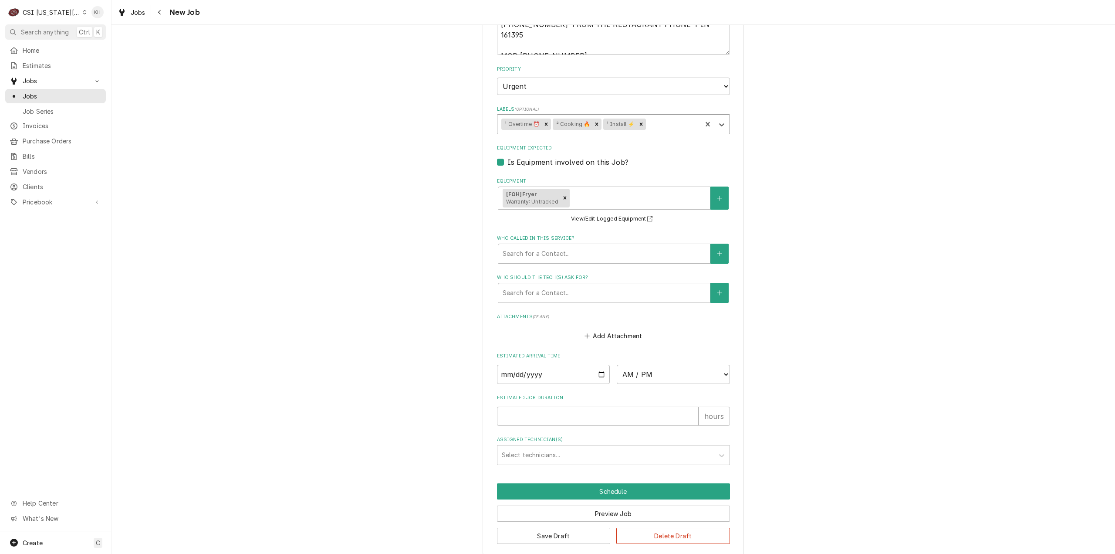
click at [565, 528] on button "Save Draft" at bounding box center [554, 536] width 114 height 16
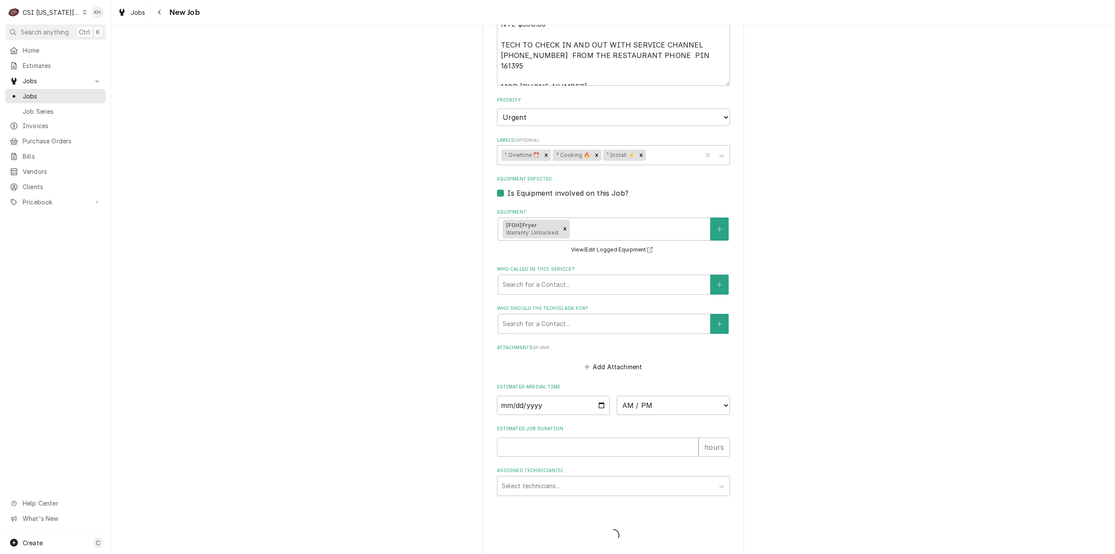
type textarea "x"
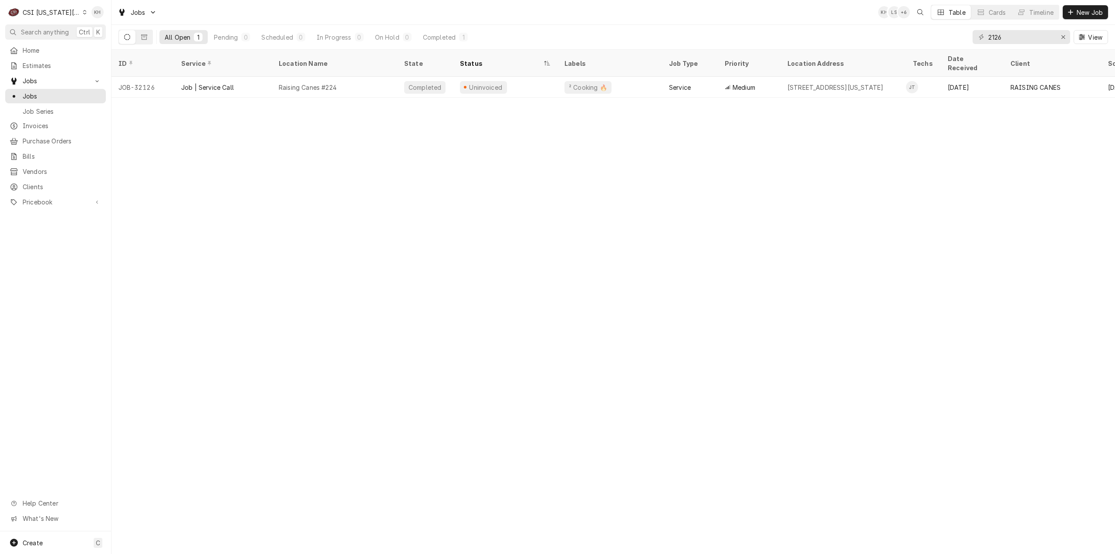
click at [63, 17] on div "C CSI [US_STATE] City" at bounding box center [47, 11] width 84 height 17
click at [96, 12] on div "CSI [US_STATE][GEOGRAPHIC_DATA]" at bounding box center [149, 17] width 132 height 11
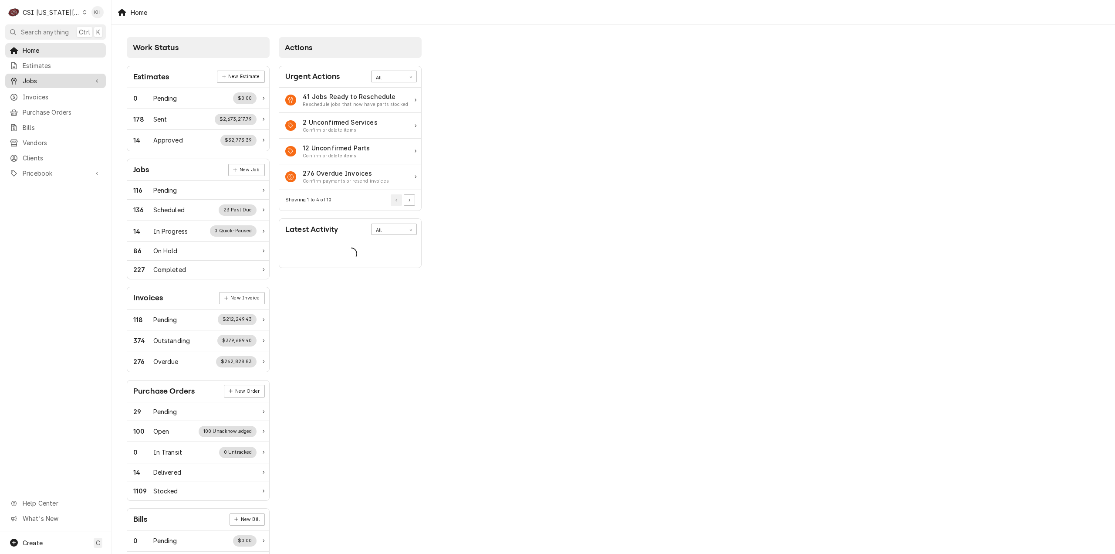
click at [79, 80] on span "Jobs" at bounding box center [56, 80] width 66 height 9
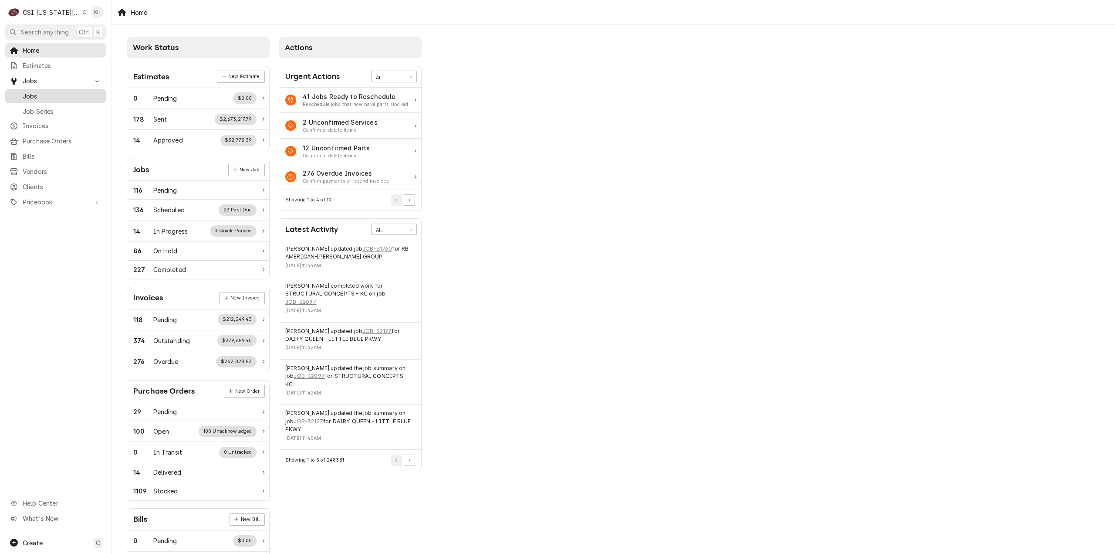
click at [64, 94] on span "Jobs" at bounding box center [62, 95] width 79 height 9
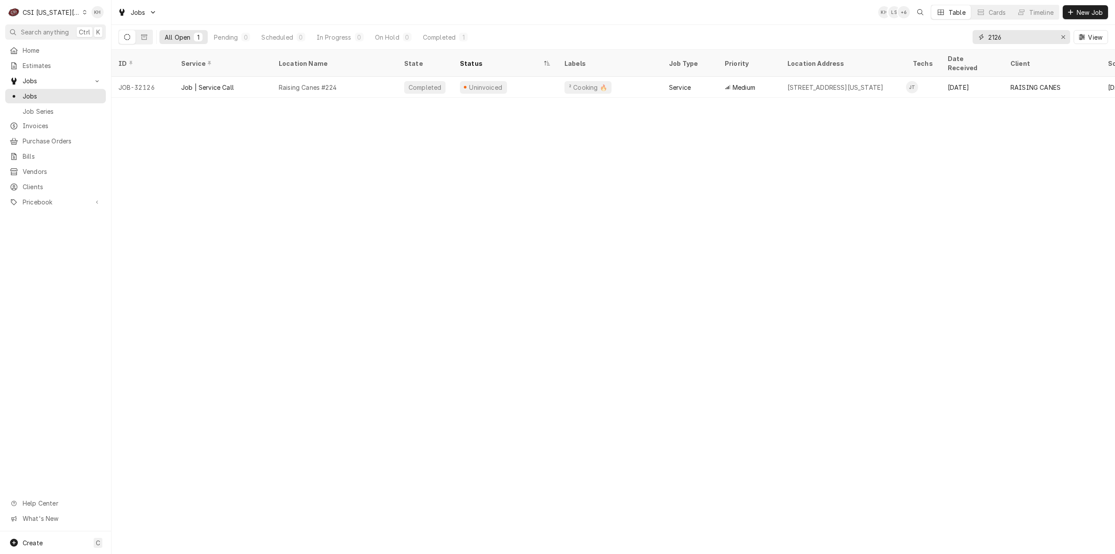
drag, startPoint x: 1033, startPoint y: 36, endPoint x: 898, endPoint y: 41, distance: 134.7
click at [898, 41] on div "All Open 1 Pending 0 Scheduled 0 In Progress 0 On Hold 0 Completed 1 2126 View" at bounding box center [614, 37] width 990 height 24
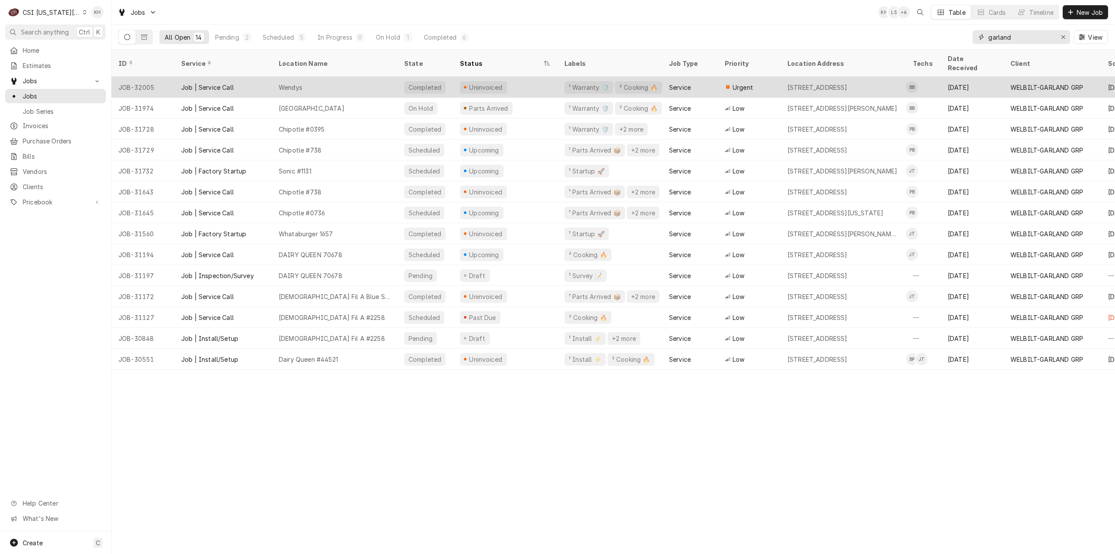
type input "garland"
click at [338, 77] on div "Wendys" at bounding box center [334, 87] width 125 height 21
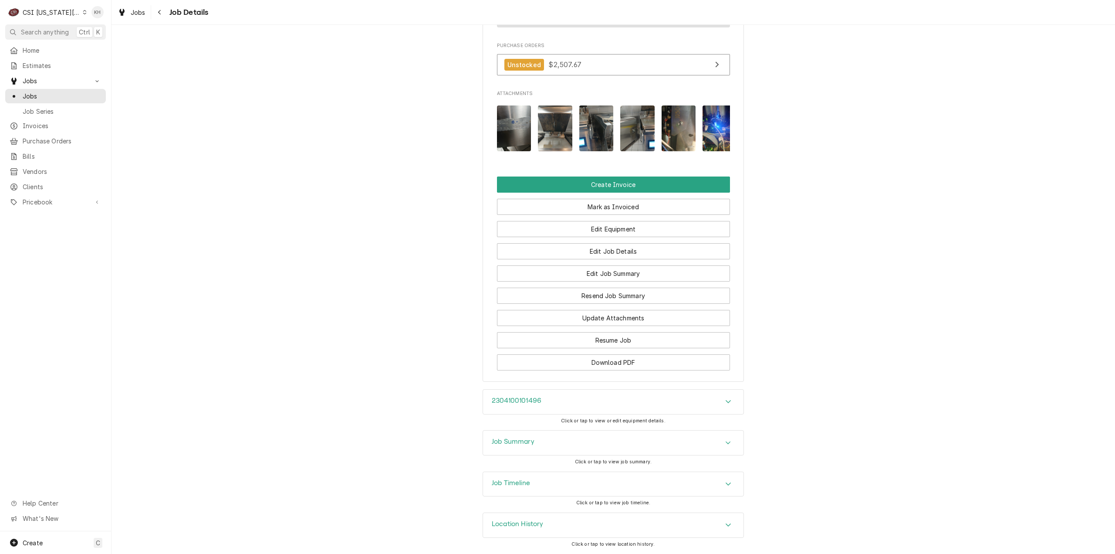
scroll to position [1735, 0]
click at [546, 442] on div "Job Summary" at bounding box center [613, 442] width 261 height 24
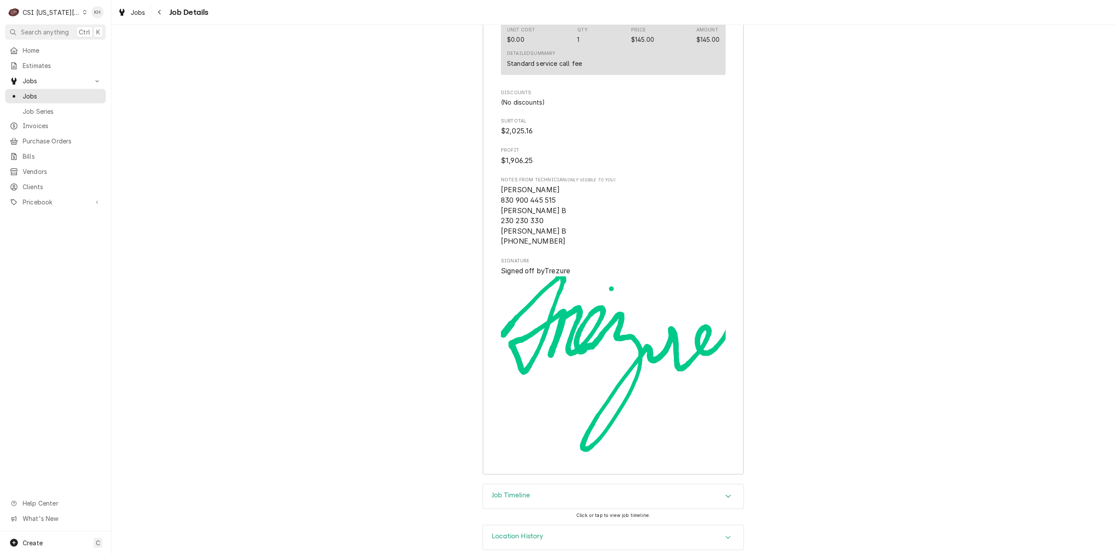
scroll to position [3649, 0]
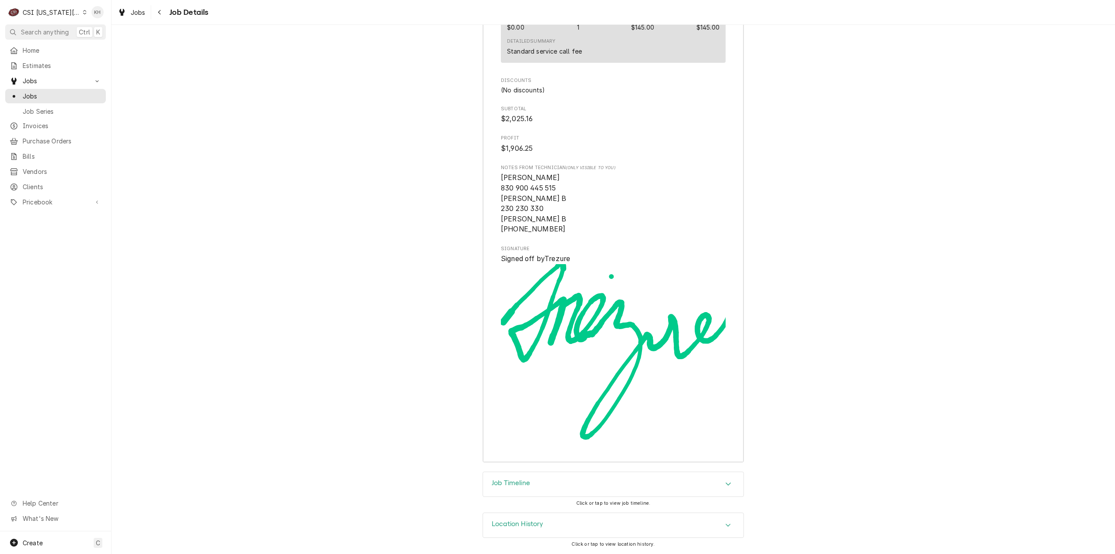
click at [520, 487] on h3 "Job Timeline" at bounding box center [511, 483] width 38 height 8
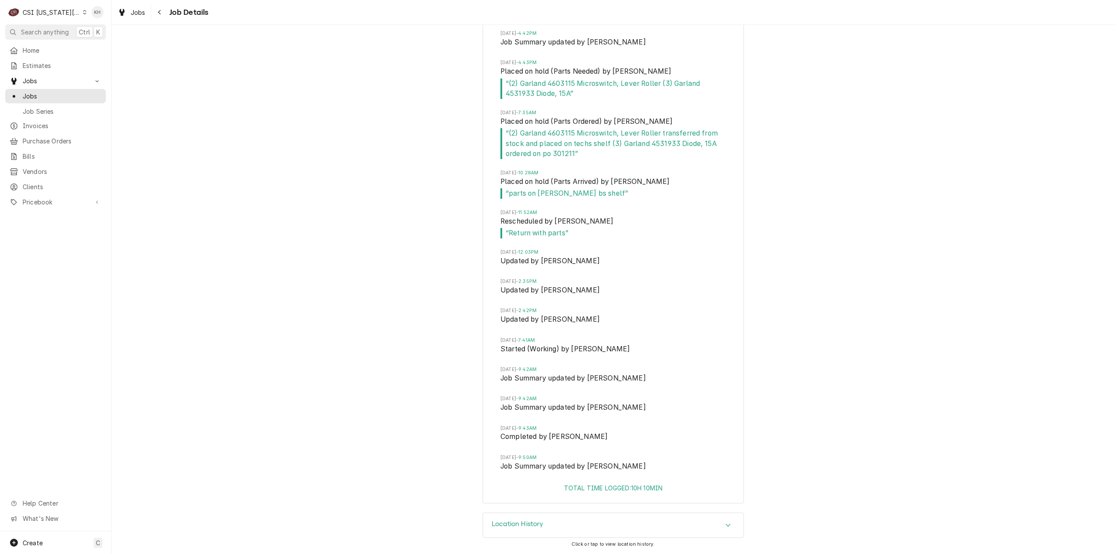
scroll to position [4330, 0]
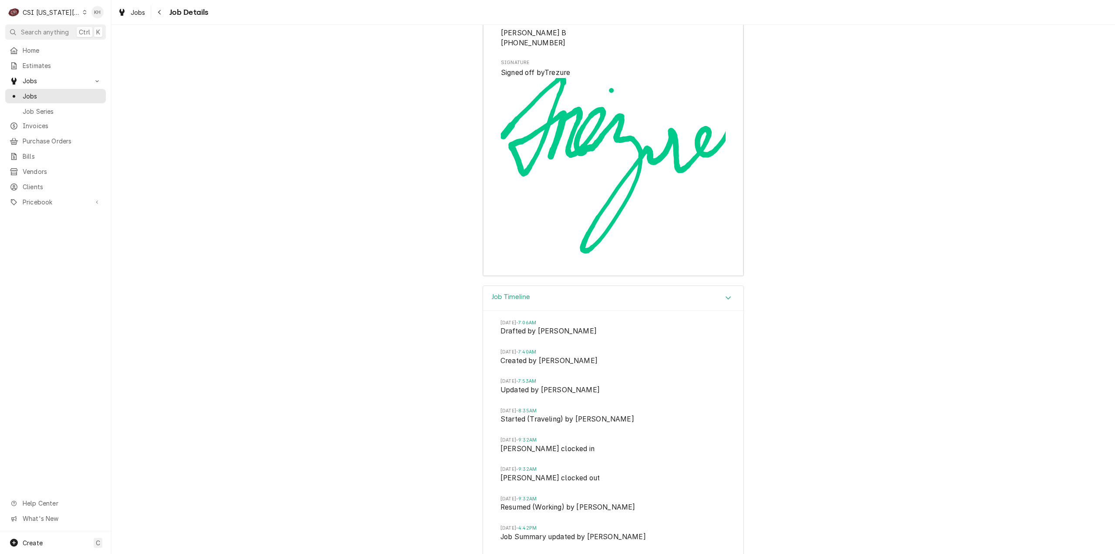
drag, startPoint x: 723, startPoint y: 320, endPoint x: 730, endPoint y: 322, distance: 7.3
click at [725, 311] on div "Job Timeline" at bounding box center [613, 298] width 261 height 25
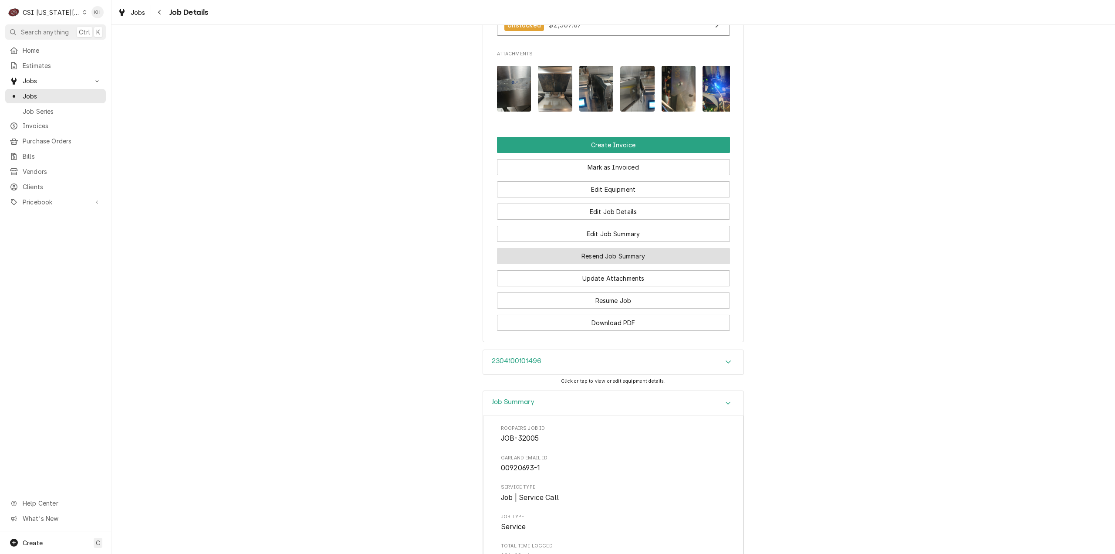
scroll to position [1786, 0]
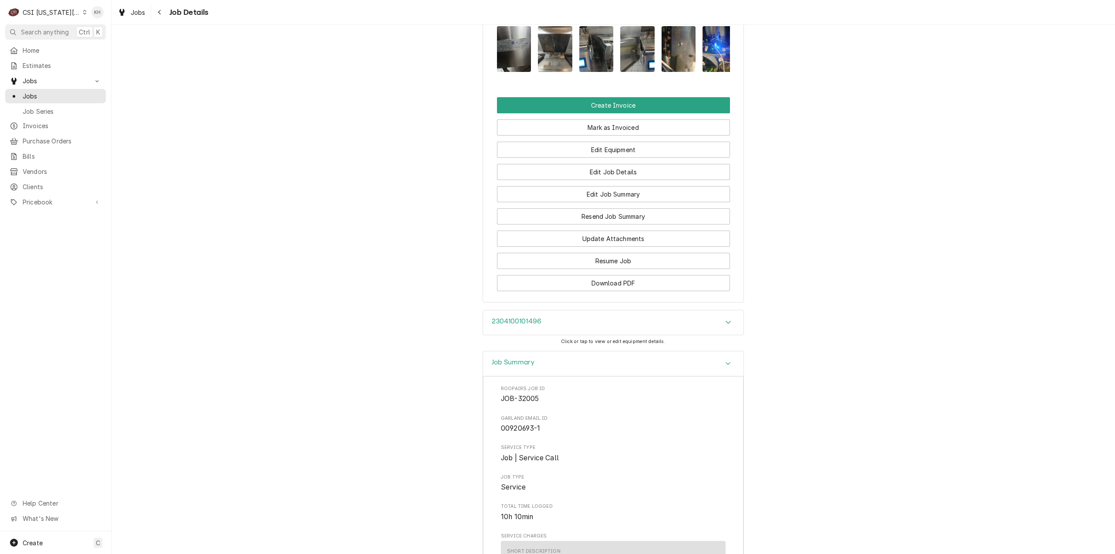
click at [680, 376] on div "Job Summary" at bounding box center [613, 363] width 261 height 25
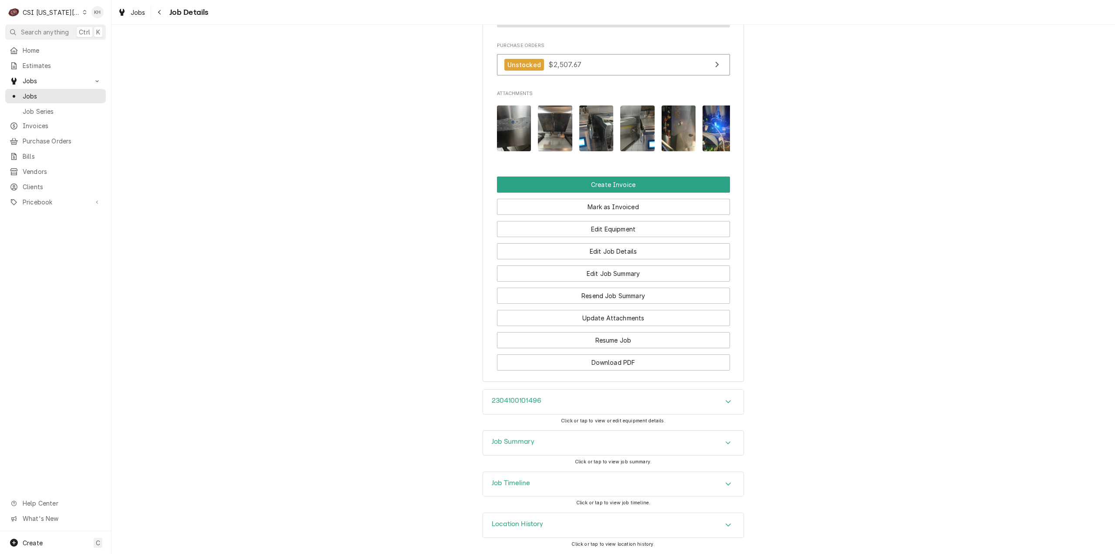
click at [663, 477] on div "Job Timeline" at bounding box center [613, 484] width 261 height 24
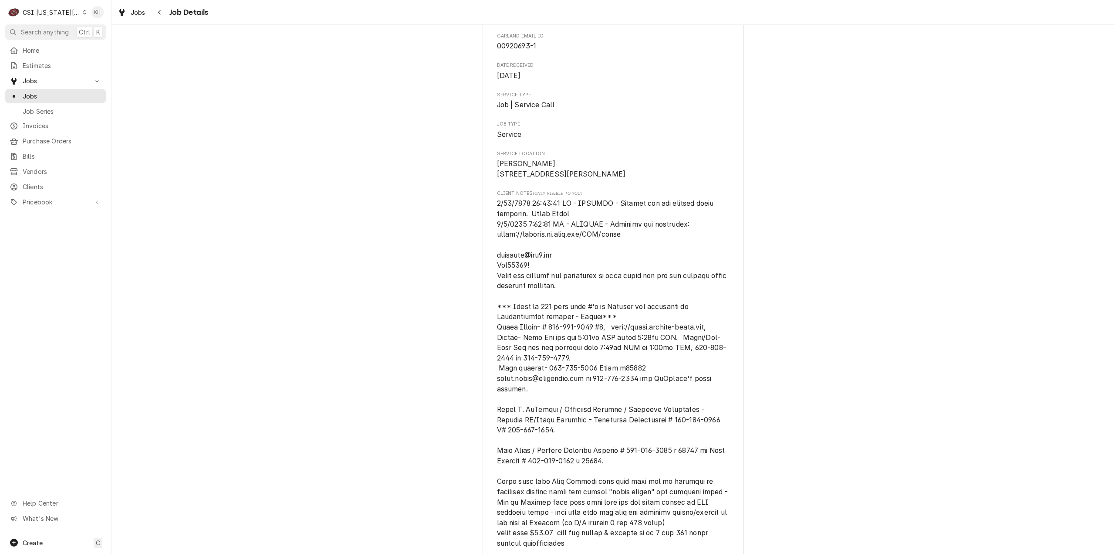
scroll to position [0, 0]
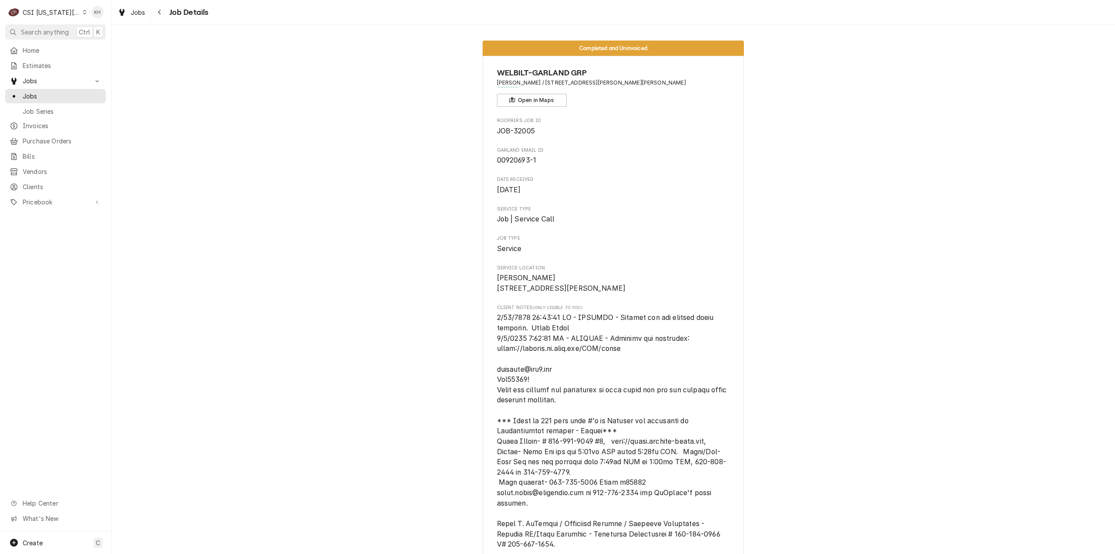
drag, startPoint x: 891, startPoint y: 352, endPoint x: 869, endPoint y: 361, distance: 23.3
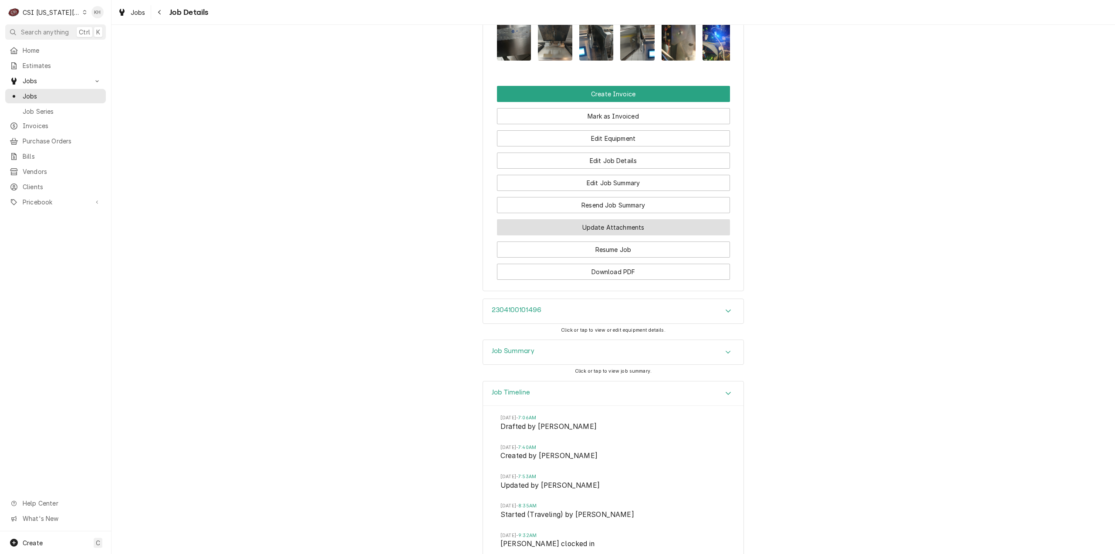
scroll to position [1656, 0]
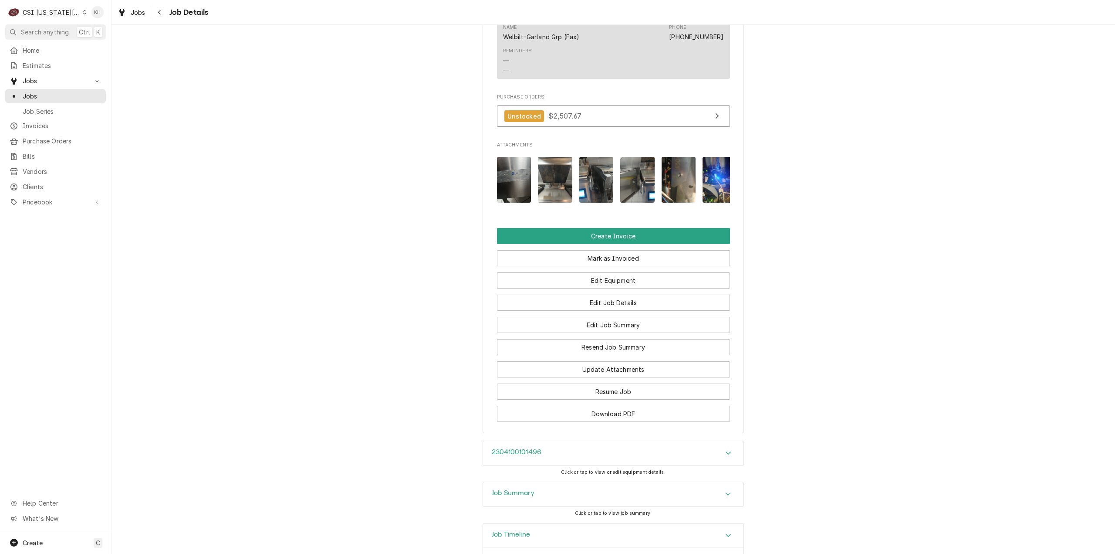
drag, startPoint x: 259, startPoint y: 245, endPoint x: 209, endPoint y: 265, distance: 53.4
click at [48, 182] on span "Clients" at bounding box center [62, 186] width 79 height 9
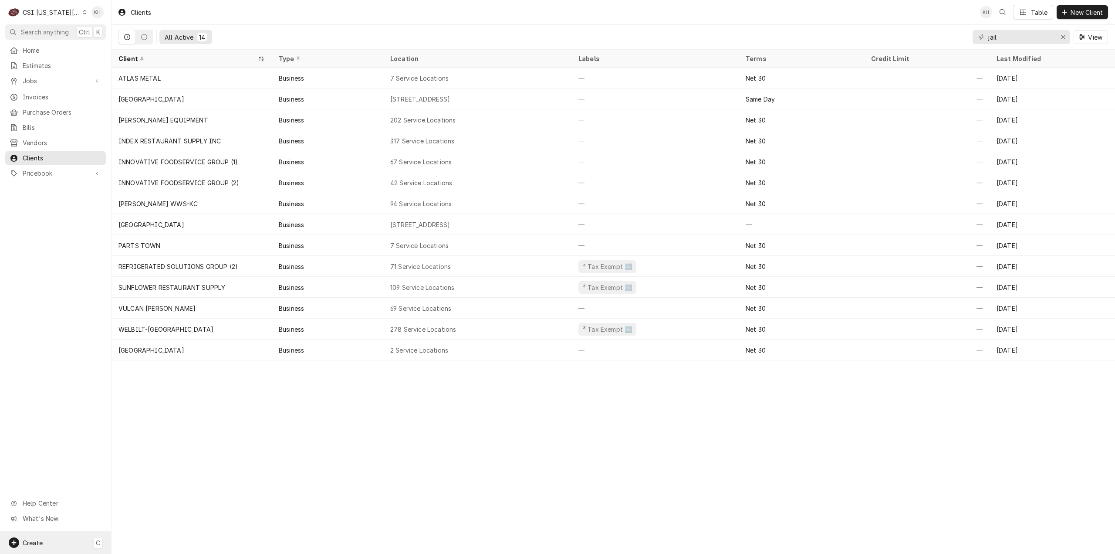
click at [36, 546] on div "Create" at bounding box center [33, 542] width 20 height 9
click at [137, 456] on div "Job" at bounding box center [156, 452] width 75 height 11
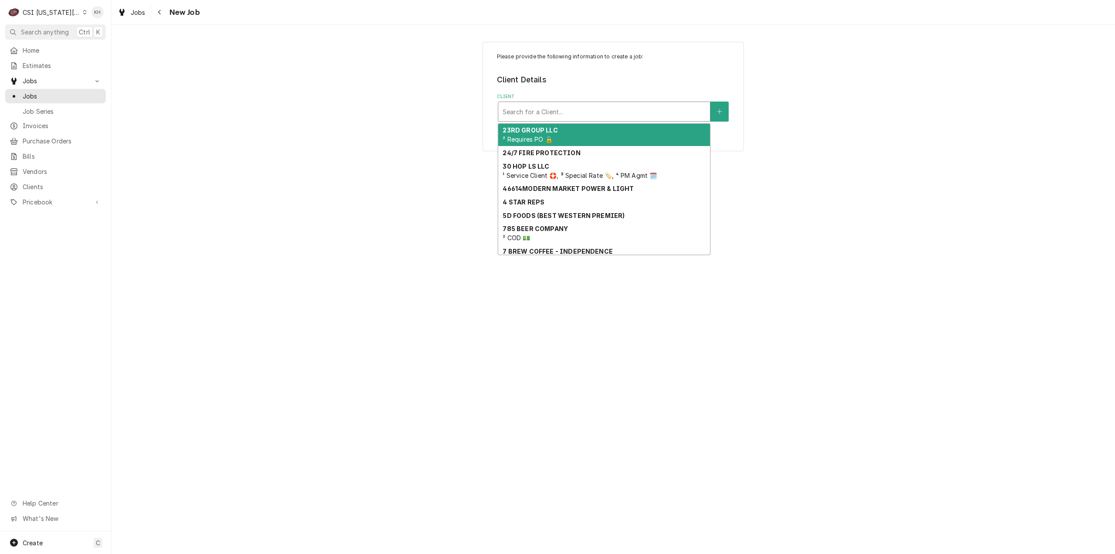
click at [600, 114] on div "Client" at bounding box center [604, 112] width 203 height 16
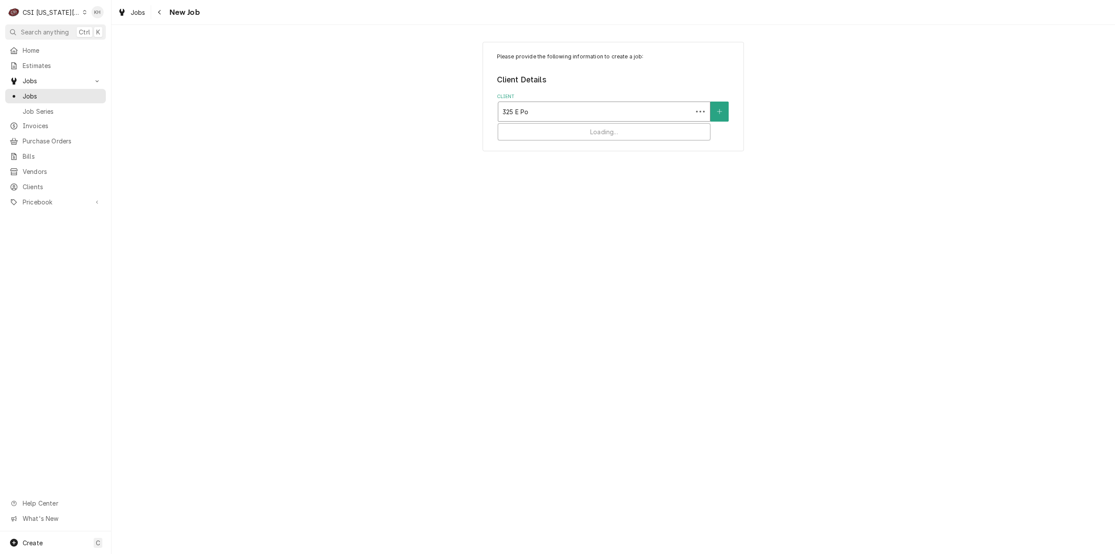
type input "325 E Poy"
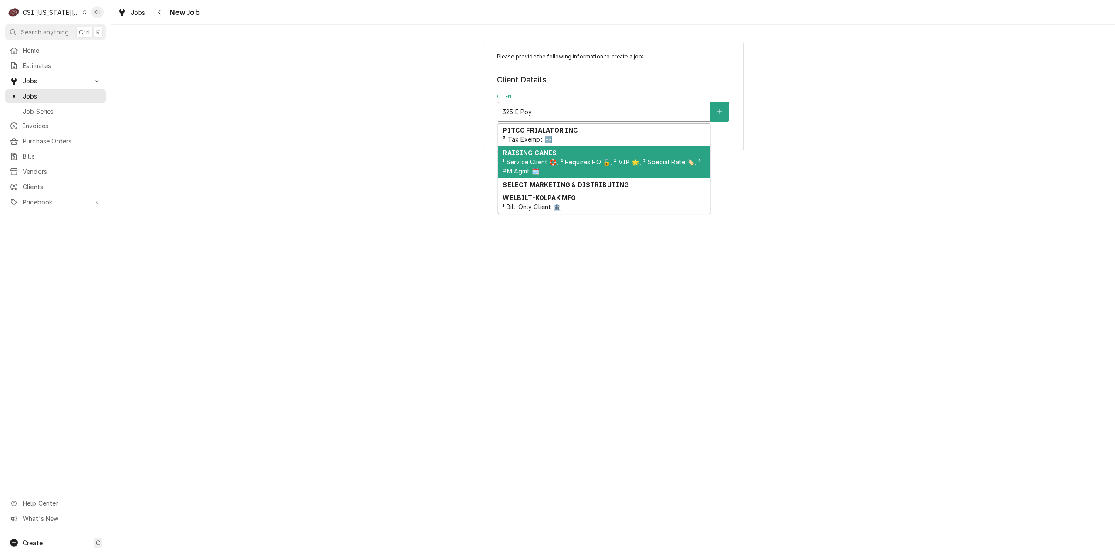
drag, startPoint x: 581, startPoint y: 153, endPoint x: 565, endPoint y: 164, distance: 19.7
click at [581, 153] on div "RAISING CANES ¹ Service Client 🛟, ² Requires PO 🔓, ² VIP 🌟, ³ Special Rate 🏷️, …" at bounding box center [604, 162] width 212 height 32
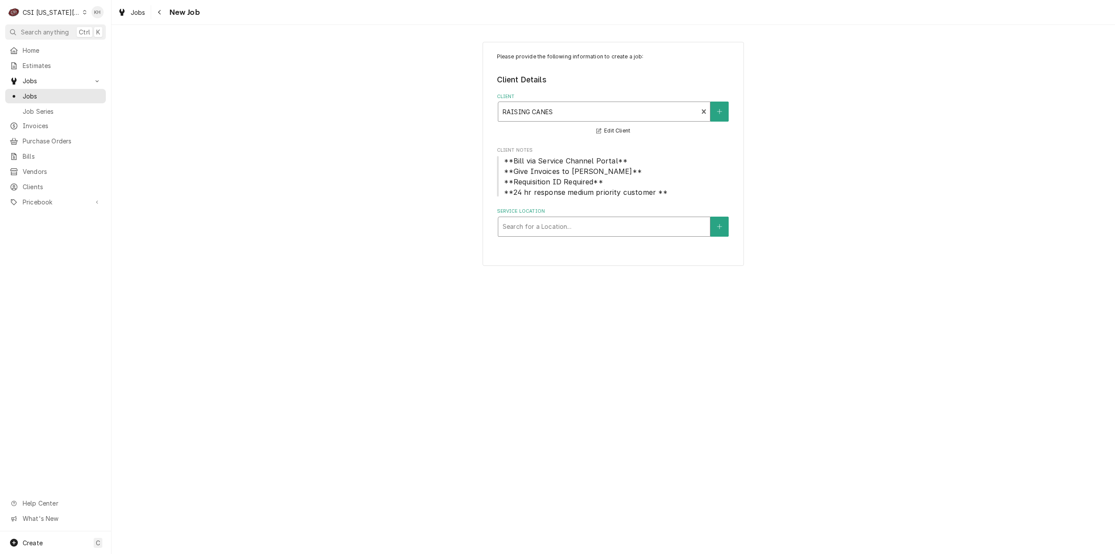
click at [600, 227] on div "Service Location" at bounding box center [604, 227] width 203 height 16
type input "325 e"
click at [599, 248] on div "Raising Canes #344 / 325 E Poyntz Ave, Manhattan, KS 66502" at bounding box center [604, 245] width 212 height 14
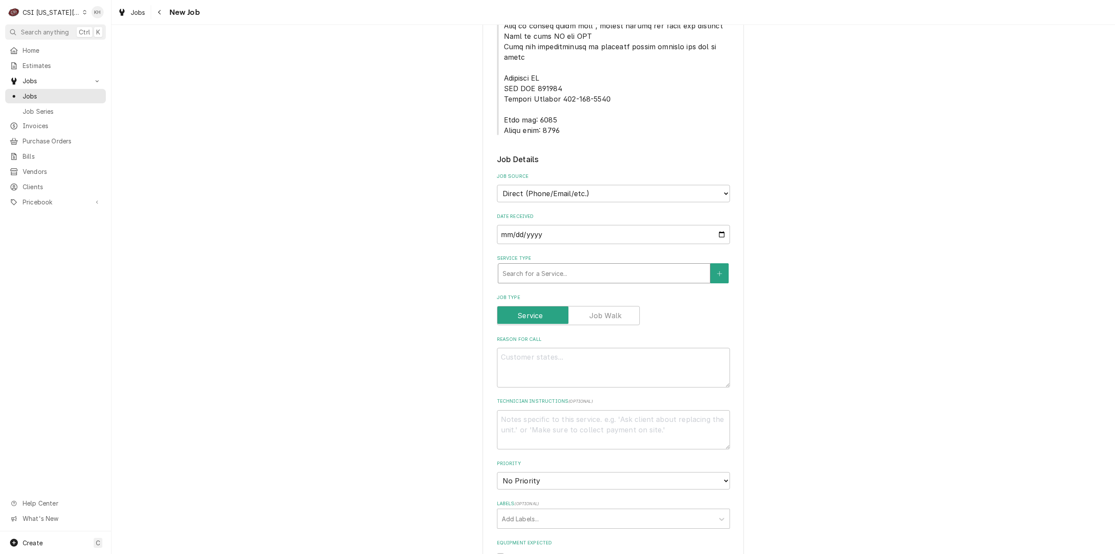
scroll to position [523, 0]
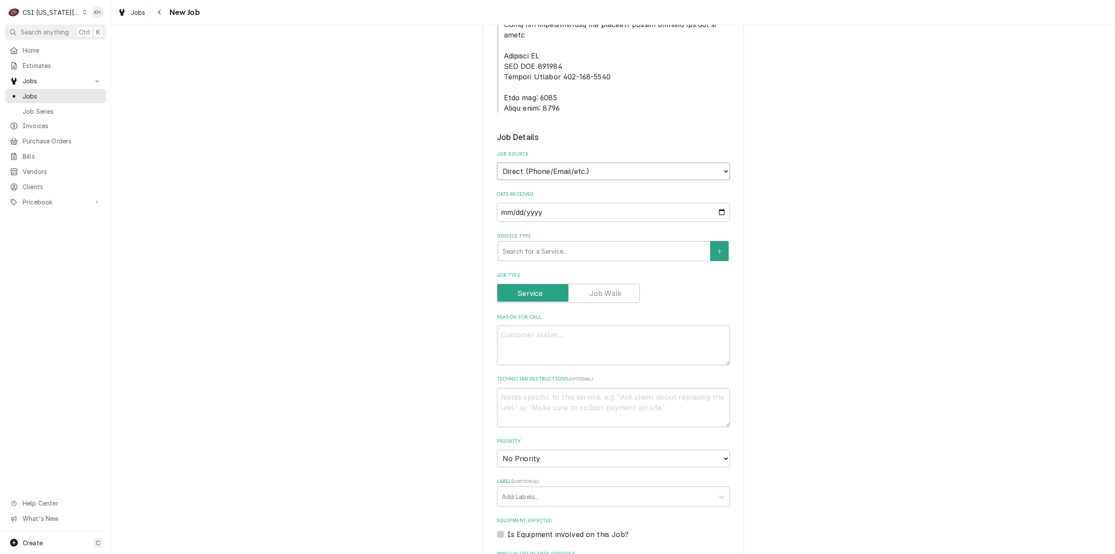
click at [607, 163] on select "Direct (Phone/Email/etc.) Service Channel Corrigo Ecotrak Other" at bounding box center [613, 171] width 233 height 17
select select "1"
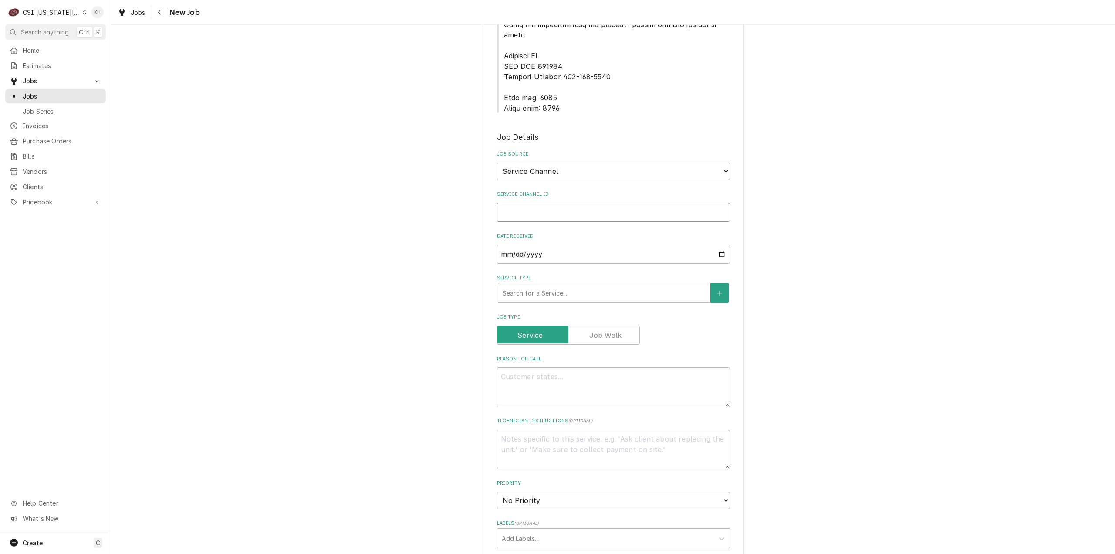
click at [566, 203] on input "Service Channel ID" at bounding box center [613, 212] width 233 height 19
paste input "323136402"
type textarea "x"
type input "323136402"
type textarea "x"
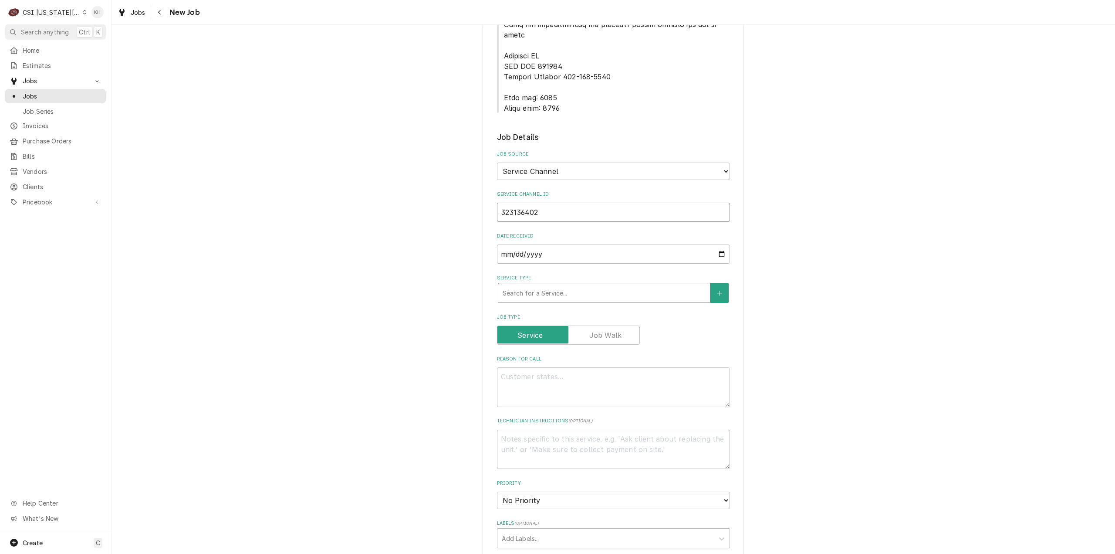
type input "323136402"
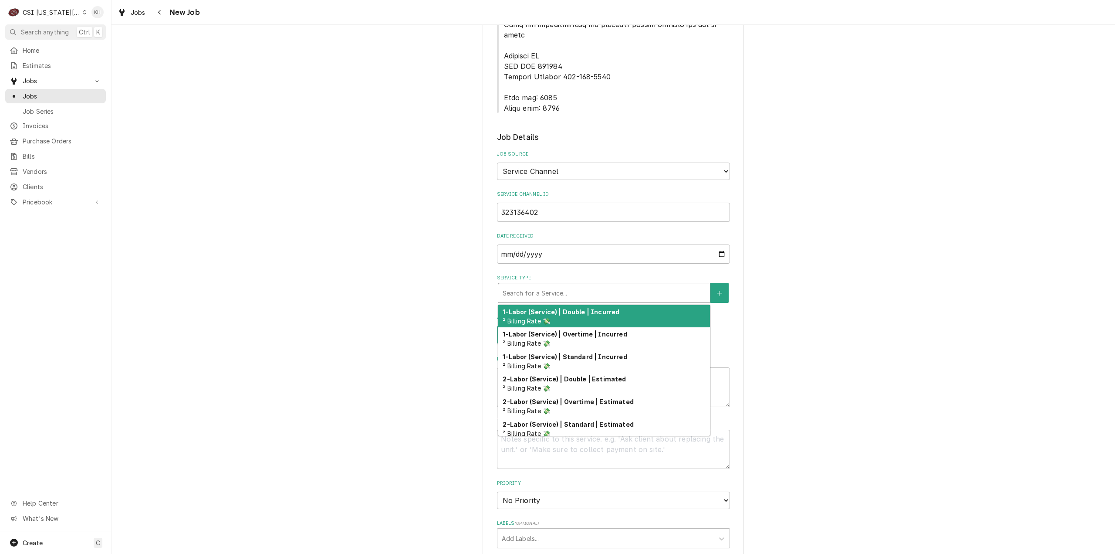
click at [551, 285] on div "Service Type" at bounding box center [604, 293] width 203 height 16
type textarea "x"
type input "s"
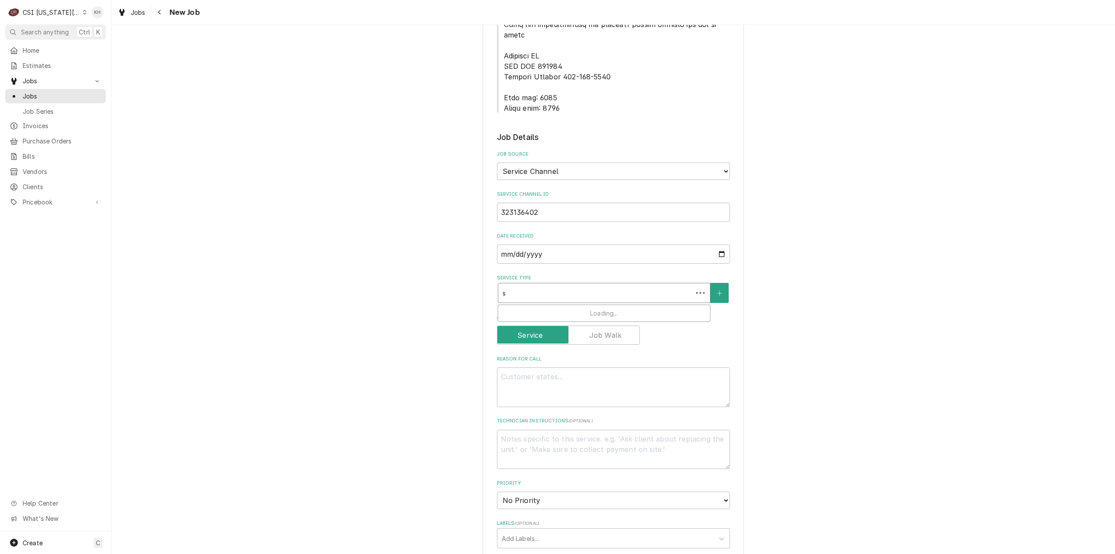
type textarea "x"
type input "se"
type textarea "x"
type input "ser"
type textarea "x"
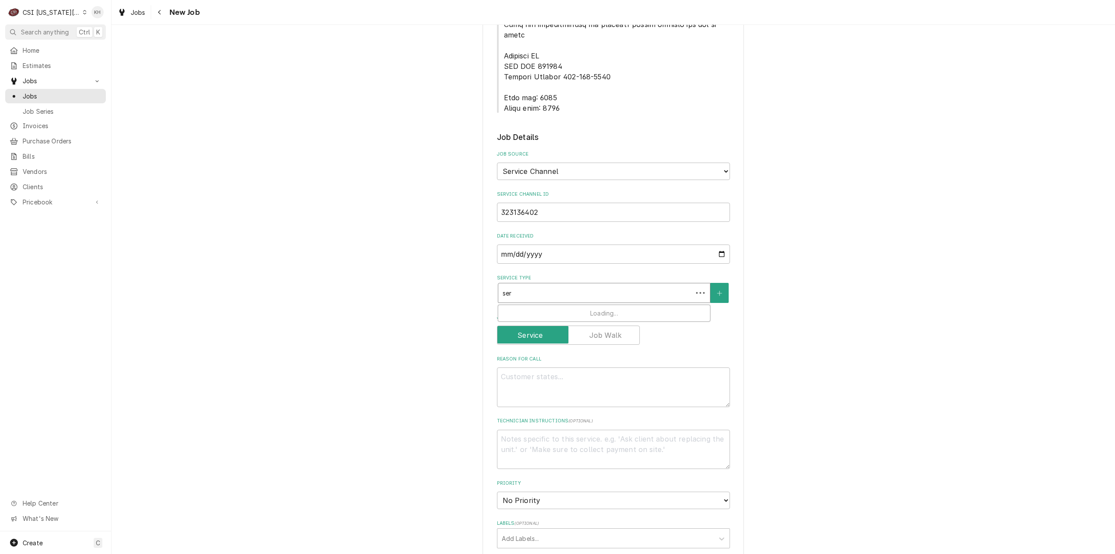
type input "serv"
type textarea "x"
type input "servic"
type textarea "x"
type input "servic"
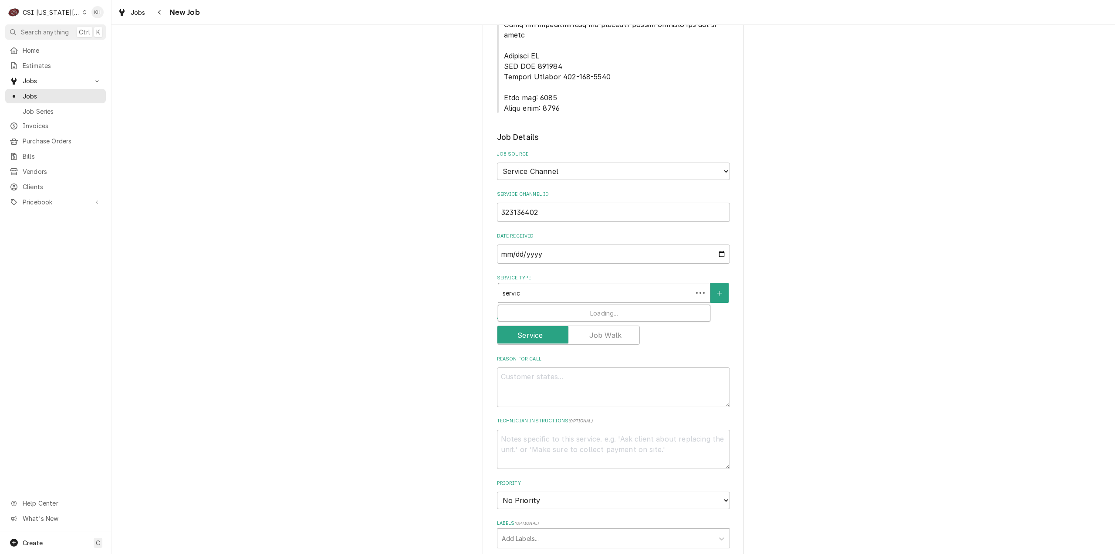
type textarea "x"
type input "servic ca"
type textarea "x"
type input "servic cal"
type textarea "x"
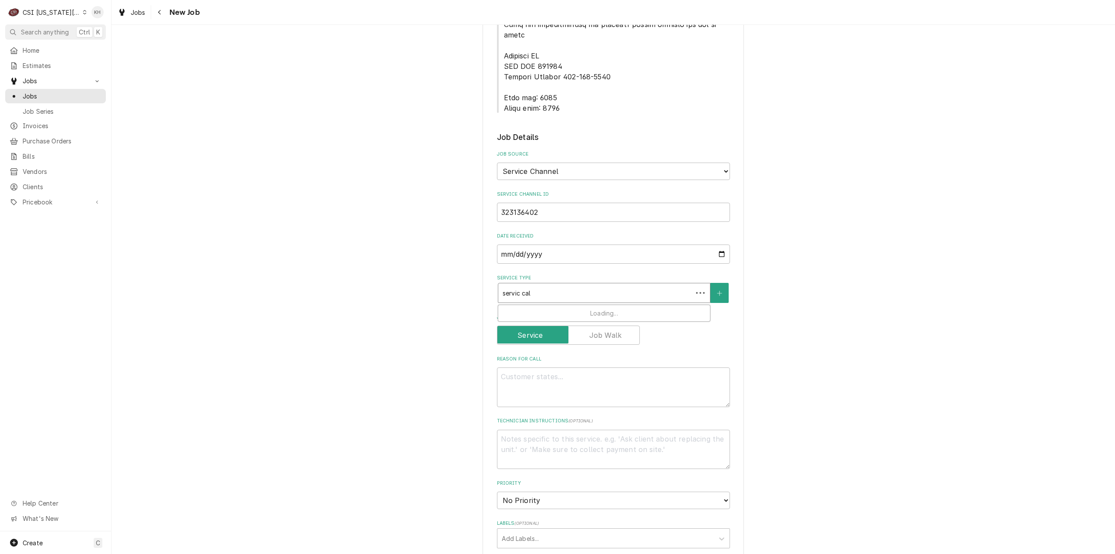
type input "servic ca"
type textarea "x"
type input "servic c"
type textarea "x"
type input "servic"
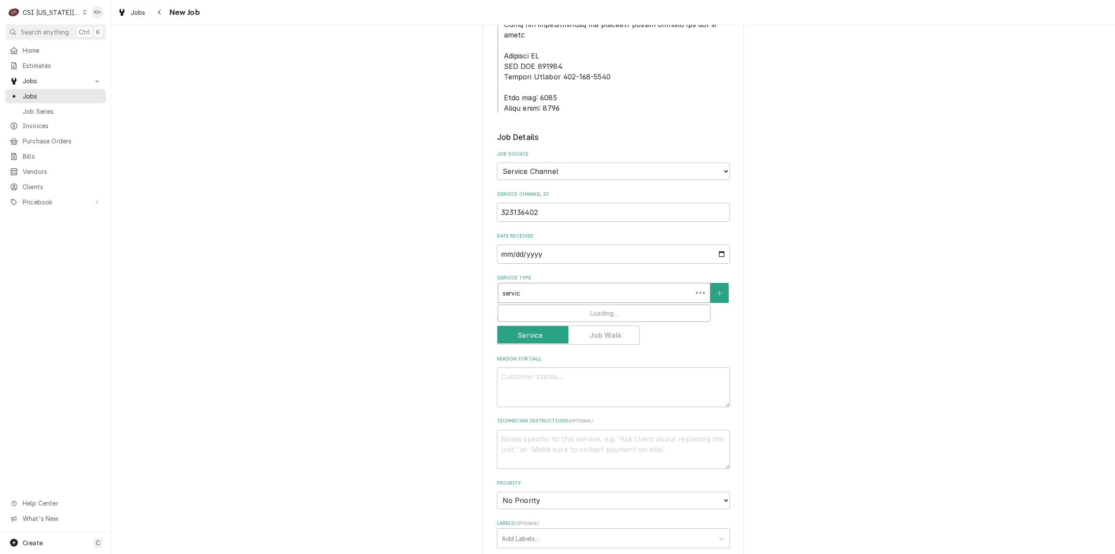
type textarea "x"
type input "servic"
type textarea "x"
type input "service"
type textarea "x"
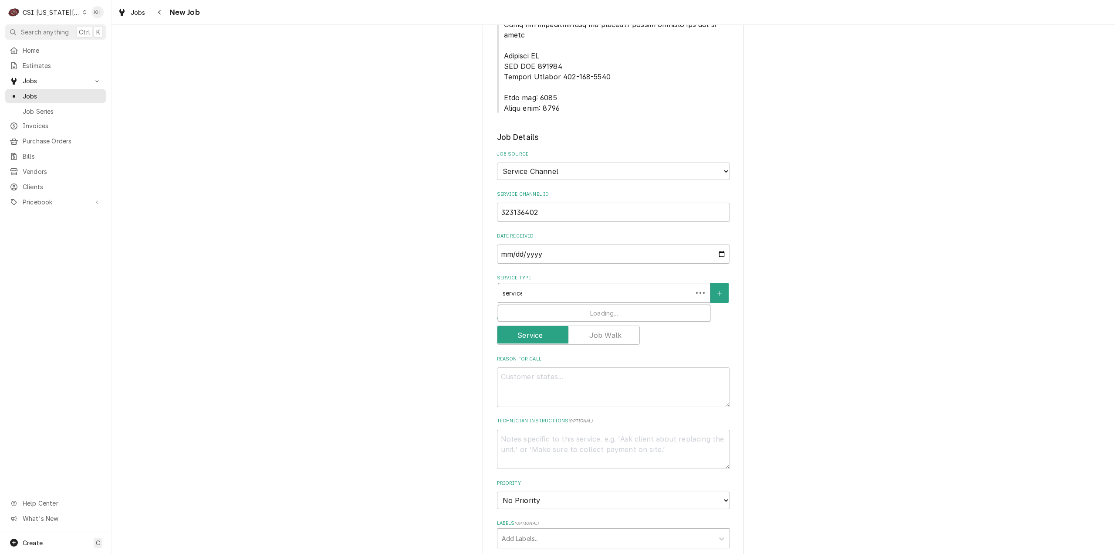
type input "service"
type textarea "x"
type input "service c"
type textarea "x"
type input "service ca"
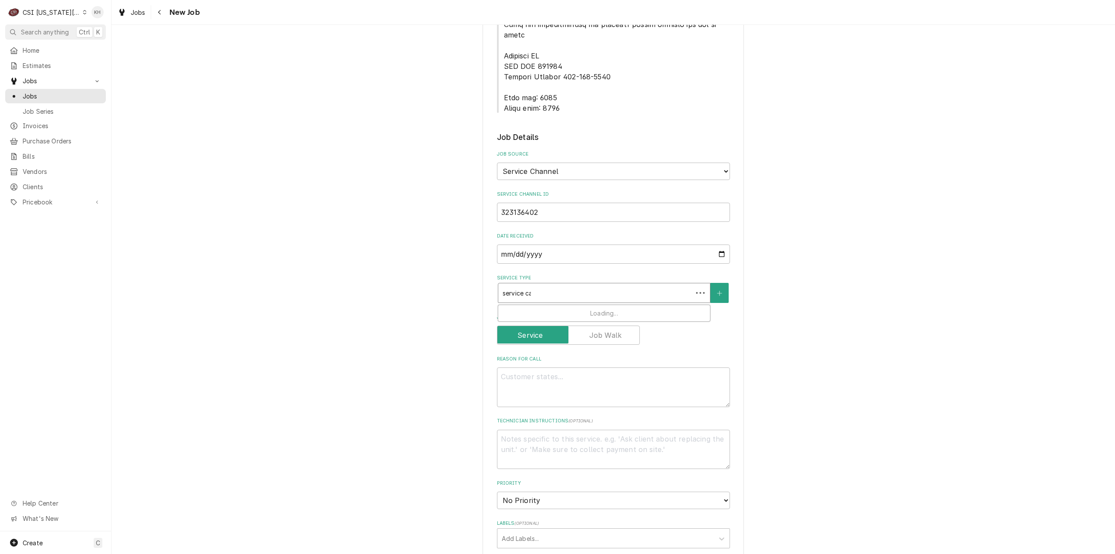
type textarea "x"
type input "service cal"
type textarea "x"
type input "service call"
click at [557, 305] on div "Job | Service Call ¹ Service Type 🛠️" at bounding box center [604, 316] width 212 height 23
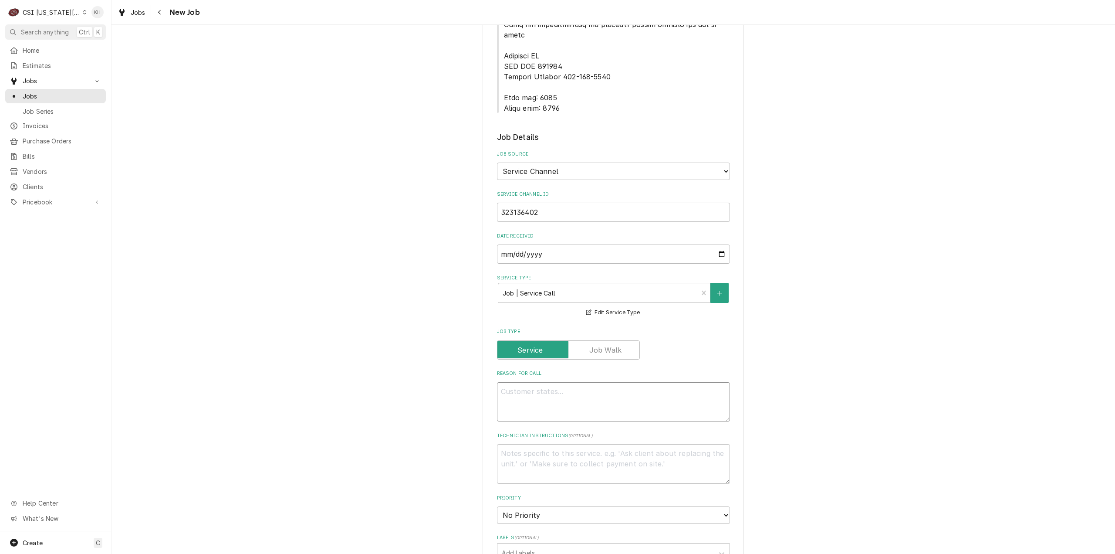
drag, startPoint x: 620, startPoint y: 378, endPoint x: 620, endPoint y: 385, distance: 7.5
click at [621, 382] on textarea "Reason For Call" at bounding box center [613, 402] width 233 height 40
paste textarea "Problem Description "KITCHEN / Refrigeration / Bird Cart "Equip:" KITCHEN/HOT S…"
type textarea "x"
type textarea "Problem Description "KITCHEN / Refrigeration / Bird Cart "Equip:" KITCHEN/HOT S…"
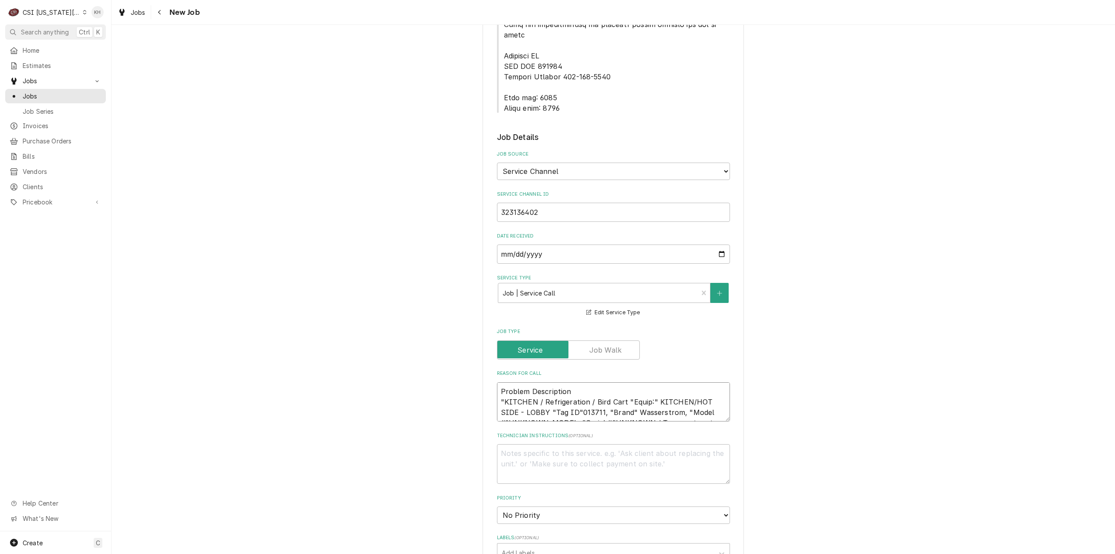
scroll to position [6, 0]
type textarea "x"
type textarea "Problem Description "KITCHEN / Refrigeration / Bird Cart "Equip:" KITCHEN/HOT S…"
type textarea "x"
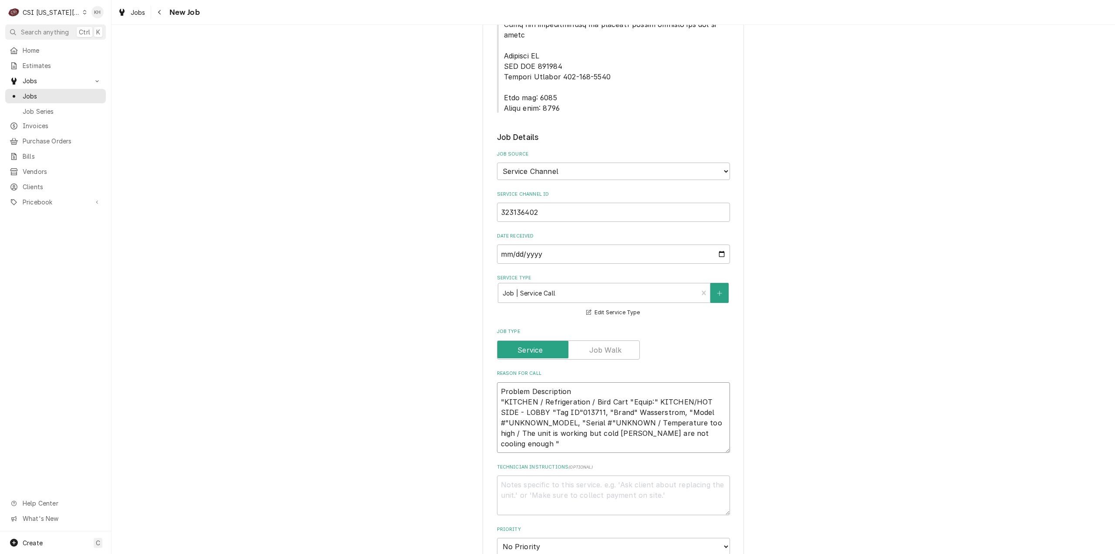
type textarea "Problem Description "KITCHEN / Refrigeration / Bird Cart "Equip:" KITCHEN/HOT S…"
type textarea "x"
type textarea "Problem Description "KITCHEN / Refrigeration / Bird Cart "Equip:" KITCHEN/HOT S…"
drag, startPoint x: 499, startPoint y: 370, endPoint x: 486, endPoint y: 354, distance: 20.4
click at [486, 354] on div "Please provide the following information to create a job: Client Details Client…" at bounding box center [613, 222] width 261 height 1406
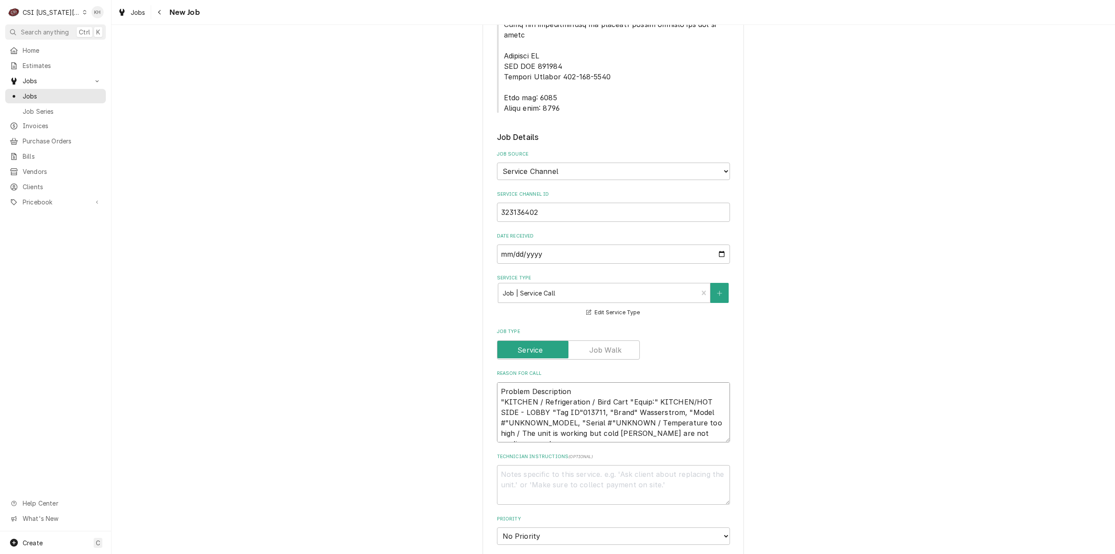
type textarea "x"
type textarea "KITCHEN / Refrigeration / Bird Cart "Equip:" KITCHEN/HOT SIDE - LOBBY "Tag ID"0…"
type textarea "x"
click at [631, 382] on textarea "KITCHEN / Refrigeration / Bird Cart "Equip:" KITCHEN/HOT SIDE - LOBBY "Tag ID"0…" at bounding box center [613, 407] width 233 height 50
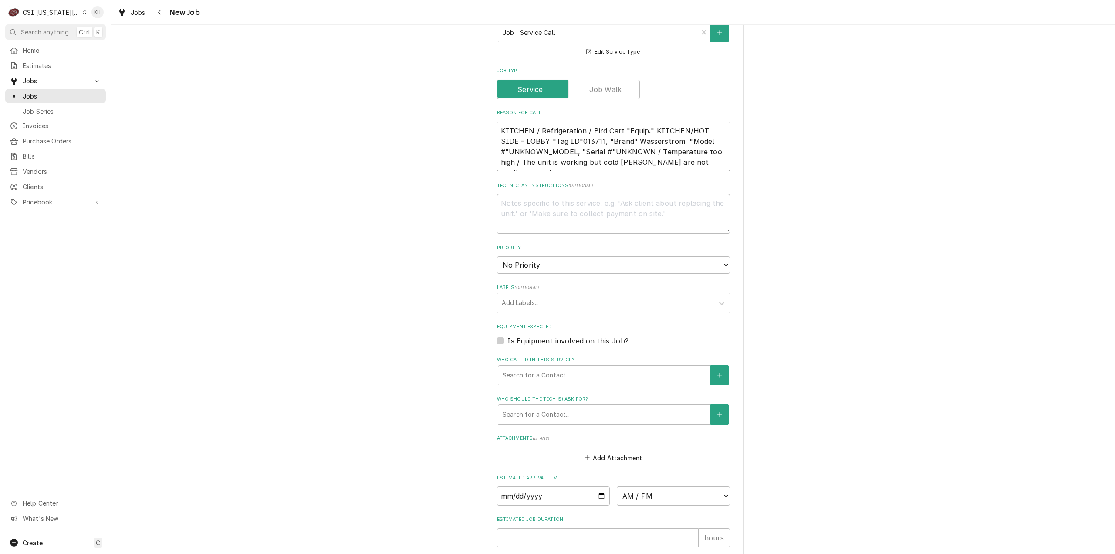
scroll to position [784, 0]
type textarea "KITCHEN / Refrigeration / Bird Cart "Equip:" KITCHEN/HOT SIDE - LOBBY "Tag ID"0…"
drag, startPoint x: 497, startPoint y: 307, endPoint x: 529, endPoint y: 340, distance: 45.6
click at [500, 335] on div "Is Equipment involved on this Job?" at bounding box center [613, 340] width 233 height 10
click at [508, 335] on label "Is Equipment involved on this Job?" at bounding box center [568, 340] width 121 height 10
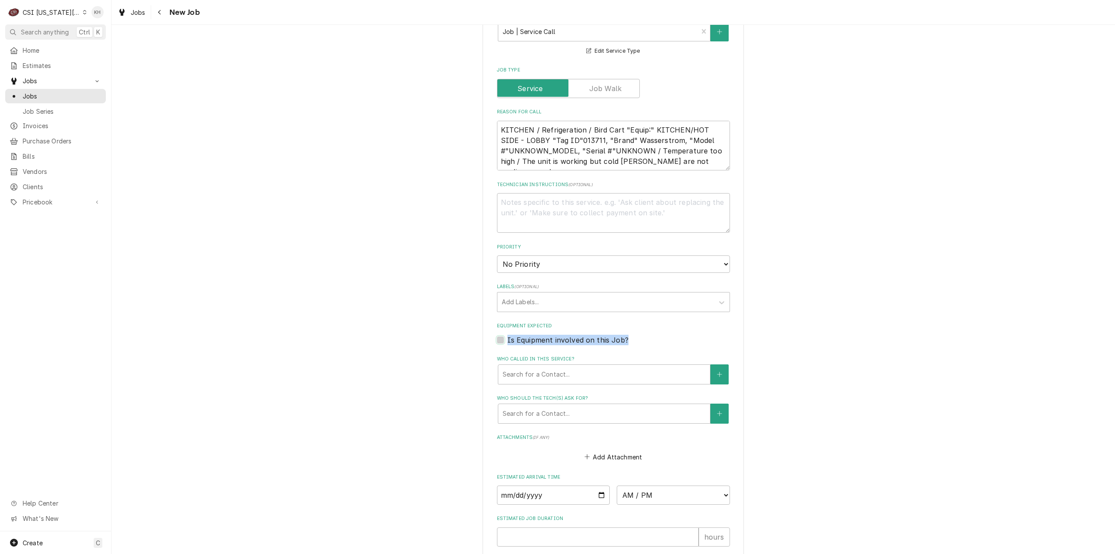
click at [508, 335] on input "Equipment Expected" at bounding box center [624, 344] width 233 height 19
checkbox input "true"
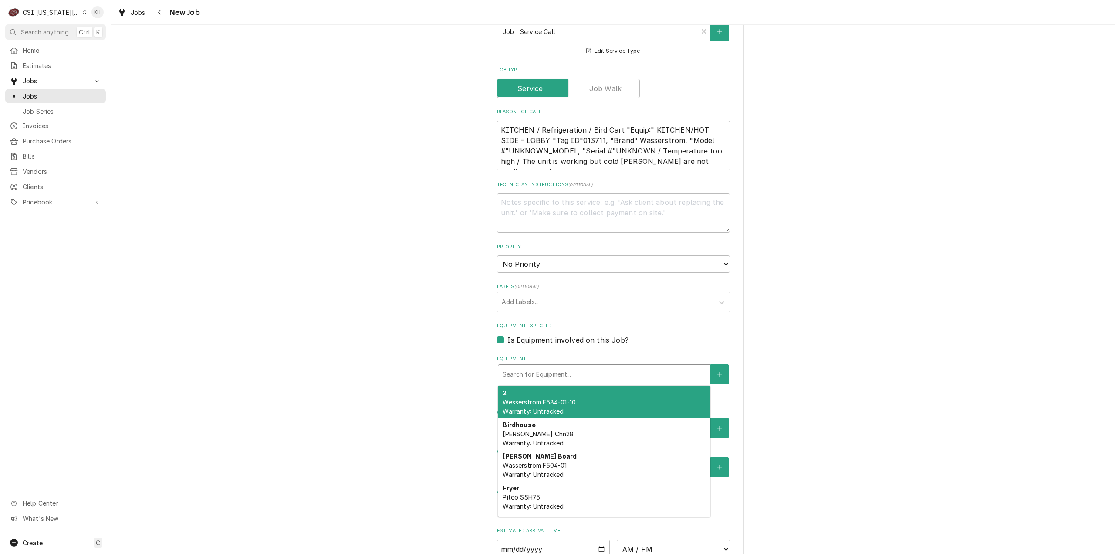
click at [515, 366] on div "Equipment" at bounding box center [604, 374] width 203 height 16
paste input "Wasserstrom"
type textarea "x"
type input "Wasserstrom"
click at [557, 386] on div "Dt Bird Board Wasserstrom F504-01 Warranty: Untracked" at bounding box center [604, 402] width 212 height 32
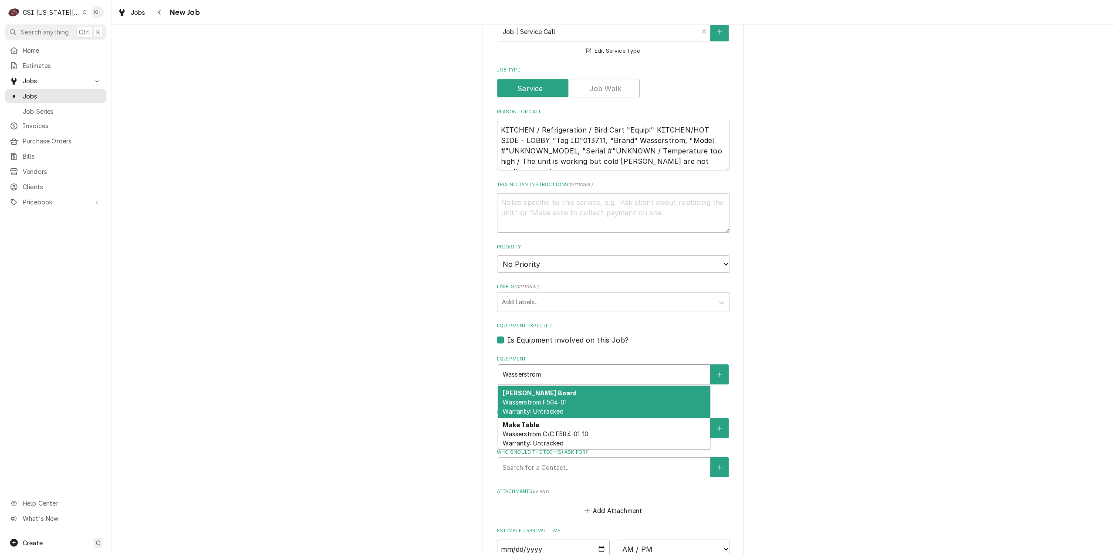
type textarea "x"
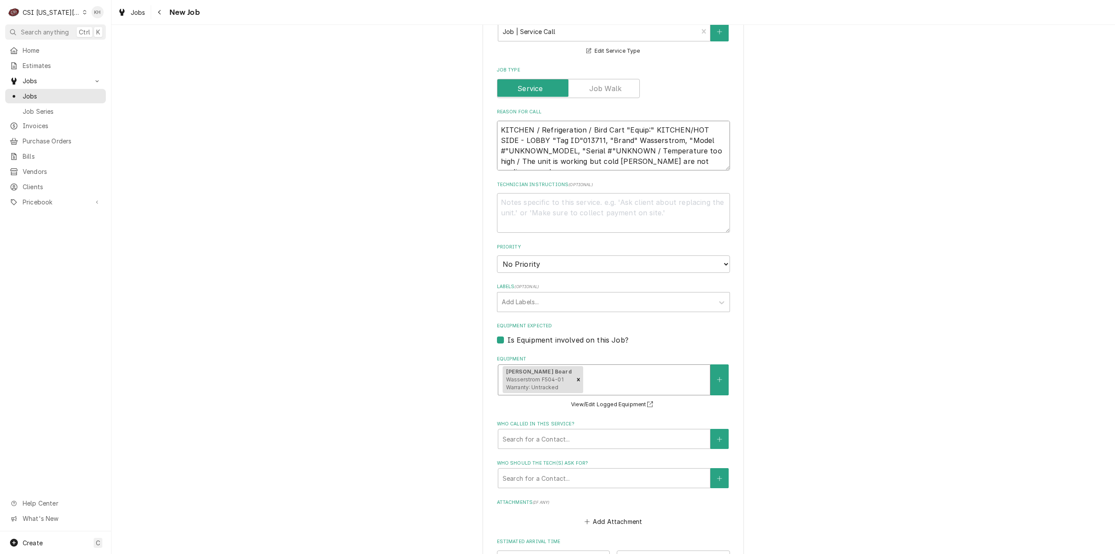
click at [716, 129] on textarea "KITCHEN / Refrigeration / Bird Cart "Equip:" KITCHEN/HOT SIDE - LOBBY "Tag ID"0…" at bounding box center [613, 146] width 233 height 50
type textarea "x"
type textarea "KITCHEN / Refrigeration / Bird Cart "Equip:" KITCHEN/HOT SIDE - LOBBY "Tag ID"0…"
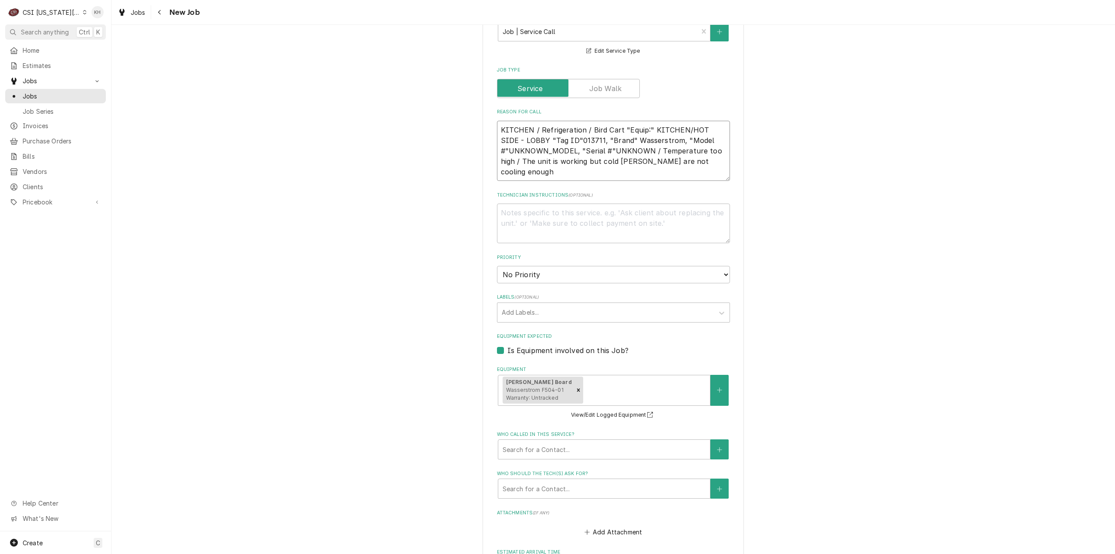
type textarea "x"
type textarea "KITCHEN / Refrigeration / Bird Cart "Equip:" KITCHEN/HOT SIDE - LOBBY "Tag ID"0…"
type textarea "x"
type textarea "KITCHEN / Refrigeration / Bird Cart "Equip:" KITCHEN/HOT SIDE - LOBBY "Tag ID"0…"
type textarea "x"
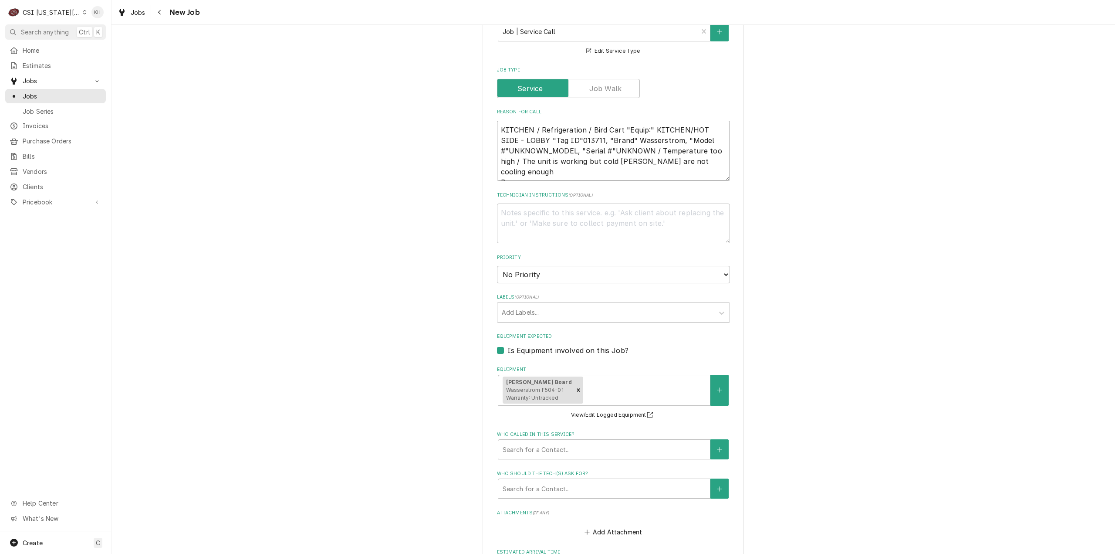
type textarea "KITCHEN / Refrigeration / Bird Cart "Equip:" KITCHEN/HOT SIDE - LOBBY "Tag ID"0…"
type textarea "x"
type textarea "KITCHEN / Refrigeration / Bird Cart "Equip:" KITCHEN/HOT SIDE - LOBBY "Tag ID"0…"
type textarea "x"
type textarea "KITCHEN / Refrigeration / Bird Cart "Equip:" KITCHEN/HOT SIDE - LOBBY "Tag ID"0…"
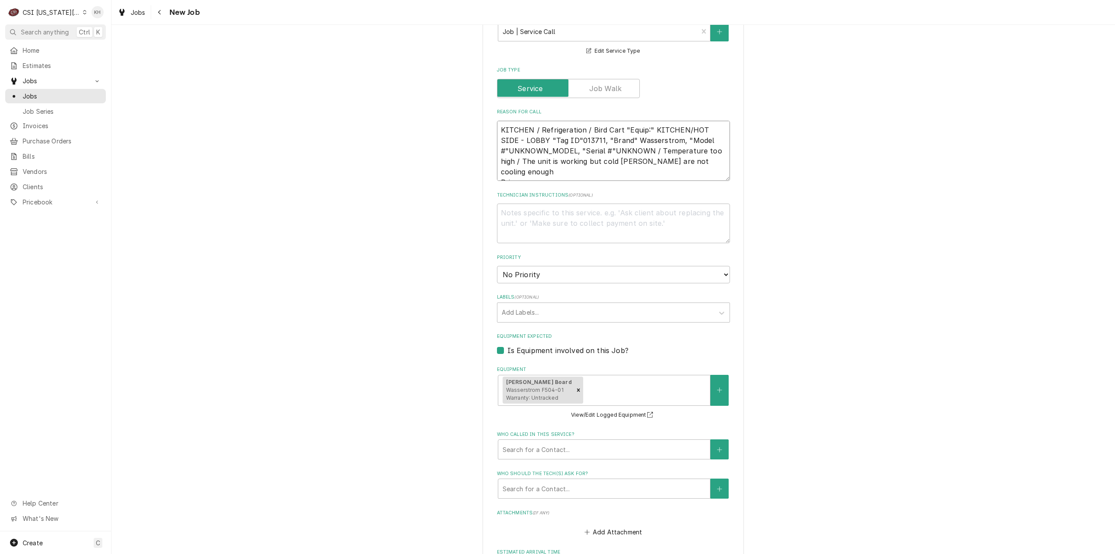
type textarea "x"
type textarea "KITCHEN / Refrigeration / Bird Cart "Equip:" KITCHEN/HOT SIDE - LOBBY "Tag ID"0…"
type textarea "x"
type textarea "KITCHEN / Refrigeration / Bird Cart "Equip:" KITCHEN/HOT SIDE - LOBBY "Tag ID"0…"
type textarea "x"
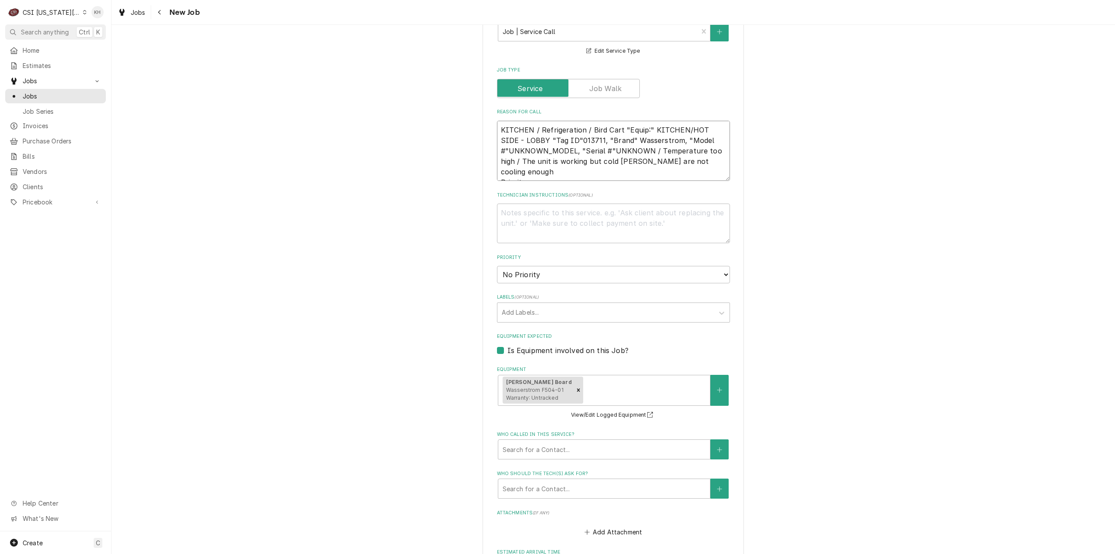
type textarea "KITCHEN / Refrigeration / Bird Cart "Equip:" KITCHEN/HOT SIDE - LOBBY "Tag ID"0…"
type textarea "x"
type textarea "KITCHEN / Refrigeration / Bird Cart "Equip:" KITCHEN/HOT SIDE - LOBBY "Tag ID"0…"
type textarea "x"
type textarea "KITCHEN / Refrigeration / Bird Cart "Equip:" KITCHEN/HOT SIDE - LOBBY "Tag ID"0…"
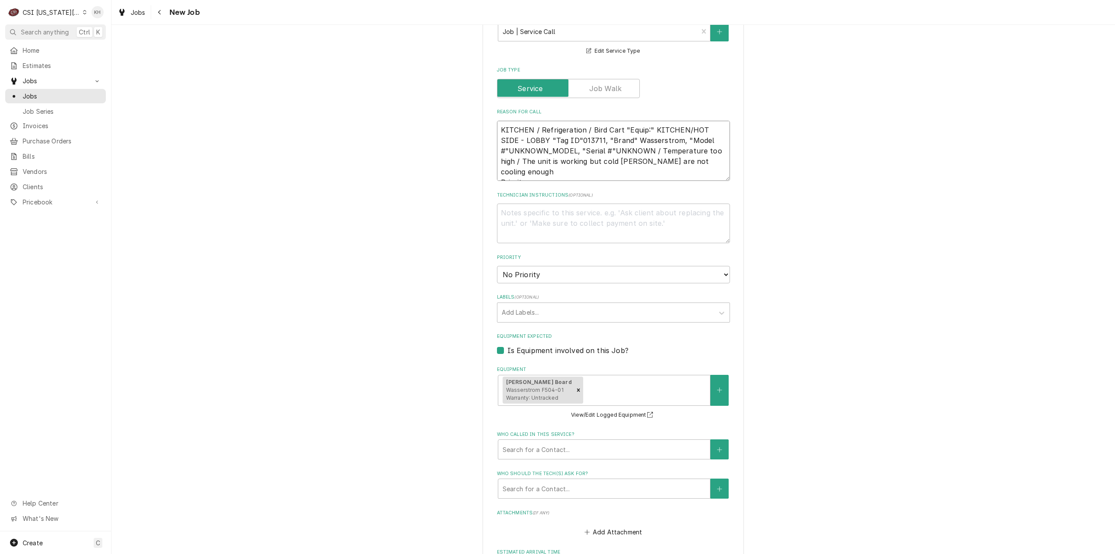
drag, startPoint x: 569, startPoint y: 137, endPoint x: 558, endPoint y: 149, distance: 16.9
click at [569, 138] on textarea "KITCHEN / Refrigeration / Bird Cart "Equip:" KITCHEN/HOT SIDE - LOBBY "Tag ID"0…" at bounding box center [613, 151] width 233 height 61
paste textarea "URGENT - 24 HOURS"
type textarea "x"
type textarea "KITCHEN / Refrigeration / Bird Cart "Equip:" KITCHEN/HOT SIDE - LOBBY "Tag ID"0…"
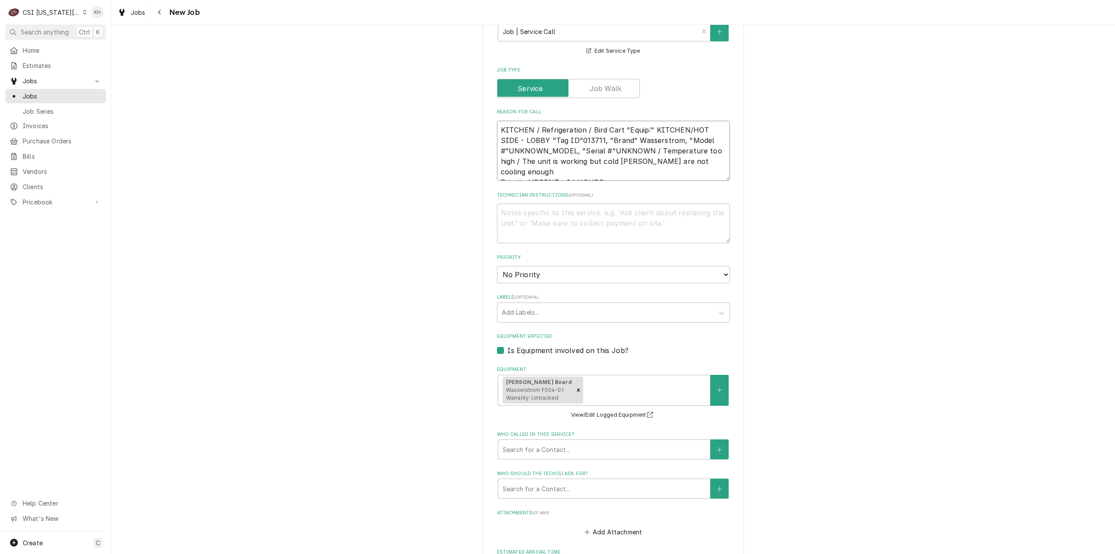
type textarea "x"
type textarea "KITCHEN / Refrigeration / Bird Cart "Equip:" KITCHEN/HOT SIDE - LOBBY "Tag ID"0…"
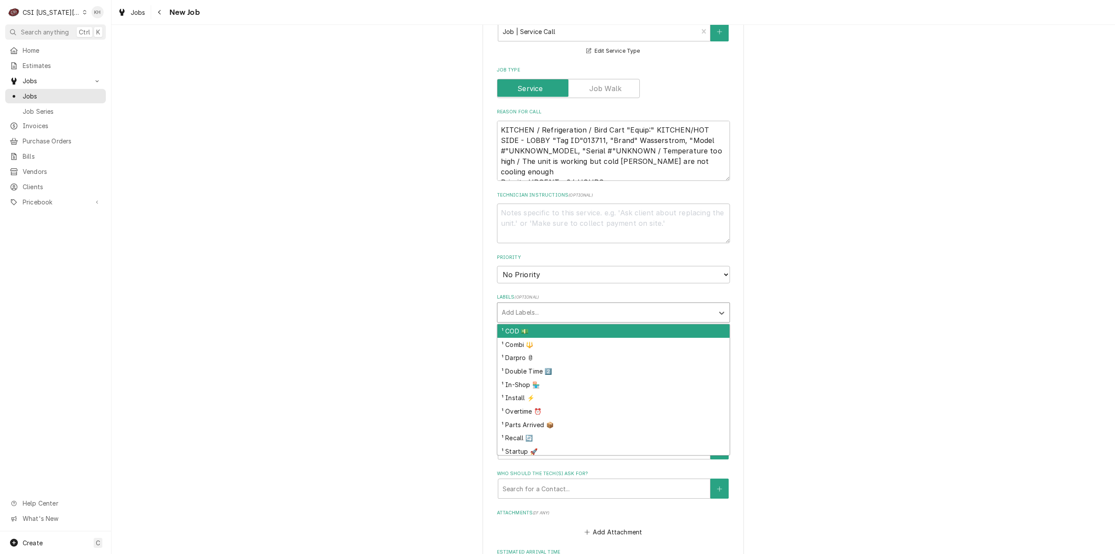
click at [555, 305] on div "Labels" at bounding box center [606, 313] width 208 height 16
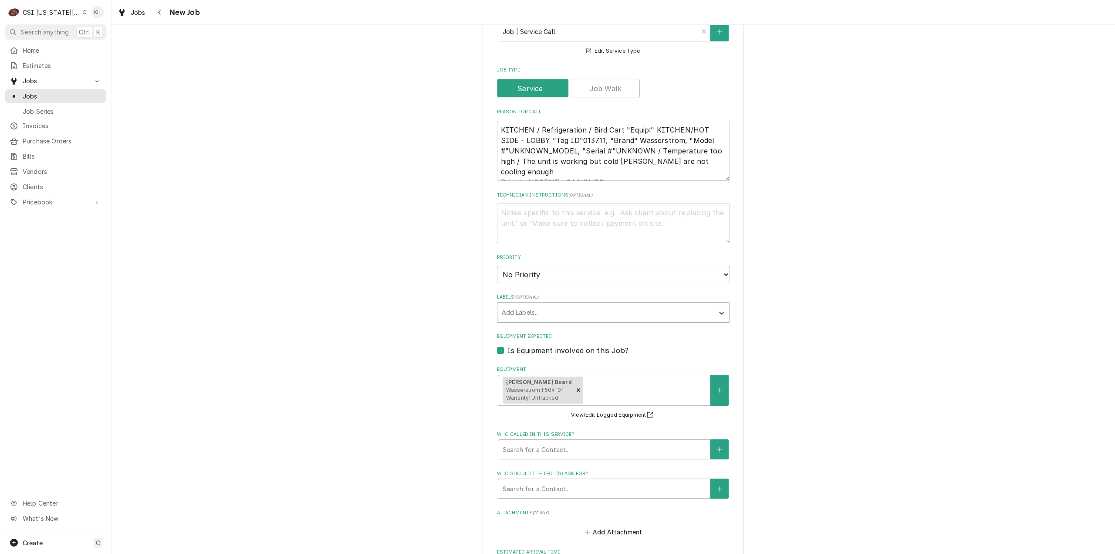
click at [556, 305] on div "Labels" at bounding box center [606, 313] width 208 height 16
click at [550, 266] on select "No Priority Urgent High Medium Low" at bounding box center [613, 274] width 233 height 17
select select "3"
click at [497, 266] on select "No Priority Urgent High Medium Low" at bounding box center [613, 274] width 233 height 17
click at [530, 203] on textarea "Technician Instructions ( optional )" at bounding box center [613, 223] width 233 height 40
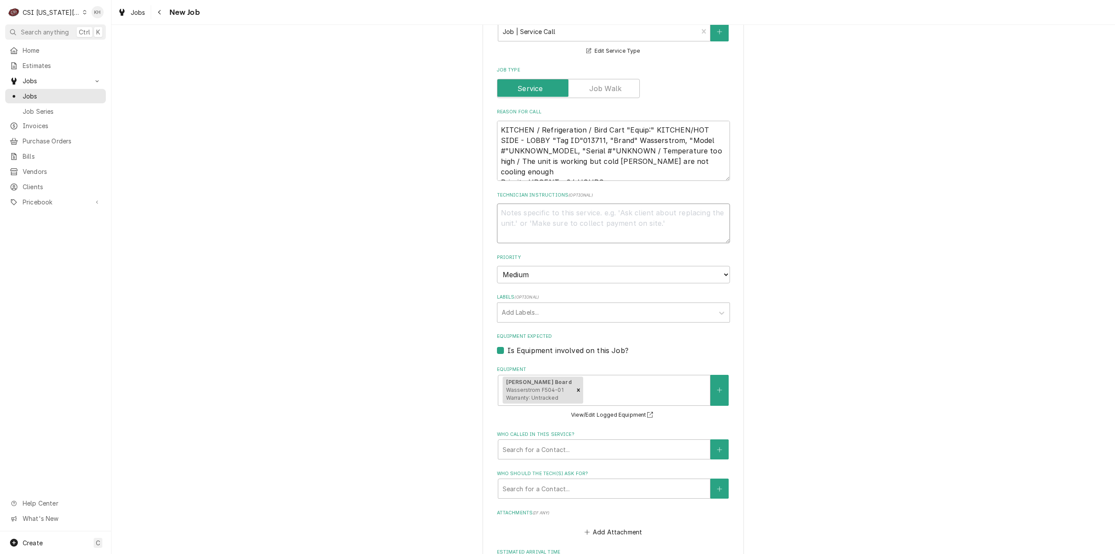
type textarea "x"
type textarea "N"
type textarea "x"
type textarea "NTE"
type textarea "x"
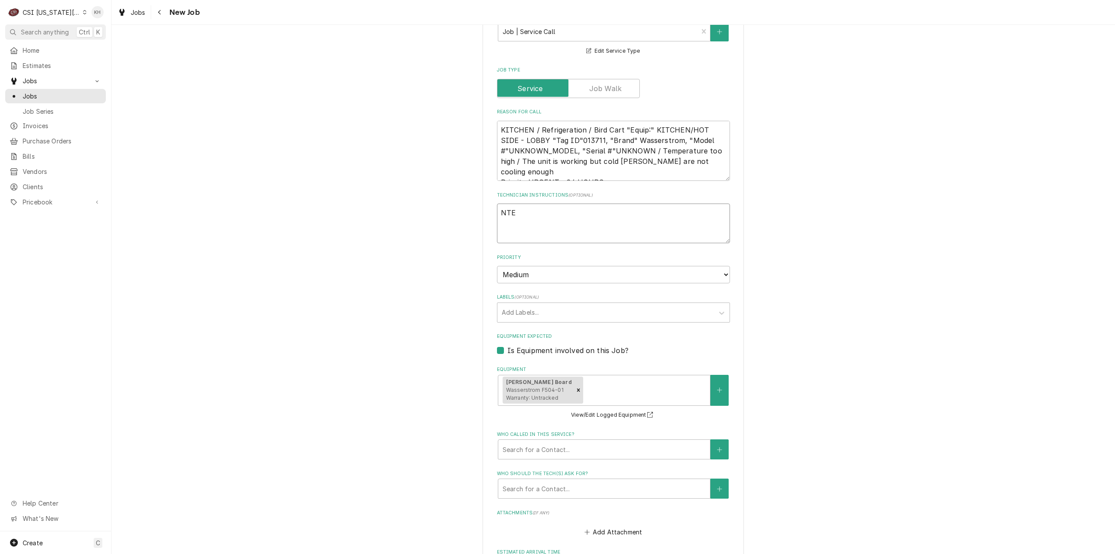
type textarea "NTE"
type textarea "x"
type textarea "NTE $"
type textarea "x"
type textarea "NTE $4"
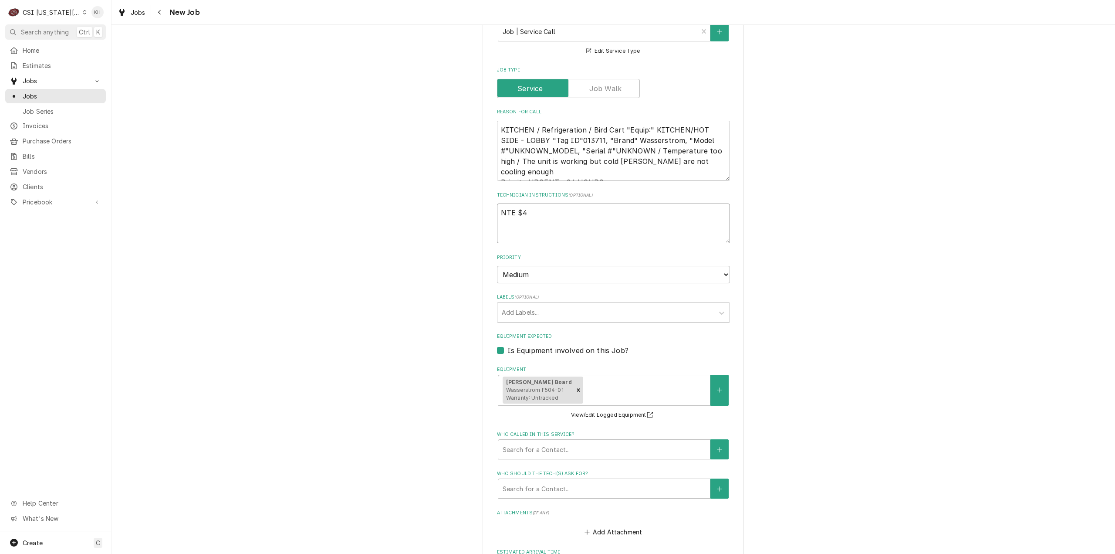
type textarea "x"
type textarea "NTE $40"
type textarea "x"
type textarea "NTE $400"
type textarea "x"
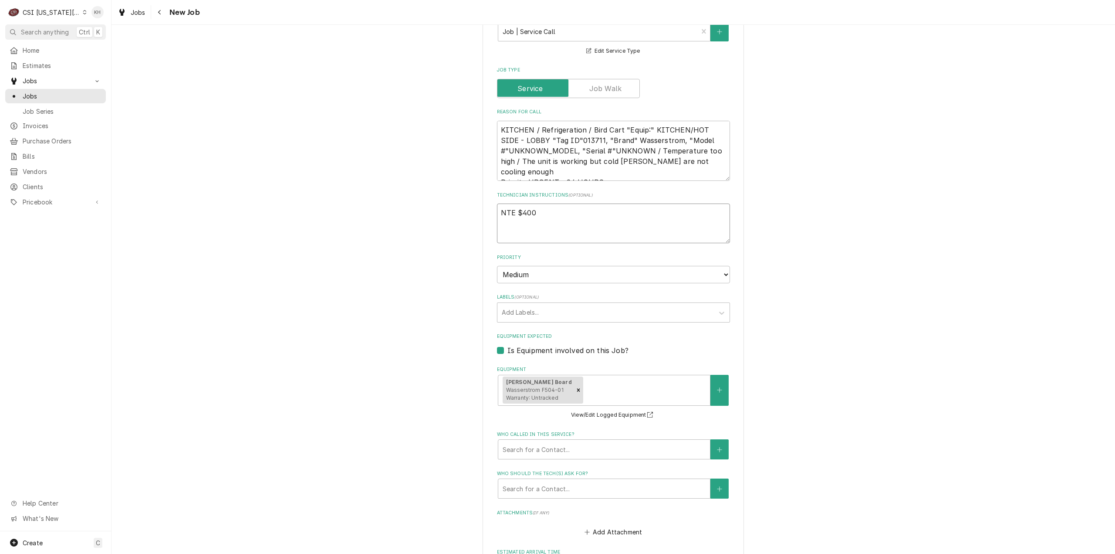
type textarea "NTE $400."
type textarea "x"
type textarea "NTE $400.0"
type textarea "x"
type textarea "NTE $400.00"
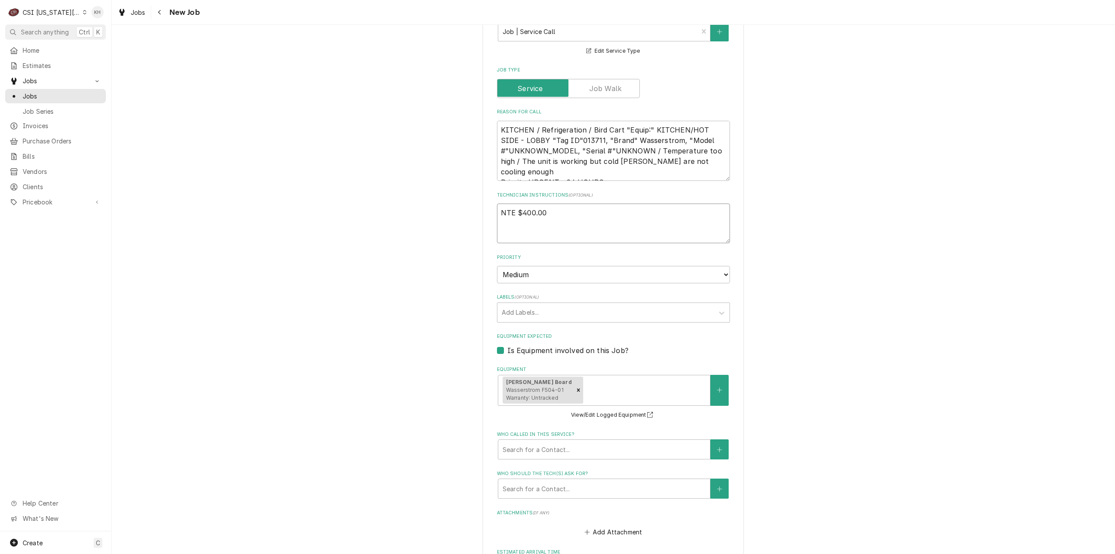
type textarea "x"
type textarea "NTE $400.00"
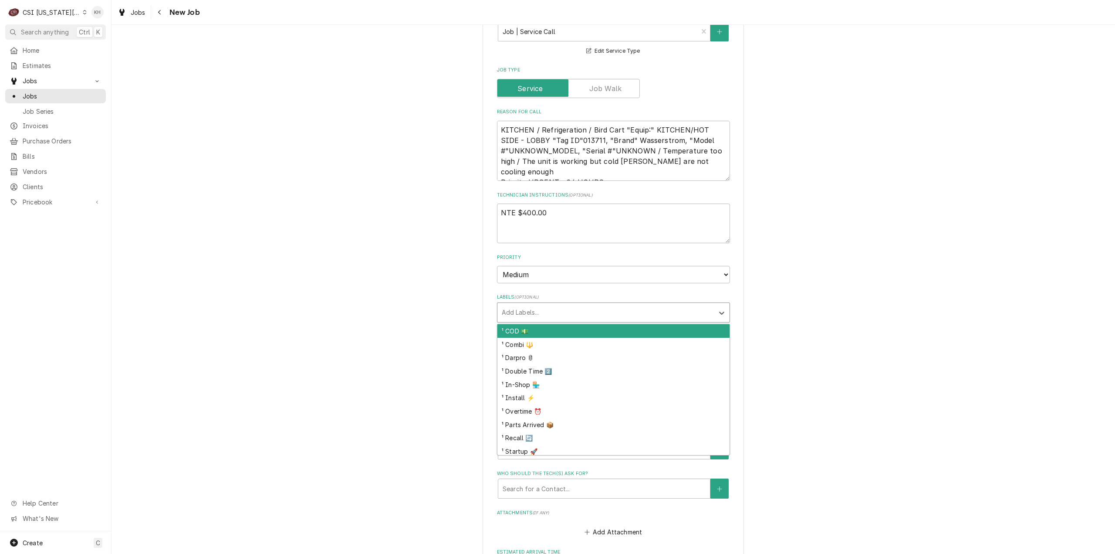
click at [559, 305] on div "Labels" at bounding box center [606, 313] width 208 height 16
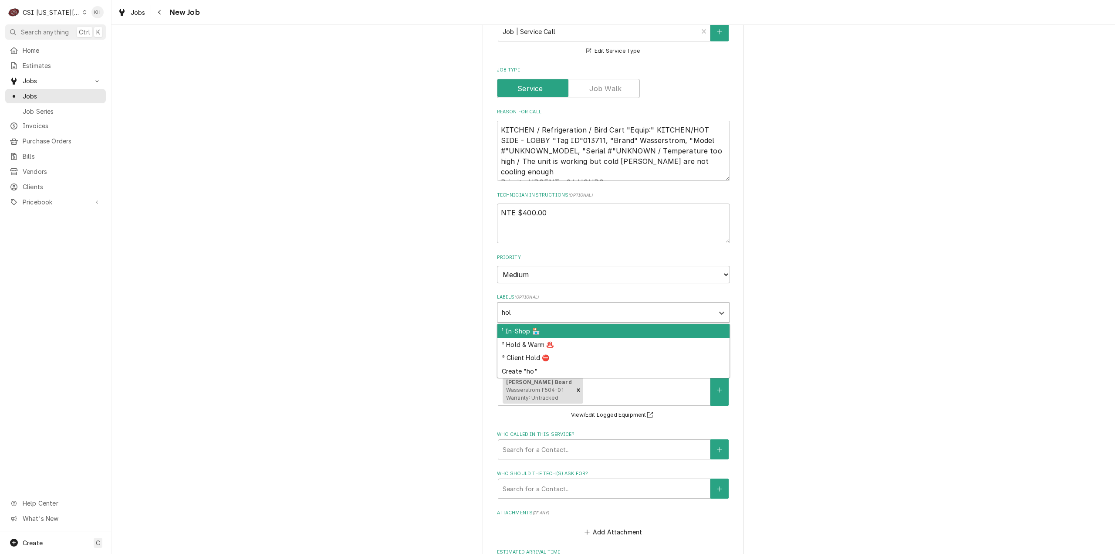
type input "hold"
type textarea "x"
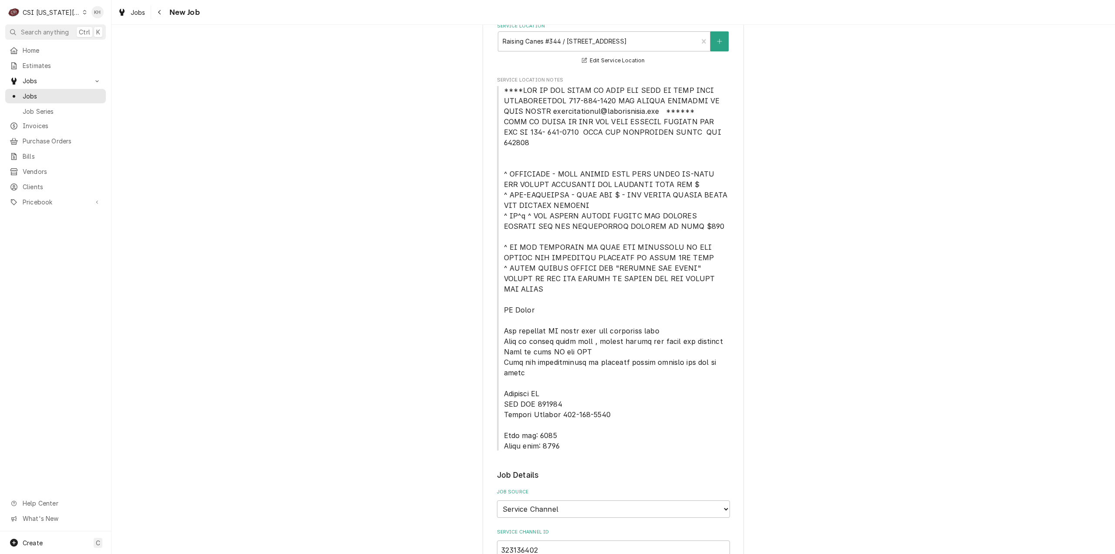
scroll to position [174, 0]
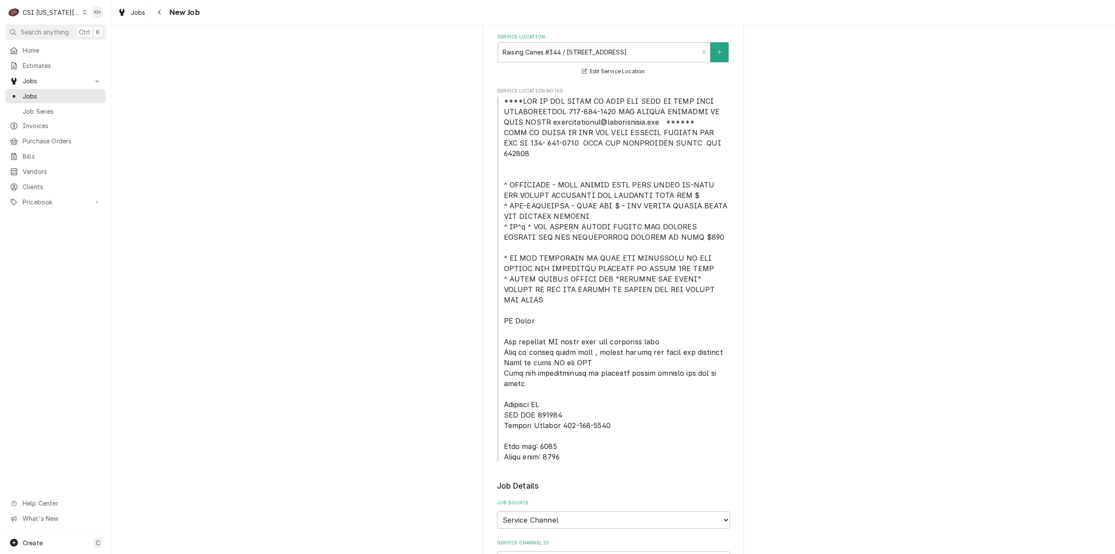
click at [500, 101] on span "Service Location Notes" at bounding box center [613, 279] width 233 height 366
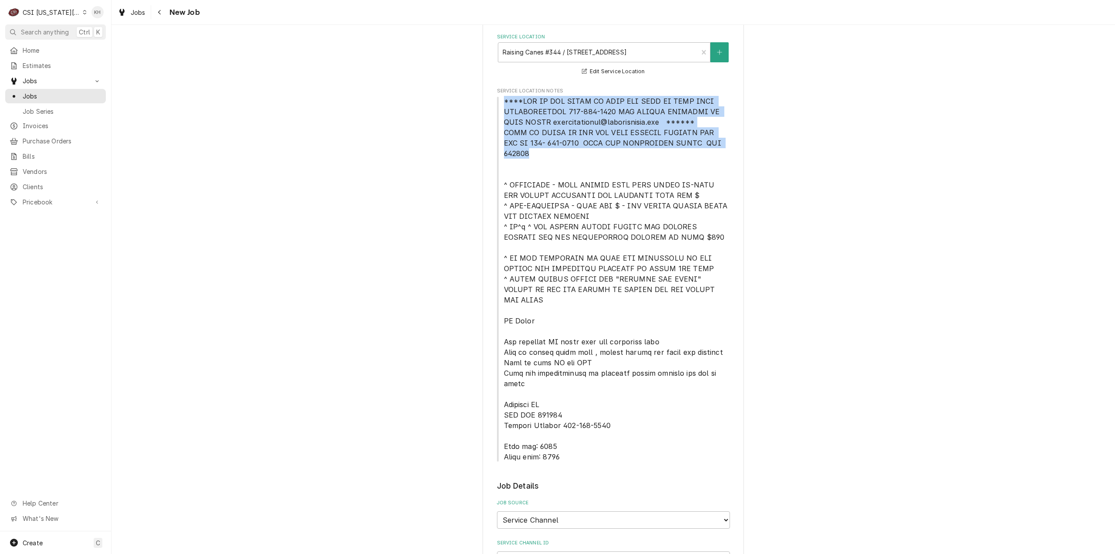
drag, startPoint x: 502, startPoint y: 102, endPoint x: 730, endPoint y: 146, distance: 232.0
copy span "****NTE ON ALL CALLS IF OVER NTE NEED TO CALL JOHN HERBOLSHEIMER 402-380-8262 F…"
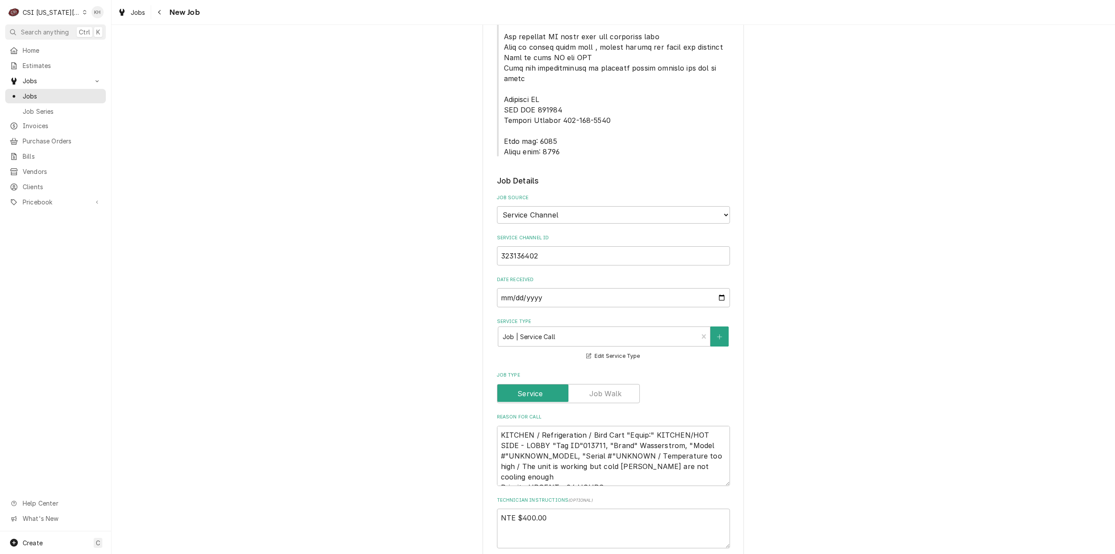
scroll to position [654, 0]
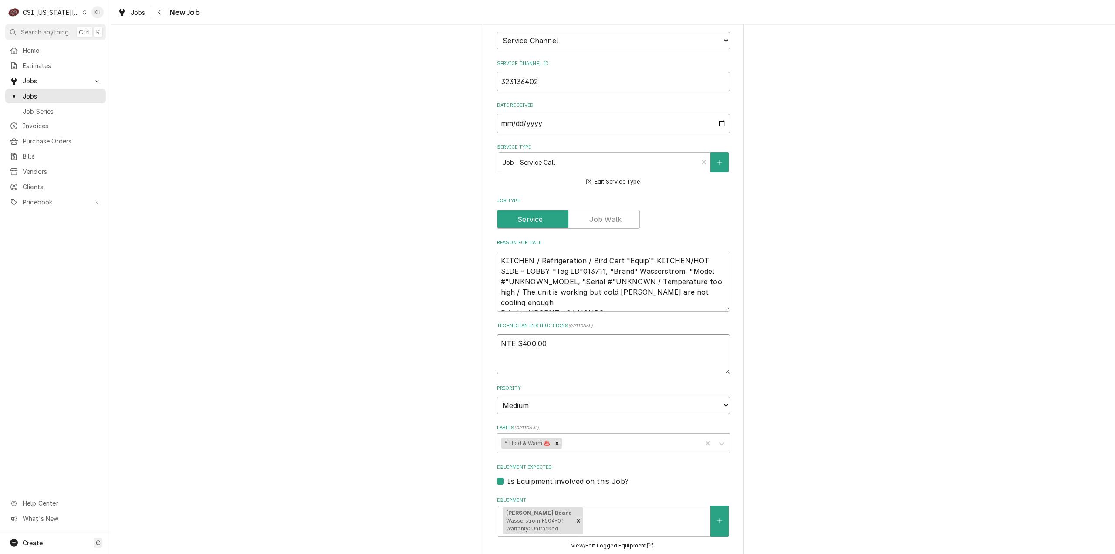
click at [529, 334] on textarea "NTE $400.00" at bounding box center [613, 354] width 233 height 40
drag, startPoint x: 552, startPoint y: 319, endPoint x: 559, endPoint y: 319, distance: 7.5
click at [559, 334] on textarea "NTE $400.00" at bounding box center [613, 354] width 233 height 40
type textarea "x"
type textarea "NTE $400.00"
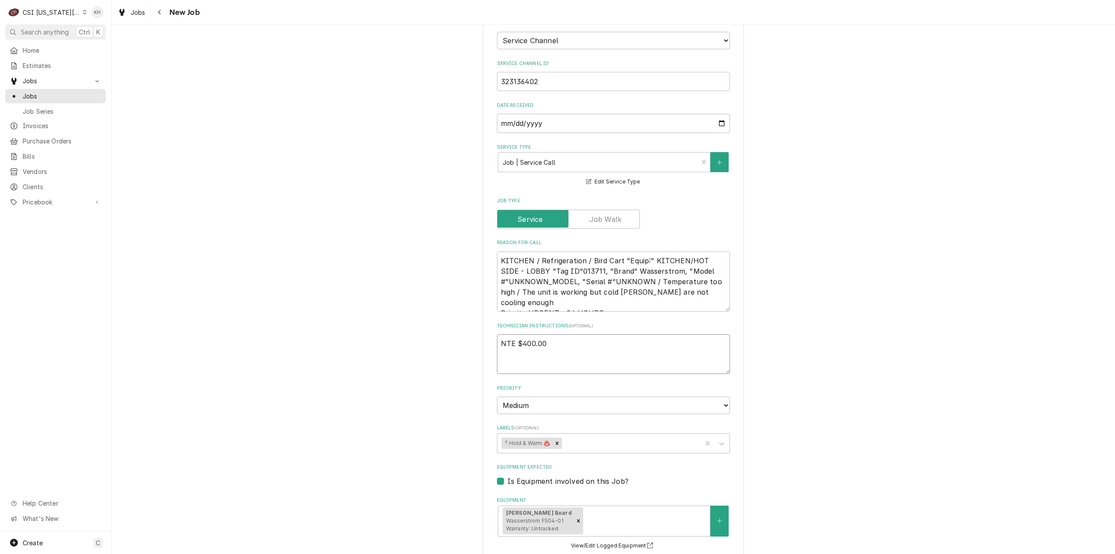
type textarea "x"
type textarea "NTE $400.00"
paste textarea "****NTE ON ALL CALLS IF OVER NTE NEED TO CALL JOHN HERBOLSHEIMER 402-380-8262 F…"
type textarea "x"
type textarea "NTE $400.00 ****NTE ON ALL CALLS IF OVER NTE NEED TO CALL JOHN HERBOLSHEIMER 40…"
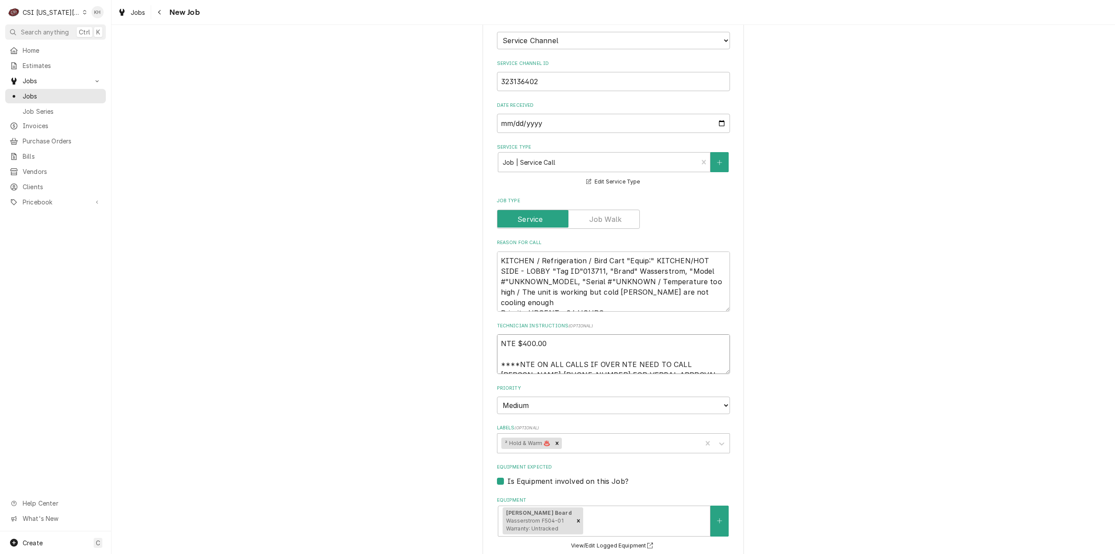
scroll to position [6, 0]
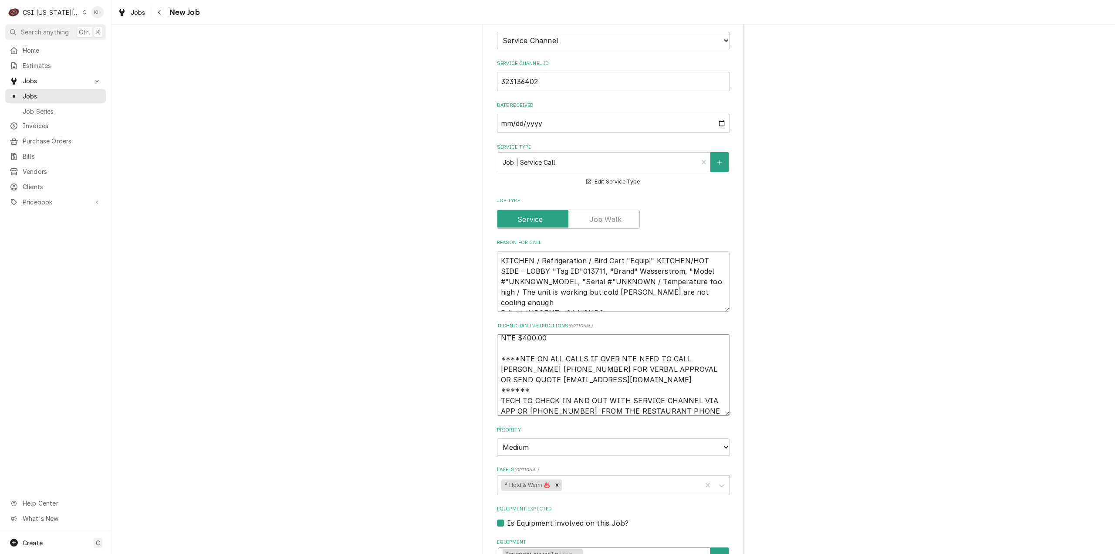
type textarea "x"
type textarea "NTE $400.00 ****NTE ON ALL CALLS IF OVER NTE NEED TO CALL JOHN HERBOLSHEIMER 40…"
type textarea "x"
type textarea "NTE $400.00 ****NTE ON ALL CALLS IF OVER NTE NEED TO CALL JOHN HERBOLSHEIMER 40…"
type textarea "x"
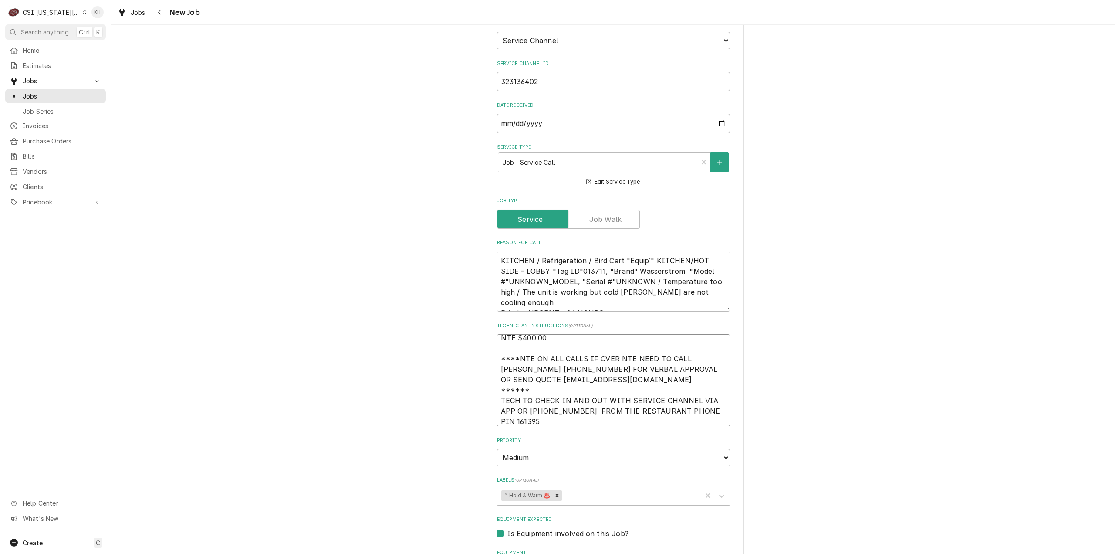
type textarea "NTE $400.00 ****NTE ON ALL CALLS IF OVER NTE NEED TO CALL JOHN HERBOLSHEIMER 40…"
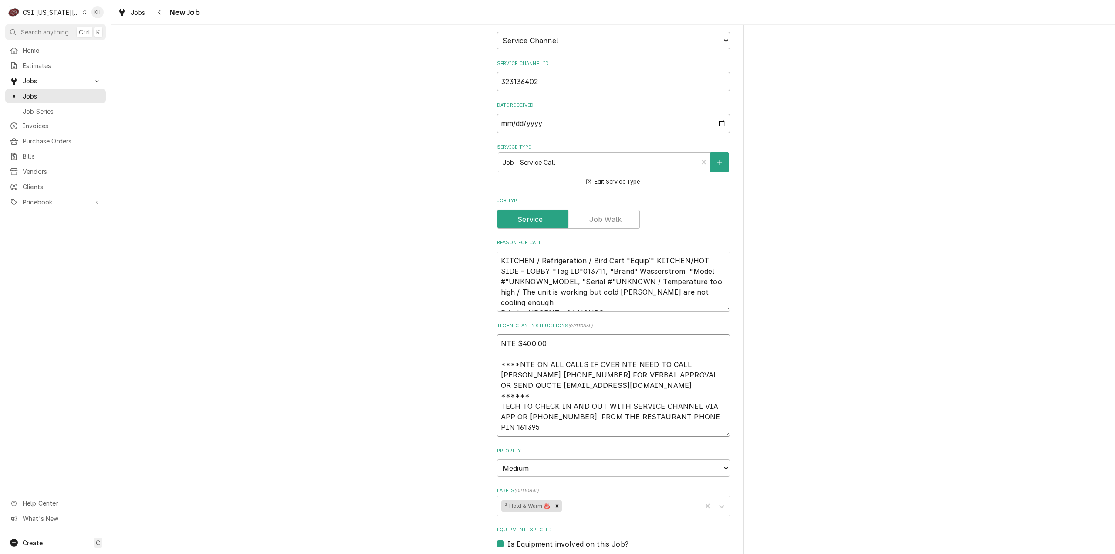
type textarea "x"
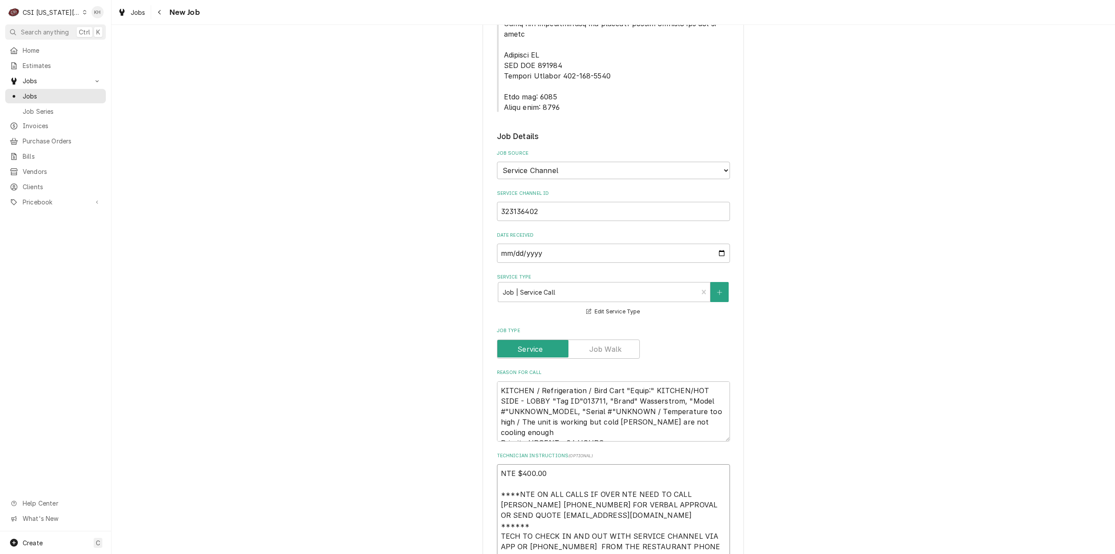
scroll to position [436, 0]
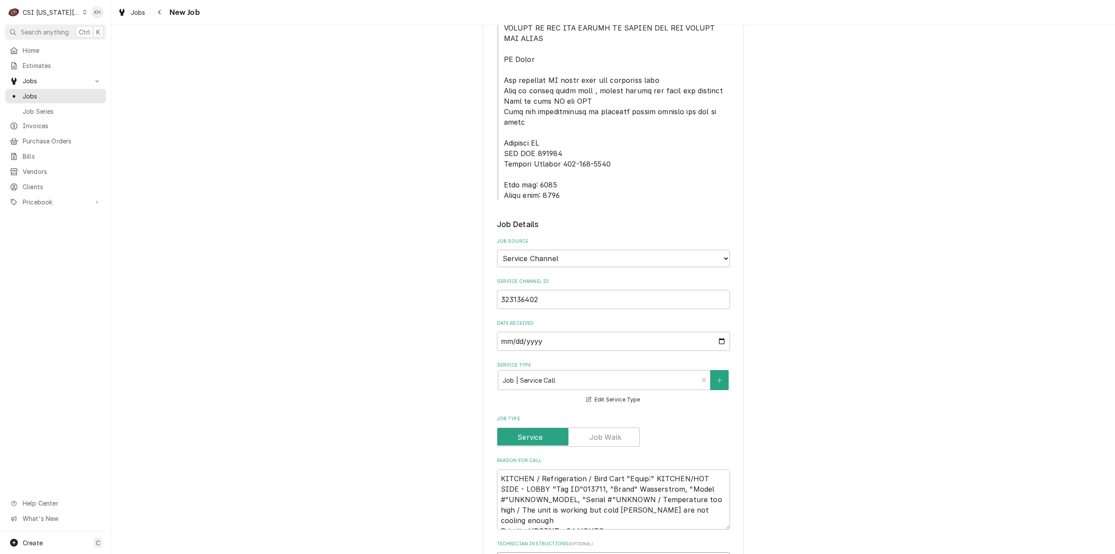
type textarea "NTE $400.00 ****NTE ON ALL CALLS IF OVER NTE NEED TO CALL JOHN HERBOLSHEIMER 40…"
drag, startPoint x: 500, startPoint y: 154, endPoint x: 563, endPoint y: 166, distance: 63.3
click at [563, 166] on span "Service Location Notes" at bounding box center [613, 17] width 233 height 366
copy span "Lock box: 0344 Alarm code: 0877"
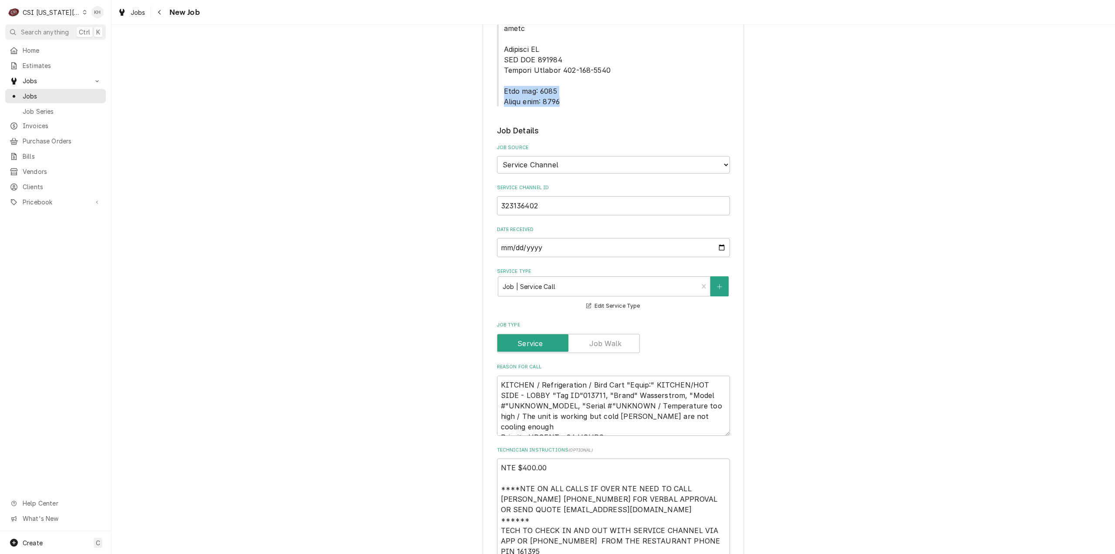
scroll to position [654, 0]
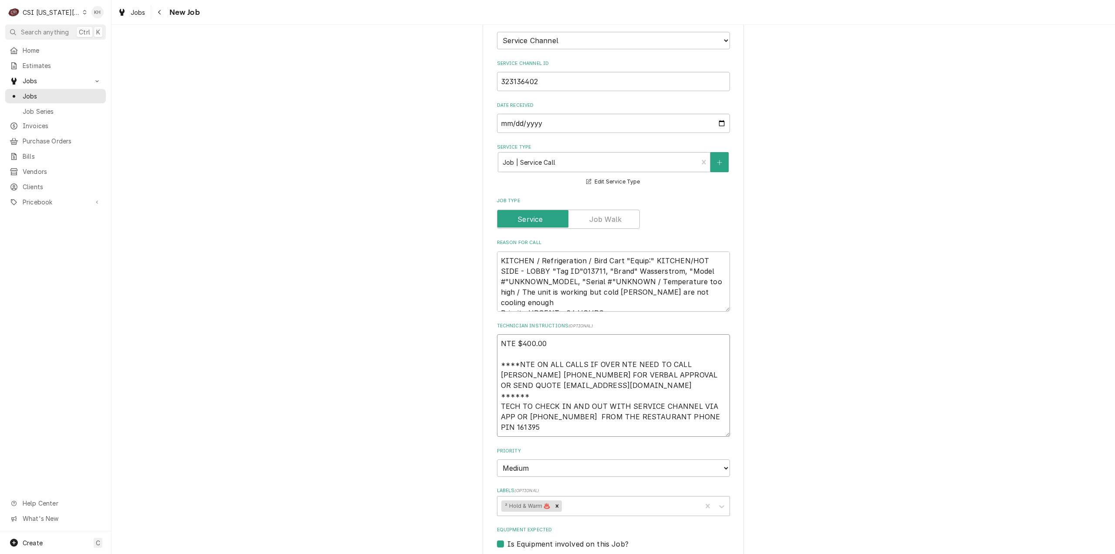
click at [518, 402] on textarea "NTE $400.00 ****NTE ON ALL CALLS IF OVER NTE NEED TO CALL JOHN HERBOLSHEIMER 40…" at bounding box center [613, 385] width 233 height 102
paste textarea "Lock box: 0344 Alarm code: 0877"
type textarea "x"
type textarea "NTE $400.00 ****NTE ON ALL CALLS IF OVER NTE NEED TO CALL JOHN HERBOLSHEIMER 40…"
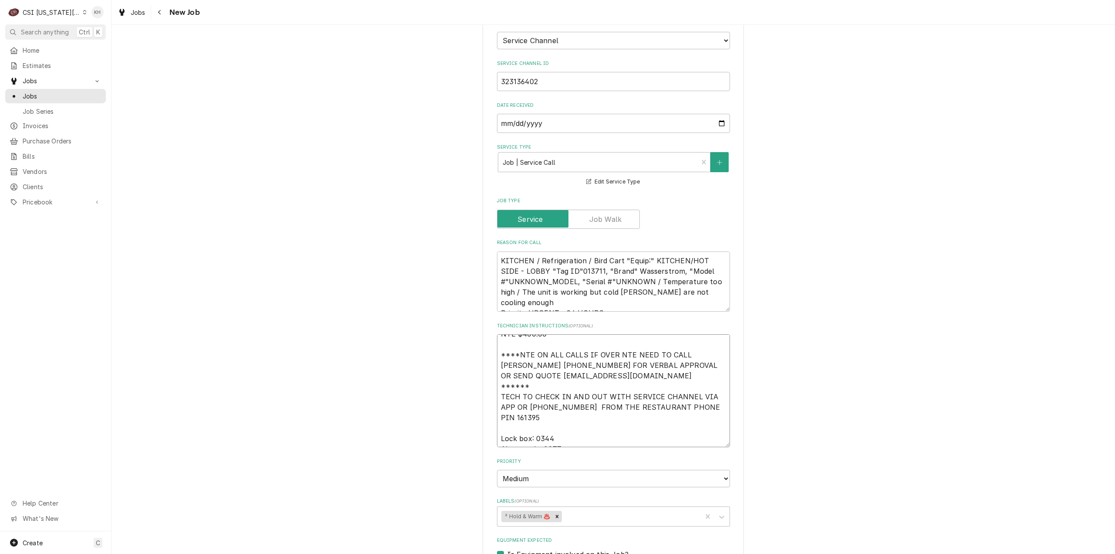
type textarea "x"
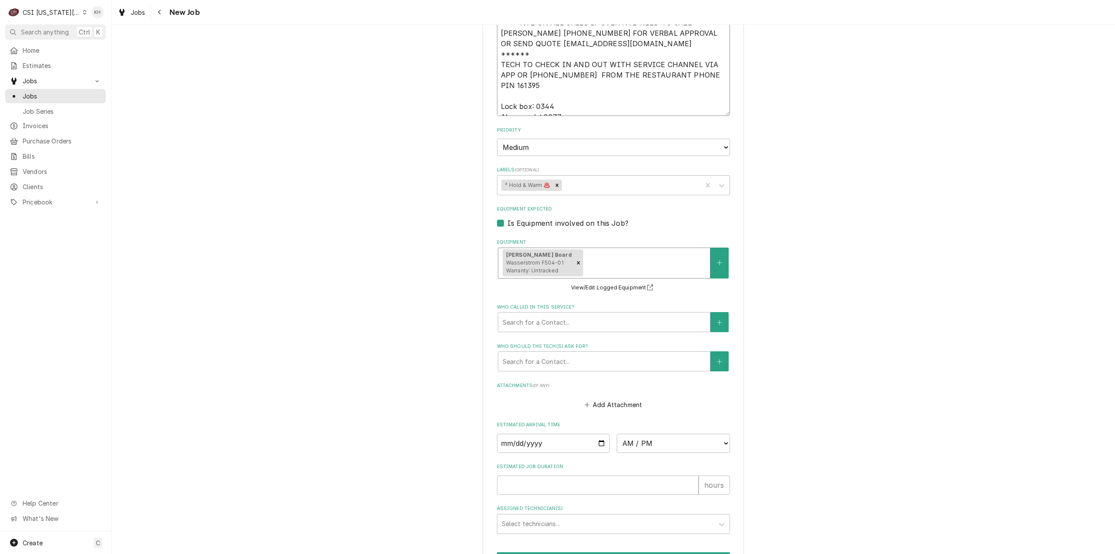
scroll to position [1010, 0]
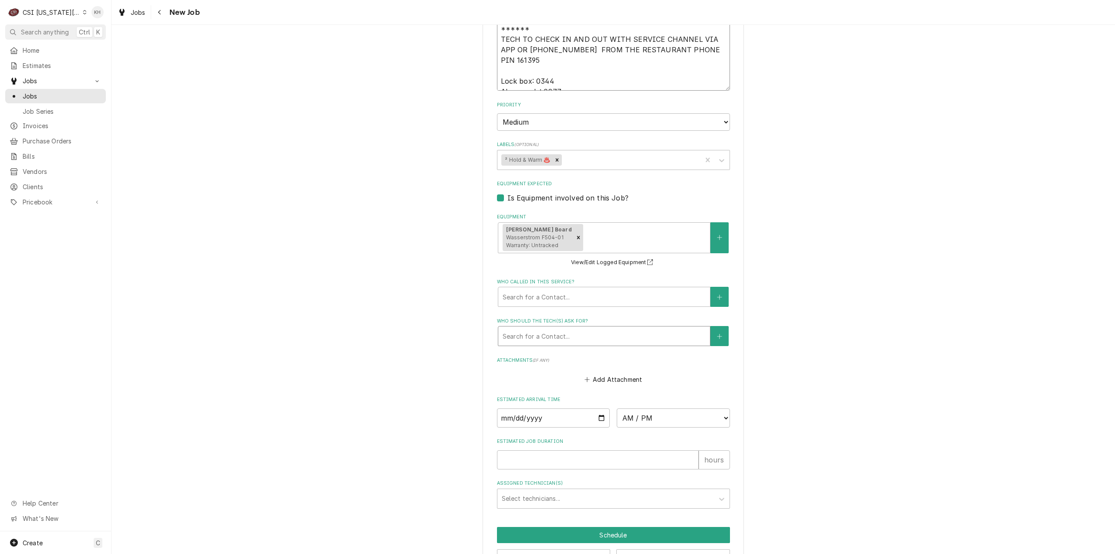
type textarea "NTE $400.00 ****NTE ON ALL CALLS IF OVER NTE NEED TO CALL JOHN HERBOLSHEIMER 40…"
drag, startPoint x: 548, startPoint y: 298, endPoint x: 515, endPoint y: 312, distance: 35.4
click at [543, 328] on div "Who should the tech(s) ask for?" at bounding box center [604, 336] width 203 height 16
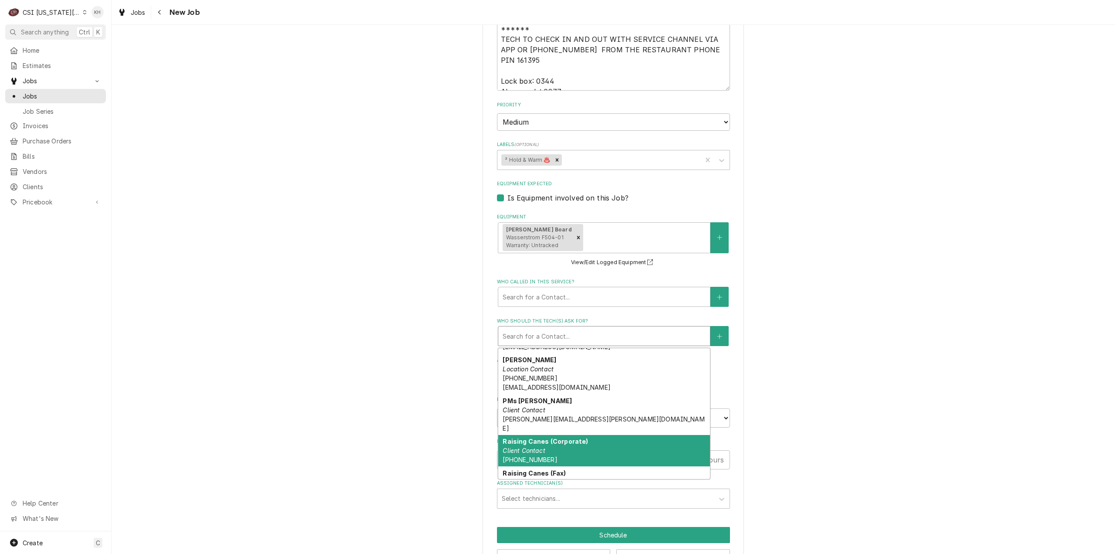
scroll to position [163, 0]
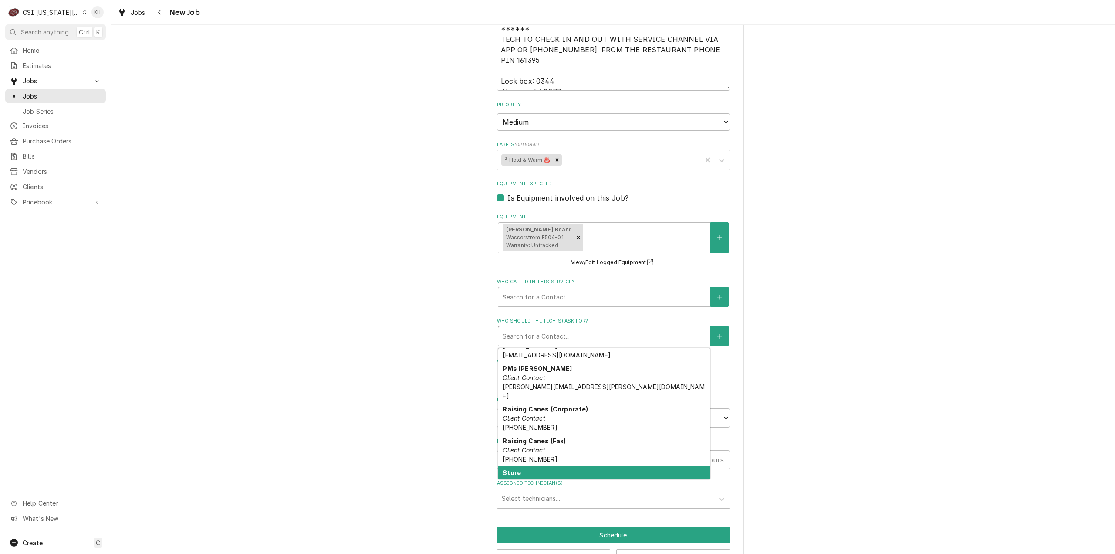
click at [579, 466] on div "Store Primary Location Contact (785) 539-8862" at bounding box center [604, 482] width 212 height 32
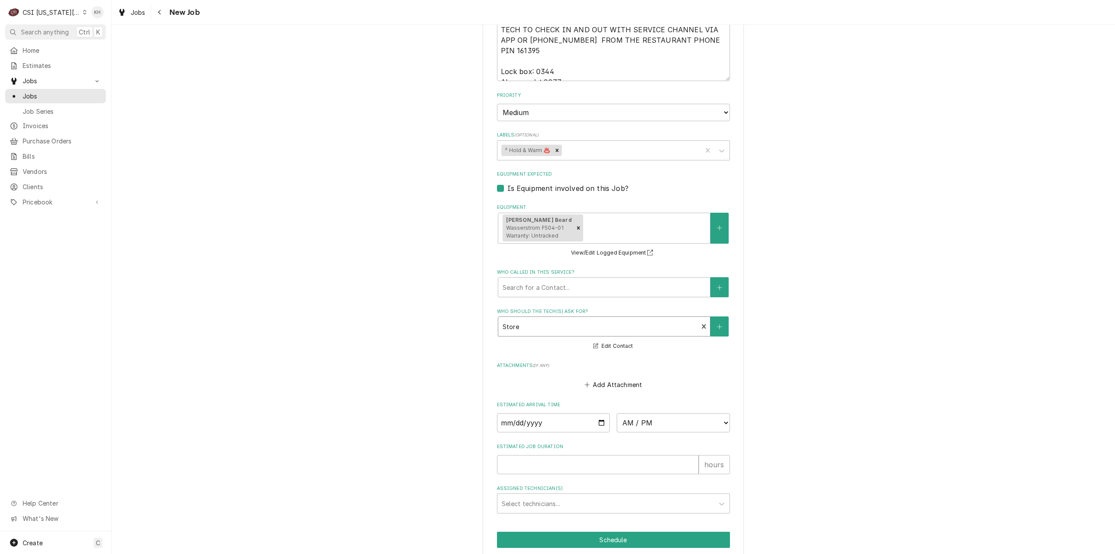
scroll to position [1025, 0]
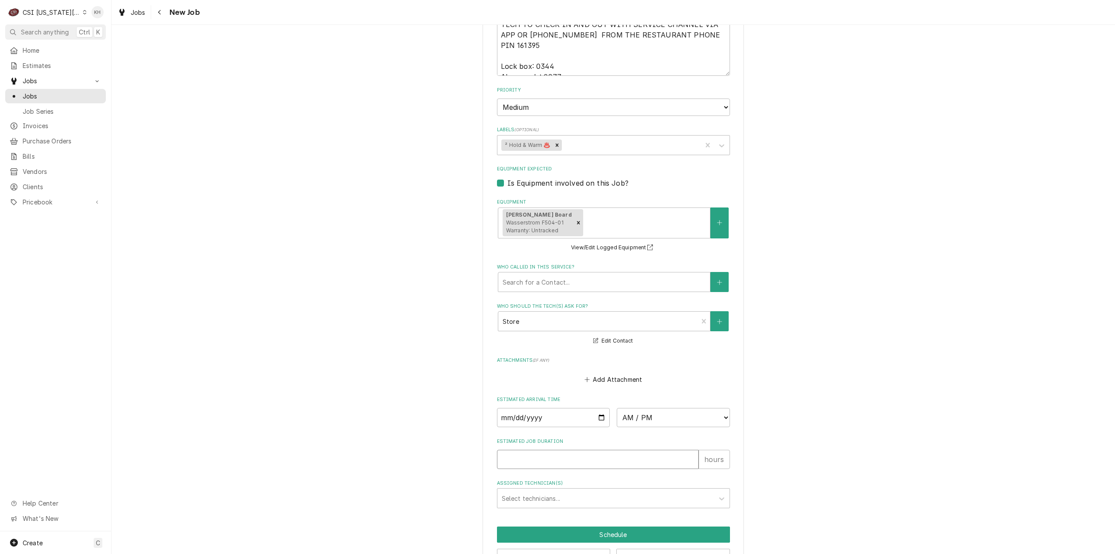
click at [578, 450] on input "Estimated Job Duration" at bounding box center [598, 459] width 202 height 19
type textarea "x"
type input "2"
type textarea "x"
type input "2"
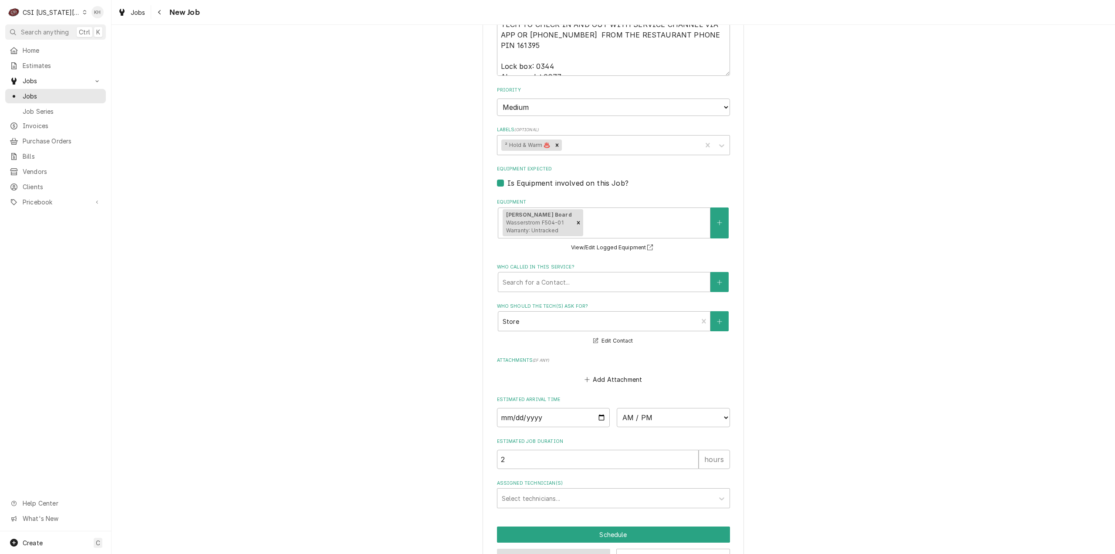
click at [531, 549] on button "Preview Job" at bounding box center [554, 557] width 114 height 16
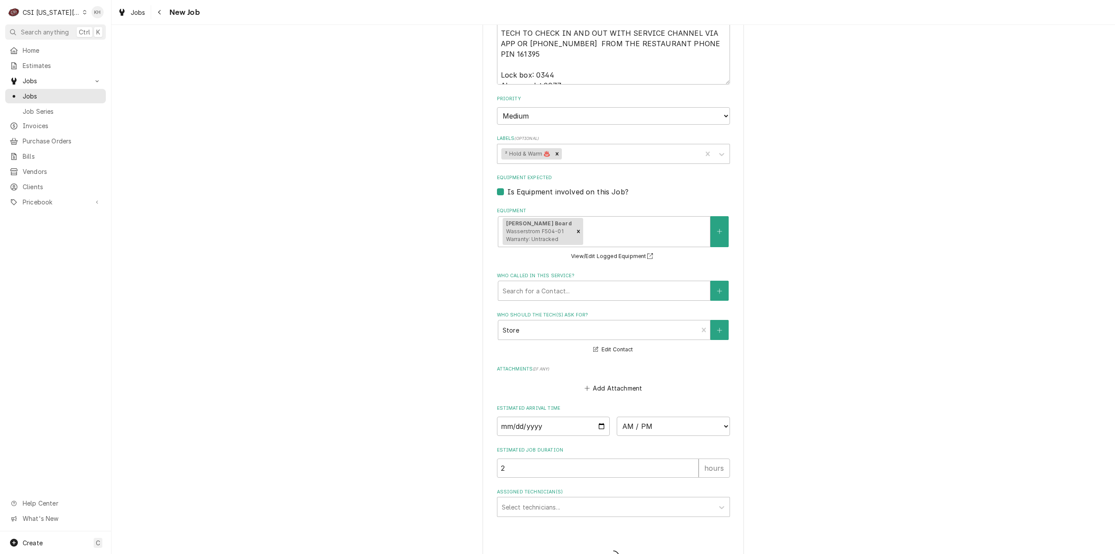
type textarea "x"
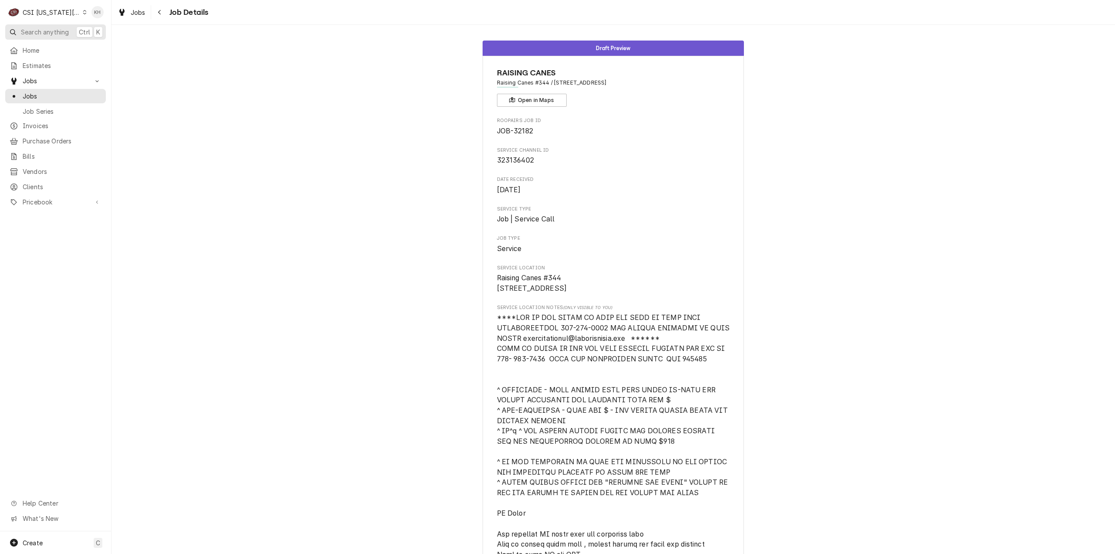
click at [52, 34] on span "Search anything" at bounding box center [45, 31] width 48 height 9
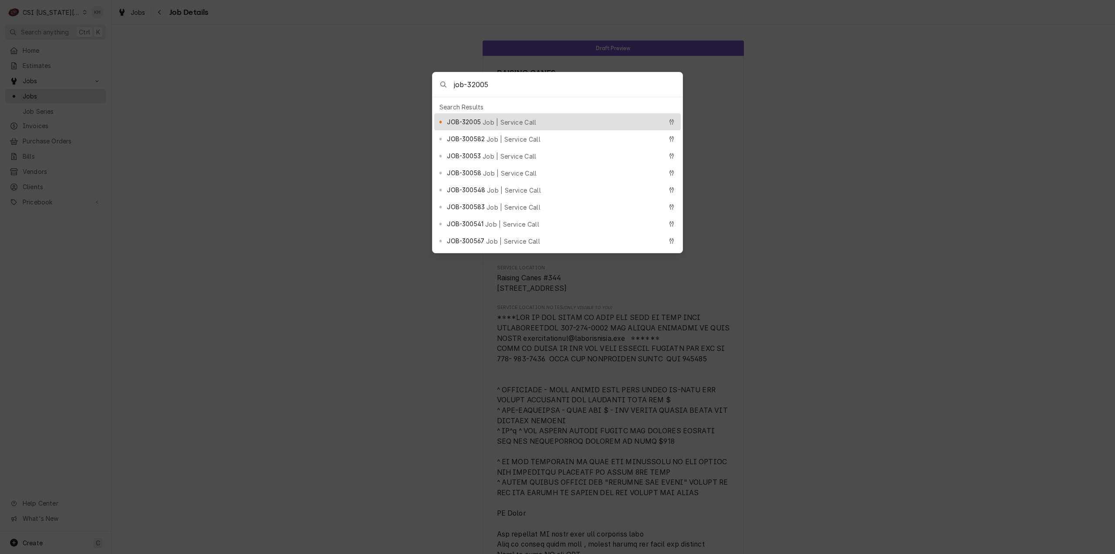
type input "job-32005"
click at [512, 118] on span "Job | Service Call" at bounding box center [510, 122] width 54 height 9
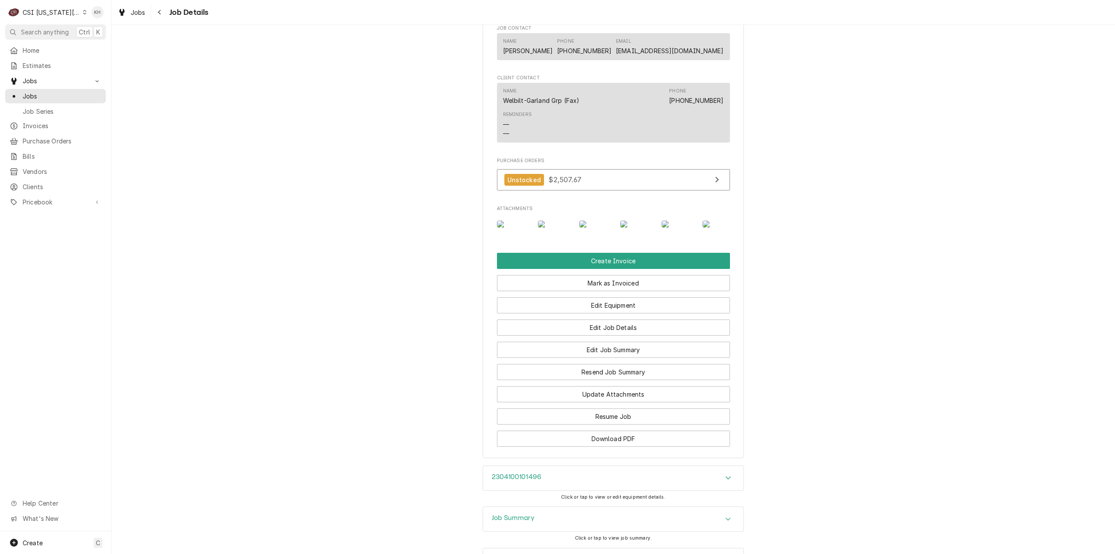
scroll to position [1735, 0]
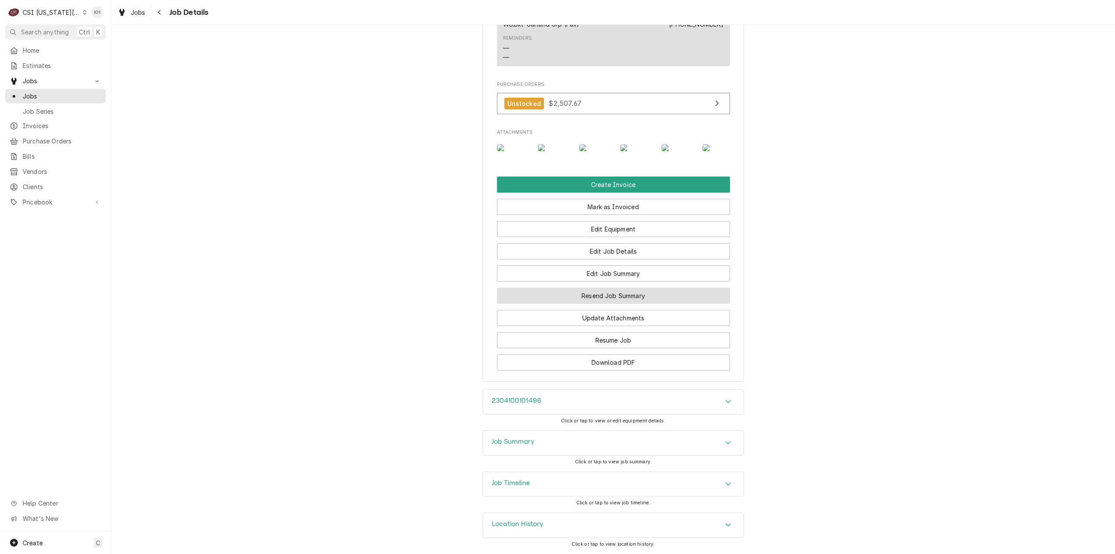
click at [606, 294] on button "Resend Job Summary" at bounding box center [613, 296] width 233 height 16
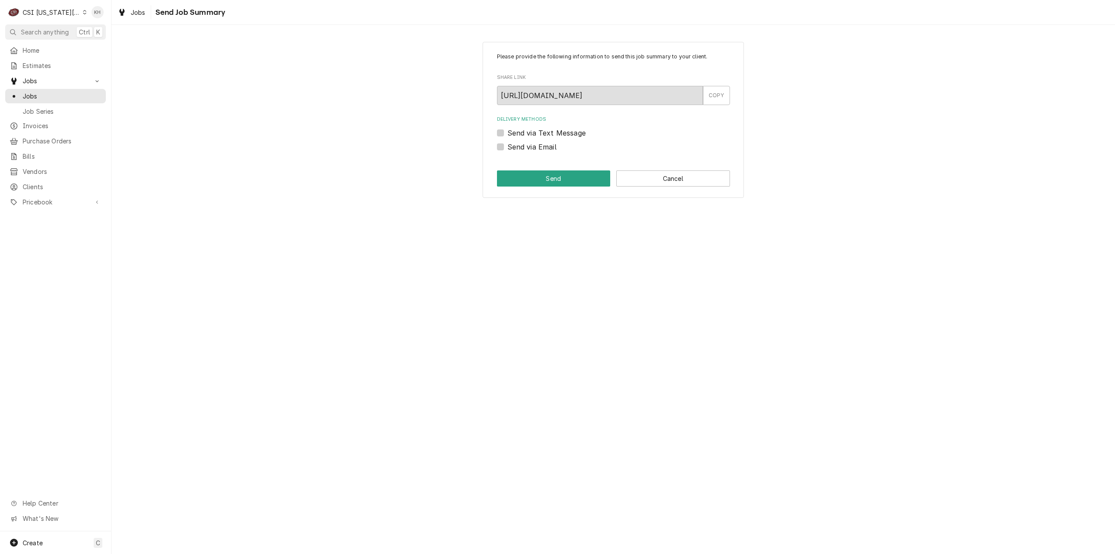
click at [508, 146] on label "Send via Email" at bounding box center [532, 147] width 49 height 10
click at [508, 146] on input "Send via Email" at bounding box center [624, 151] width 233 height 19
checkbox input "true"
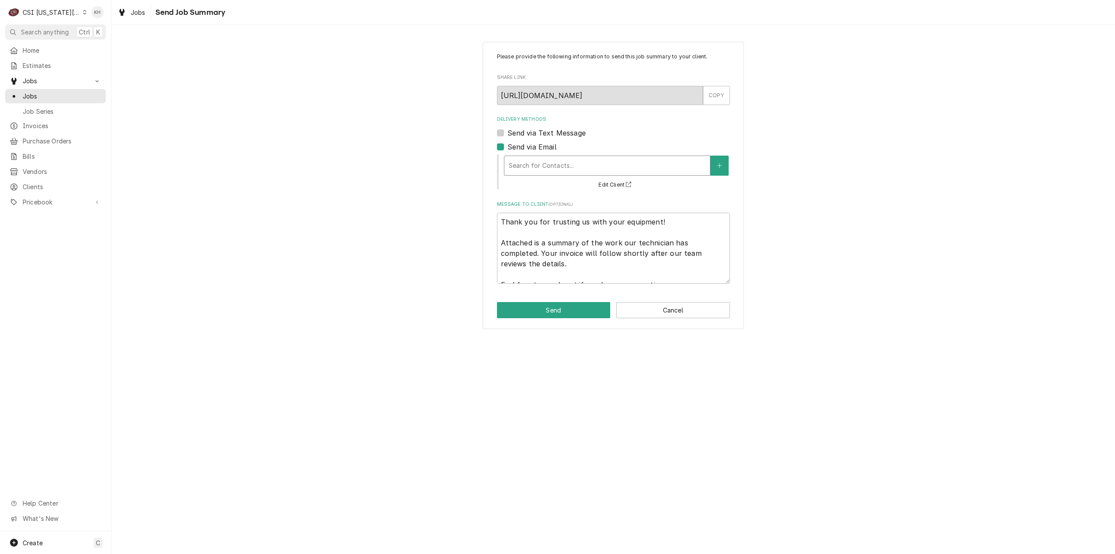
click at [571, 169] on div "Delivery Methods" at bounding box center [607, 166] width 197 height 16
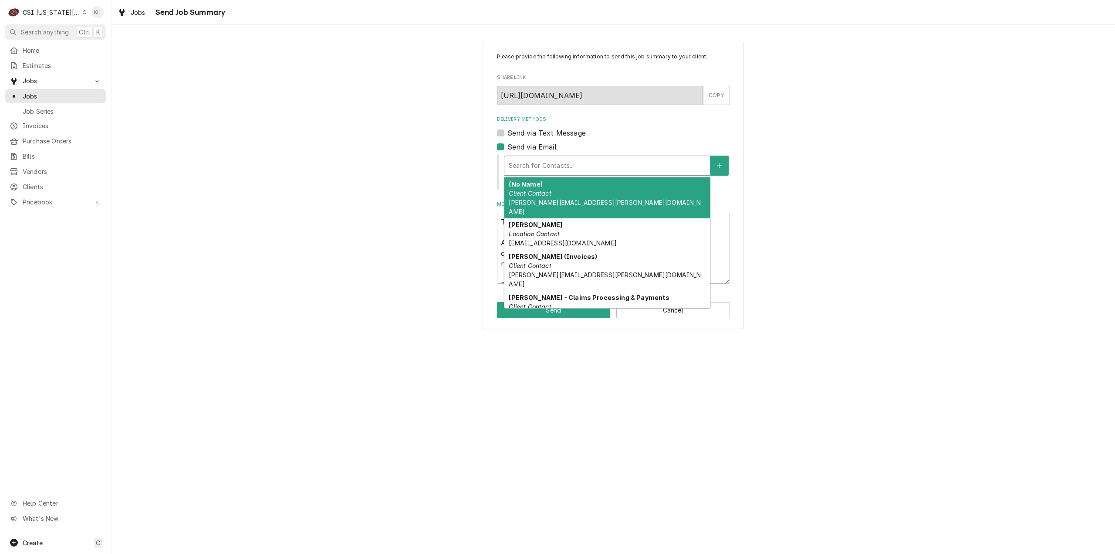
type textarea "x"
type input "j"
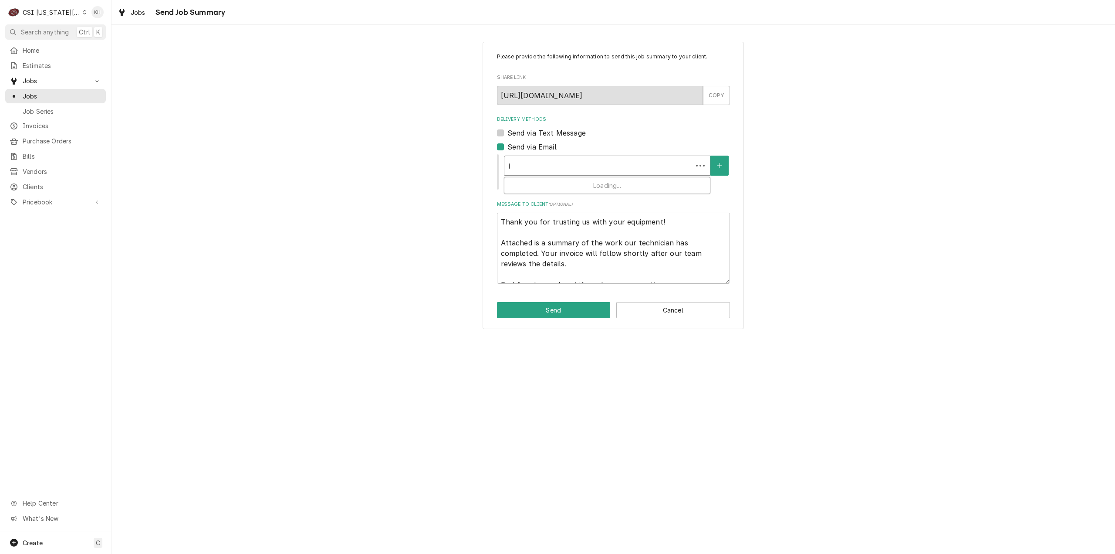
type textarea "x"
type input "ja"
type textarea "x"
type input "jam"
type textarea "x"
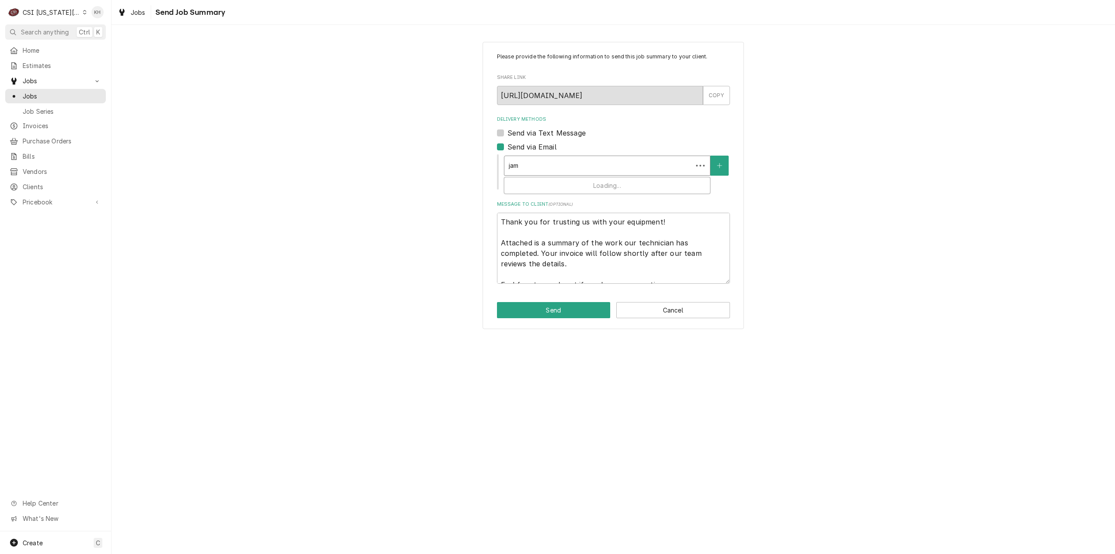
type input "[PERSON_NAME]"
type textarea "x"
type input "[PERSON_NAME]"
type textarea "x"
type input "[PERSON_NAME]"
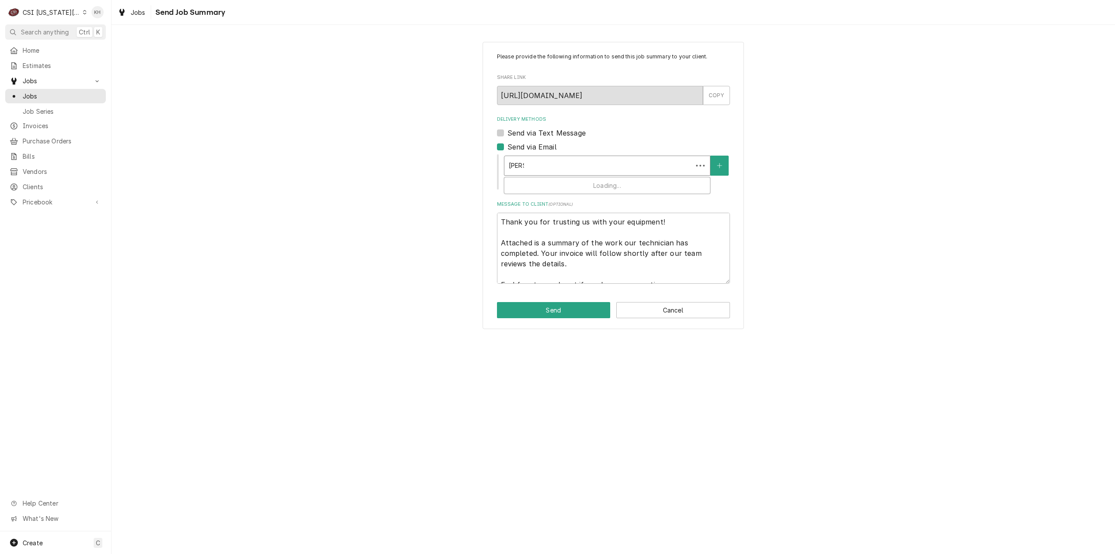
type textarea "x"
type input "jam"
type textarea "x"
type input "ja"
type textarea "x"
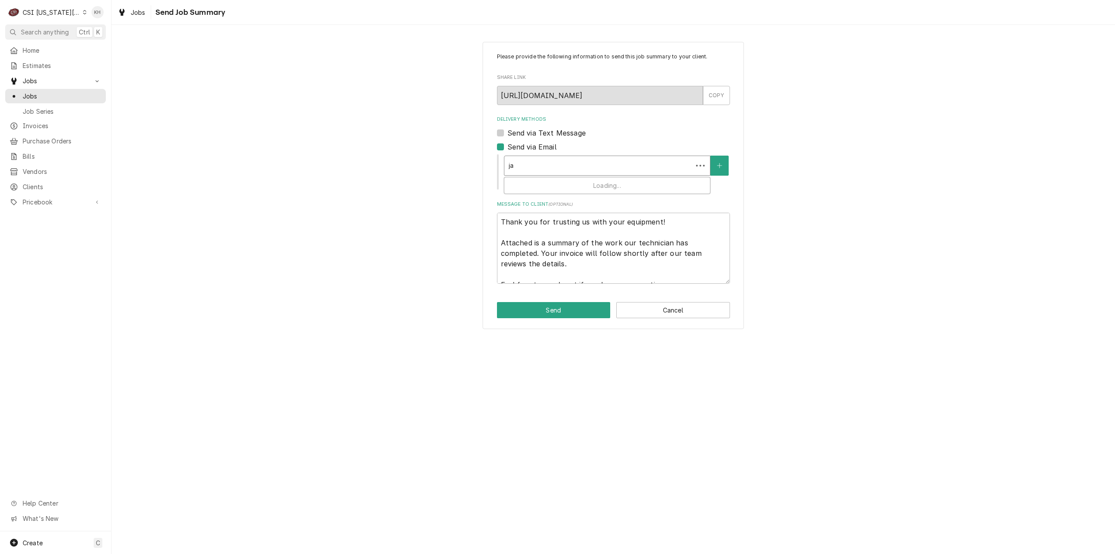
type input "j"
type textarea "x"
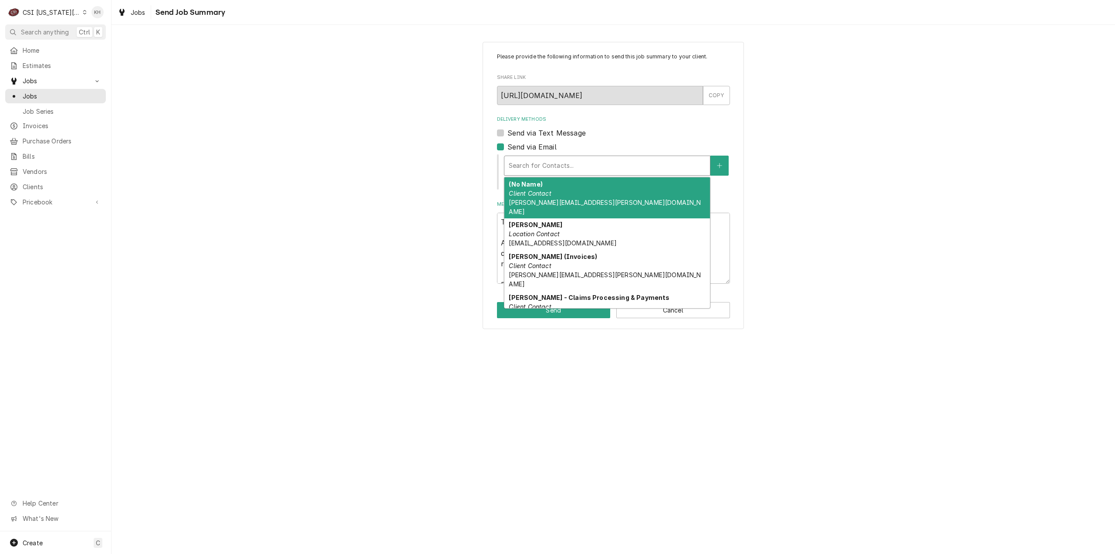
type textarea "x"
type input "j"
type textarea "x"
type input "ja"
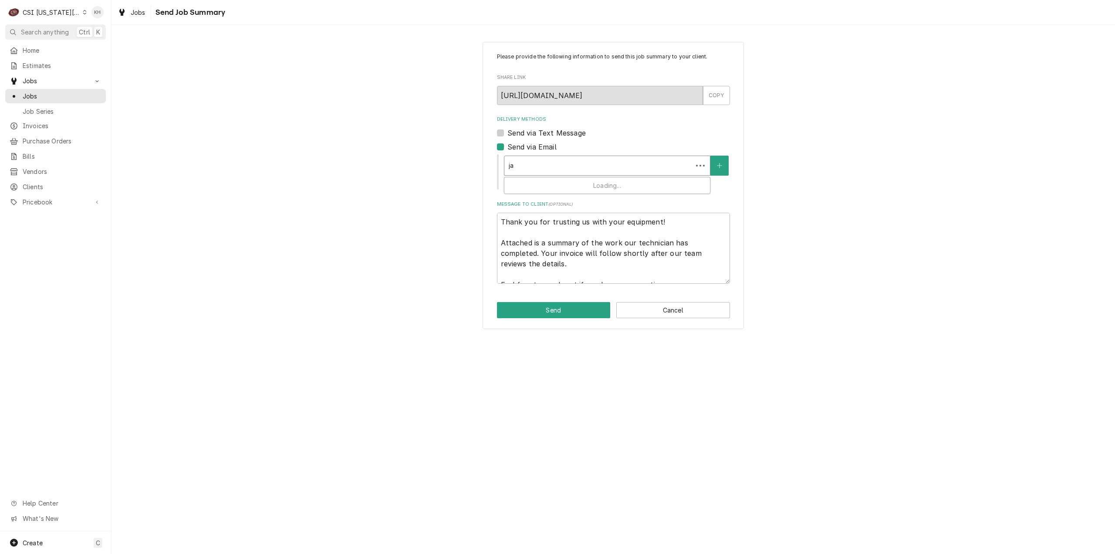
type textarea "x"
type input "jam"
type textarea "x"
type input "[PERSON_NAME]"
type textarea "x"
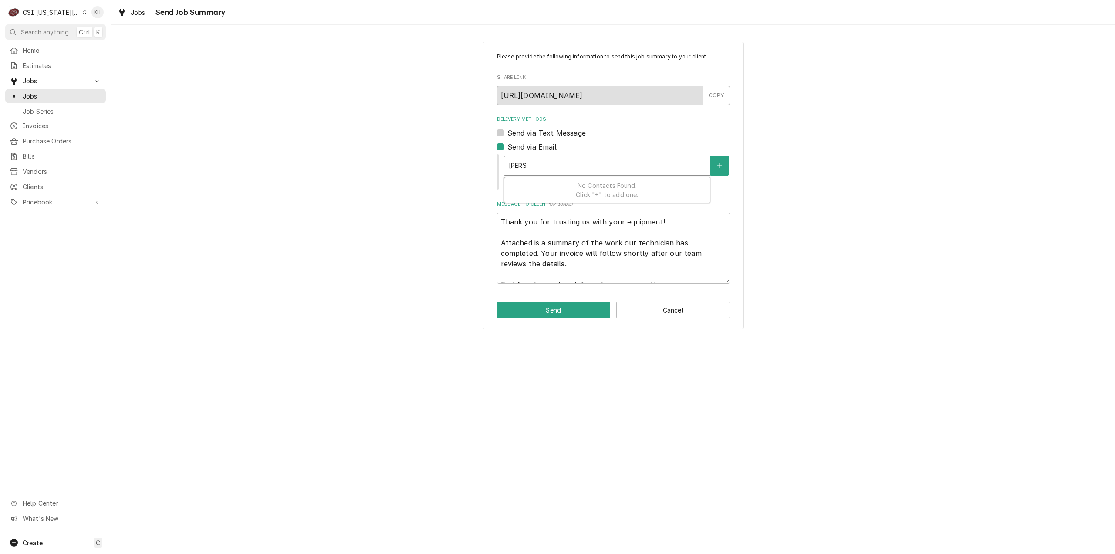
type input "[PERSON_NAME]."
type textarea "x"
type input "[PERSON_NAME]"
type textarea "x"
type input "[PERSON_NAME].and"
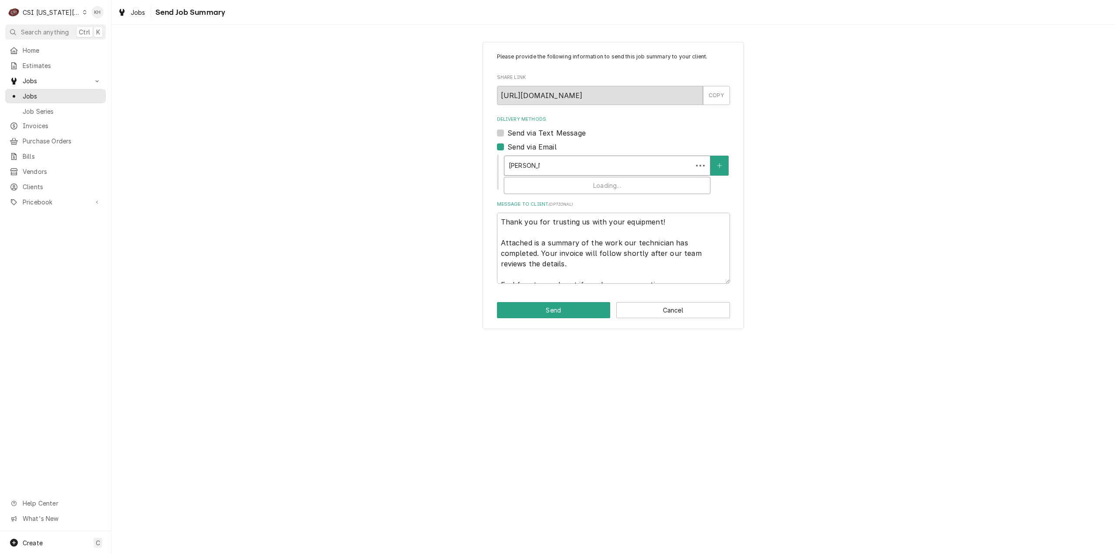
type textarea "x"
type input "[PERSON_NAME].andr"
type textarea "x"
type input "[PERSON_NAME].[PERSON_NAME]"
type textarea "x"
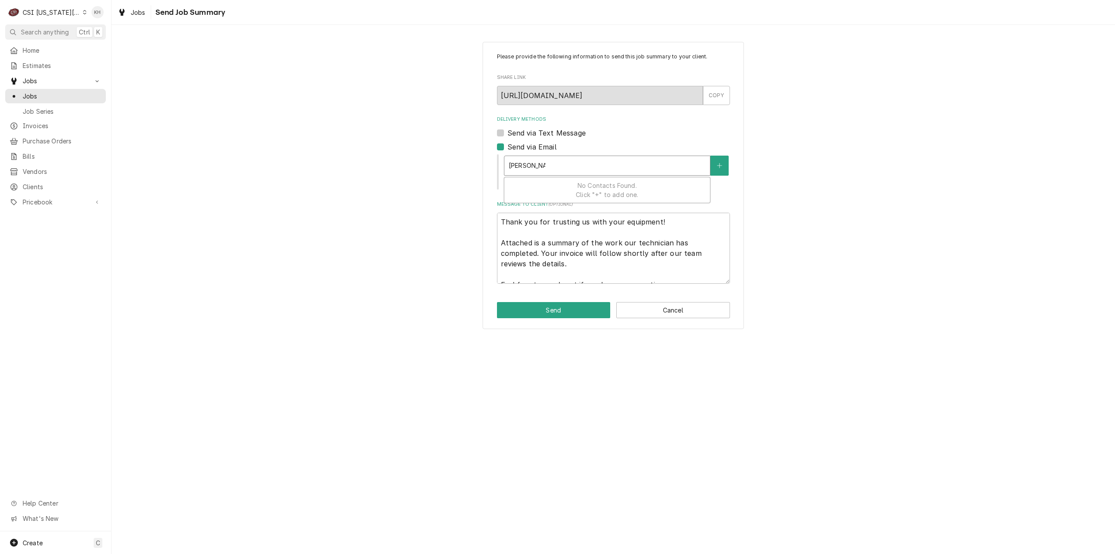
type input "[PERSON_NAME].andr"
type textarea "x"
type input "[PERSON_NAME].and"
type textarea "x"
type input "[PERSON_NAME].andr"
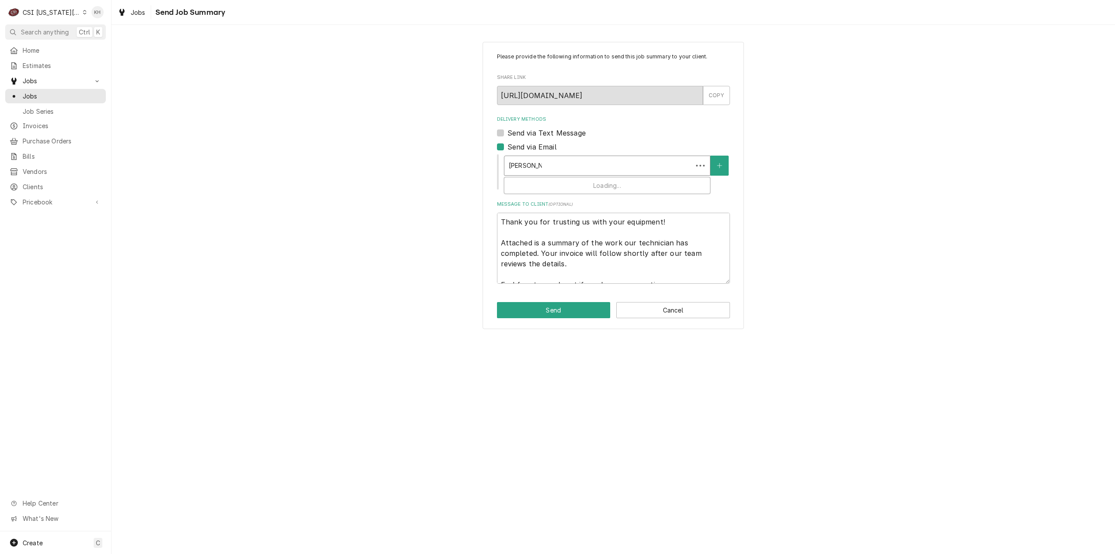
type textarea "x"
type input "[PERSON_NAME].[PERSON_NAME]"
type textarea "x"
type input "[PERSON_NAME].[PERSON_NAME]"
type textarea "x"
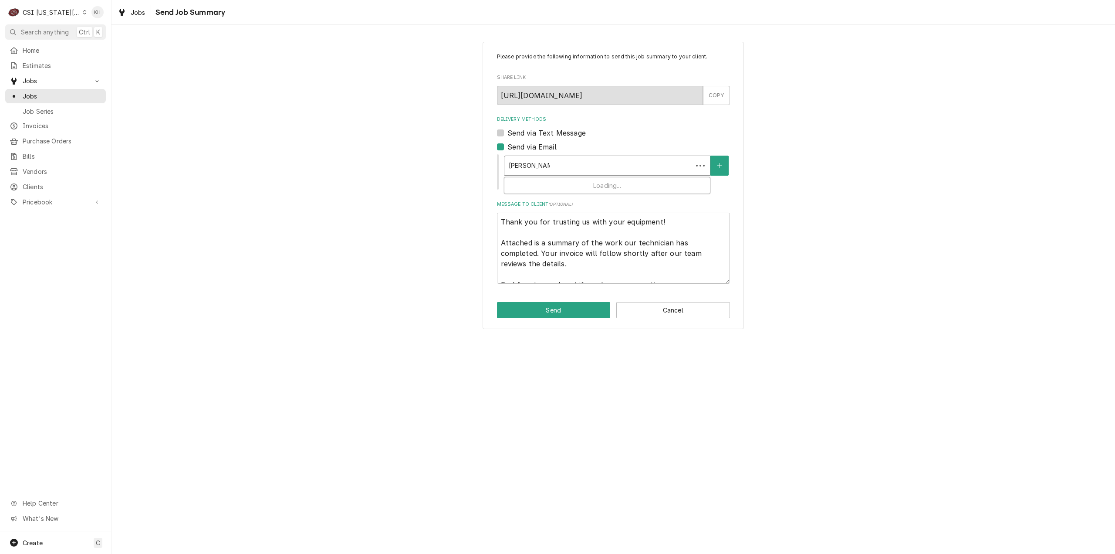
type input "[PERSON_NAME].[PERSON_NAME]"
type textarea "x"
type input "[PERSON_NAME].[PERSON_NAME]@"
type textarea "x"
type input "[PERSON_NAME].[PERSON_NAME]@g"
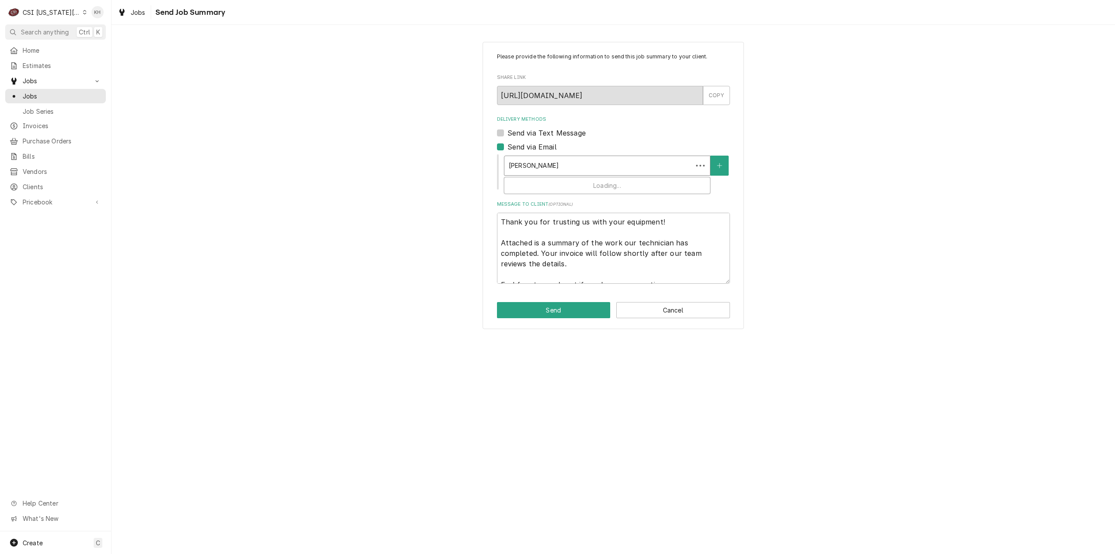
type textarea "x"
type input "[PERSON_NAME].[PERSON_NAME]@ga"
type textarea "x"
type input "[PERSON_NAME].[PERSON_NAME]@gar"
type textarea "x"
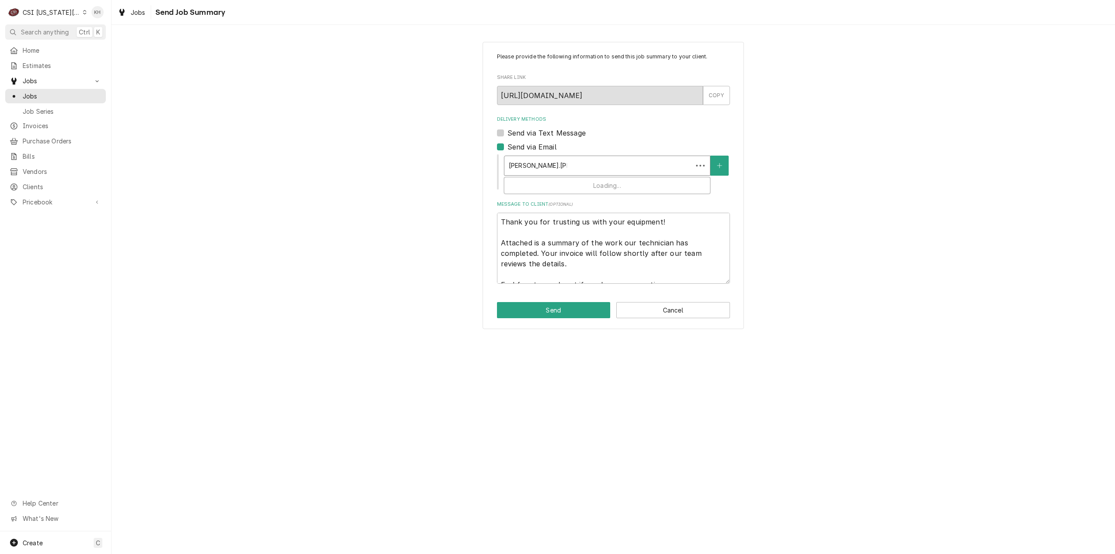
type input "[PERSON_NAME].[PERSON_NAME]@[PERSON_NAME]"
type textarea "x"
type input "[PERSON_NAME].[PERSON_NAME]@[PERSON_NAME]"
type textarea "x"
type input "[PERSON_NAME].[PERSON_NAME]@[PERSON_NAME]"
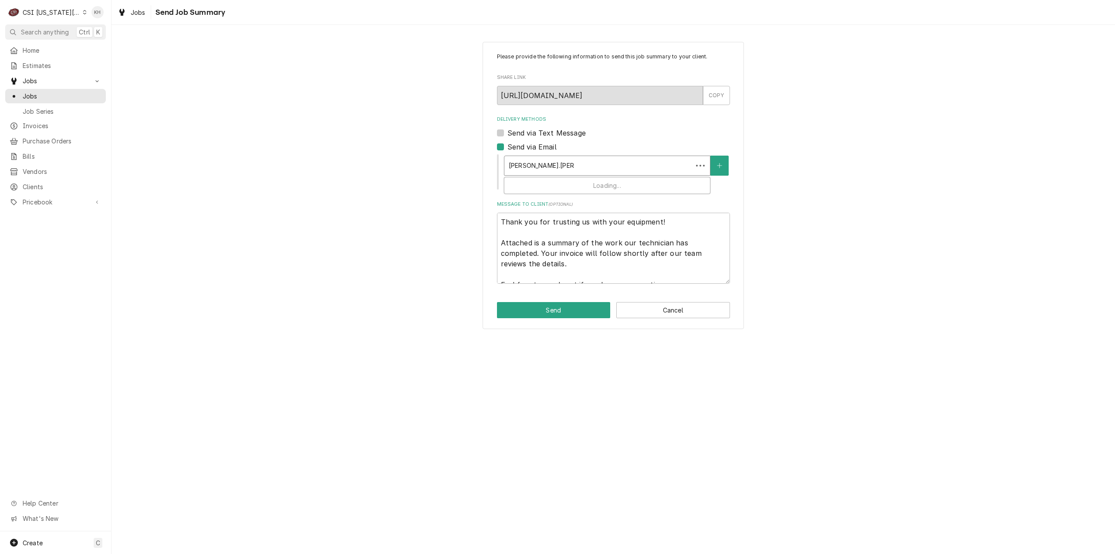
type textarea "x"
type input "[PERSON_NAME].[PERSON_NAME]@[PERSON_NAME]"
type textarea "x"
type input "[PERSON_NAME].[PERSON_NAME]@[PERSON_NAME]-"
type textarea "x"
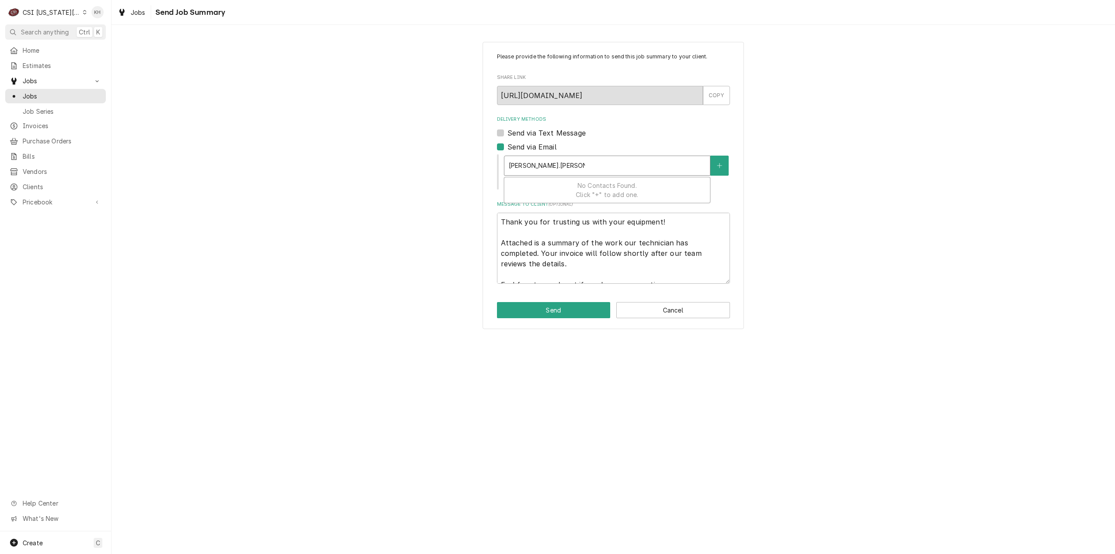
type input "[PERSON_NAME].[PERSON_NAME]@[PERSON_NAME]-g"
type textarea "x"
type input "[PERSON_NAME].[PERSON_NAME]@[PERSON_NAME]"
type textarea "x"
type input "[PERSON_NAME].[PERSON_NAME]@[PERSON_NAME]"
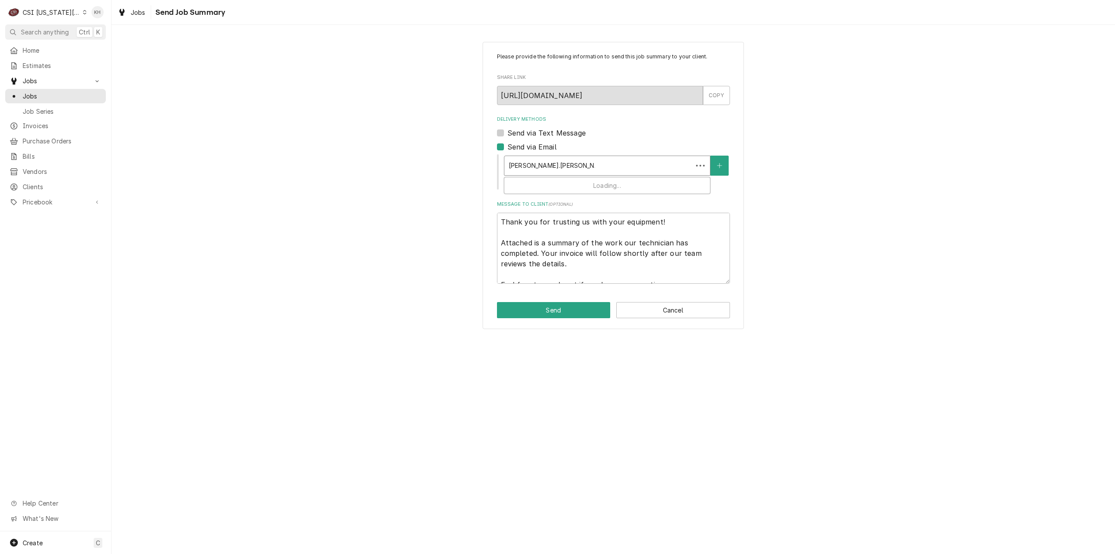
type textarea "x"
type input "[PERSON_NAME].[PERSON_NAME]@[PERSON_NAME]-grou"
type textarea "x"
type input "[PERSON_NAME].[PERSON_NAME]@[PERSON_NAME]-group"
type textarea "x"
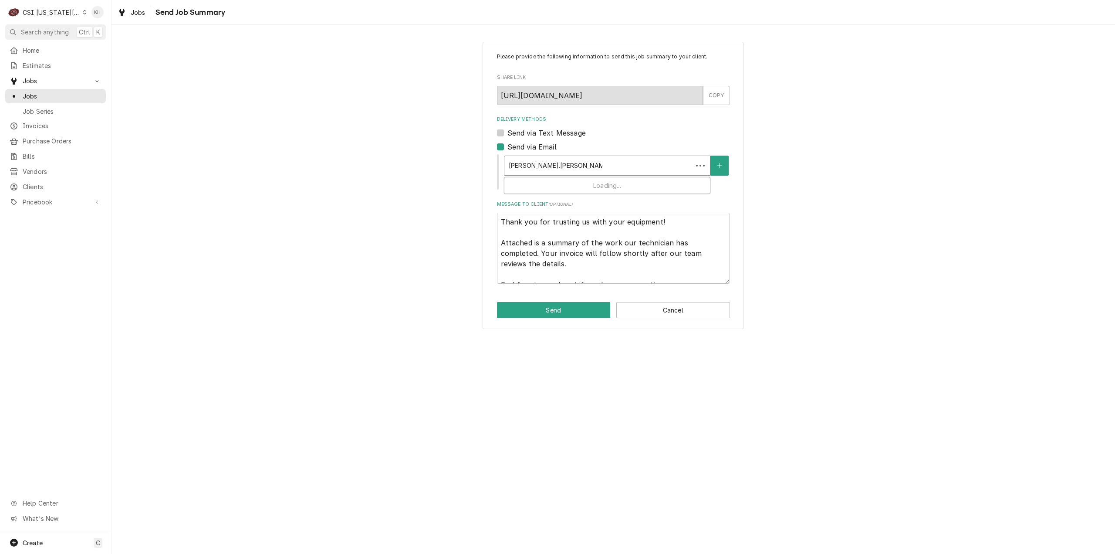
type input "[PERSON_NAME].[PERSON_NAME]@[PERSON_NAME]-group."
type textarea "x"
type input "[PERSON_NAME].[PERSON_NAME]@[PERSON_NAME]-group.c"
type textarea "x"
type input "[PERSON_NAME][EMAIL_ADDRESS][PERSON_NAME][PERSON_NAME][DOMAIN_NAME]"
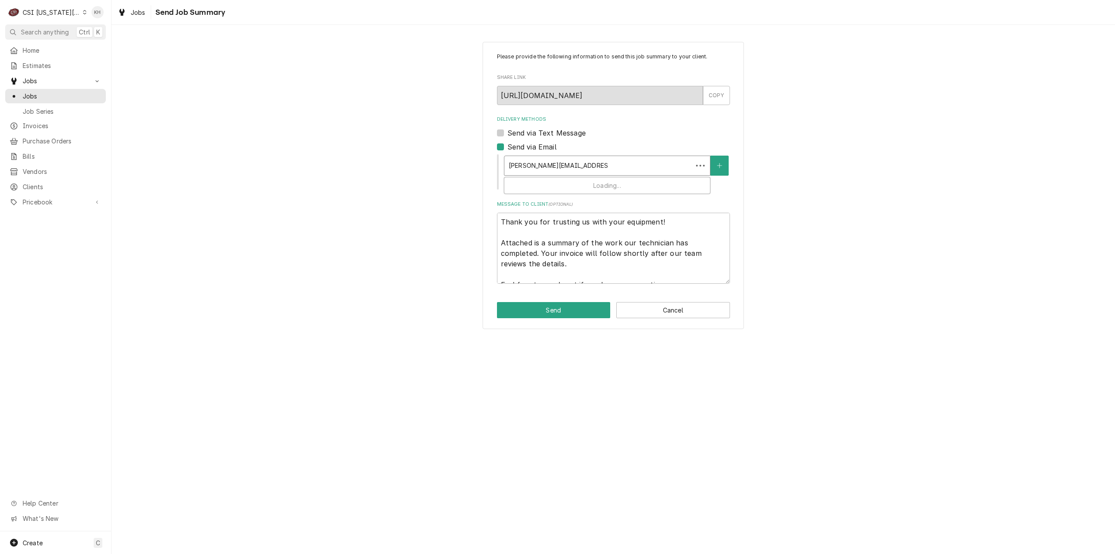
type textarea "x"
type input "[PERSON_NAME][EMAIL_ADDRESS][PERSON_NAME][PERSON_NAME][DOMAIN_NAME]"
click at [613, 186] on button "Edit Client" at bounding box center [616, 185] width 38 height 11
click at [721, 166] on icon "Create New Contact" at bounding box center [719, 166] width 5 height 6
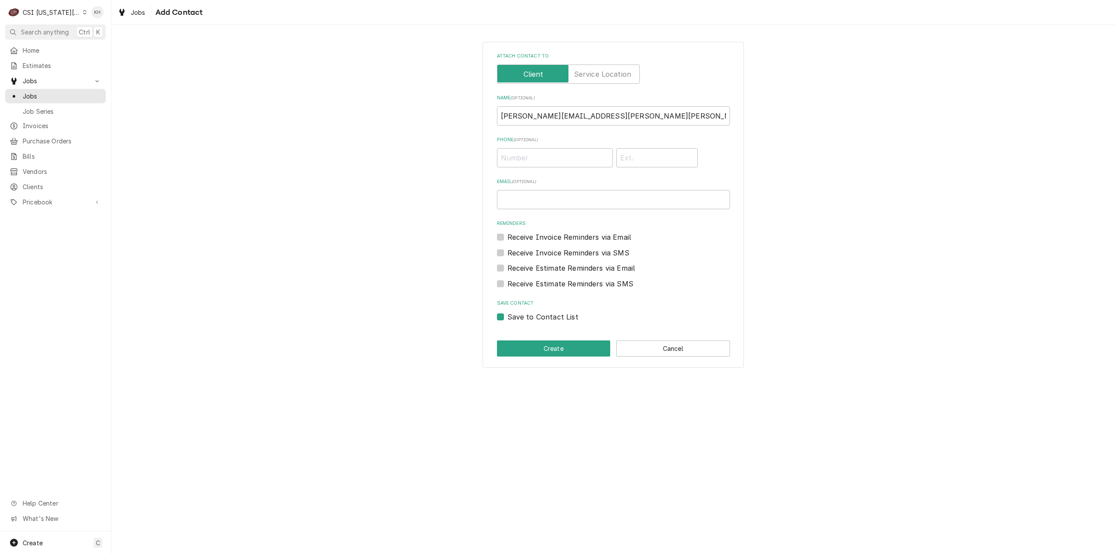
click at [508, 319] on label "Save to Contact List" at bounding box center [543, 317] width 71 height 10
click at [508, 319] on input "Save to Contact List" at bounding box center [624, 321] width 233 height 19
checkbox input "false"
drag, startPoint x: 631, startPoint y: 117, endPoint x: 458, endPoint y: 116, distance: 173.4
click at [458, 116] on div "Attach contact to Name ( optional ) [PERSON_NAME][EMAIL_ADDRESS][PERSON_NAME][P…" at bounding box center [614, 204] width 1004 height 341
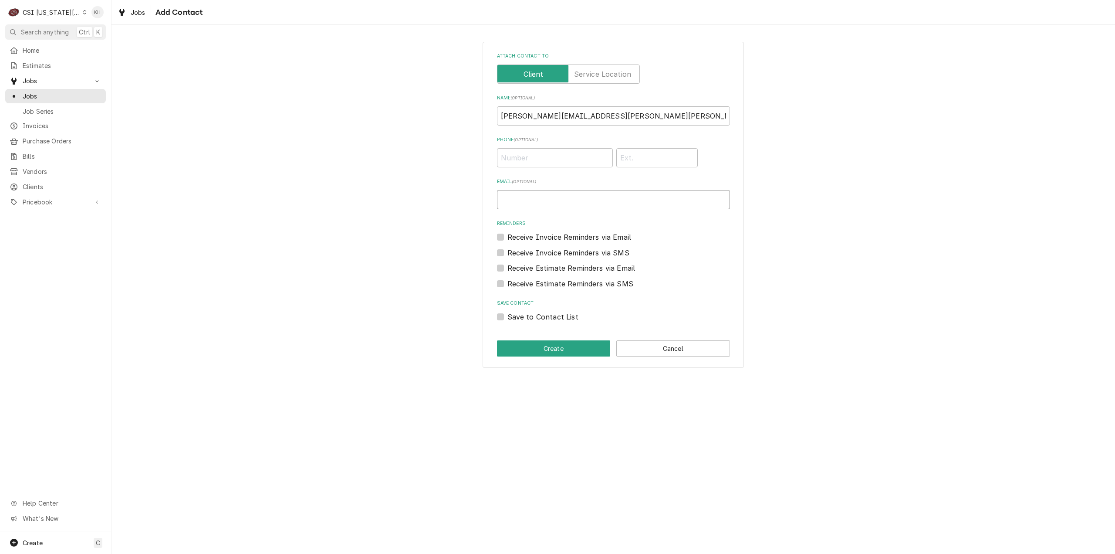
click at [526, 192] on input "Email ( optional )" at bounding box center [613, 199] width 233 height 19
paste input "[PERSON_NAME][EMAIL_ADDRESS][PERSON_NAME][PERSON_NAME][DOMAIN_NAME]"
type input "[PERSON_NAME][EMAIL_ADDRESS][PERSON_NAME][PERSON_NAME][DOMAIN_NAME]"
drag, startPoint x: 614, startPoint y: 114, endPoint x: 553, endPoint y: 112, distance: 60.6
click at [553, 112] on input "[PERSON_NAME][EMAIL_ADDRESS][PERSON_NAME][PERSON_NAME][DOMAIN_NAME]" at bounding box center [613, 115] width 233 height 19
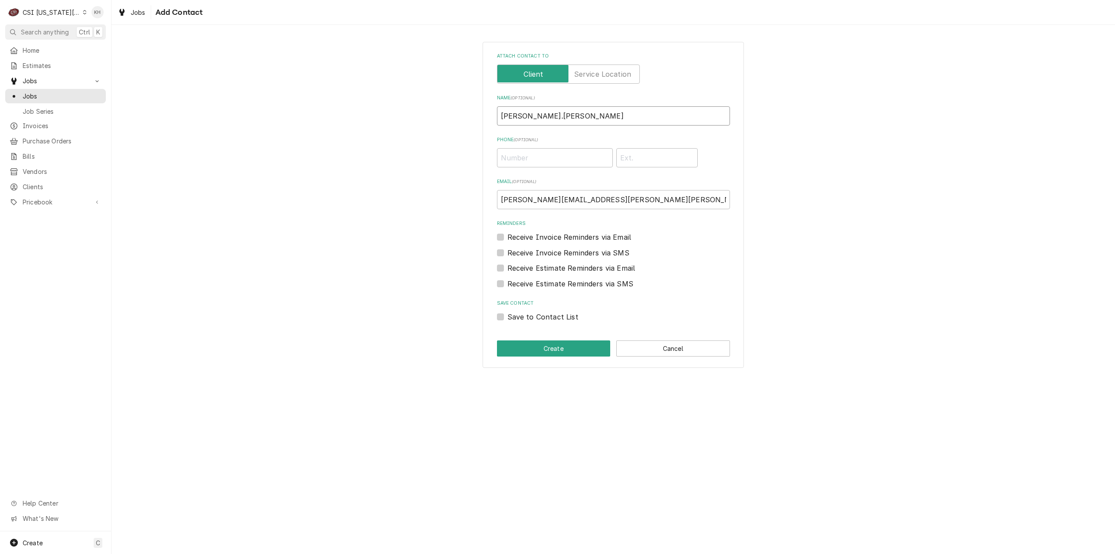
click at [526, 117] on input "[PERSON_NAME].[PERSON_NAME]" at bounding box center [613, 115] width 233 height 19
click at [505, 115] on input "[PERSON_NAME]" at bounding box center [613, 115] width 233 height 19
type input "[PERSON_NAME]"
click at [584, 348] on button "Create" at bounding box center [554, 348] width 114 height 16
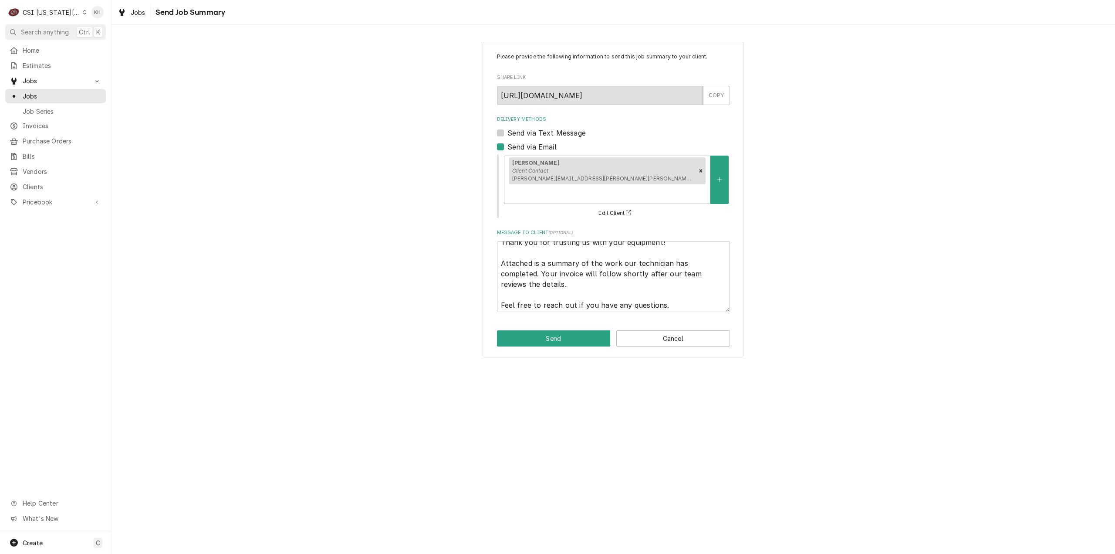
scroll to position [10, 0]
drag, startPoint x: 674, startPoint y: 284, endPoint x: 499, endPoint y: 274, distance: 175.0
click at [499, 274] on textarea "Thank you for trusting us with your equipment! Attached is a summary of the wor…" at bounding box center [613, 276] width 233 height 71
type textarea "x"
type textarea "Thank you for trusting us with your equipment! Attached is a summary of the wor…"
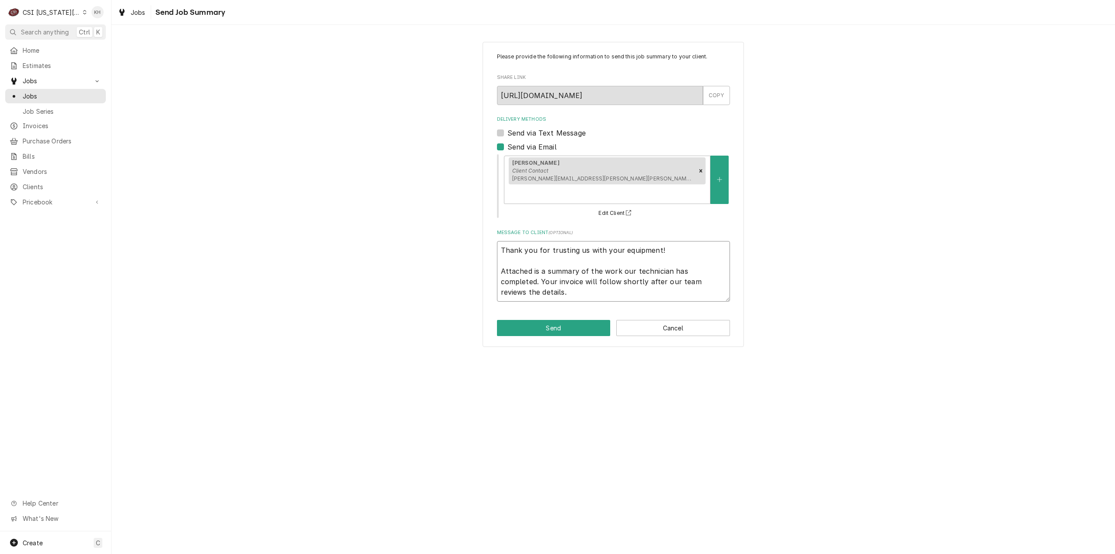
scroll to position [0, 0]
type textarea "x"
type textarea "Thank you for trusting us with your equipment! Attached is a summary of the wor…"
drag, startPoint x: 668, startPoint y: 234, endPoint x: 485, endPoint y: 226, distance: 183.2
click at [485, 226] on div "Please provide the following information to send this job summary to your clien…" at bounding box center [613, 189] width 261 height 295
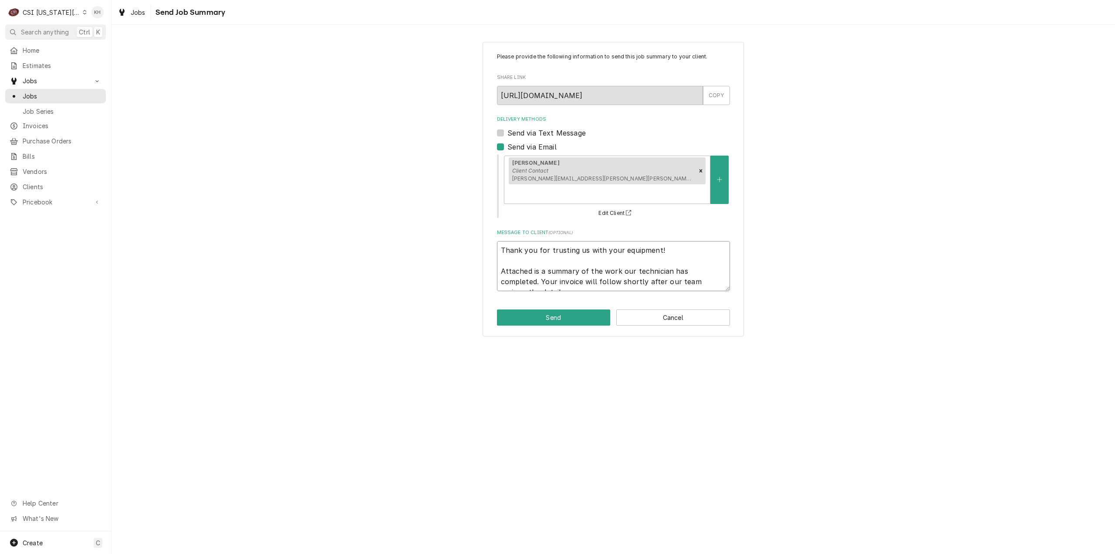
type textarea "x"
type textarea "H Attached is a summary of the work our technician has completed. Your invoice …"
type textarea "x"
type textarea "He Attached is a summary of the work our technician has completed. Your invoice…"
type textarea "x"
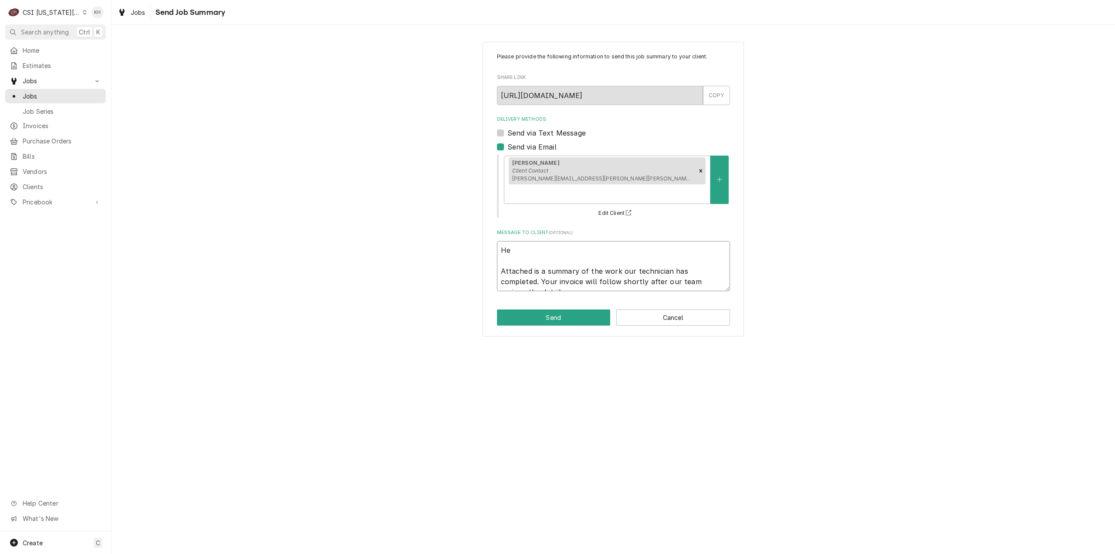
type textarea "Hel Attached is a summary of the work our technician has completed. Your invoic…"
type textarea "x"
type textarea "Hell Attached is a summary of the work our technician has completed. Your invoi…"
type textarea "x"
type textarea "Hello Attached is a summary of the work our technician has completed. Your invo…"
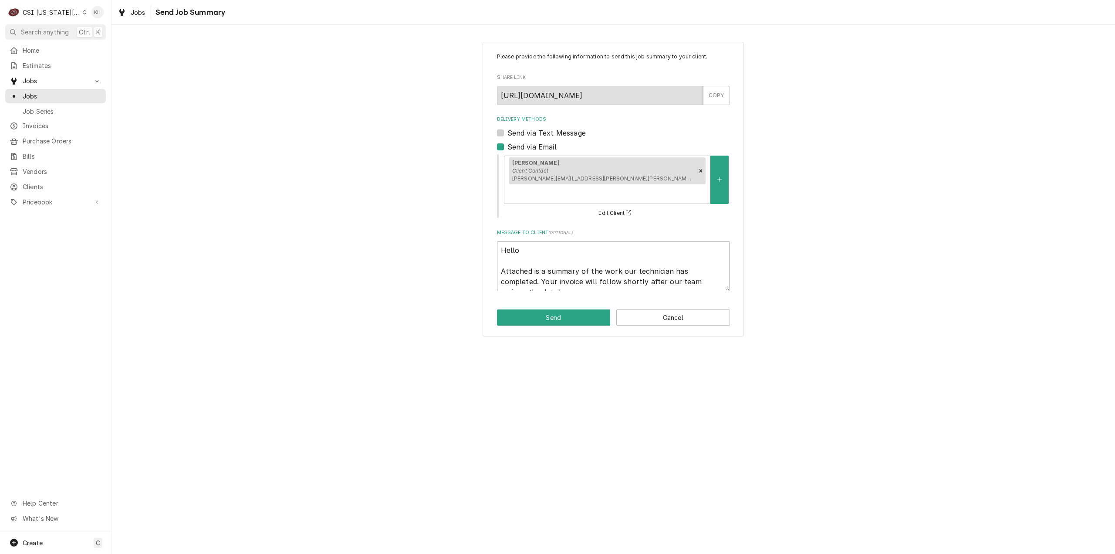
type textarea "x"
type textarea "Hell Attached is a summary of the work our technician has completed. Your invoi…"
type textarea "x"
type textarea "Hel Attached is a summary of the work our technician has completed. Your invoic…"
type textarea "x"
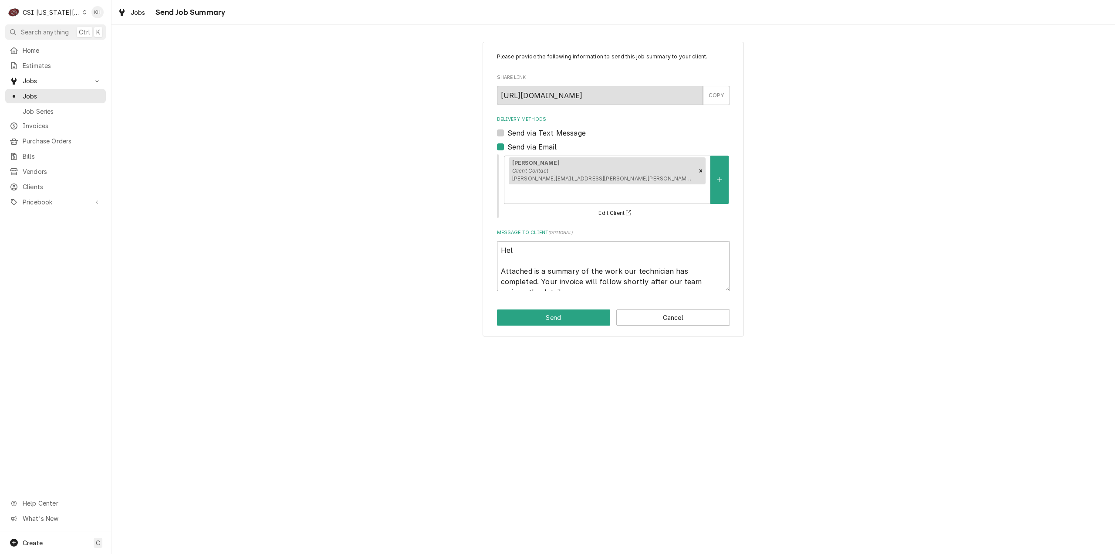
type textarea "He Attached is a summary of the work our technician has completed. Your invoice…"
type textarea "x"
type textarea "H Attached is a summary of the work our technician has completed. Your invoice …"
type textarea "x"
type textarea "Attached is a summary of the work our technician has completed. Your invoice wi…"
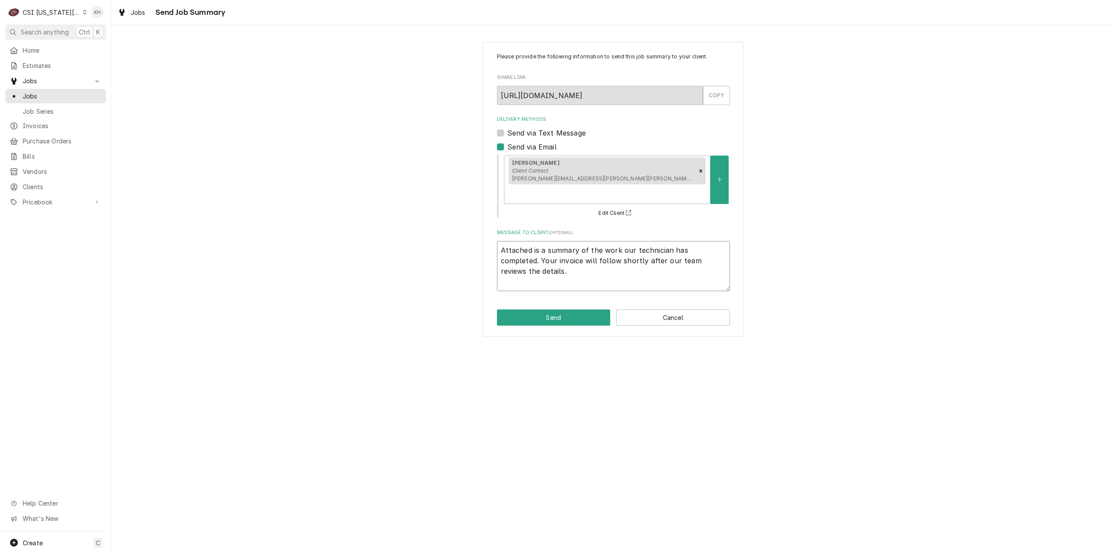
type textarea "x"
type textarea "G Attached is a summary of the work our technician has completed. Your invoice …"
type textarea "x"
type textarea "Go Attached is a summary of the work our technician has completed. Your invoice…"
type textarea "x"
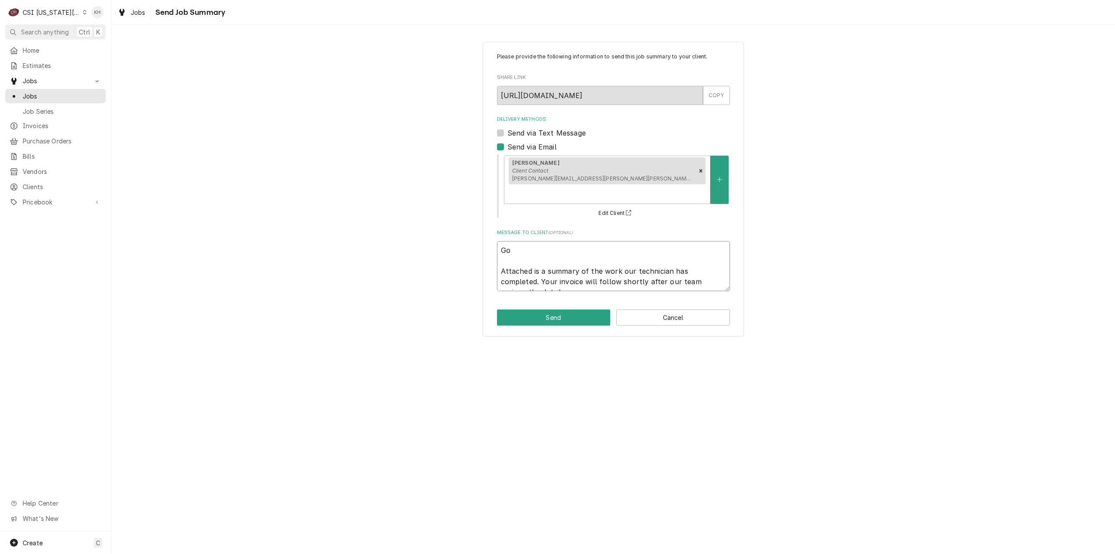
type textarea "Goo Attached is a summary of the work our technician has completed. Your invoic…"
type textarea "x"
type textarea "Good Attached is a summary of the work our technician has completed. Your invoi…"
type textarea "x"
type textarea "Good Attached is a summary of the work our technician has completed. Your invoi…"
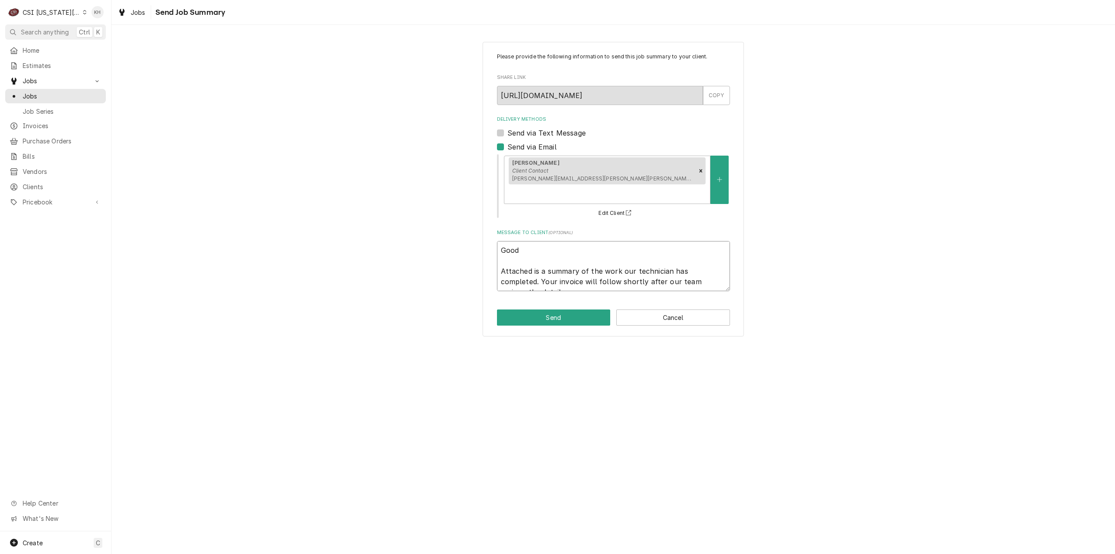
type textarea "x"
type textarea "Good A Attached is a summary of the work our technician has completed. Your inv…"
type textarea "x"
type textarea "Good Af Attached is a summary of the work our technician has completed. Your in…"
type textarea "x"
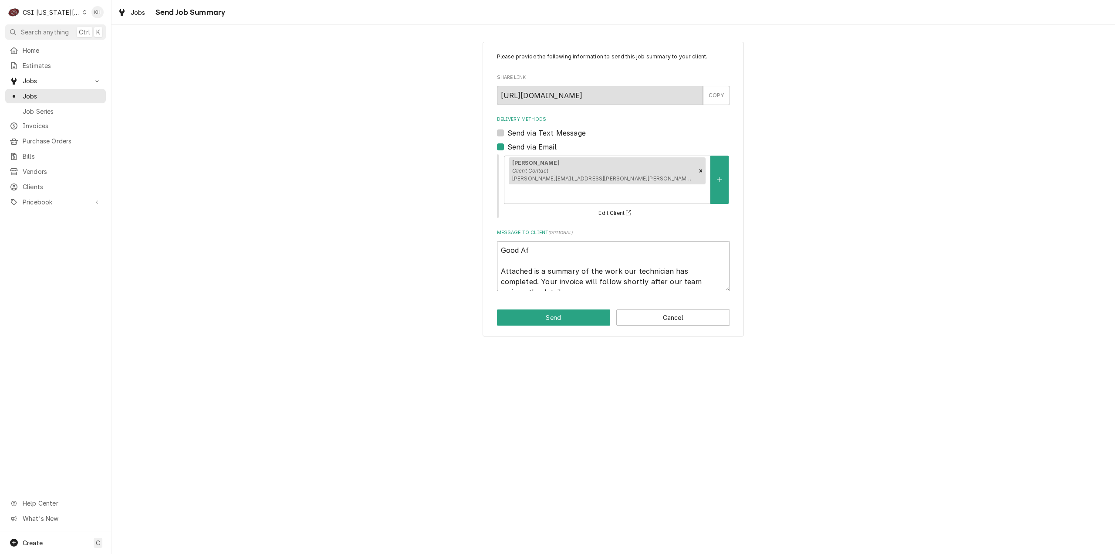
type textarea "Good Aft Attached is a summary of the work our technician has completed. Your i…"
type textarea "x"
type textarea "Good Afte Attached is a summary of the work our technician has completed. Your …"
type textarea "x"
type textarea "Good Aftern Attached is a summary of the work our technician has completed. You…"
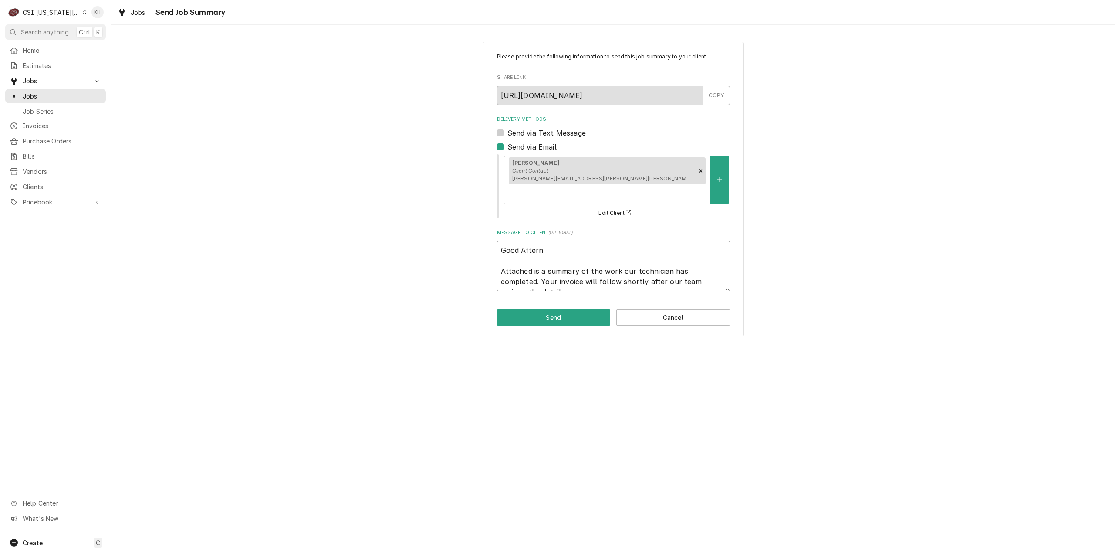
type textarea "x"
type textarea "Good Afterno Attached is a summary of the work our technician has completed. Yo…"
type textarea "x"
type textarea "Good Afternoo Attached is a summary of the work our technician has completed. Y…"
type textarea "x"
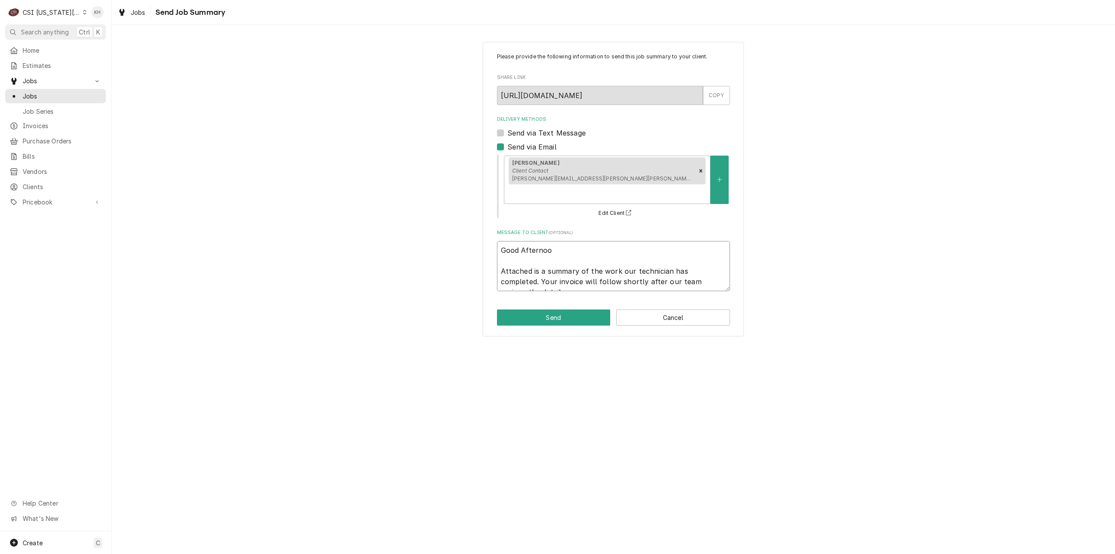
type textarea "Good Afternoon Attached is a summary of the work our technician has completed. …"
type textarea "x"
type textarea "Good Afternoon Attached is a summary of the work our technician has completed. …"
type textarea "x"
type textarea "Good Afternoon Attached is a summary of the work our technician has completed. …"
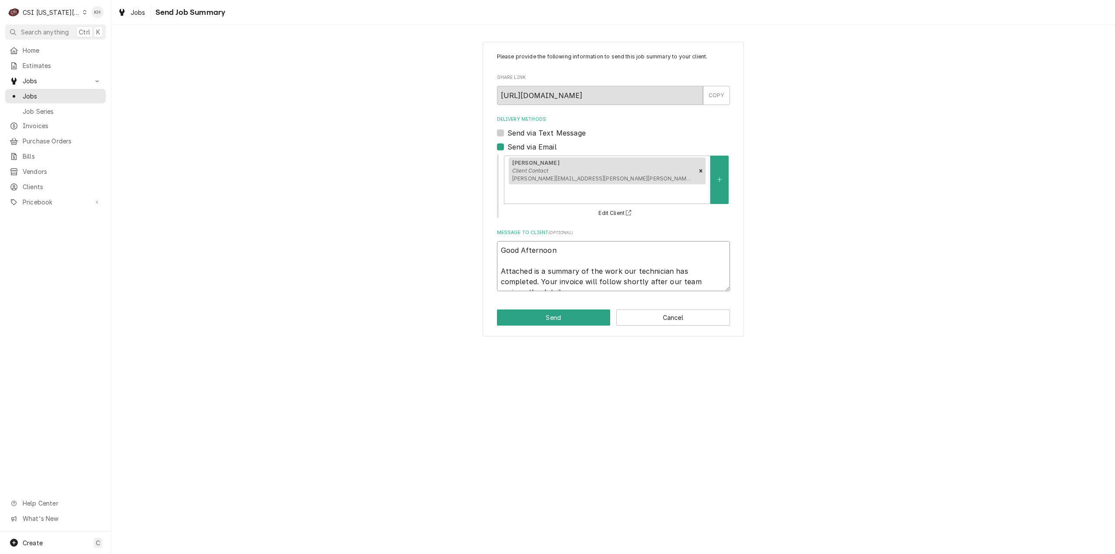
type textarea "x"
type textarea "Good Afternoon! Attached is a summary of the work our technician has completed.…"
type textarea "x"
type textarea "Good Afternoon! Attached is a summary of the work our technician has completed.…"
type textarea "x"
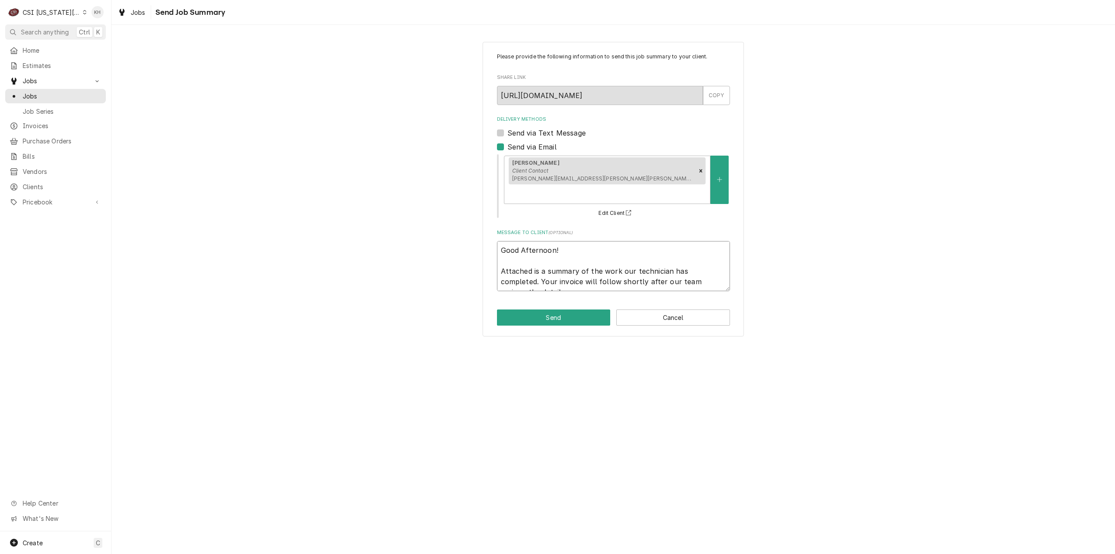
type textarea "Good Afternoon! Attached is a summary of the work our technician has completed.…"
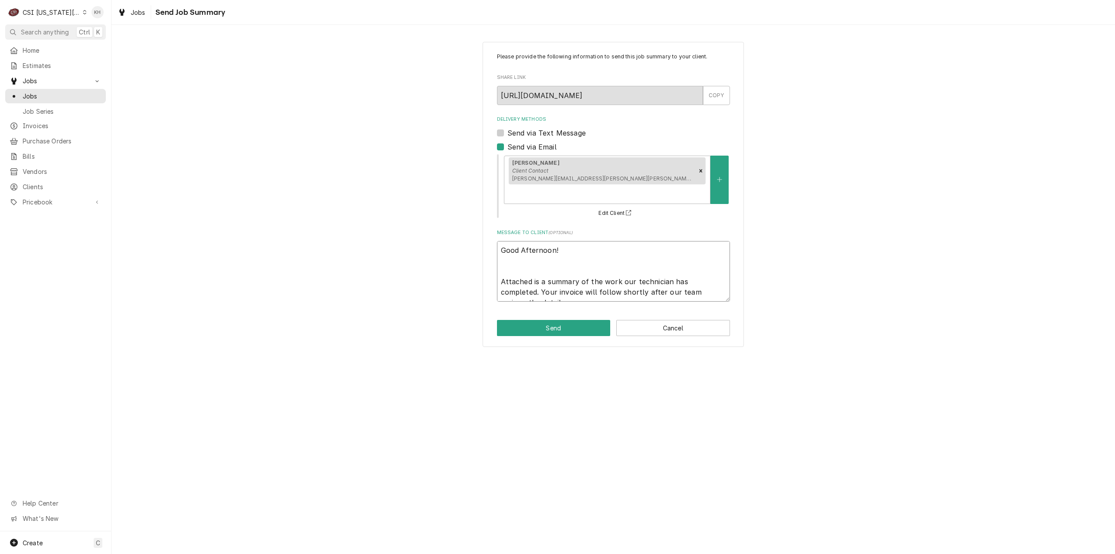
type textarea "x"
type textarea "Good Afternoon! Attached is a summary of the work our technician has completed.…"
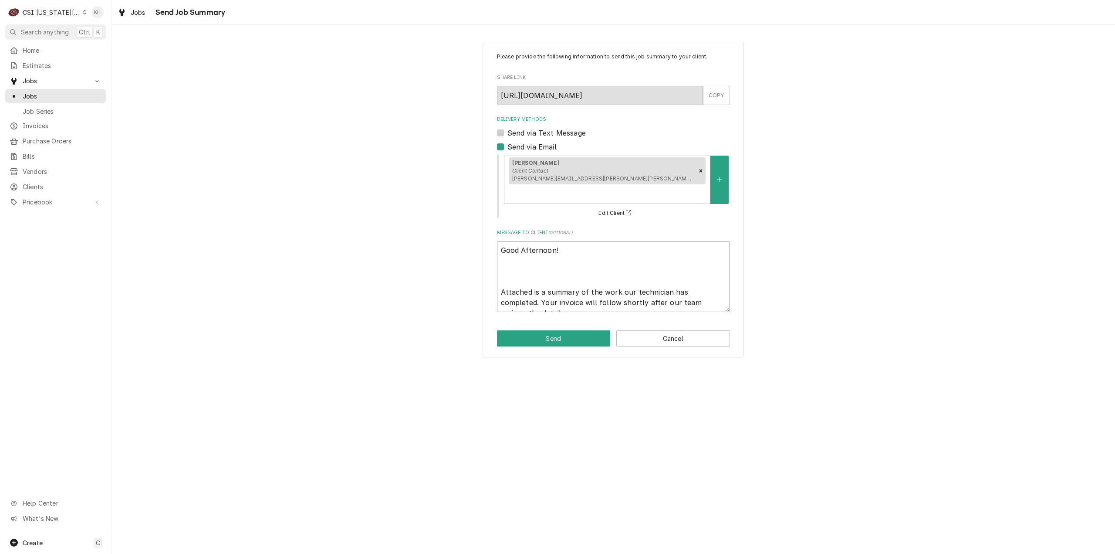
type textarea "x"
type textarea "Good Afternoon! Attached is a summary of the work our technician has completed.…"
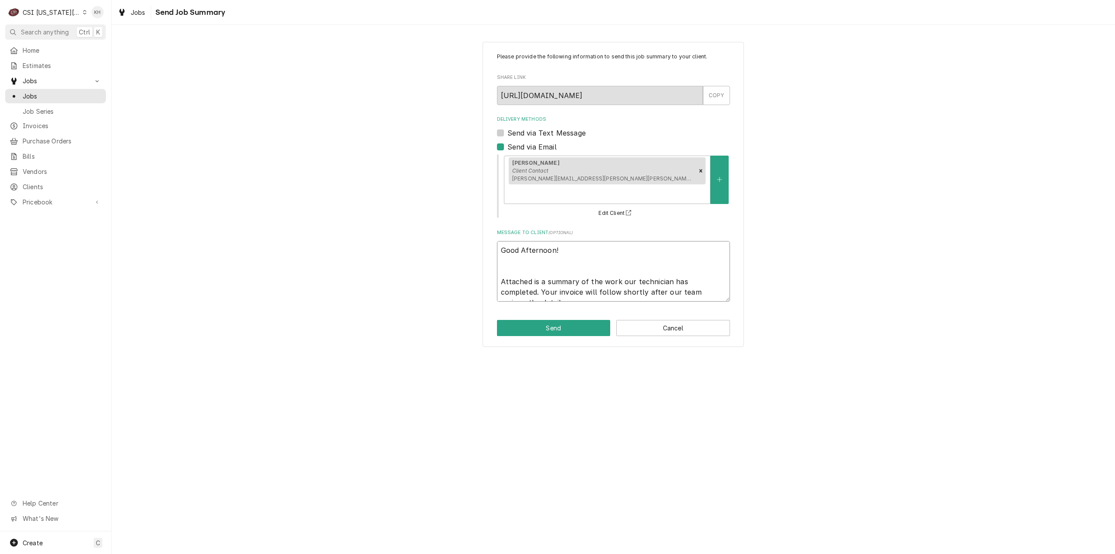
type textarea "x"
type textarea "Good Afternoon! Attached is a summary of the work our technician has completed.…"
type textarea "x"
type textarea "Good Afternoon! P Attached is a summary of the work our technician has complete…"
type textarea "x"
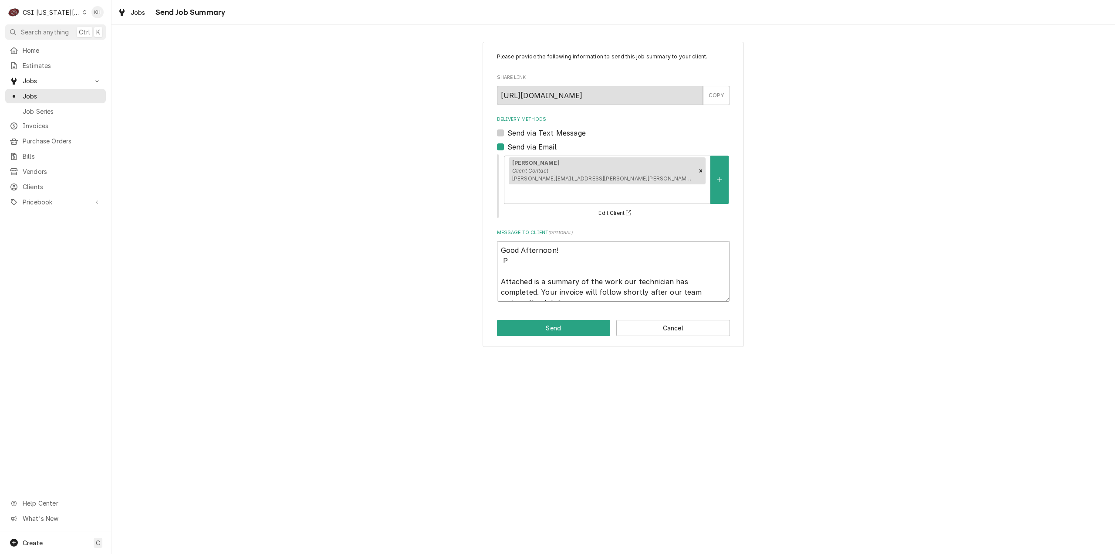
type textarea "Good Afternoon! Pl Attached is a summary of the work our technician has complet…"
type textarea "x"
type textarea "Good Afternoon! Ple Attached is a summary of the work our technician has comple…"
type textarea "x"
type textarea "Good Afternoon! [GEOGRAPHIC_DATA] Attached is a summary of the work our technic…"
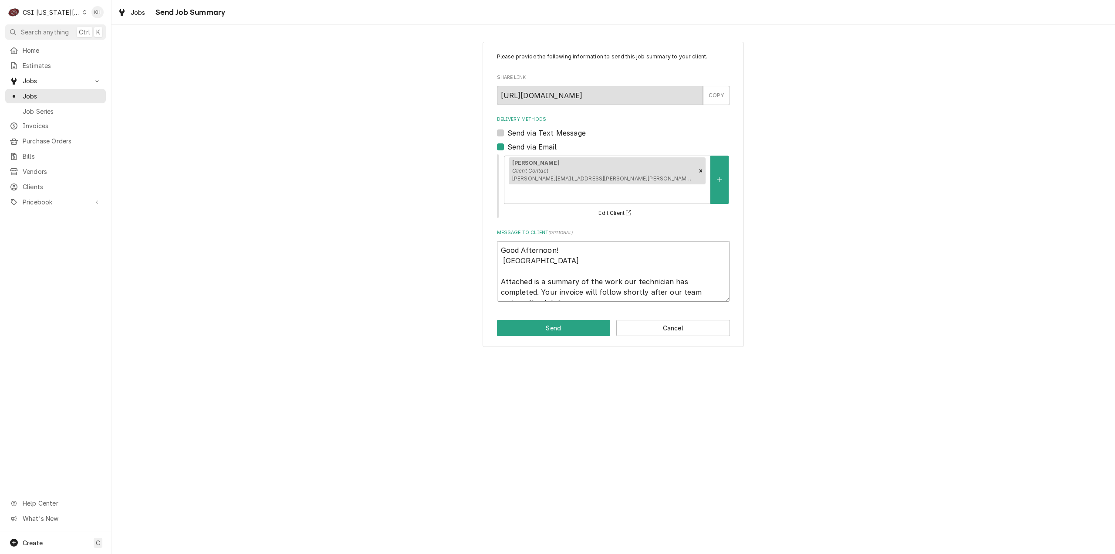
type textarea "x"
type textarea "Good Afternoon! Pleas Attached is a summary of the work our technician has comp…"
type textarea "x"
type textarea "Good Afternoon! Please Attached is a summary of the work our technician has com…"
type textarea "x"
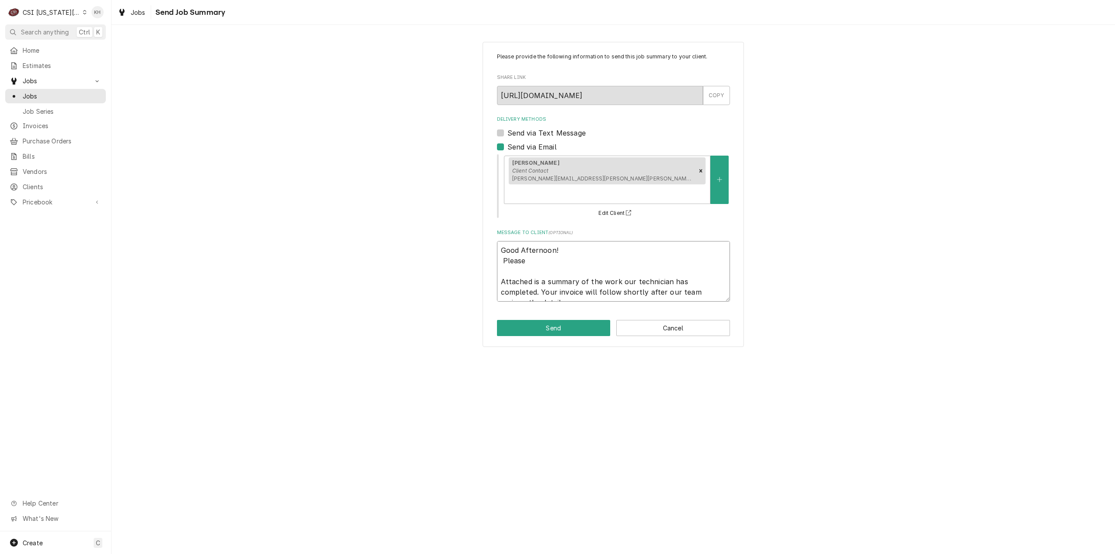
type textarea "Good Afternoon! Please Attached is a summary of the work our technician has com…"
type textarea "x"
type textarea "Good Afternoon! Pleas Attached is a summary of the work our technician has comp…"
type textarea "x"
type textarea "Good Afternoon! [GEOGRAPHIC_DATA] Attached is a summary of the work our technic…"
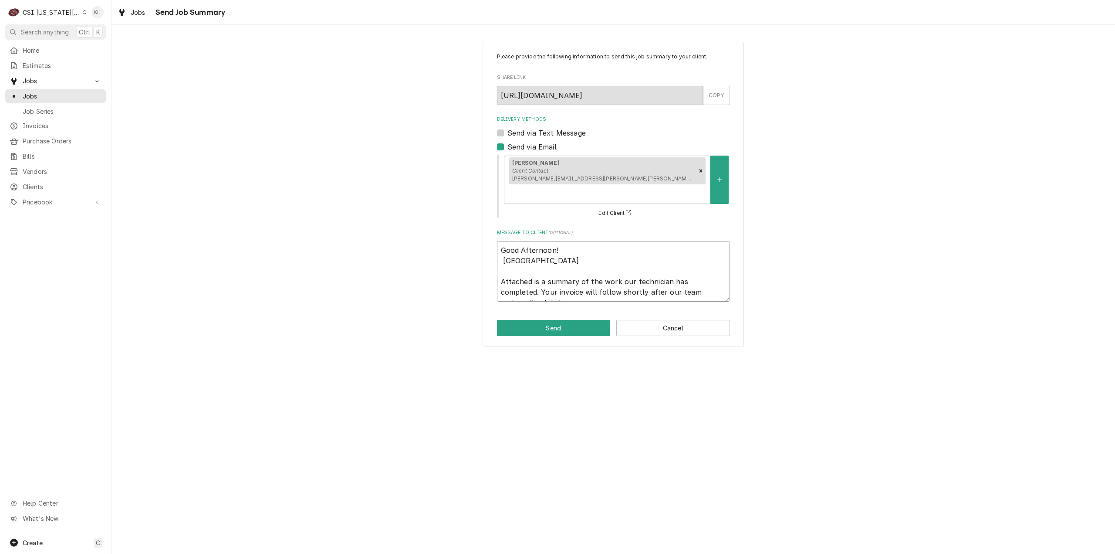
type textarea "x"
type textarea "Good Afternoon! Ple Attached is a summary of the work our technician has comple…"
type textarea "x"
type textarea "Good Afternoon! Pl Attached is a summary of the work our technician has complet…"
type textarea "x"
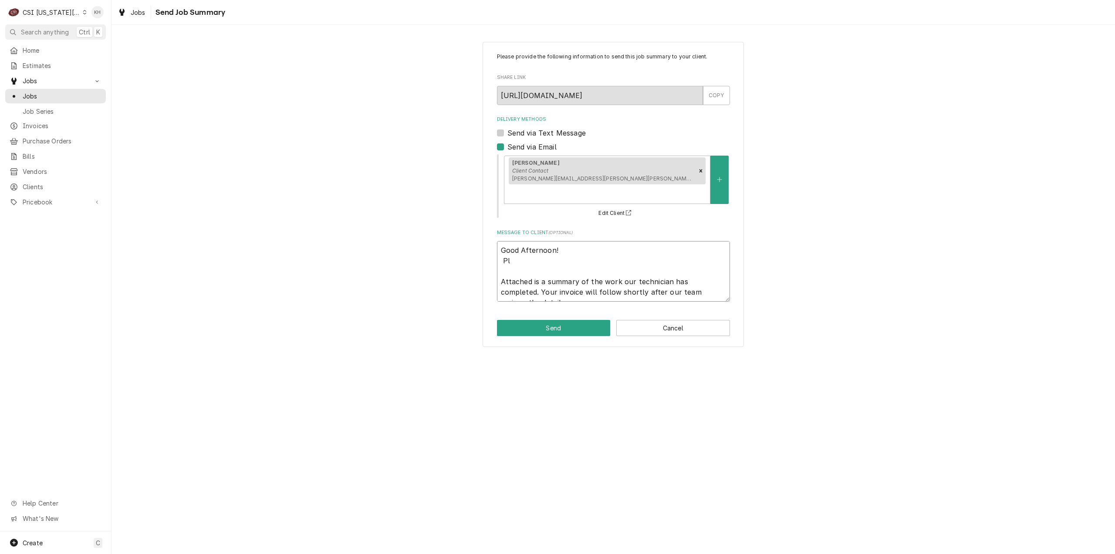
type textarea "Good Afternoon! P Attached is a summary of the work our technician has complete…"
type textarea "x"
type textarea "Good Afternoon! Attached is a summary of the work our technician has completed.…"
type textarea "x"
type textarea "Good Afternoon! Attached is a summary of the work our technician has completed.…"
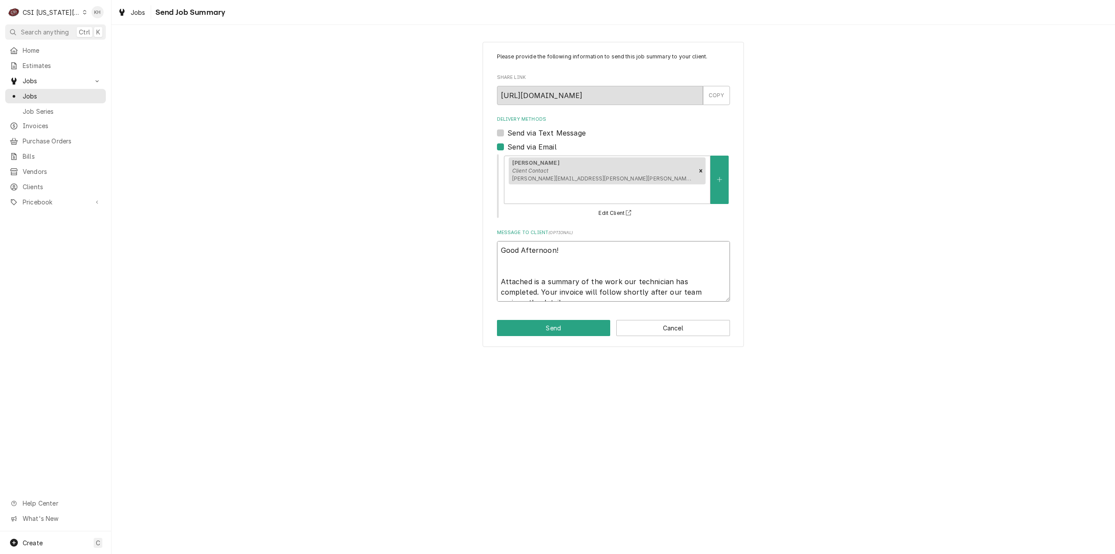
type textarea "x"
type textarea "Good Afternoon! Attached is a summary of the work our technician has completed.…"
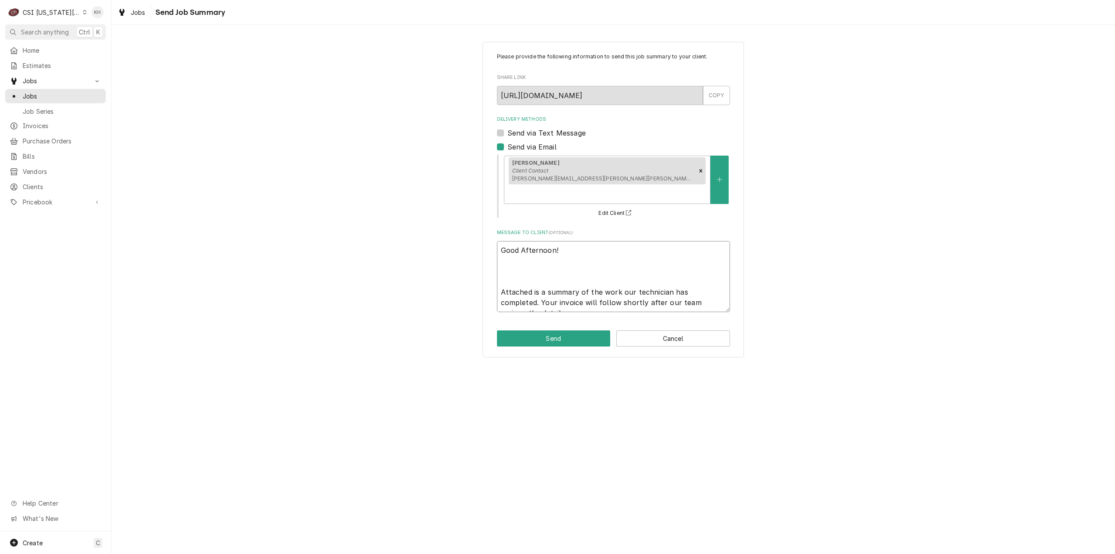
type textarea "x"
type textarea "Good Afternoon! P Attached is a summary of the work our technician has complete…"
type textarea "x"
type textarea "Good Afternoon! Pl Attached is a summary of the work our technician has complet…"
type textarea "x"
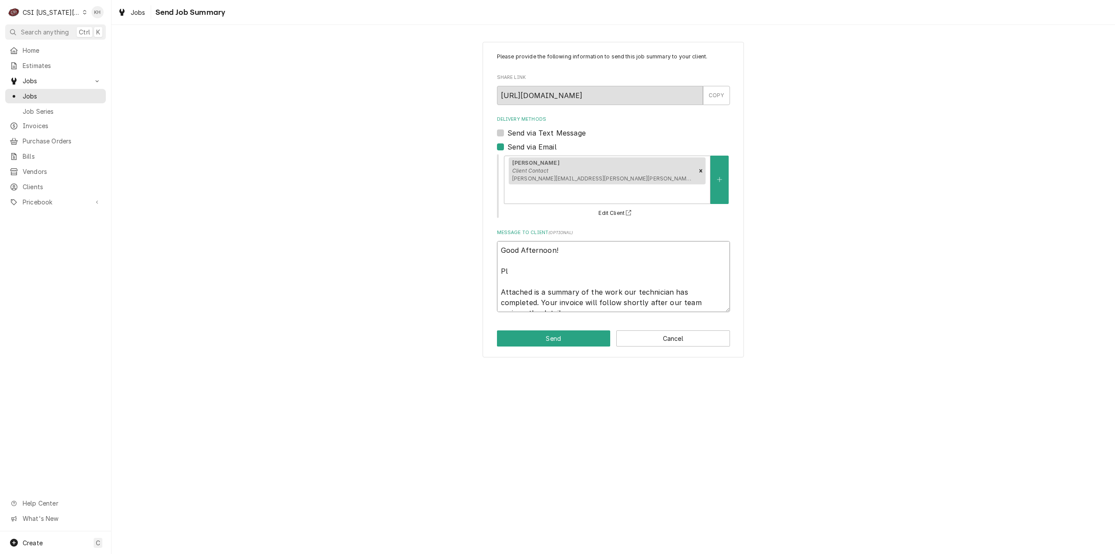
type textarea "Good Afternoon! Ple Attached is a summary of the work our technician has comple…"
type textarea "x"
type textarea "Good Afternoon! [GEOGRAPHIC_DATA] Attached is a summary of the work our technic…"
type textarea "x"
type textarea "Good Afternoon! Pleas Attached is a summary of the work our technician has comp…"
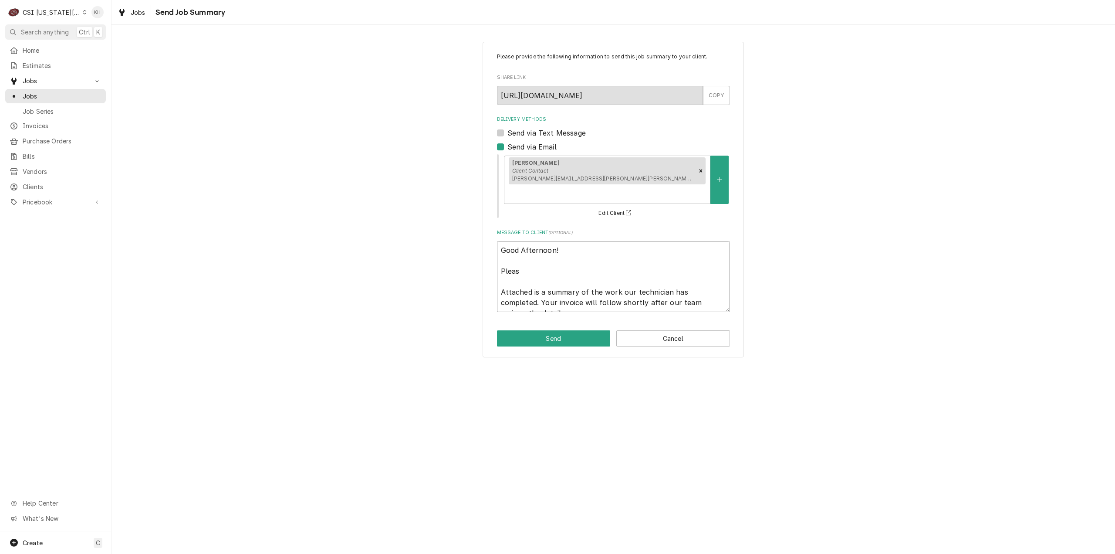
type textarea "x"
type textarea "Good Afternoon! Please Attached is a summary of the work our technician has com…"
click at [628, 253] on textarea "Good Afternoon! Please see requested tech notes Attached is a summary of the wo…" at bounding box center [613, 276] width 233 height 71
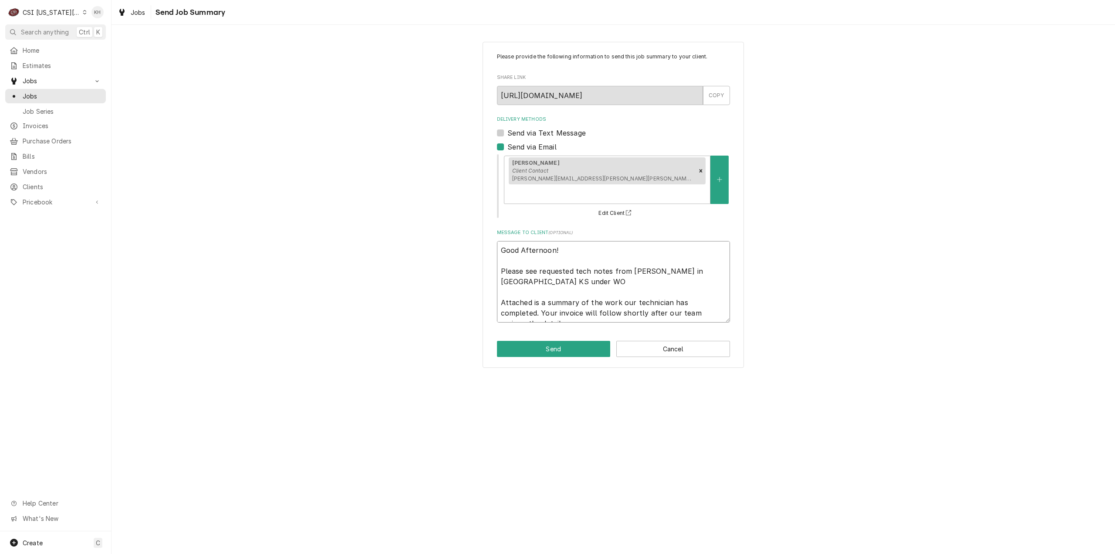
paste textarea "00920693-1"
drag, startPoint x: 581, startPoint y: 297, endPoint x: 494, endPoint y: 274, distance: 90.0
click at [494, 274] on div "Please provide the following information to send this job summary to your clien…" at bounding box center [613, 205] width 261 height 326
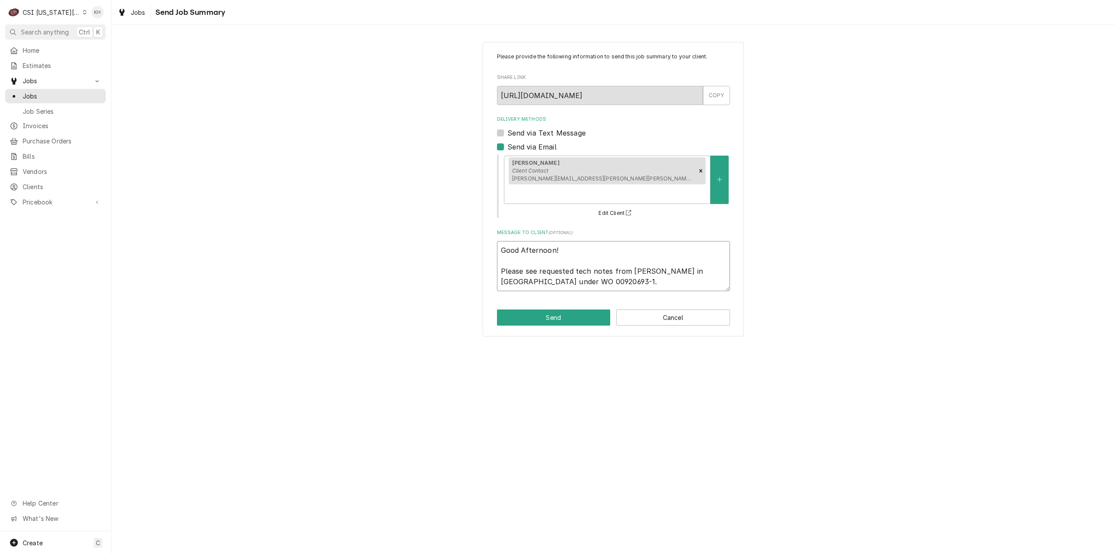
click at [652, 256] on textarea "Good Afternoon! Please see requested tech notes from [PERSON_NAME] in [GEOGRAPH…" at bounding box center [613, 266] width 233 height 50
click at [605, 270] on textarea "Good Afternoon! Please see requested tech notes from [PERSON_NAME]'s in [GEOGRA…" at bounding box center [613, 266] width 233 height 50
click at [570, 309] on button "Send" at bounding box center [554, 317] width 114 height 16
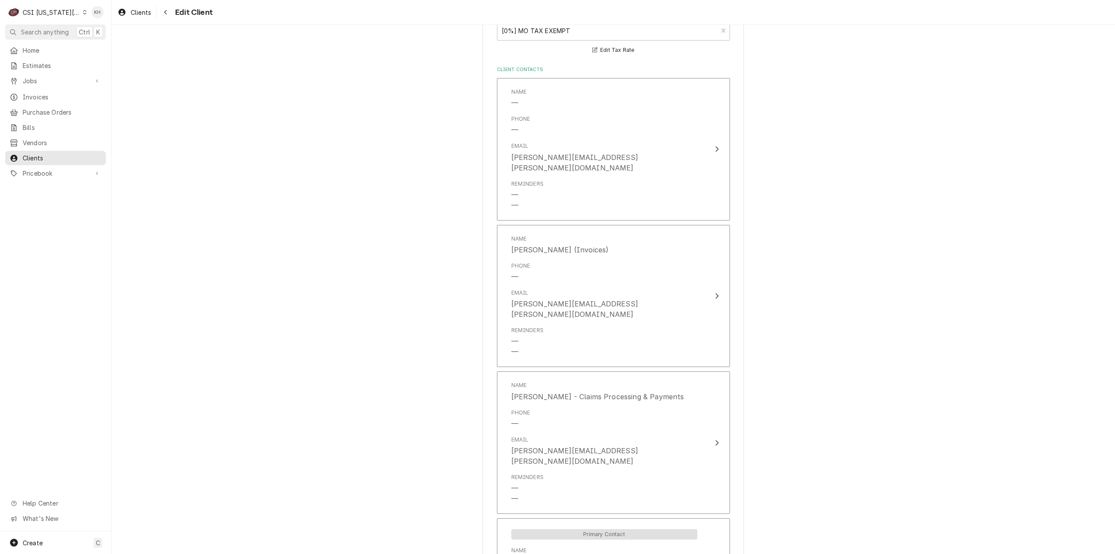
scroll to position [1103, 0]
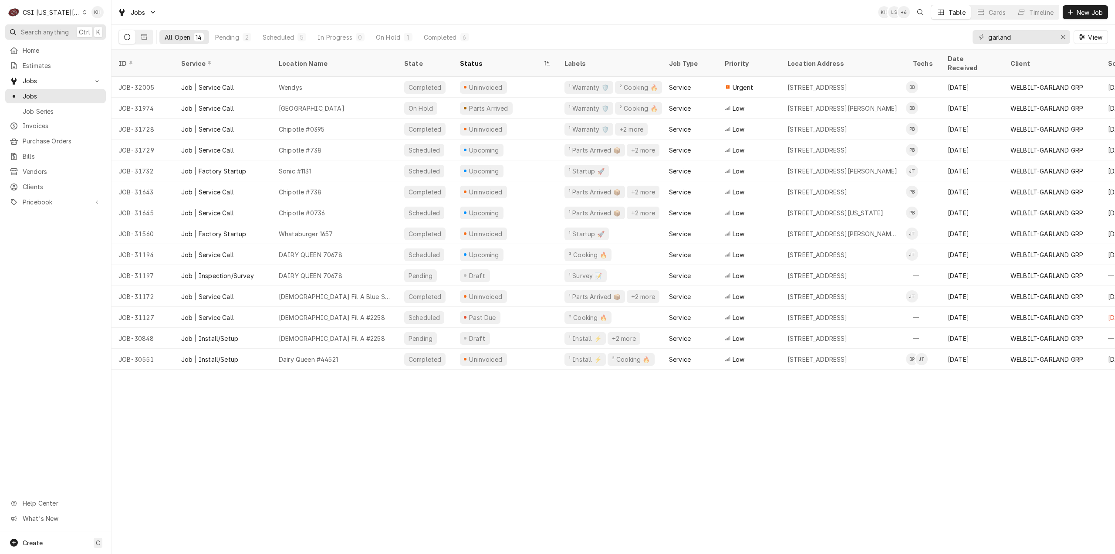
click at [37, 31] on span "Search anything" at bounding box center [45, 31] width 48 height 9
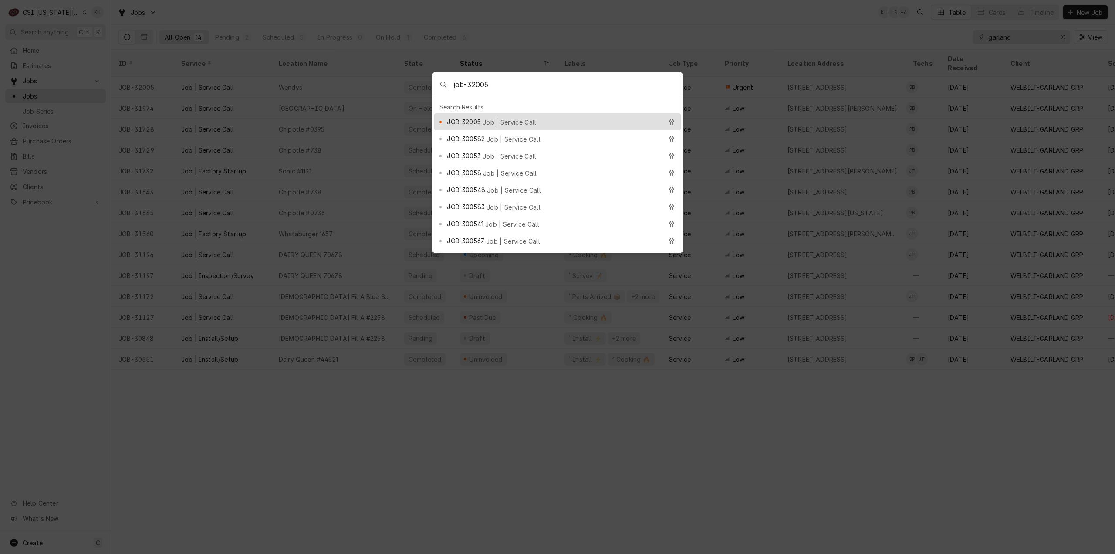
type input "job-32005"
click at [511, 118] on span "Job | Service Call" at bounding box center [510, 122] width 54 height 9
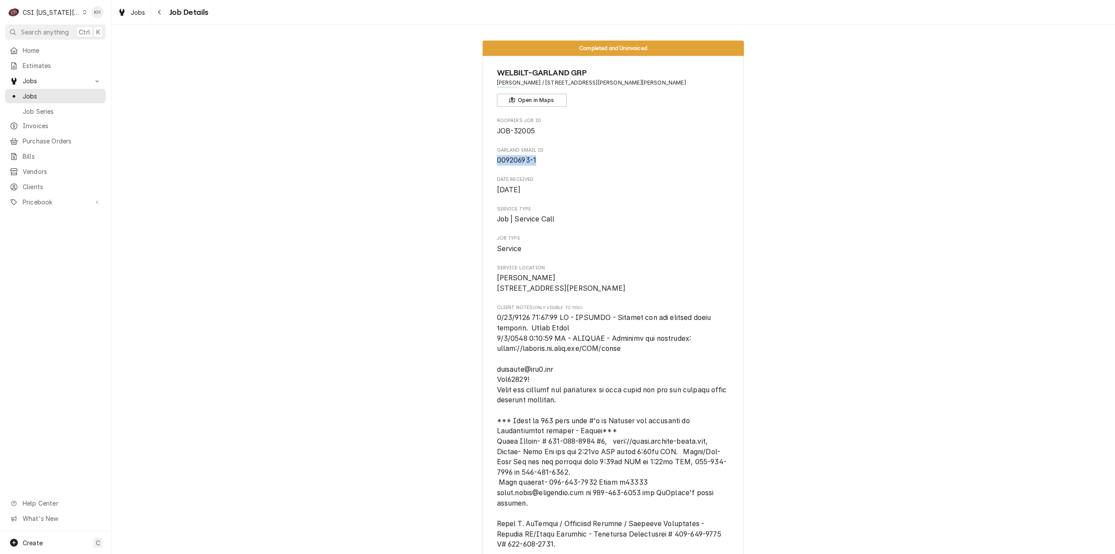
drag, startPoint x: 540, startPoint y: 159, endPoint x: 491, endPoint y: 156, distance: 48.9
copy span "00920693-1"
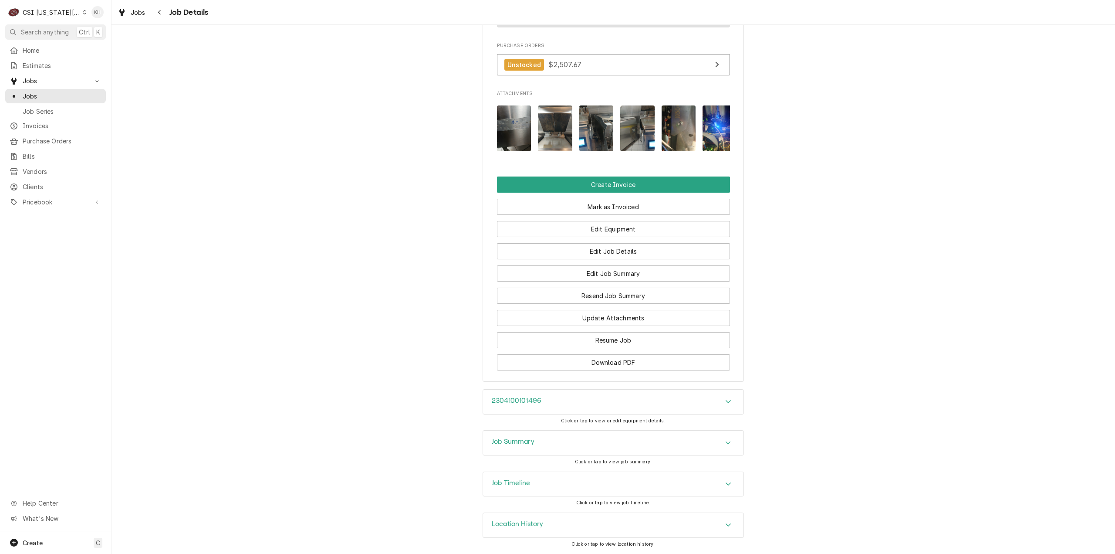
click at [528, 488] on div "Job Timeline" at bounding box center [613, 484] width 261 height 24
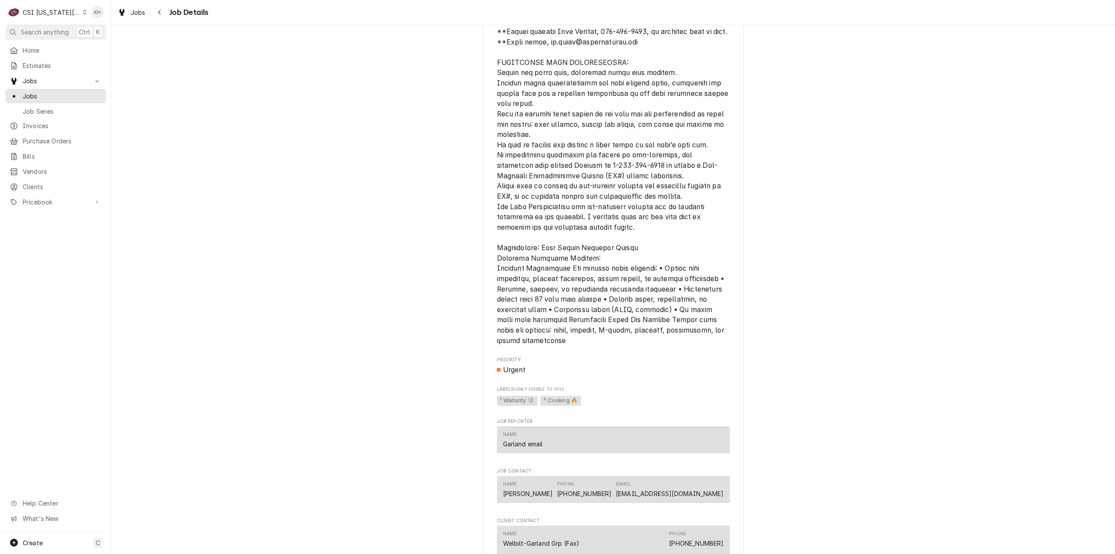
scroll to position [1149, 0]
